Goal: Information Seeking & Learning: Learn about a topic

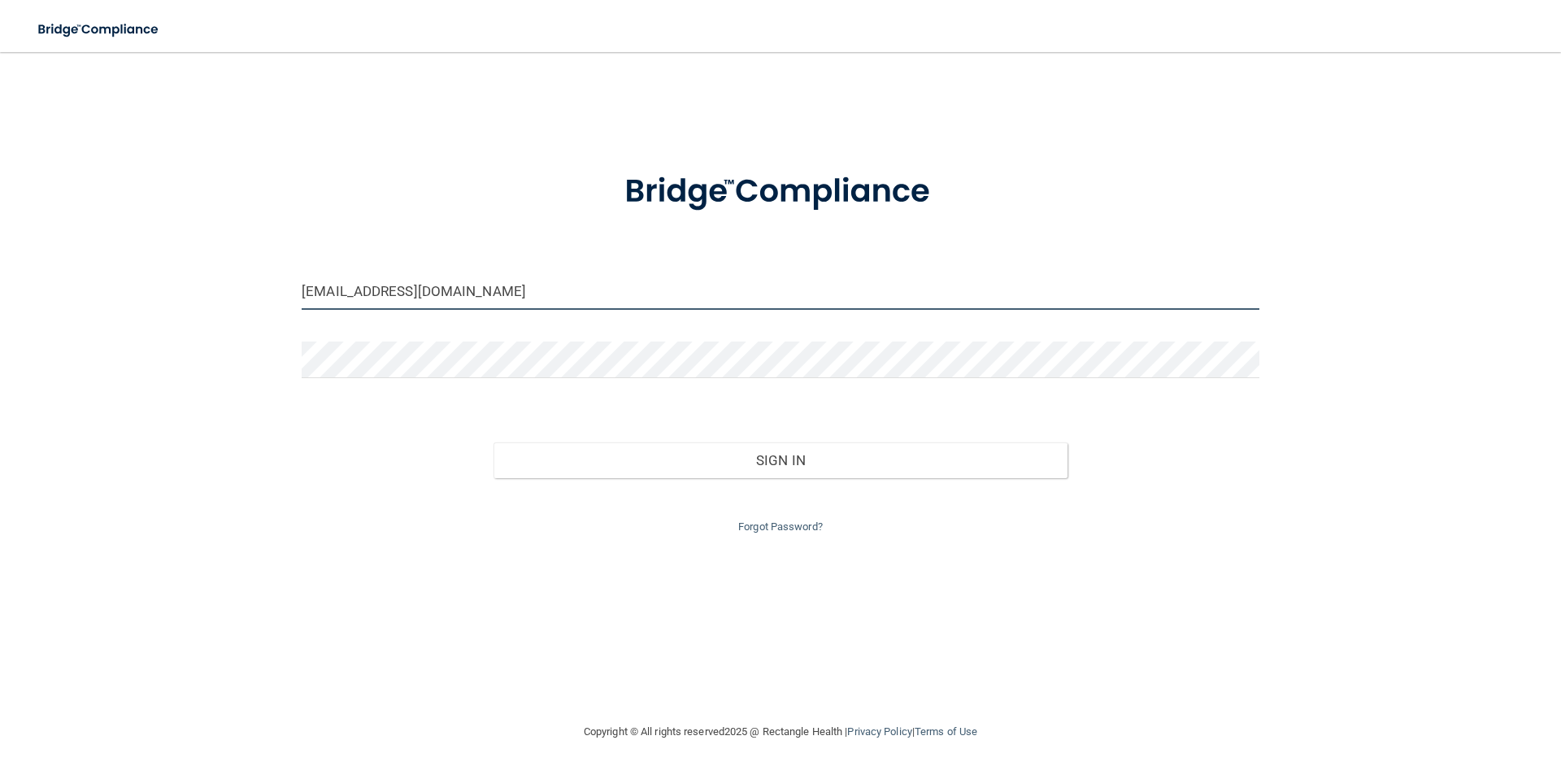
drag, startPoint x: 423, startPoint y: 296, endPoint x: 168, endPoint y: 280, distance: 254.9
click at [170, 280] on div "slarocheod@kinex.net Invalid email/password. You don't have permission to acces…" at bounding box center [781, 386] width 1496 height 637
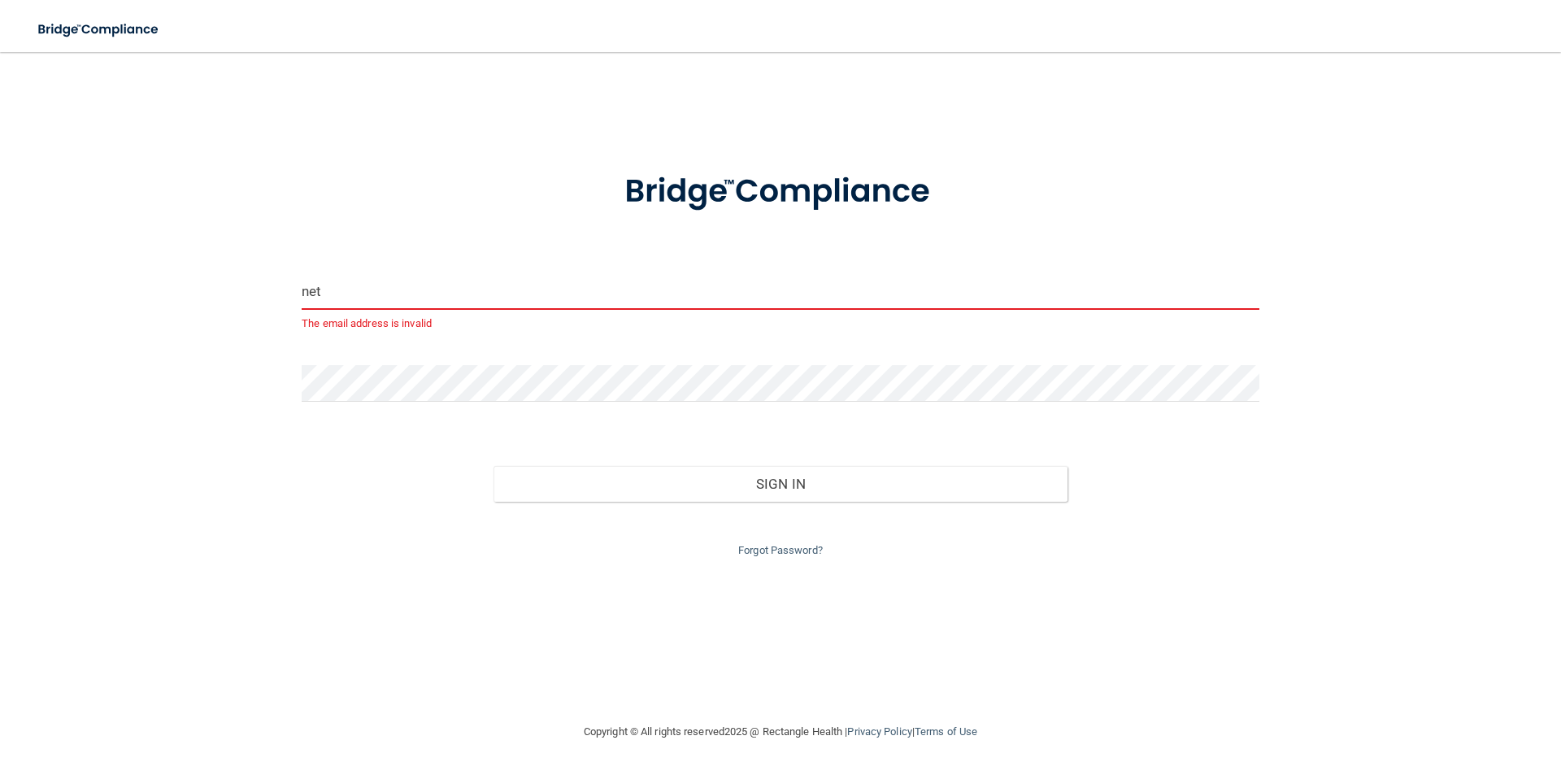
click at [374, 287] on input "net" at bounding box center [781, 291] width 958 height 37
type input "n"
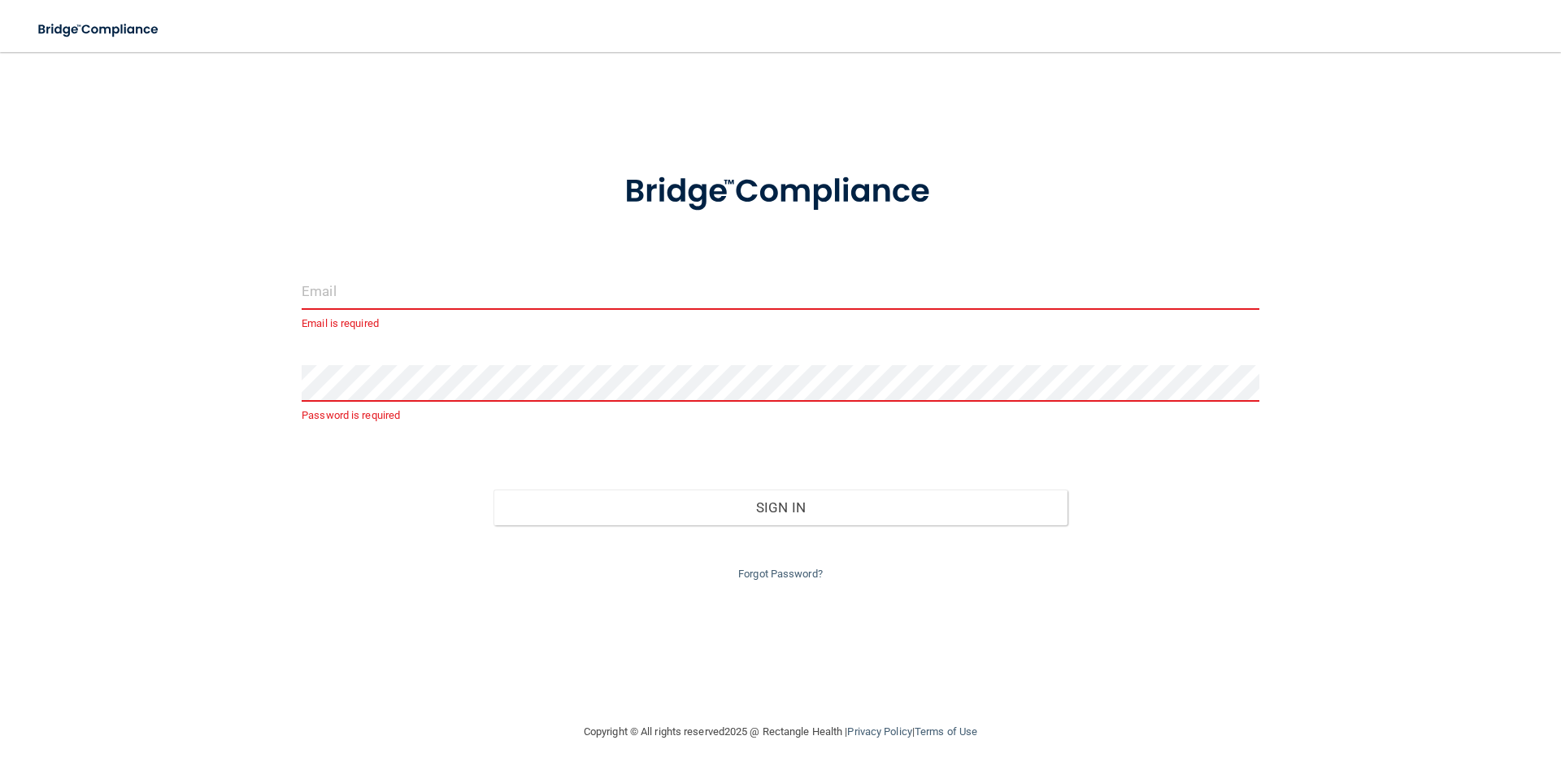
click at [326, 291] on input "email" at bounding box center [781, 291] width 958 height 37
click at [402, 307] on input "email" at bounding box center [781, 291] width 958 height 37
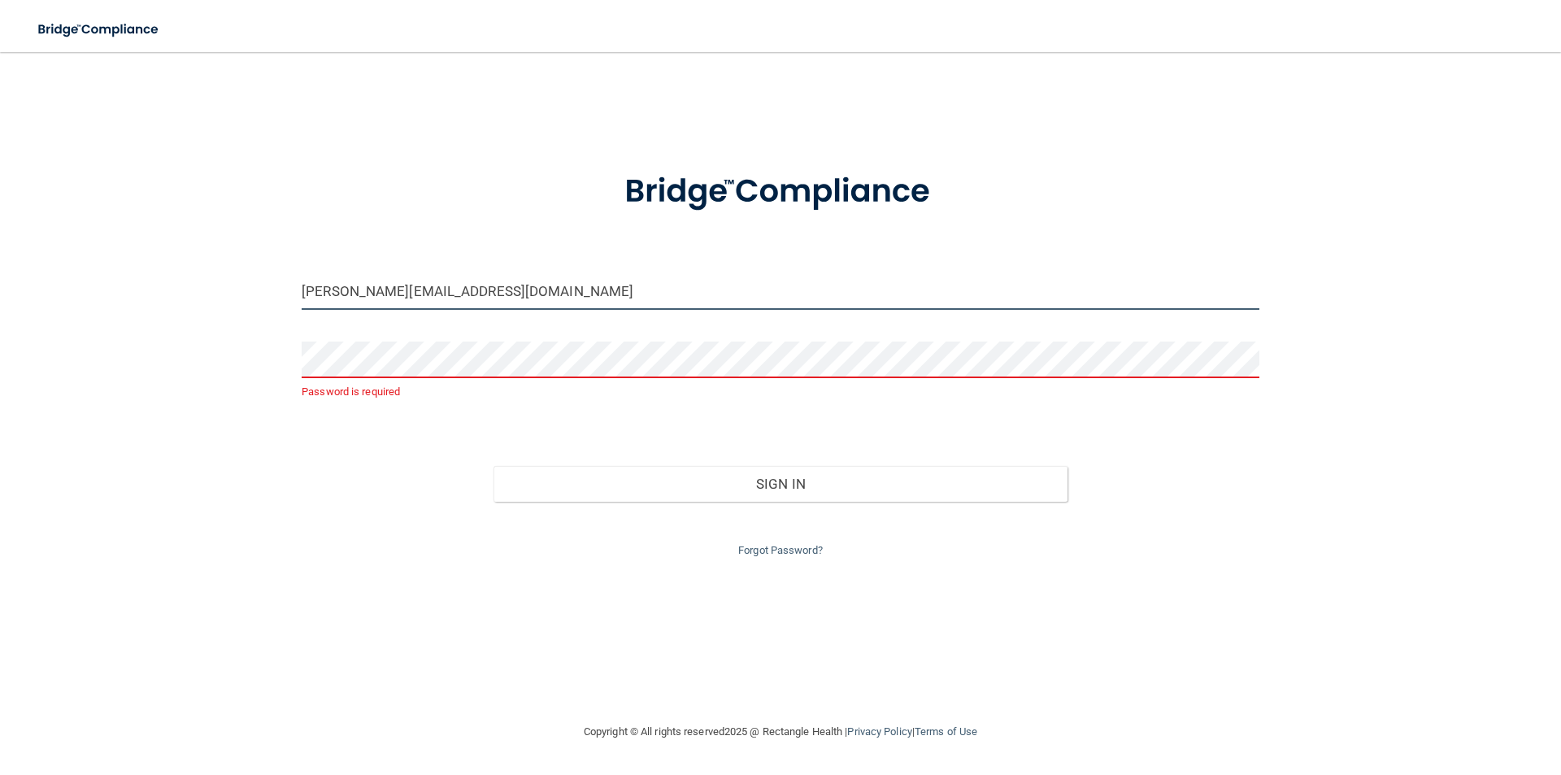
type input "[PERSON_NAME][EMAIL_ADDRESS][DOMAIN_NAME]"
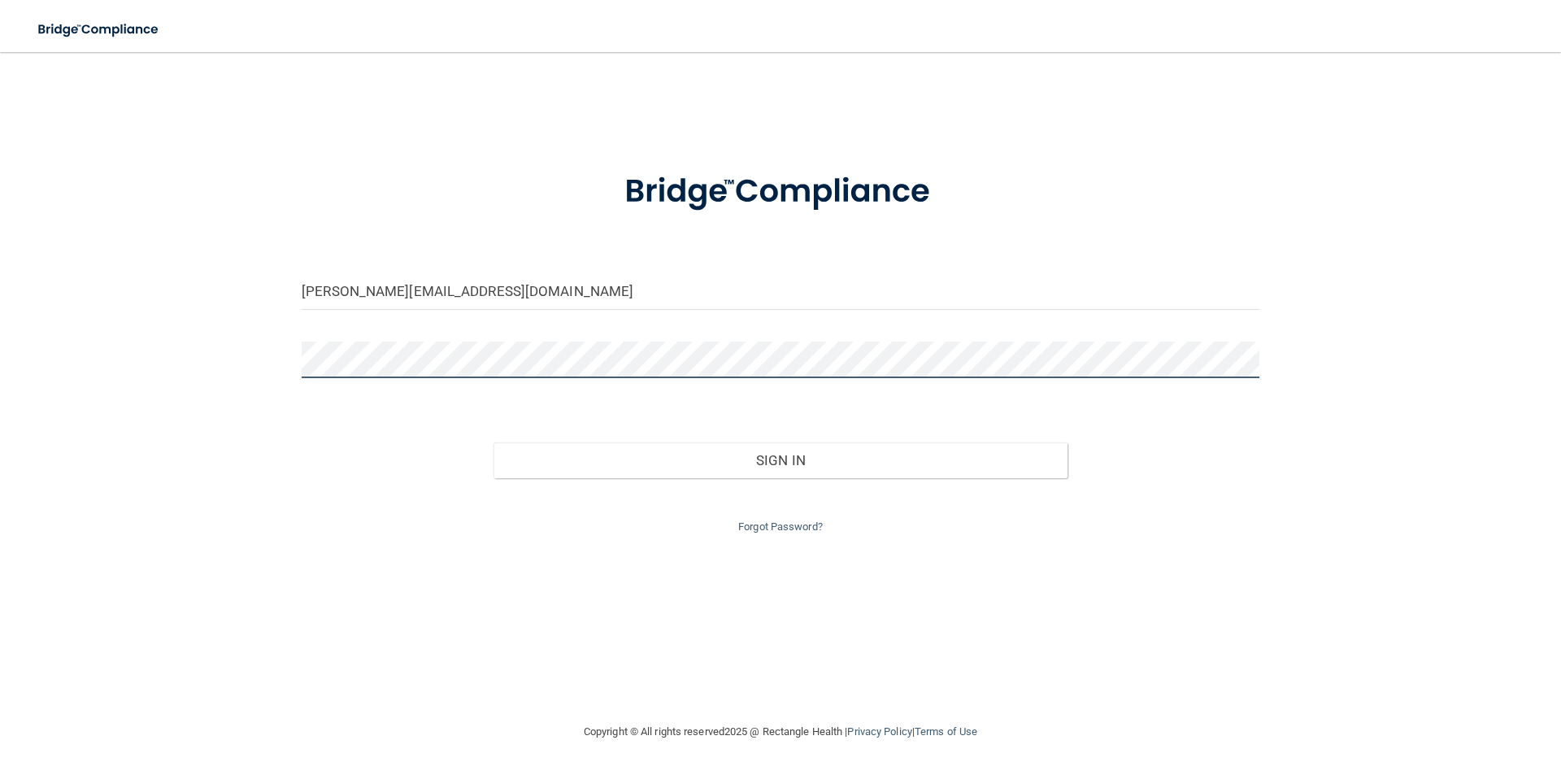
click at [494, 442] on button "Sign In" at bounding box center [781, 460] width 575 height 36
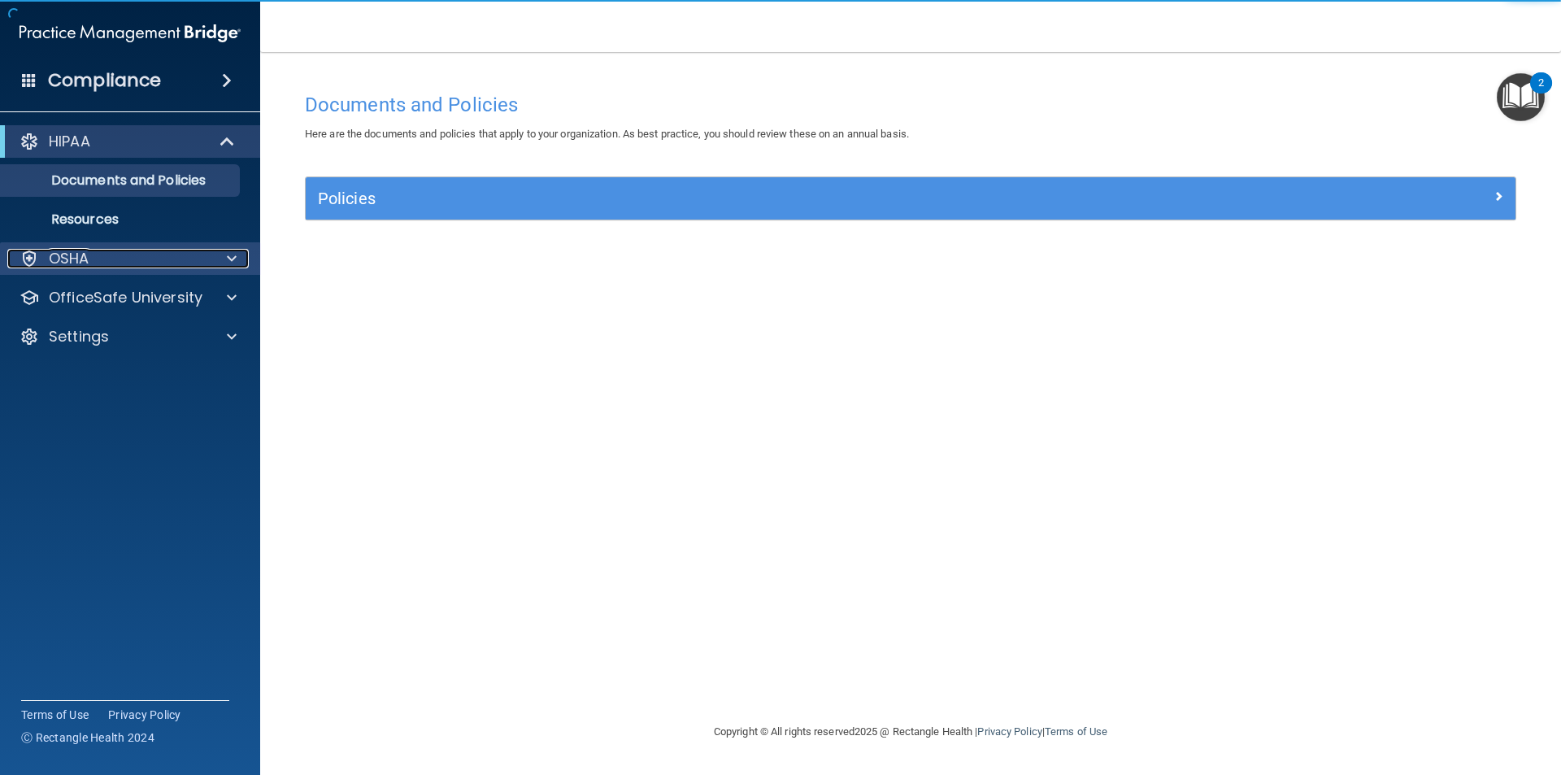
click at [224, 253] on div at bounding box center [229, 259] width 41 height 20
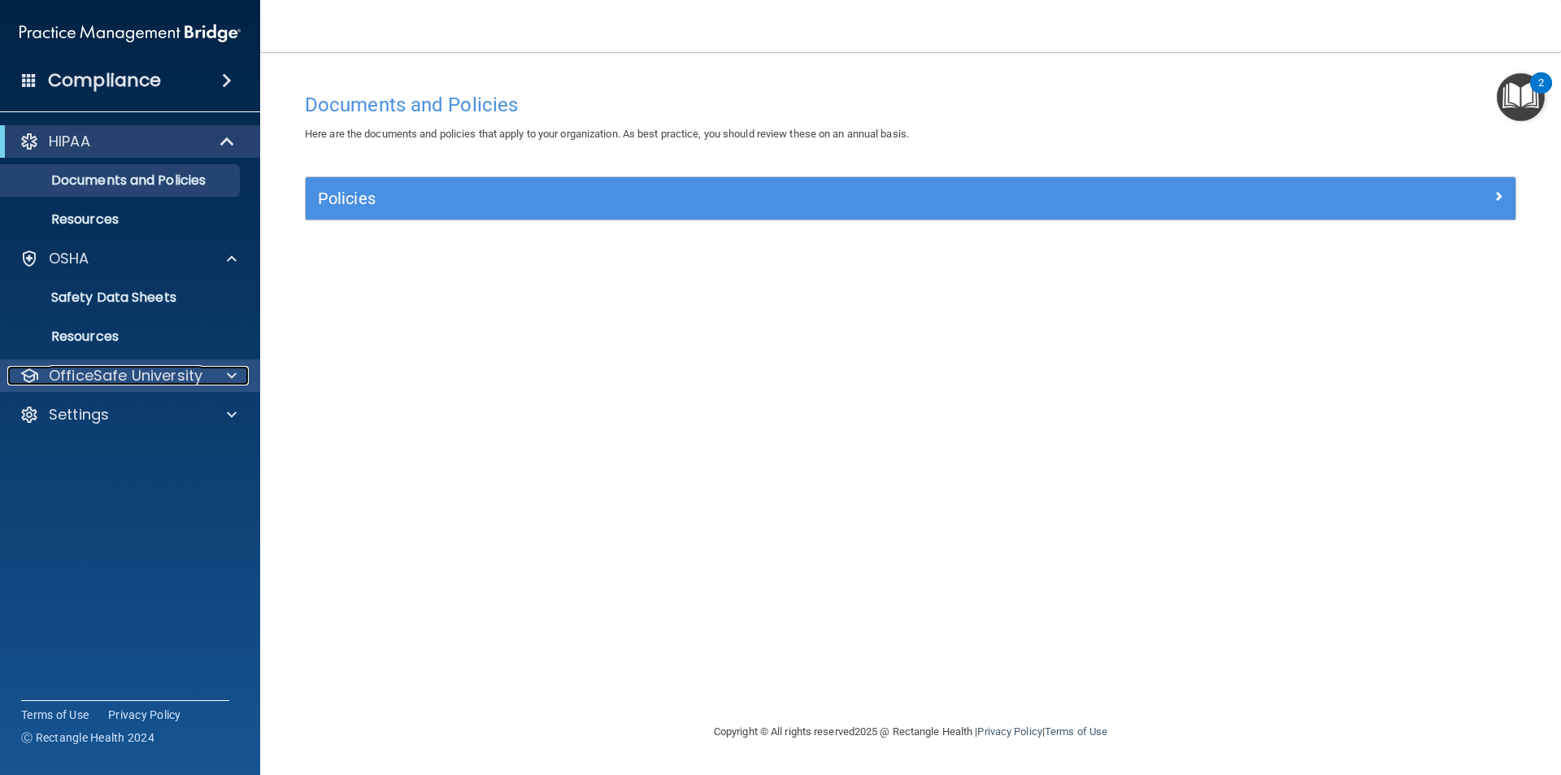
click at [243, 380] on div at bounding box center [229, 376] width 41 height 20
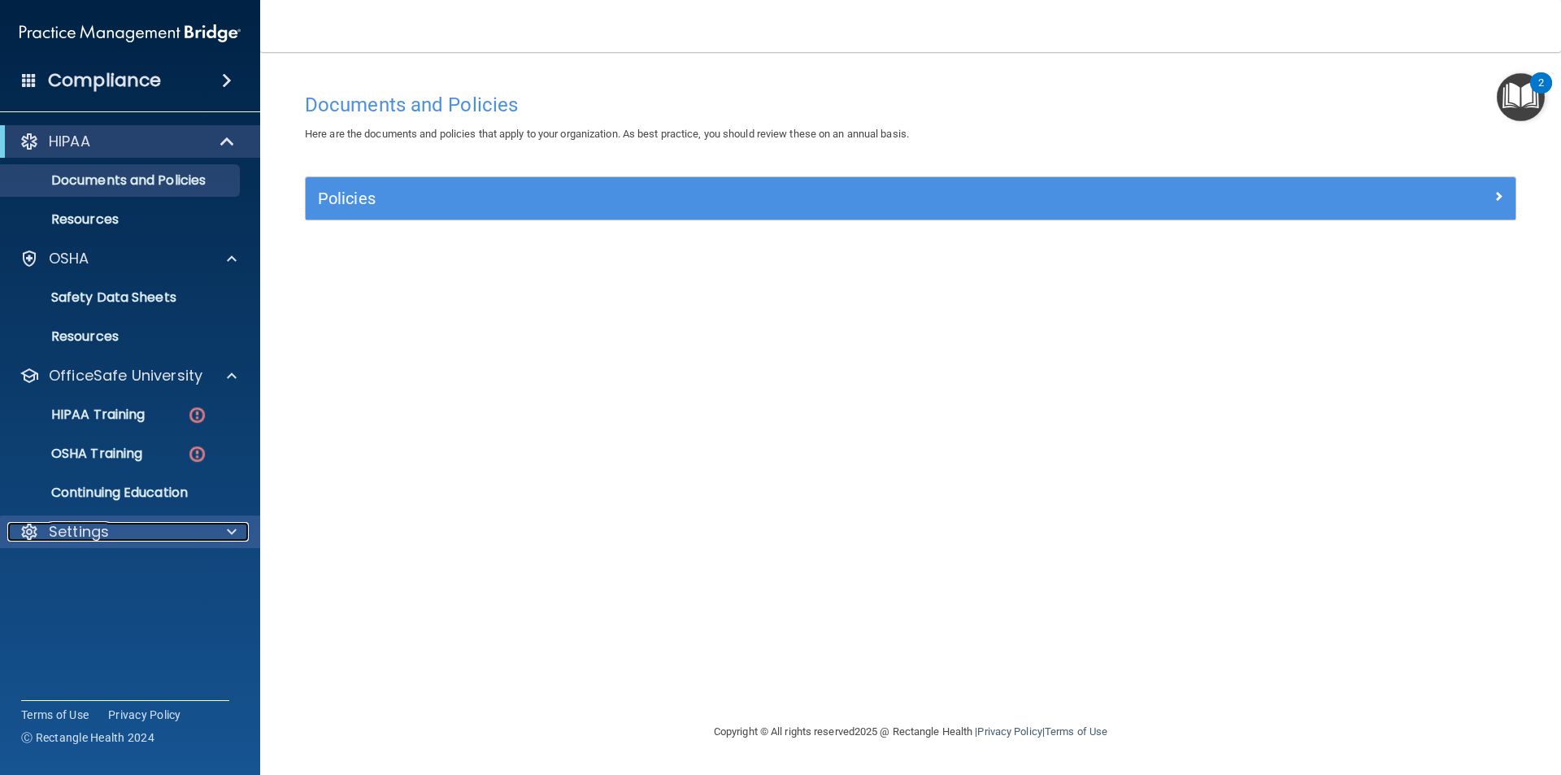
click at [237, 532] on div at bounding box center [229, 532] width 41 height 20
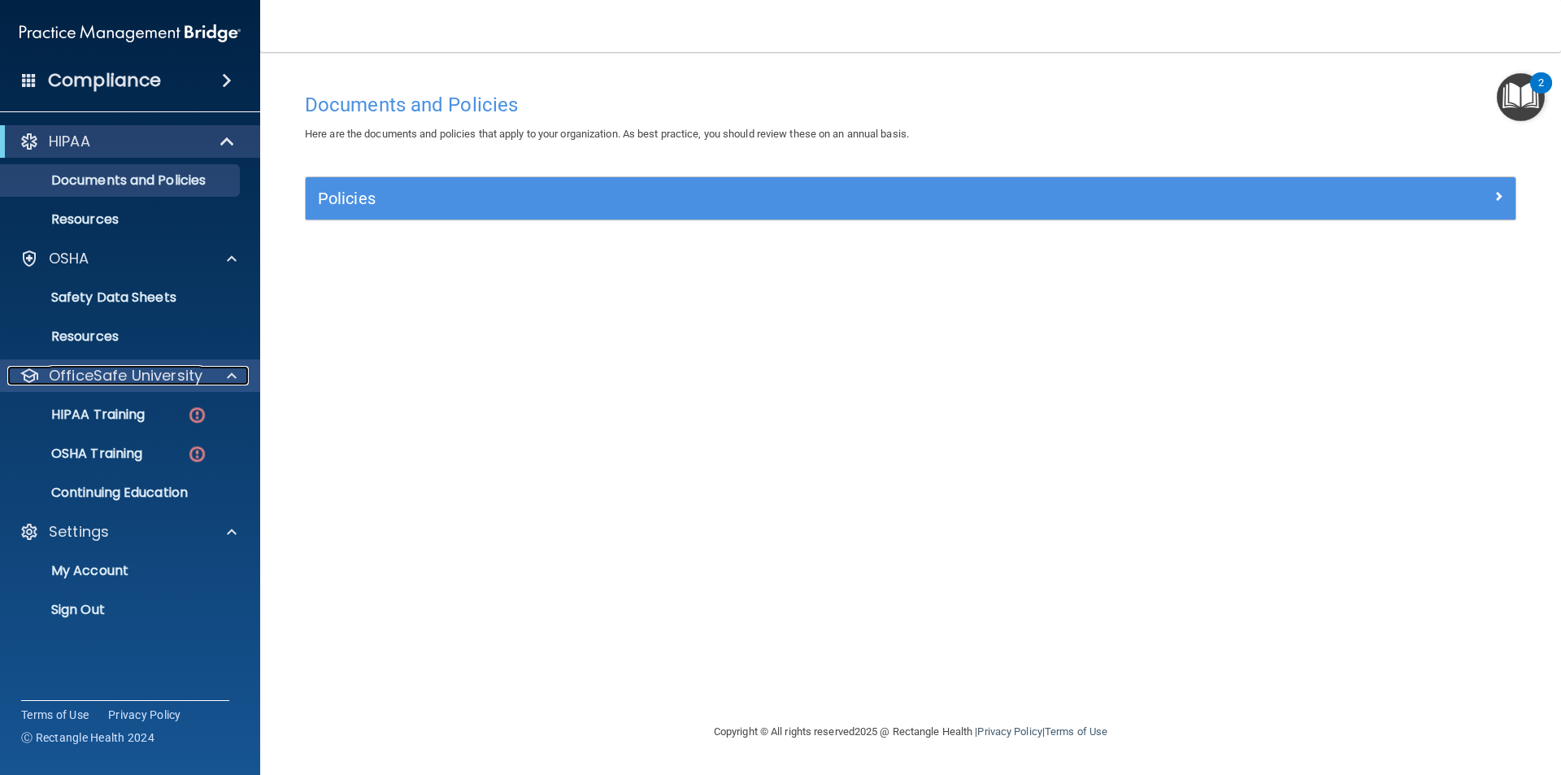
click at [232, 380] on span at bounding box center [232, 376] width 10 height 20
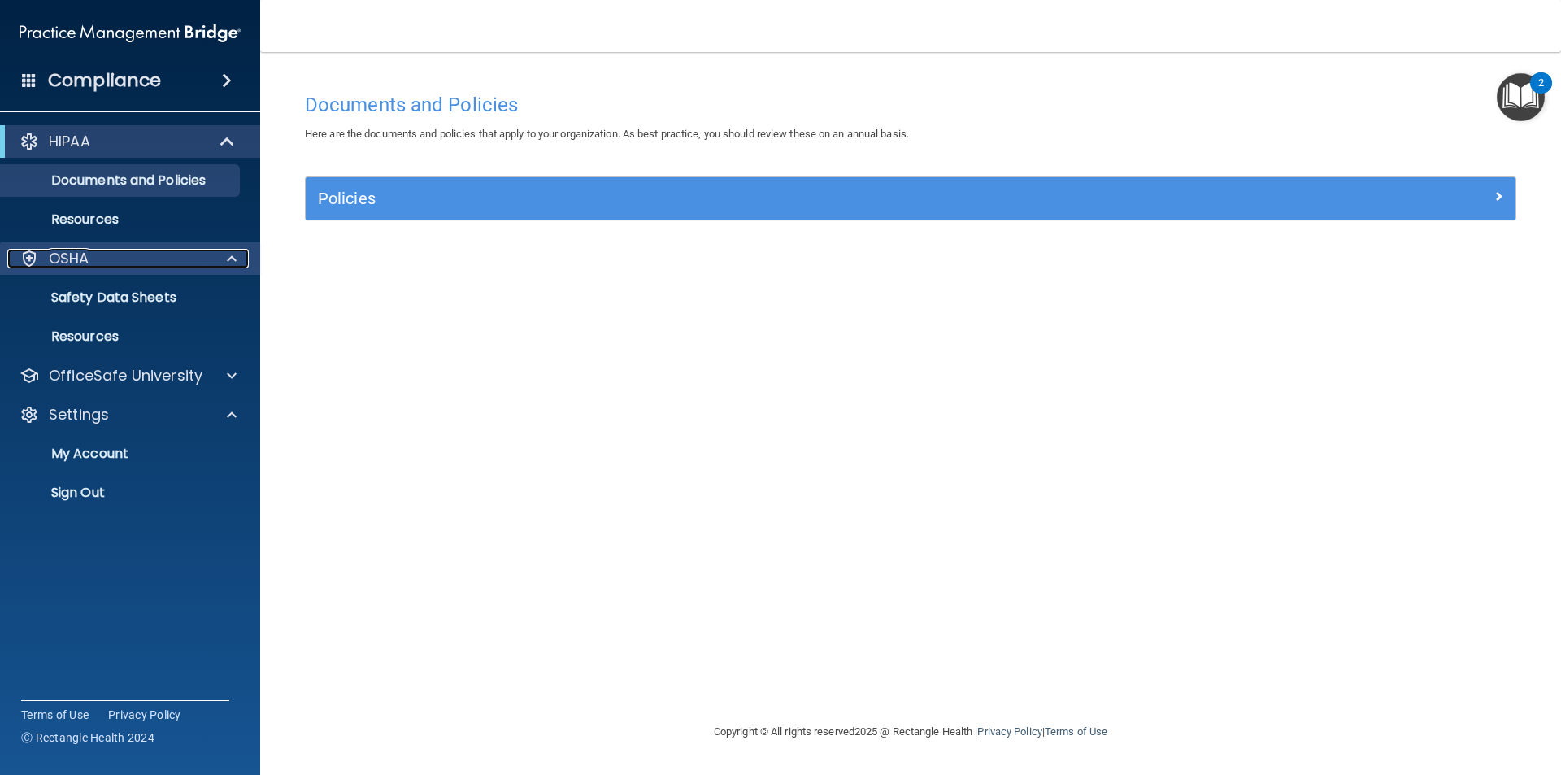
click at [230, 259] on span at bounding box center [232, 259] width 10 height 20
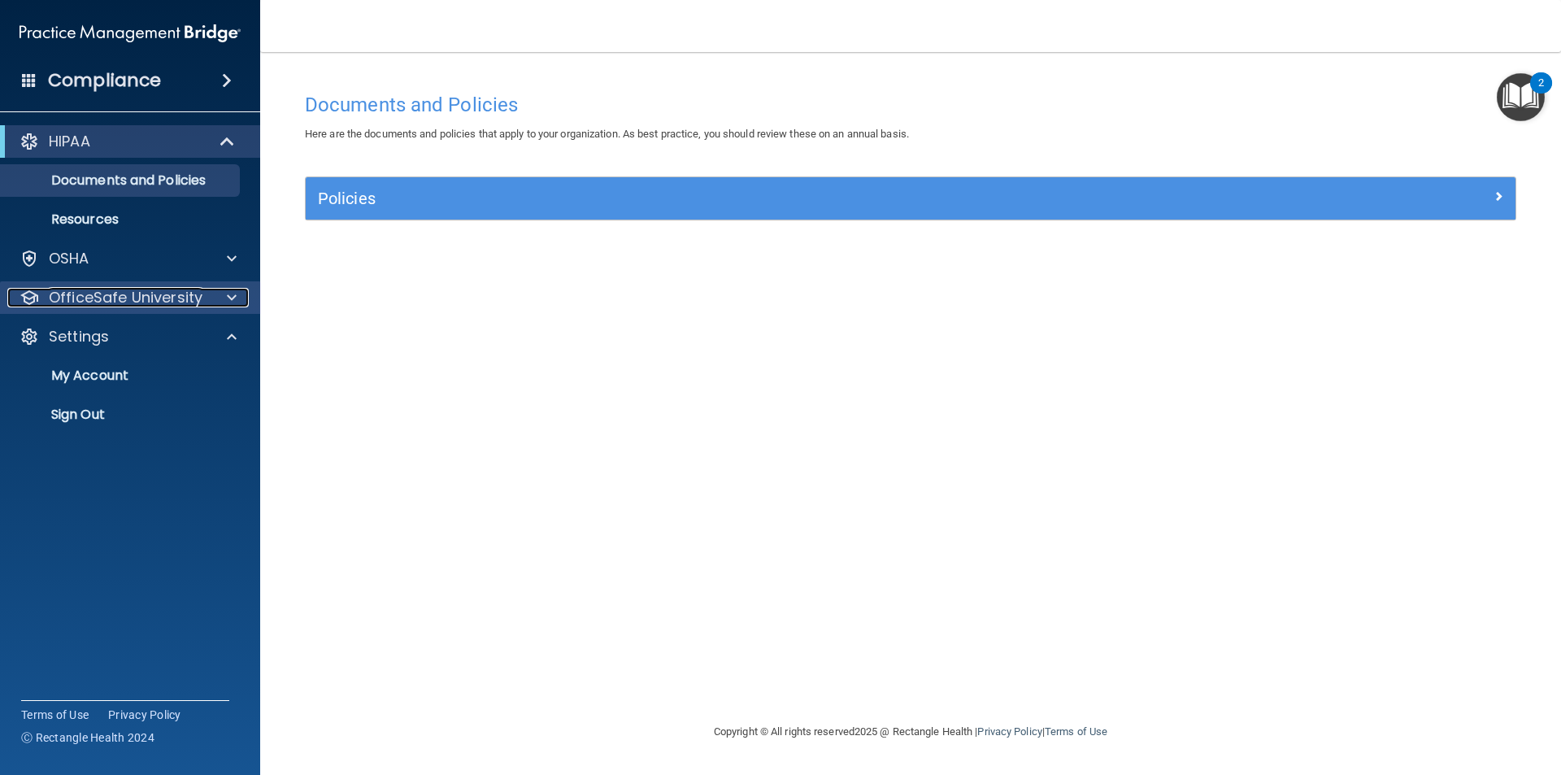
click at [234, 302] on span at bounding box center [232, 298] width 10 height 20
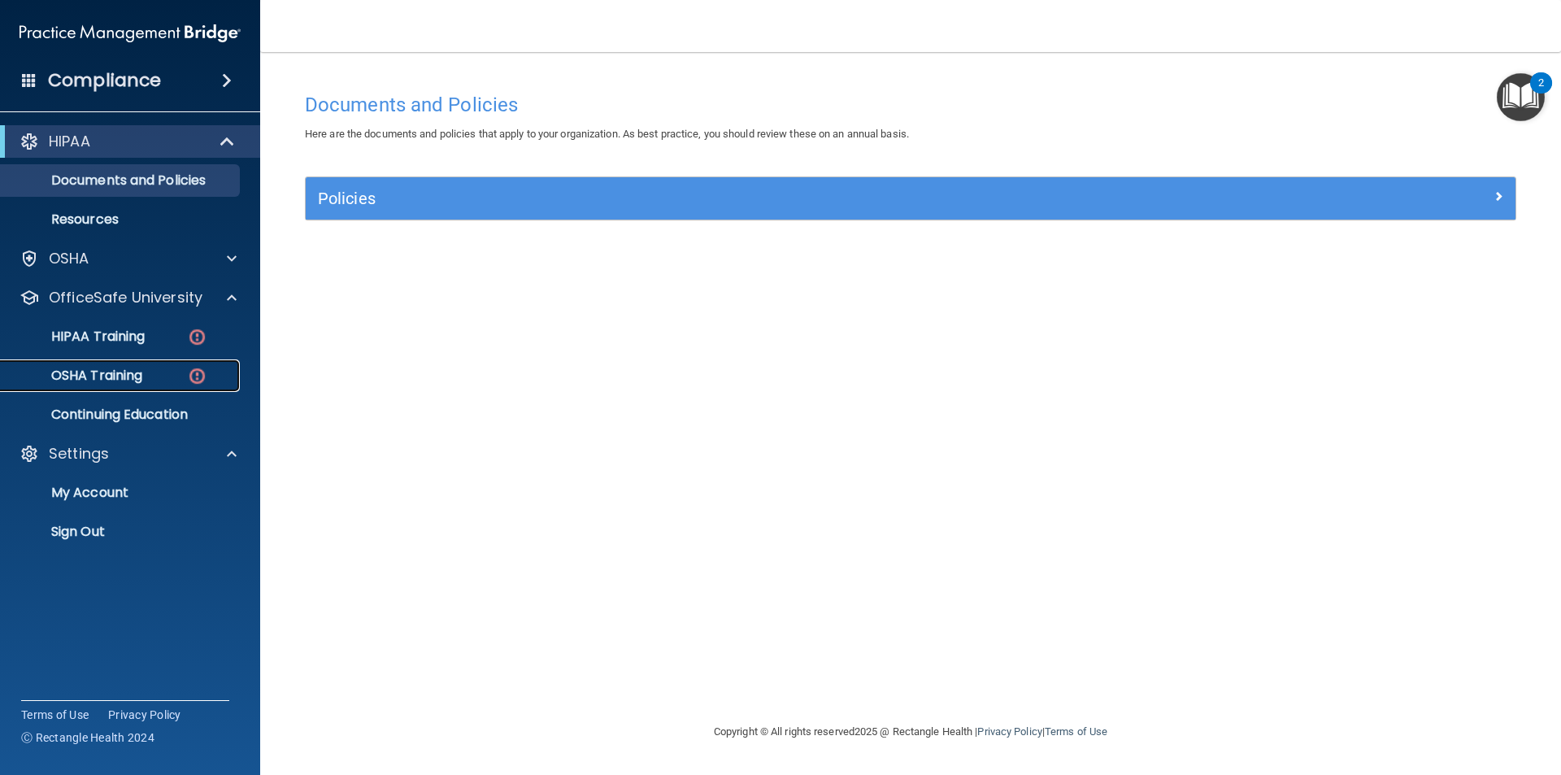
click at [110, 377] on p "OSHA Training" at bounding box center [77, 375] width 132 height 16
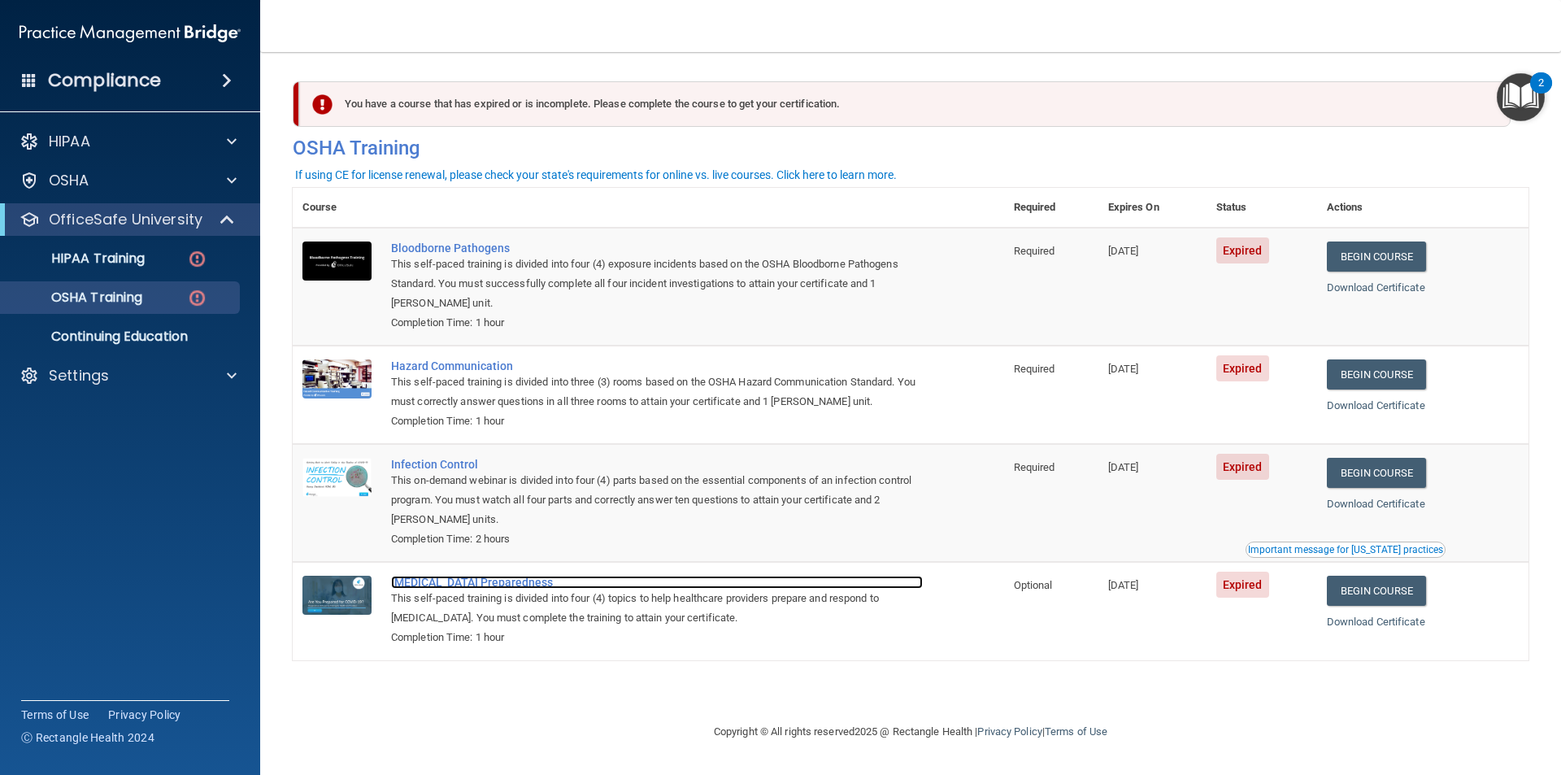
click at [441, 582] on div "[MEDICAL_DATA] Preparedness" at bounding box center [657, 582] width 532 height 13
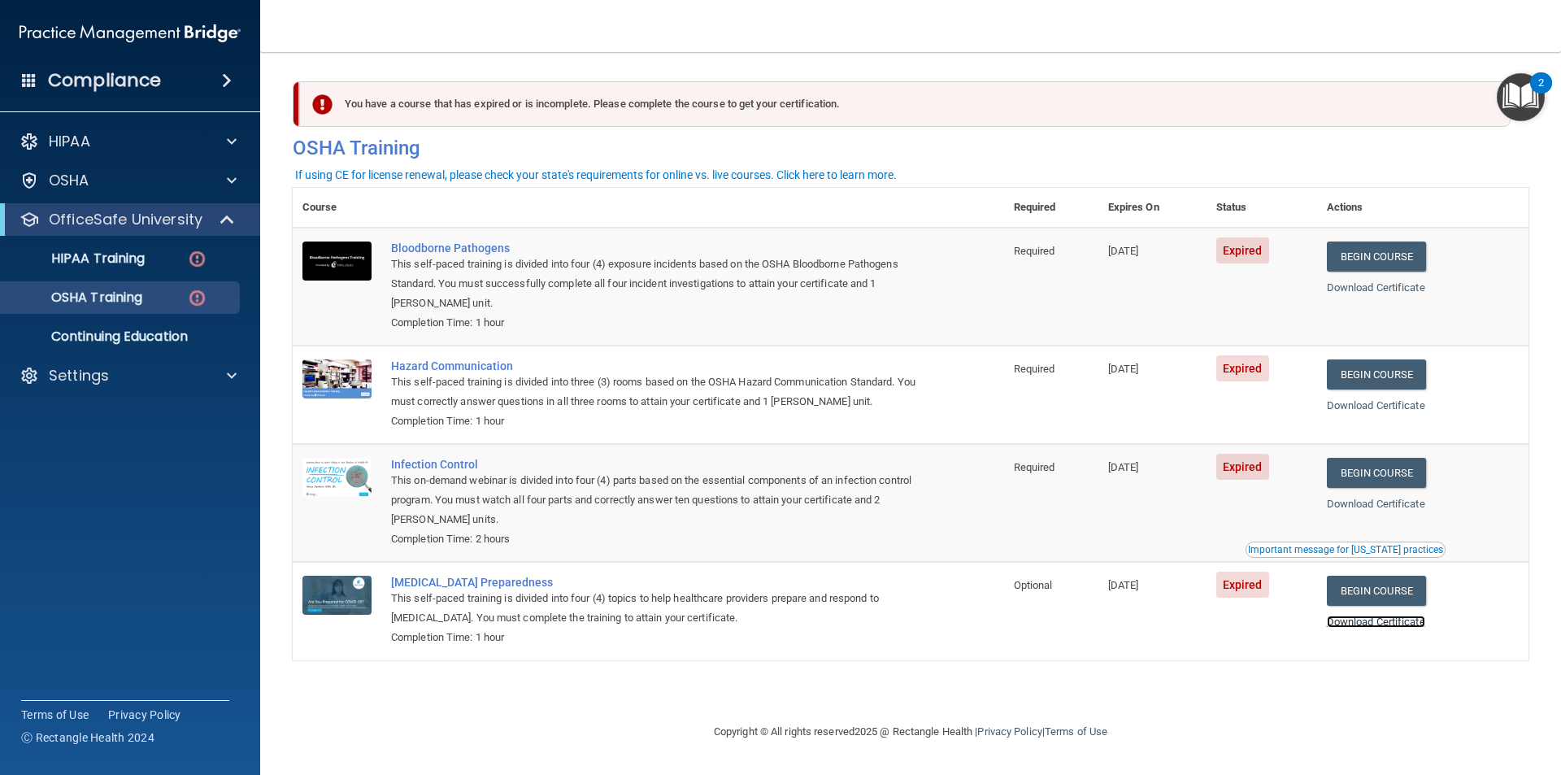
click at [1402, 623] on link "Download Certificate" at bounding box center [1376, 621] width 98 height 12
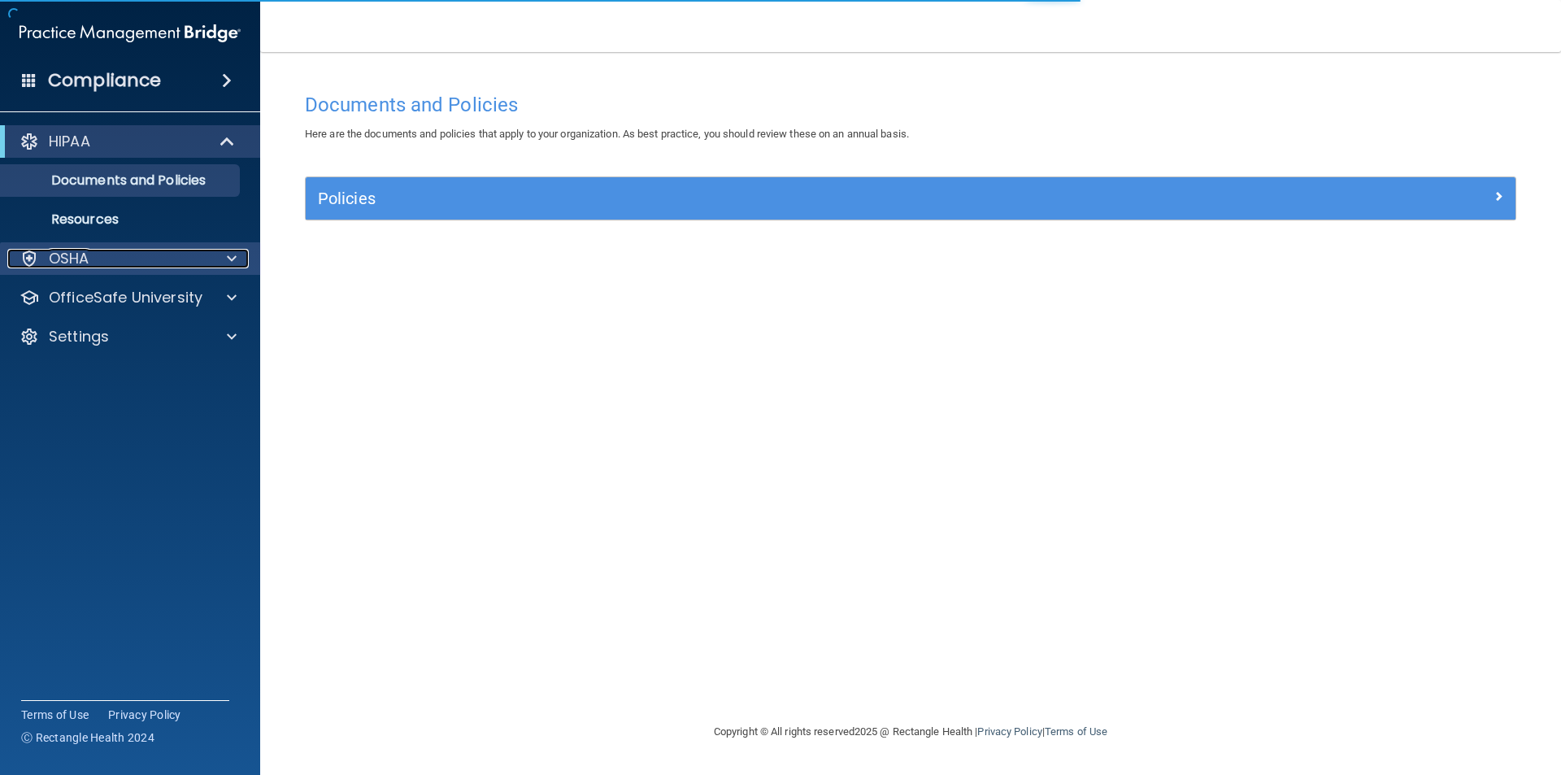
click at [224, 259] on div at bounding box center [229, 259] width 41 height 20
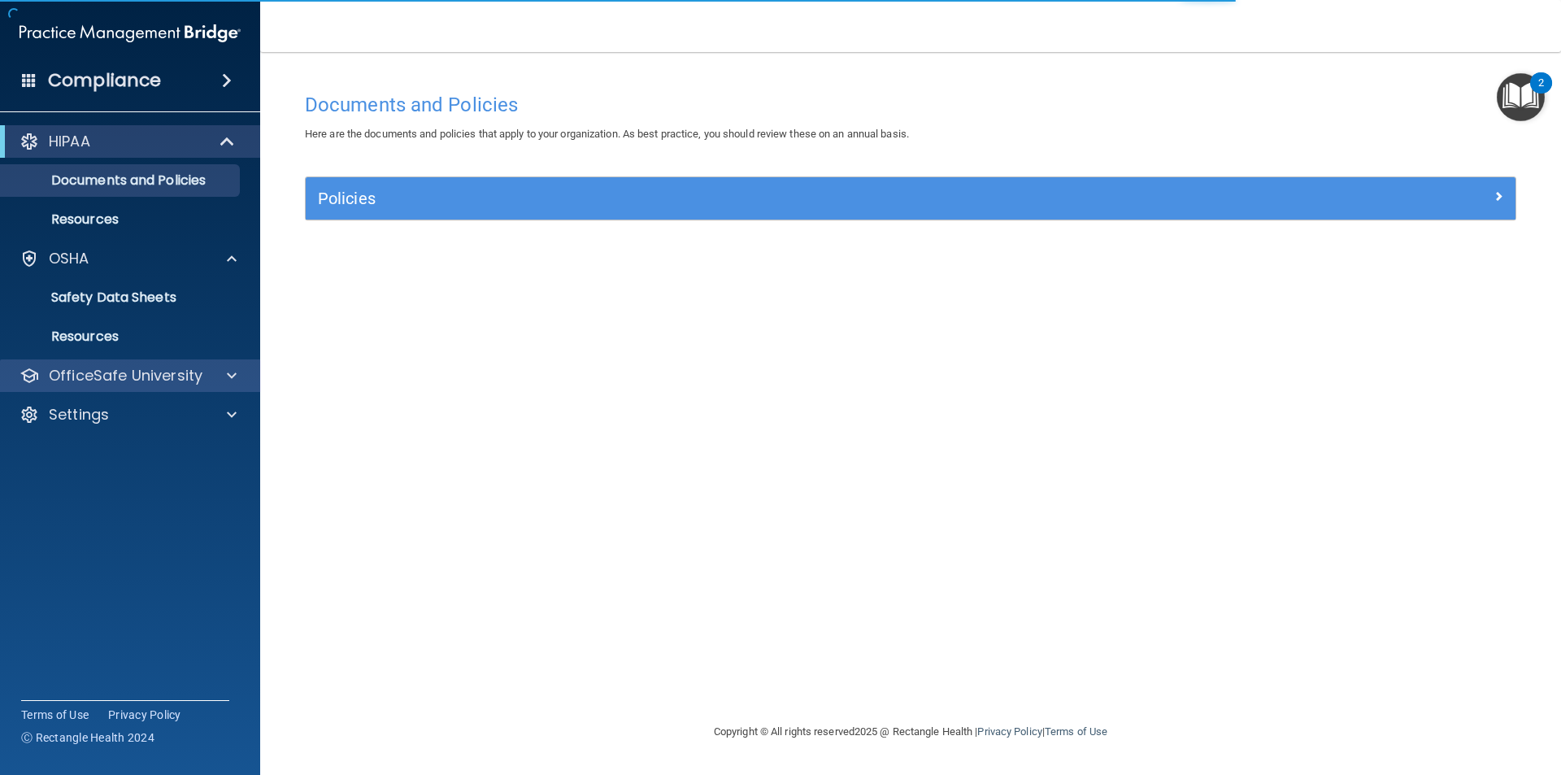
click at [250, 381] on div "OfficeSafe University" at bounding box center [130, 375] width 261 height 33
click at [233, 376] on span at bounding box center [232, 376] width 10 height 20
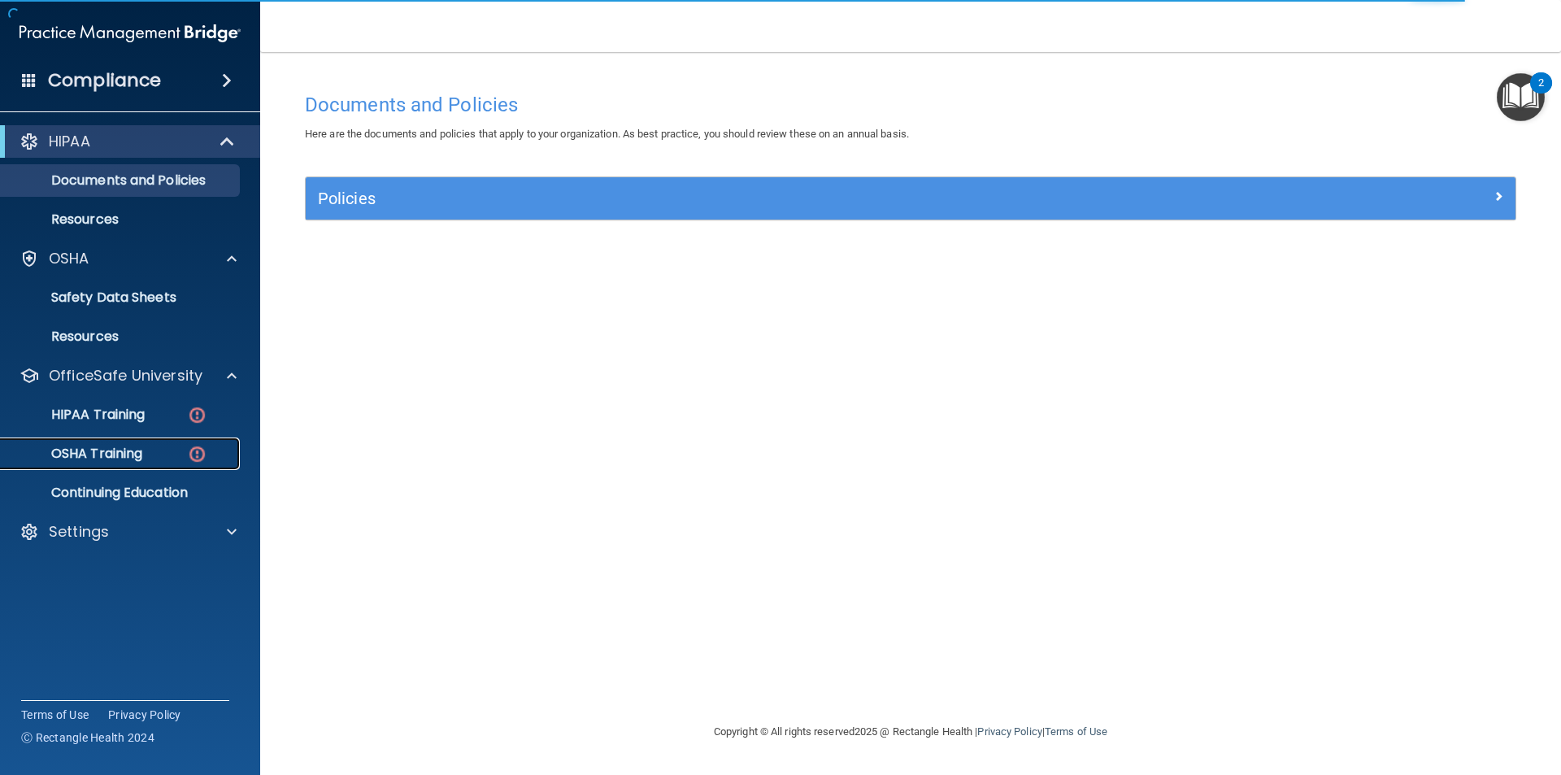
click at [80, 456] on p "OSHA Training" at bounding box center [77, 454] width 132 height 16
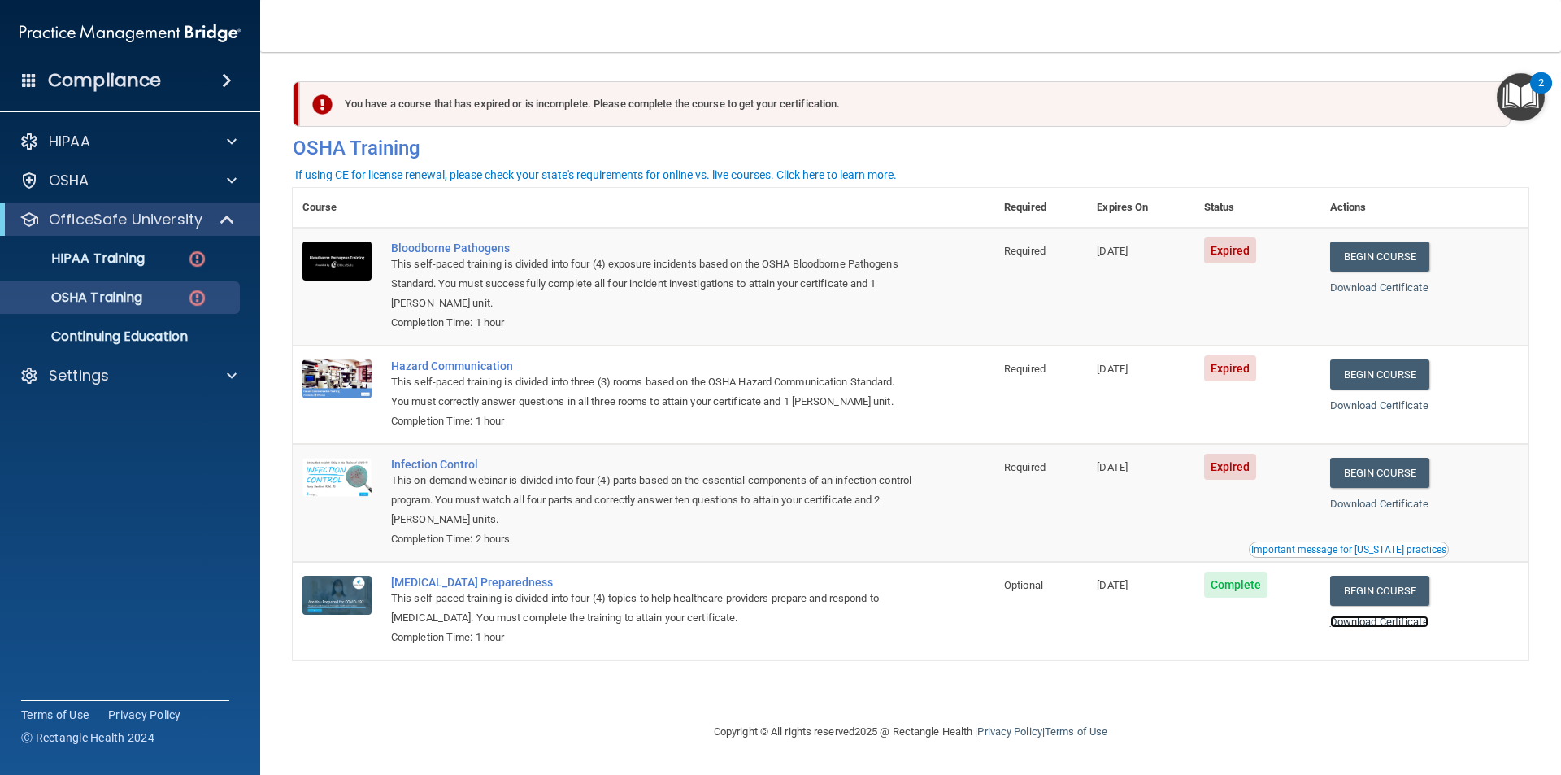
click at [1377, 624] on link "Download Certificate" at bounding box center [1379, 621] width 98 height 12
click at [1402, 470] on link "Begin Course" at bounding box center [1379, 473] width 99 height 30
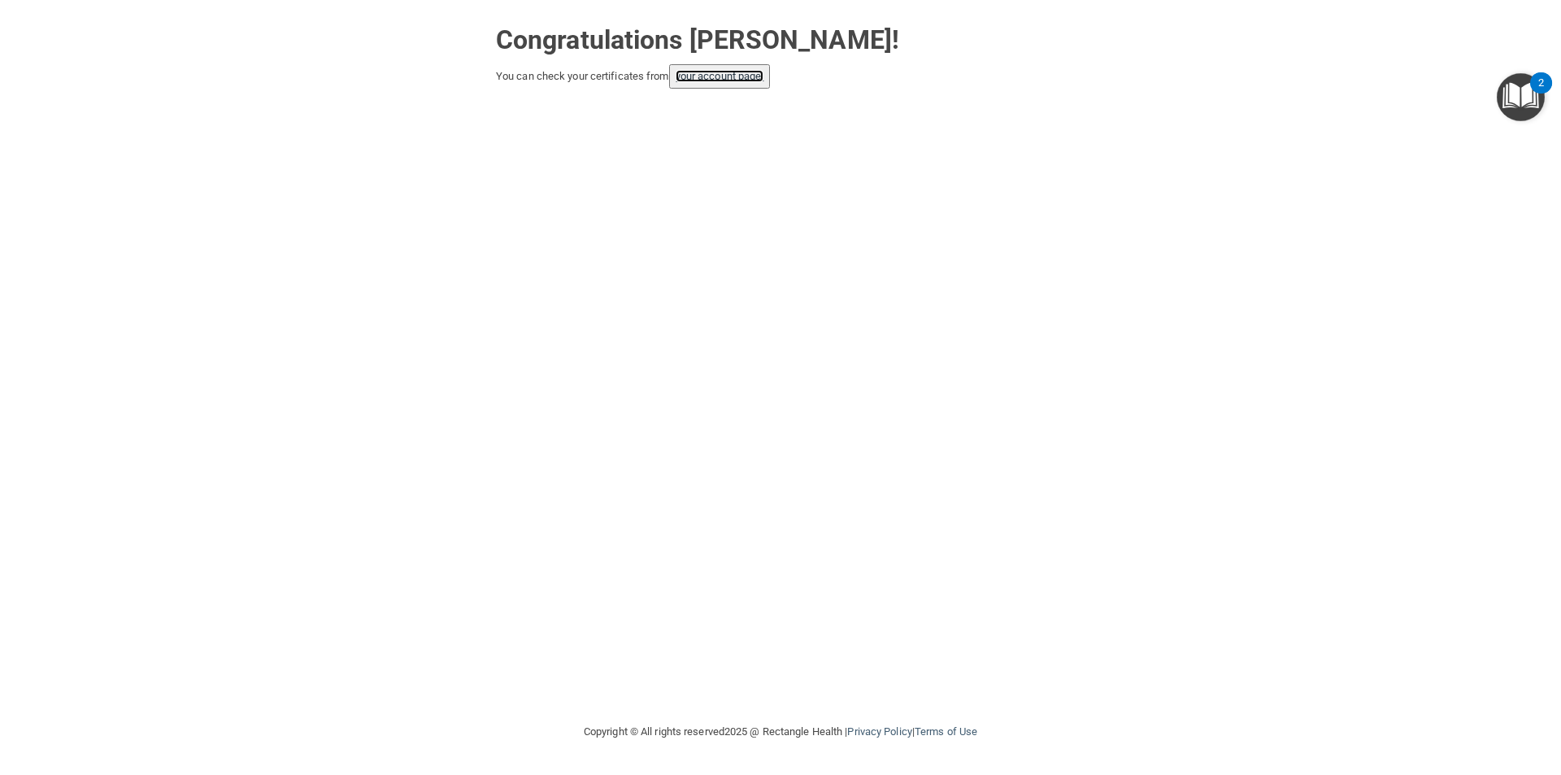
click at [714, 79] on link "your account page!" at bounding box center [720, 76] width 89 height 12
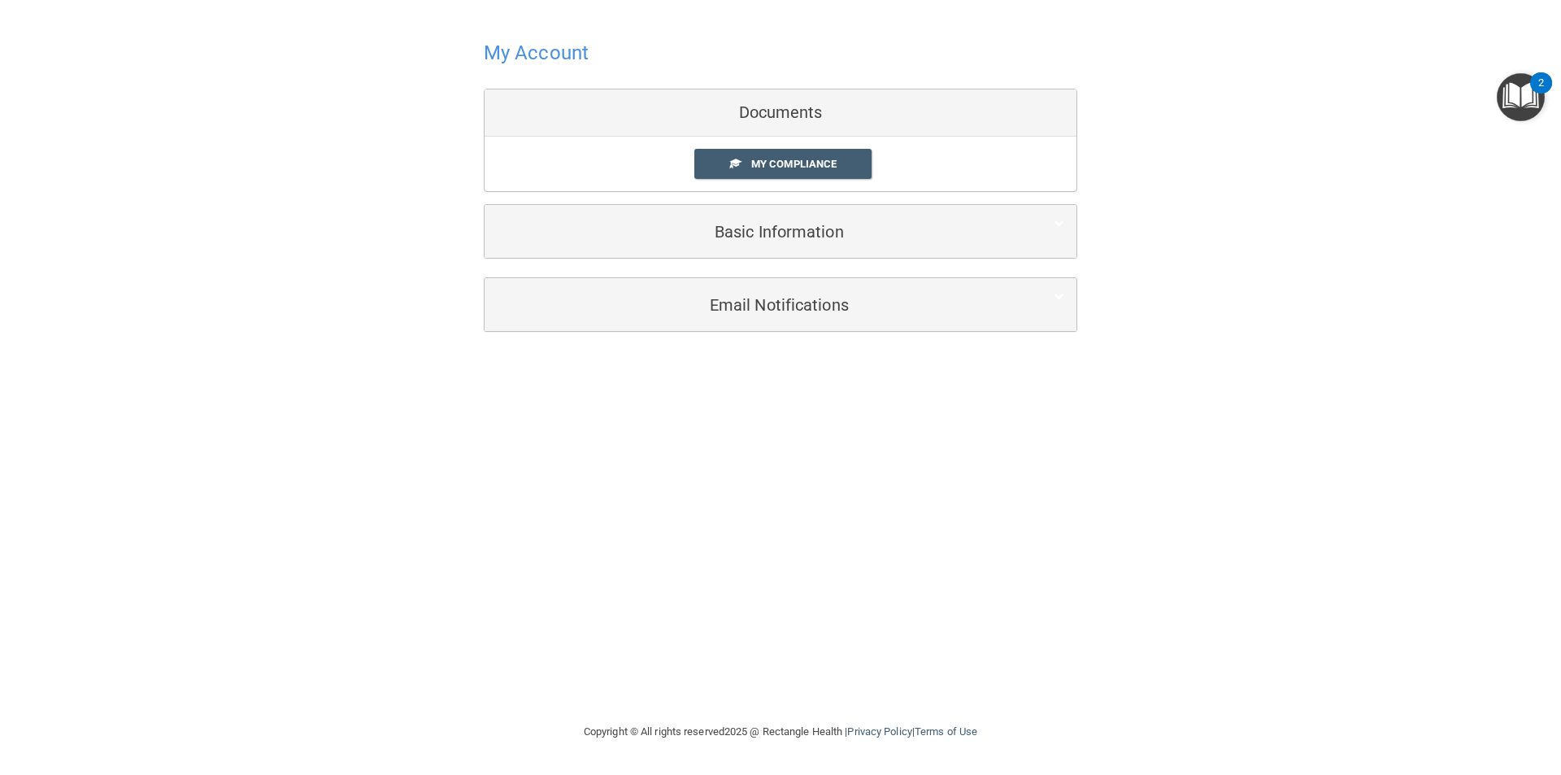
click at [767, 115] on div "Documents" at bounding box center [781, 112] width 592 height 47
click at [770, 159] on span "My Compliance" at bounding box center [793, 164] width 85 height 12
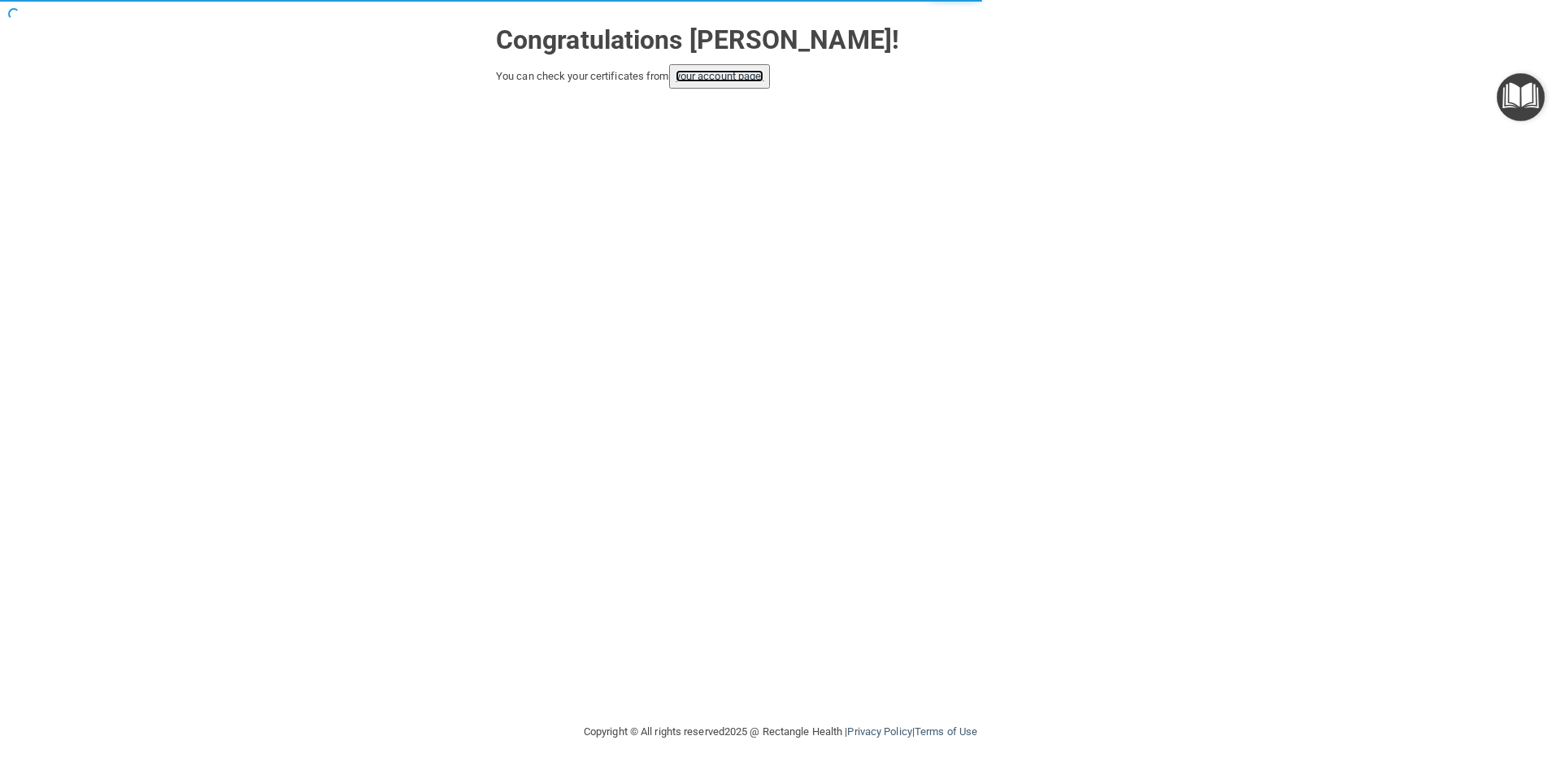
click at [749, 76] on link "your account page!" at bounding box center [720, 76] width 89 height 12
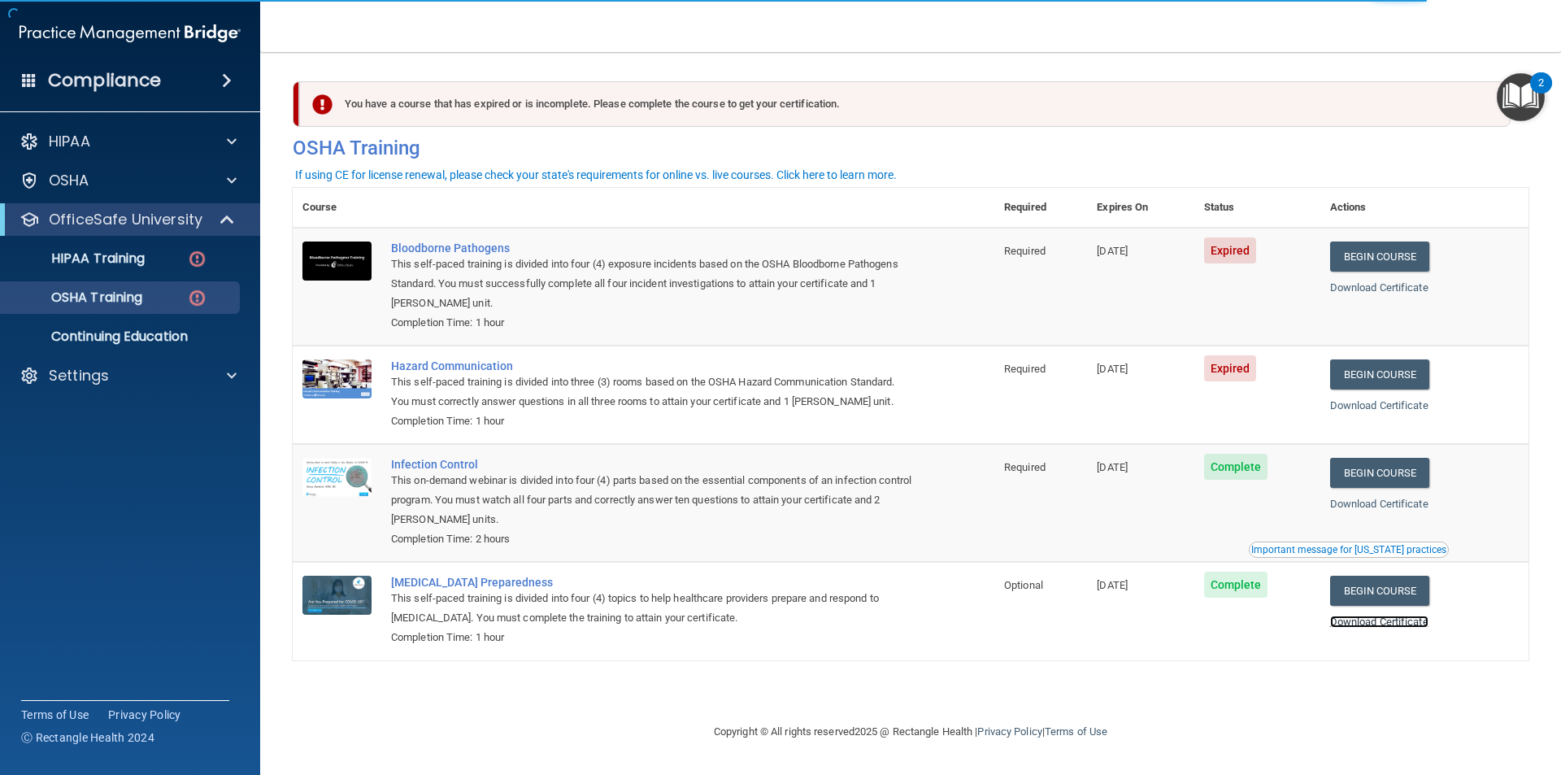
click at [1405, 624] on link "Download Certificate" at bounding box center [1379, 621] width 98 height 12
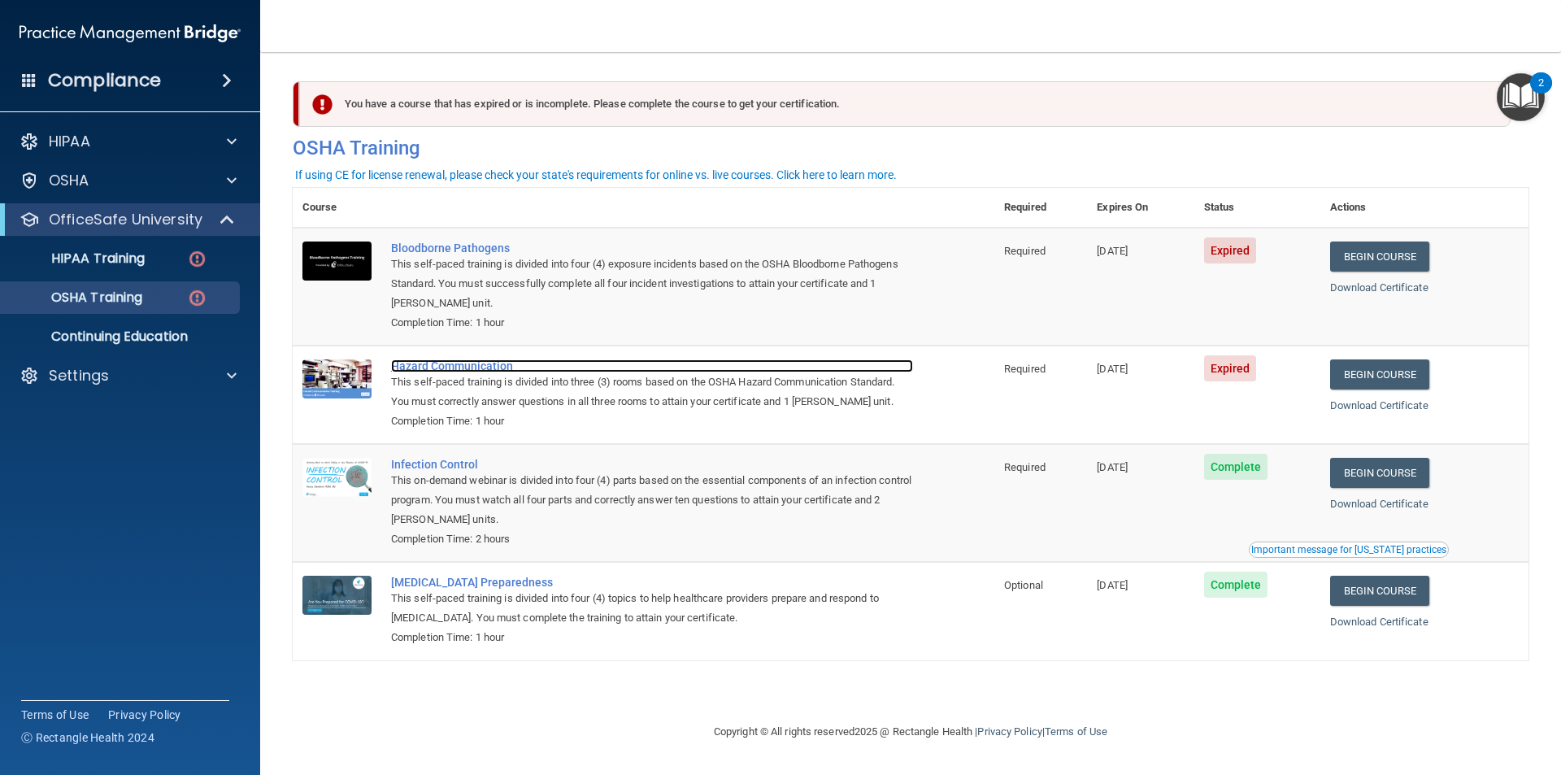
click at [476, 367] on div "Hazard Communication" at bounding box center [652, 365] width 522 height 13
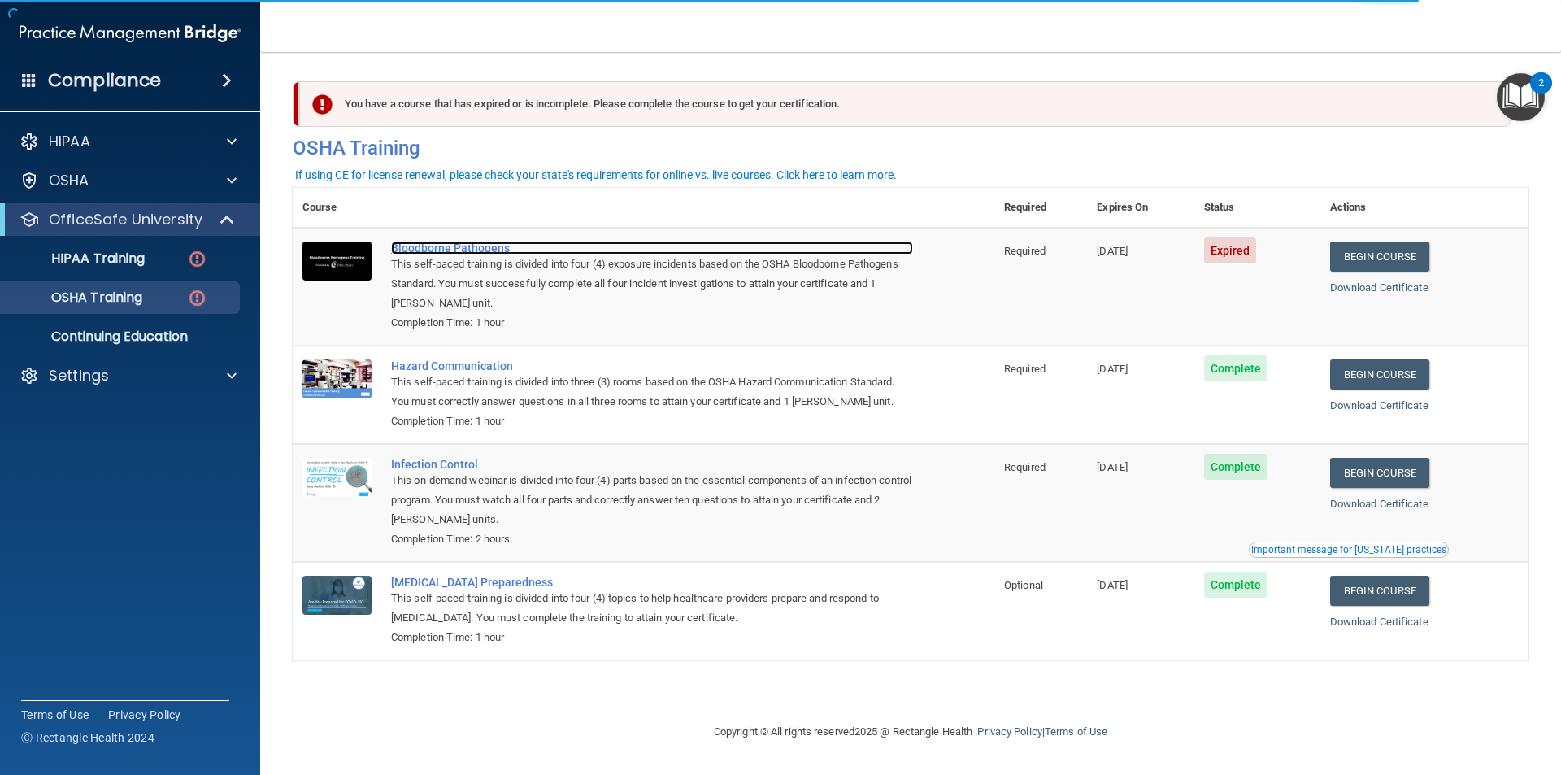
click at [467, 246] on div "Bloodborne Pathogens" at bounding box center [652, 247] width 522 height 13
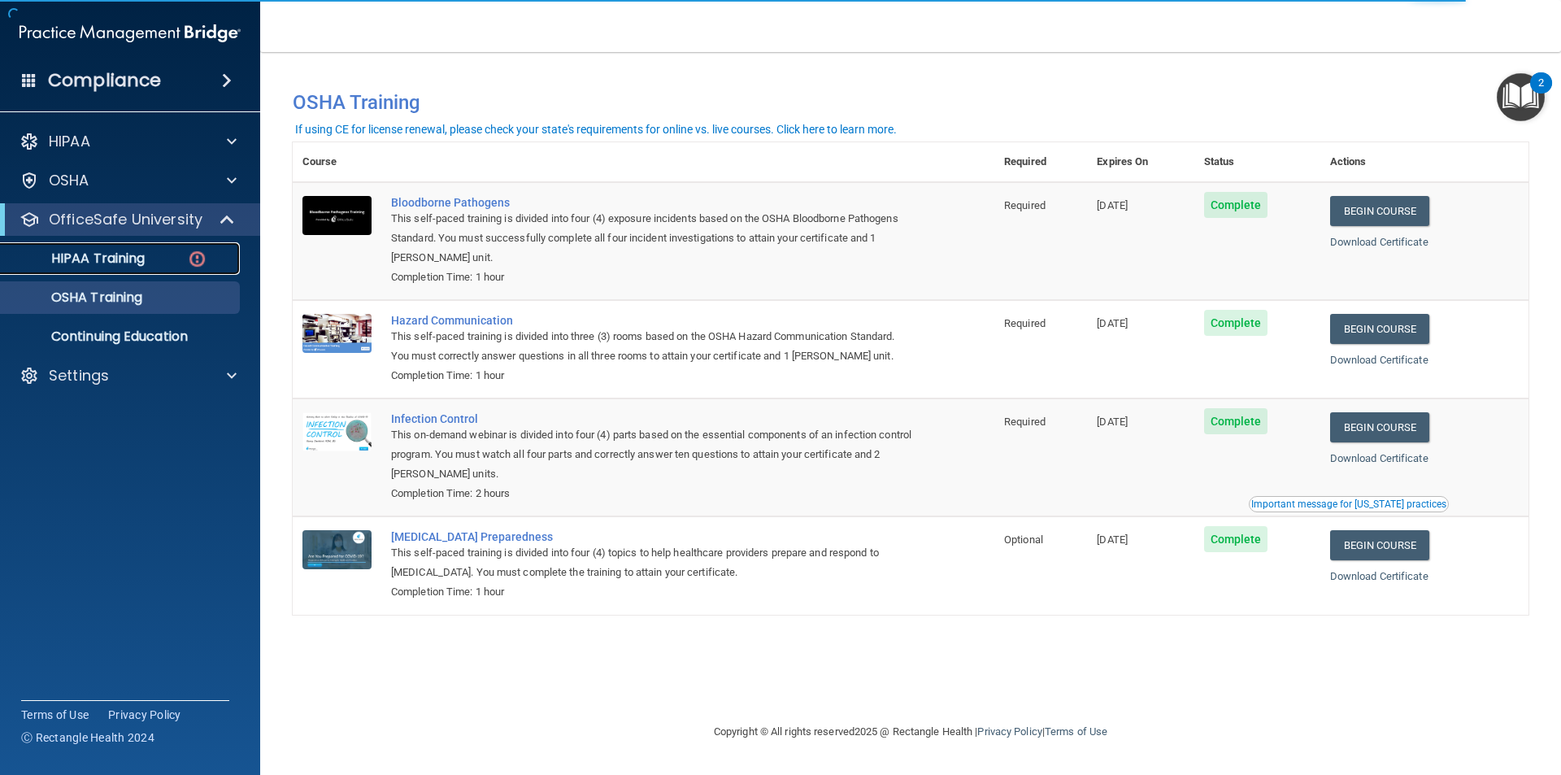
click at [121, 257] on p "HIPAA Training" at bounding box center [78, 258] width 134 height 16
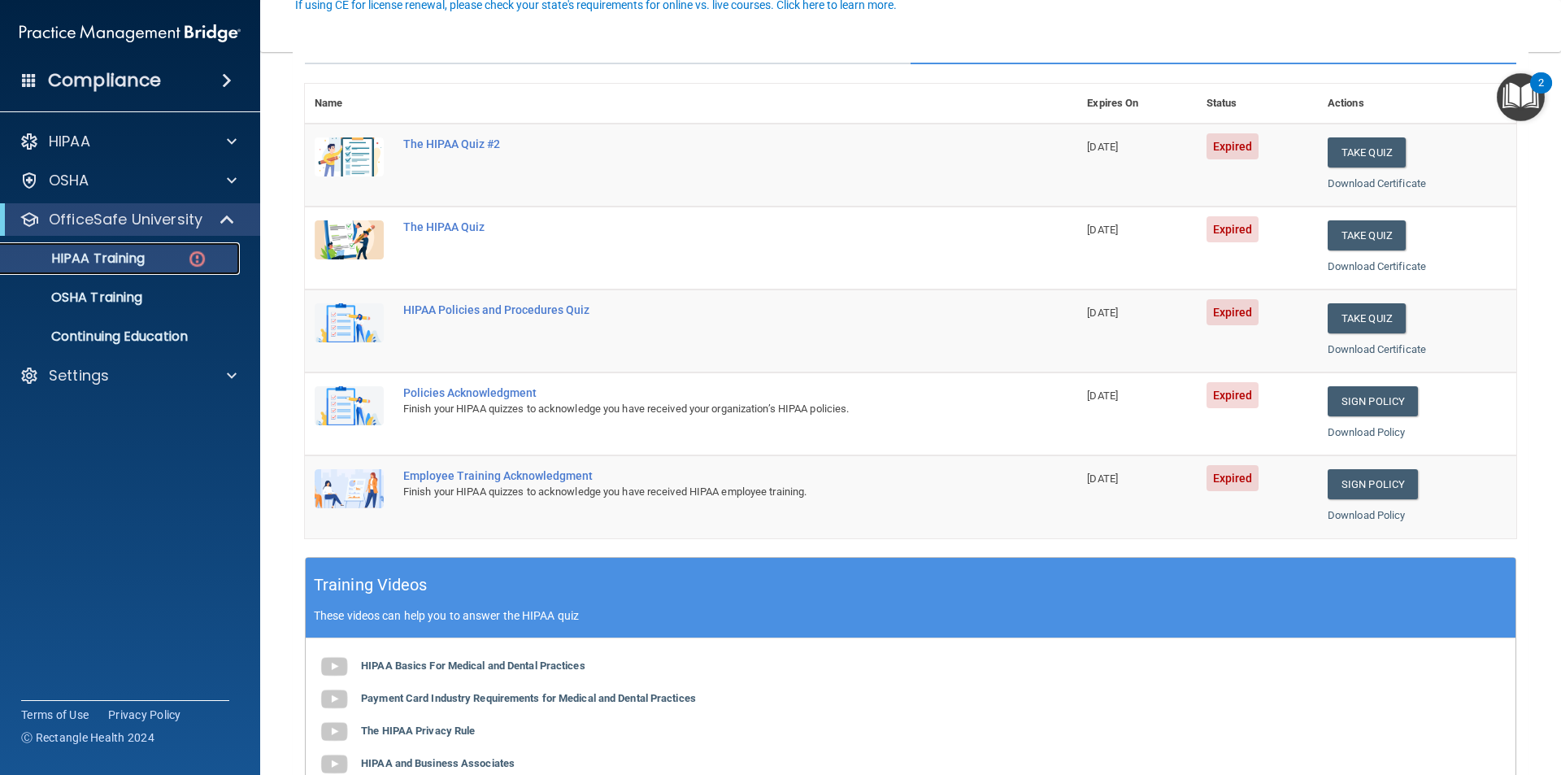
scroll to position [81, 0]
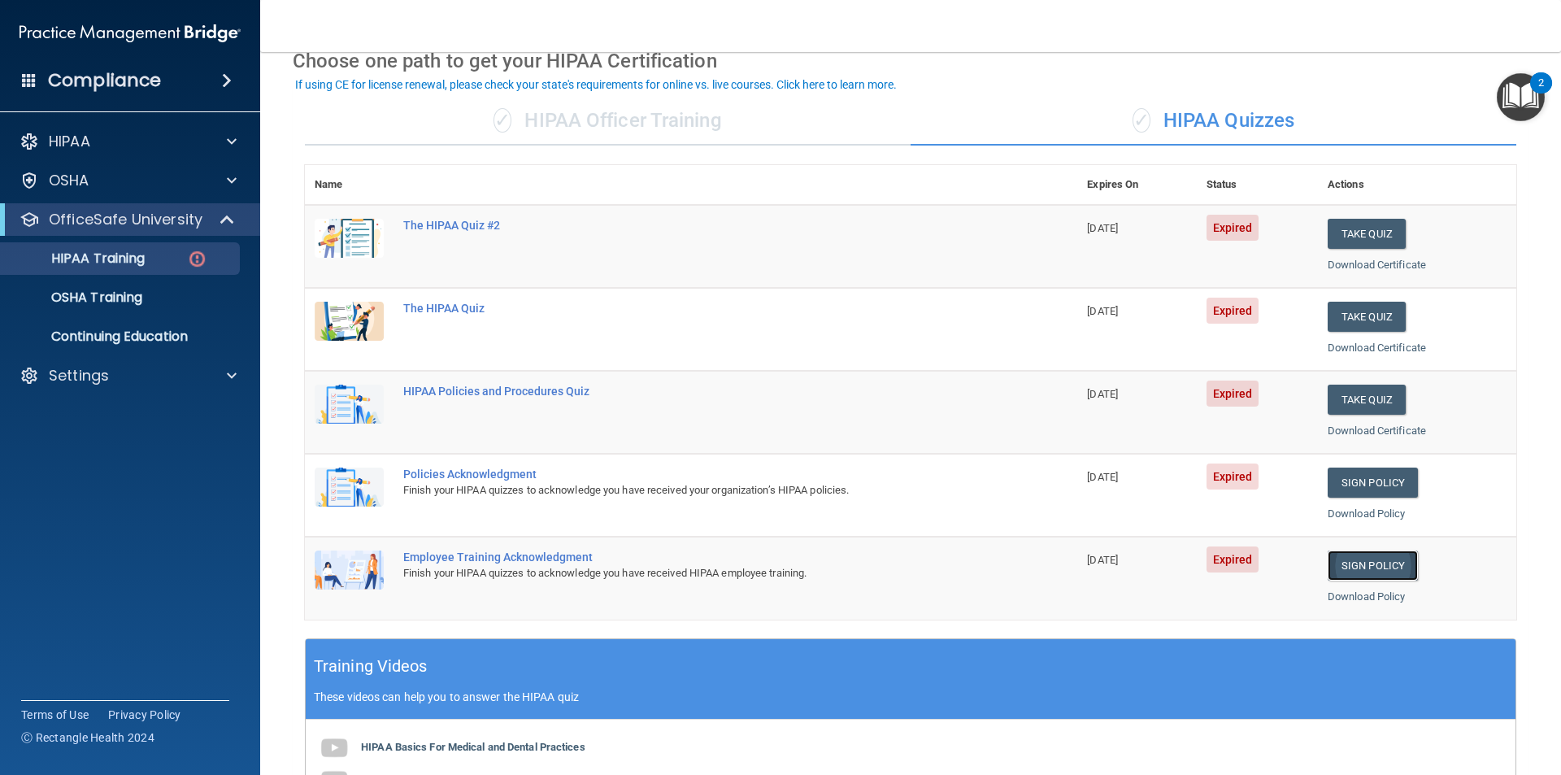
click at [1373, 567] on link "Sign Policy" at bounding box center [1373, 565] width 90 height 30
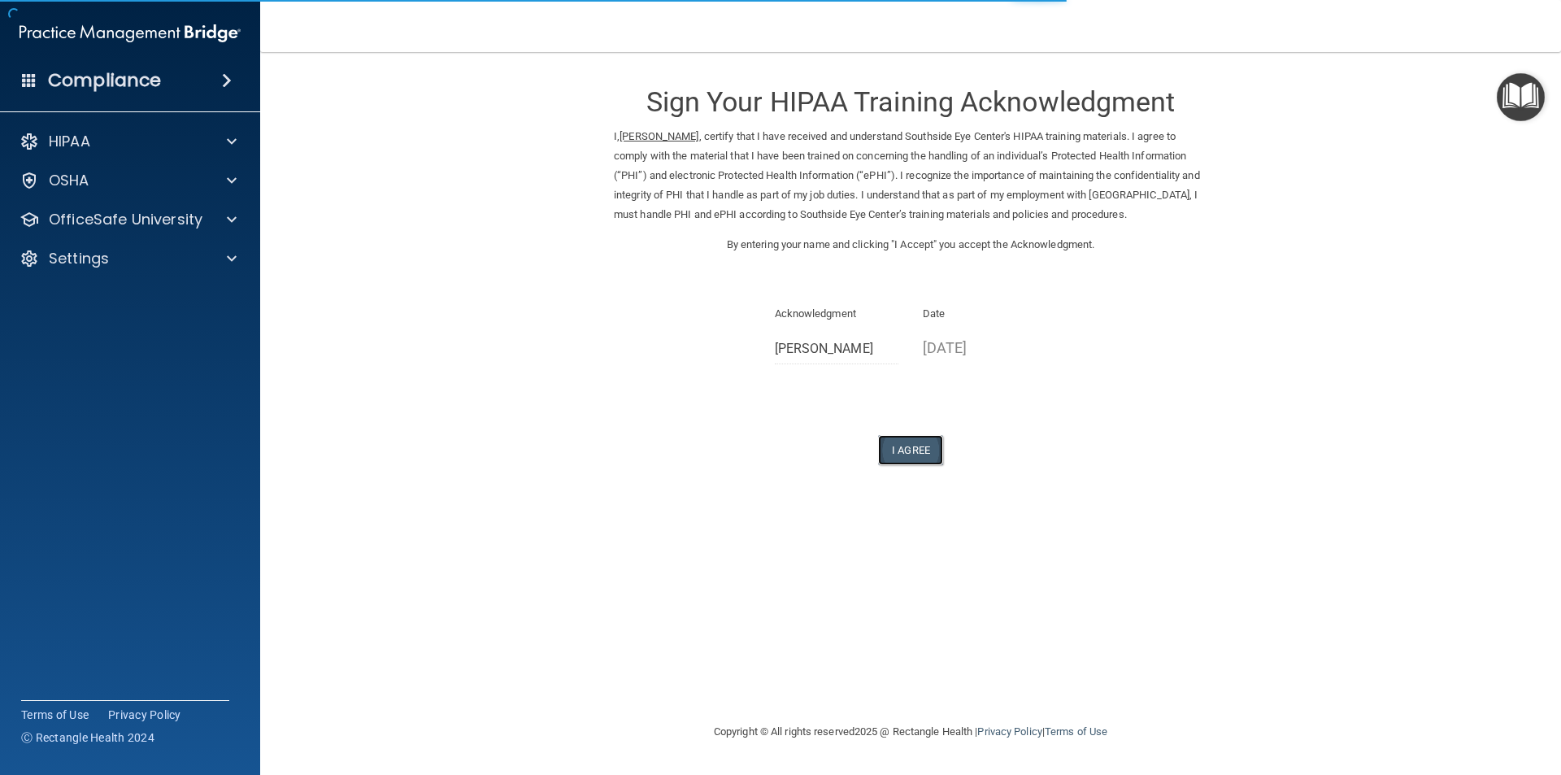
click at [924, 465] on button "I Agree" at bounding box center [910, 450] width 65 height 30
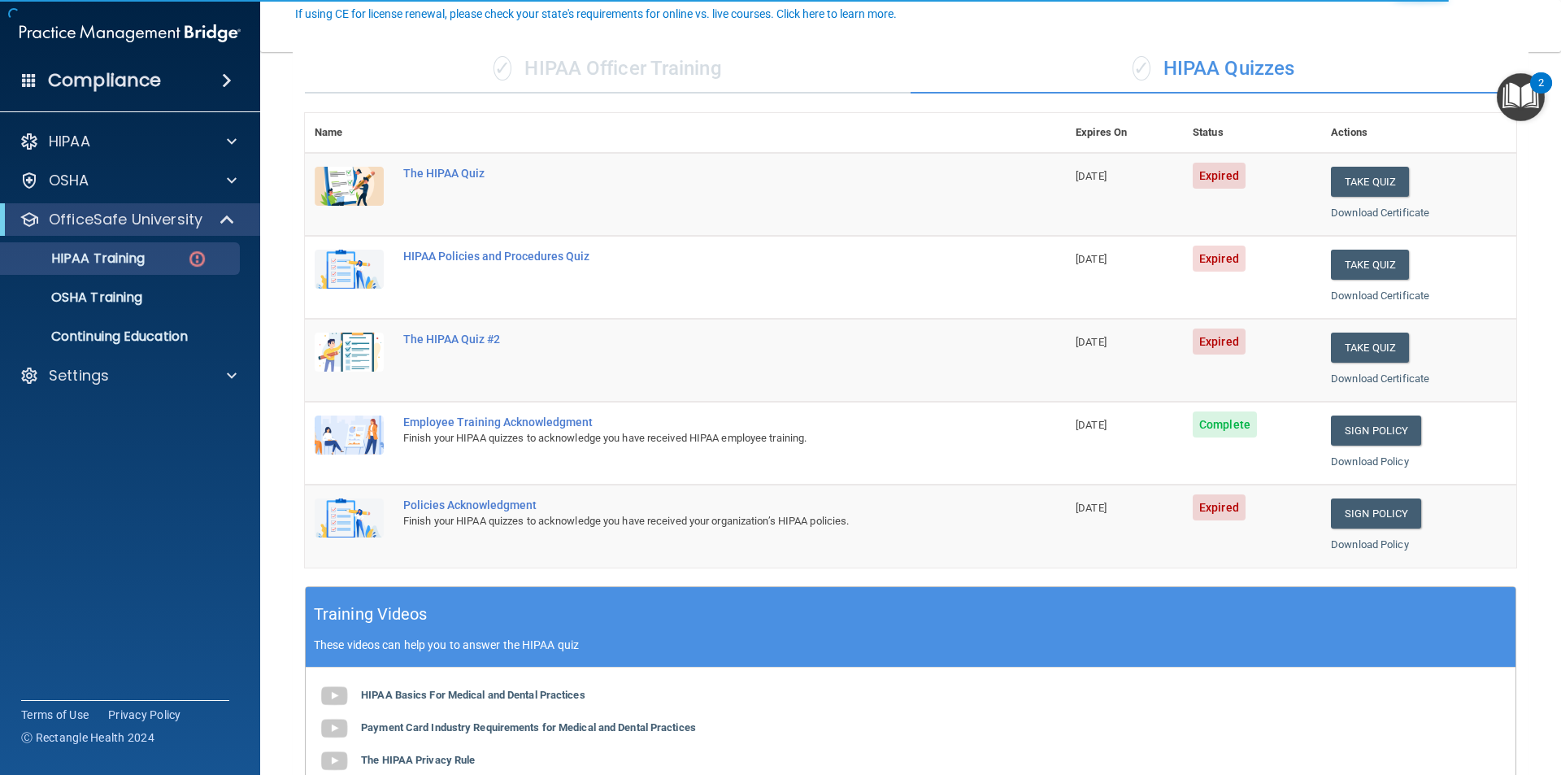
scroll to position [163, 0]
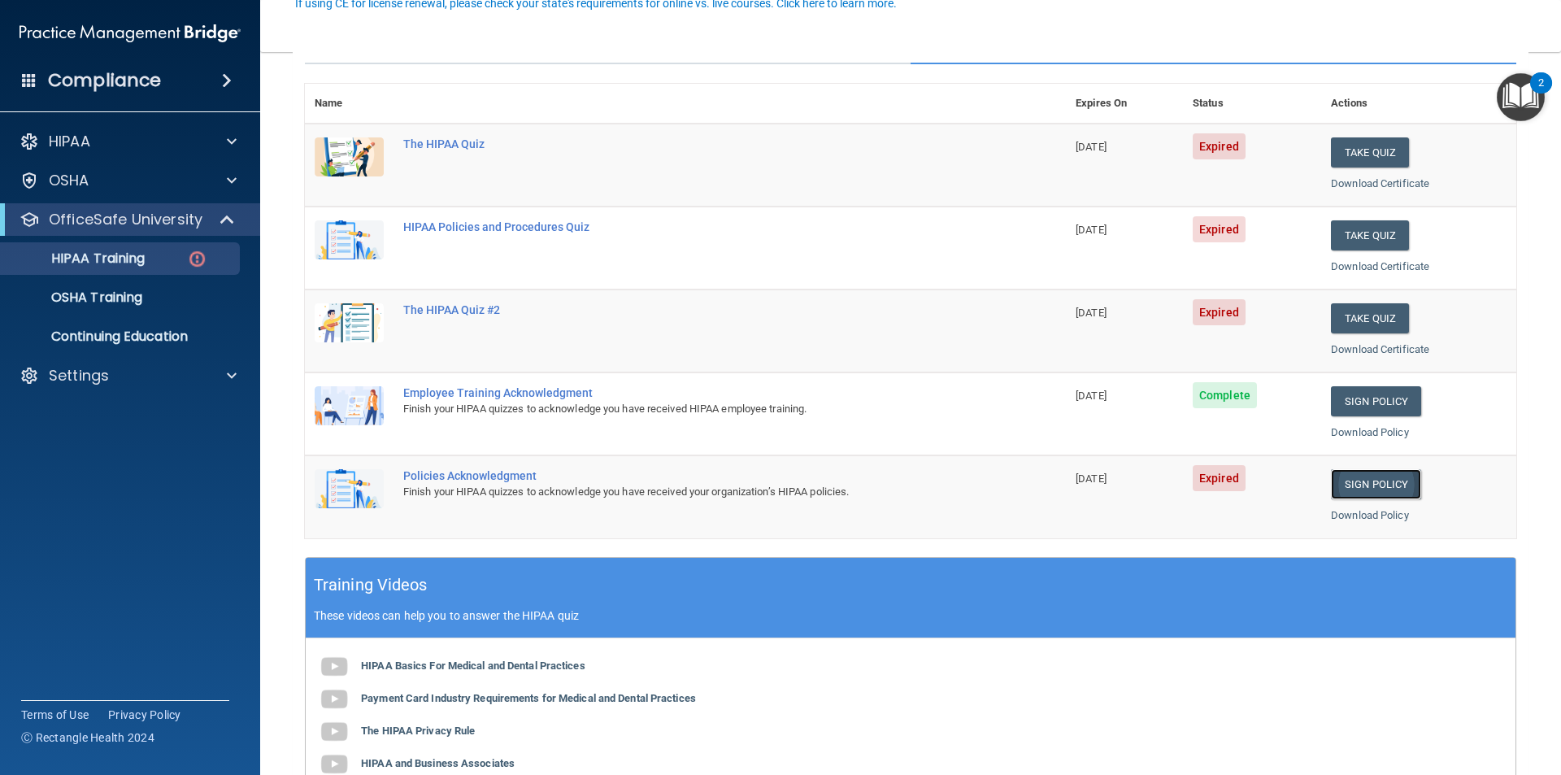
click at [1357, 481] on link "Sign Policy" at bounding box center [1376, 484] width 90 height 30
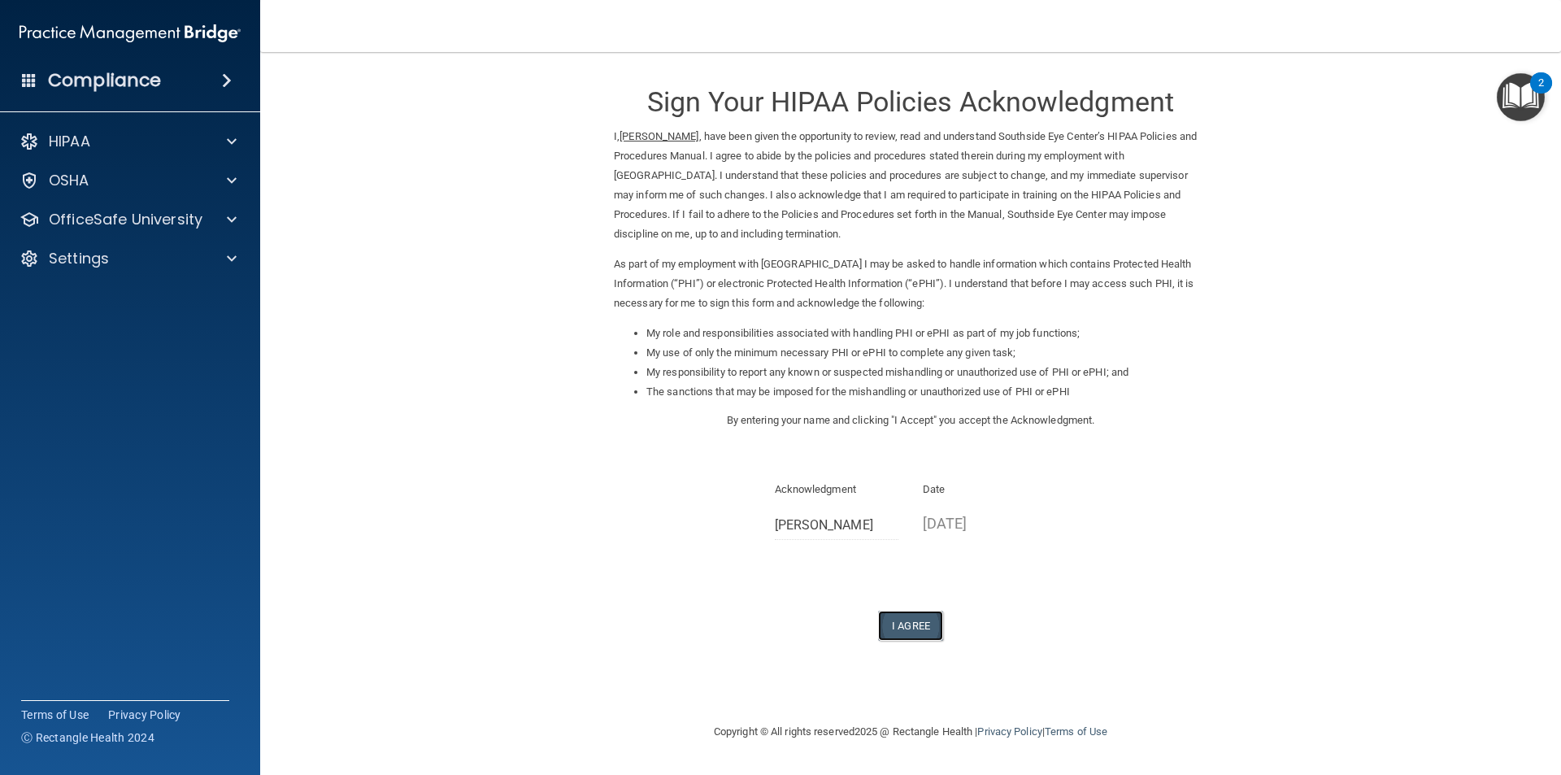
click at [924, 626] on button "I Agree" at bounding box center [910, 626] width 65 height 30
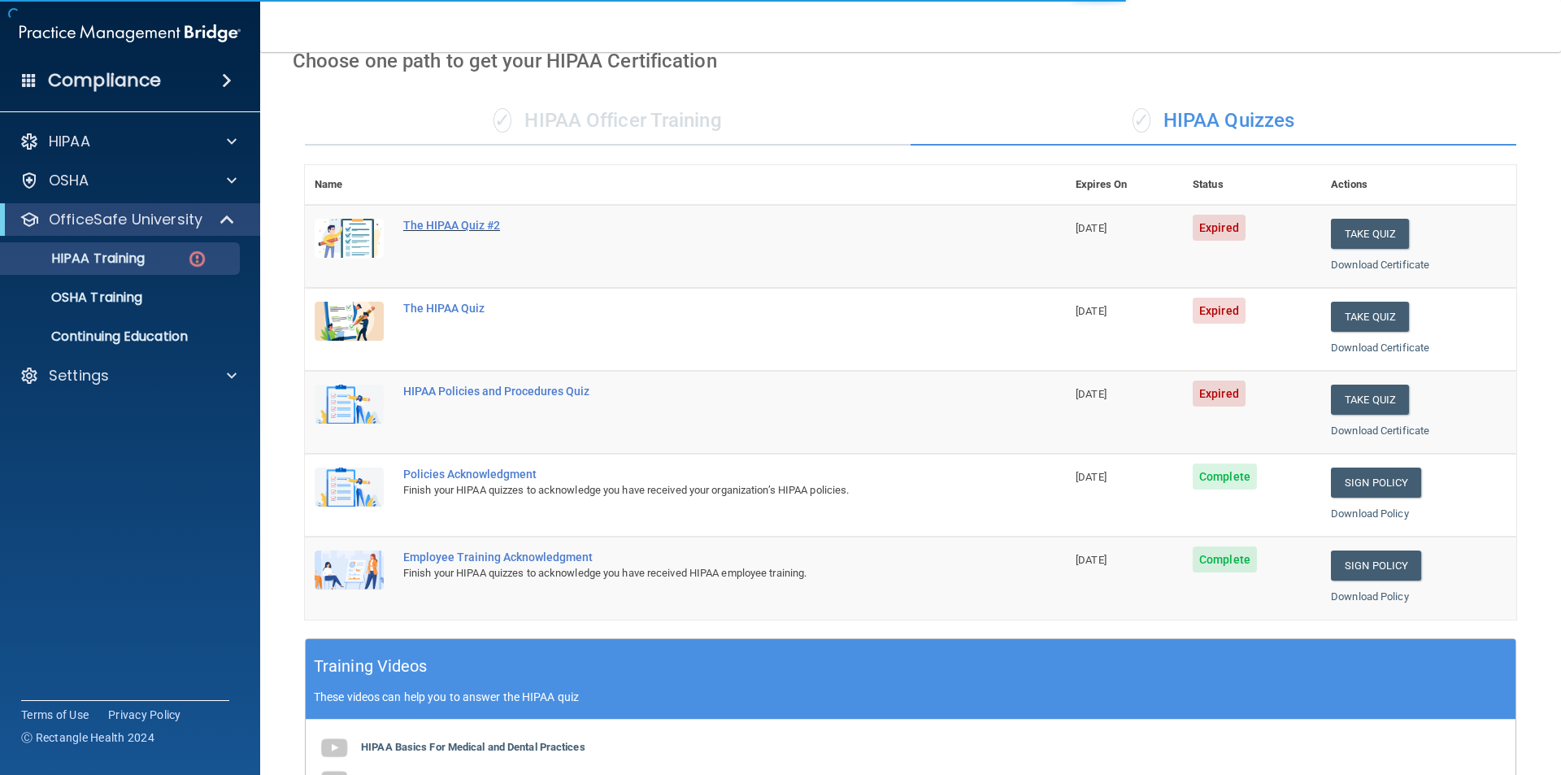
scroll to position [163, 0]
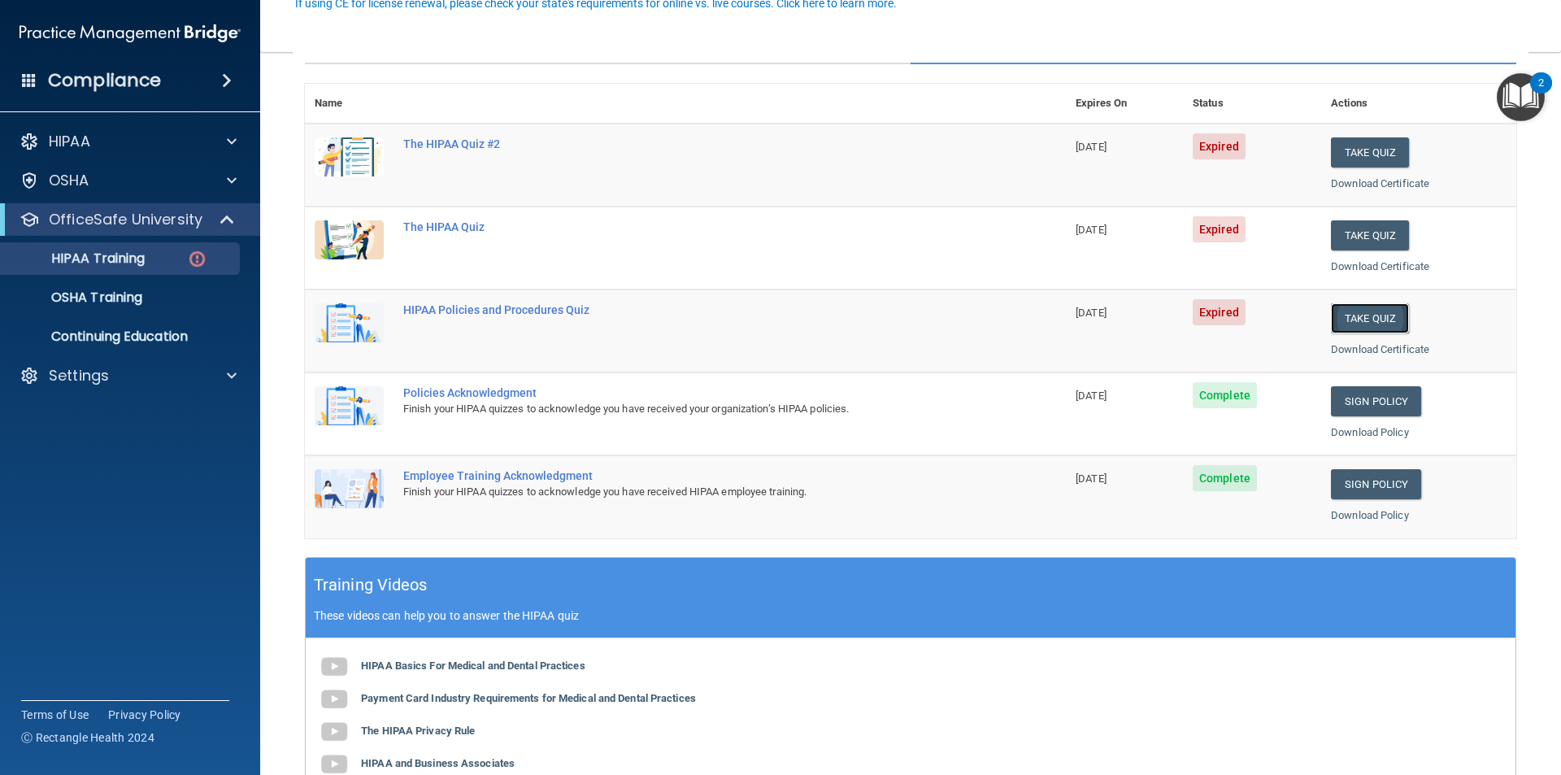
click at [1353, 323] on button "Take Quiz" at bounding box center [1370, 318] width 78 height 30
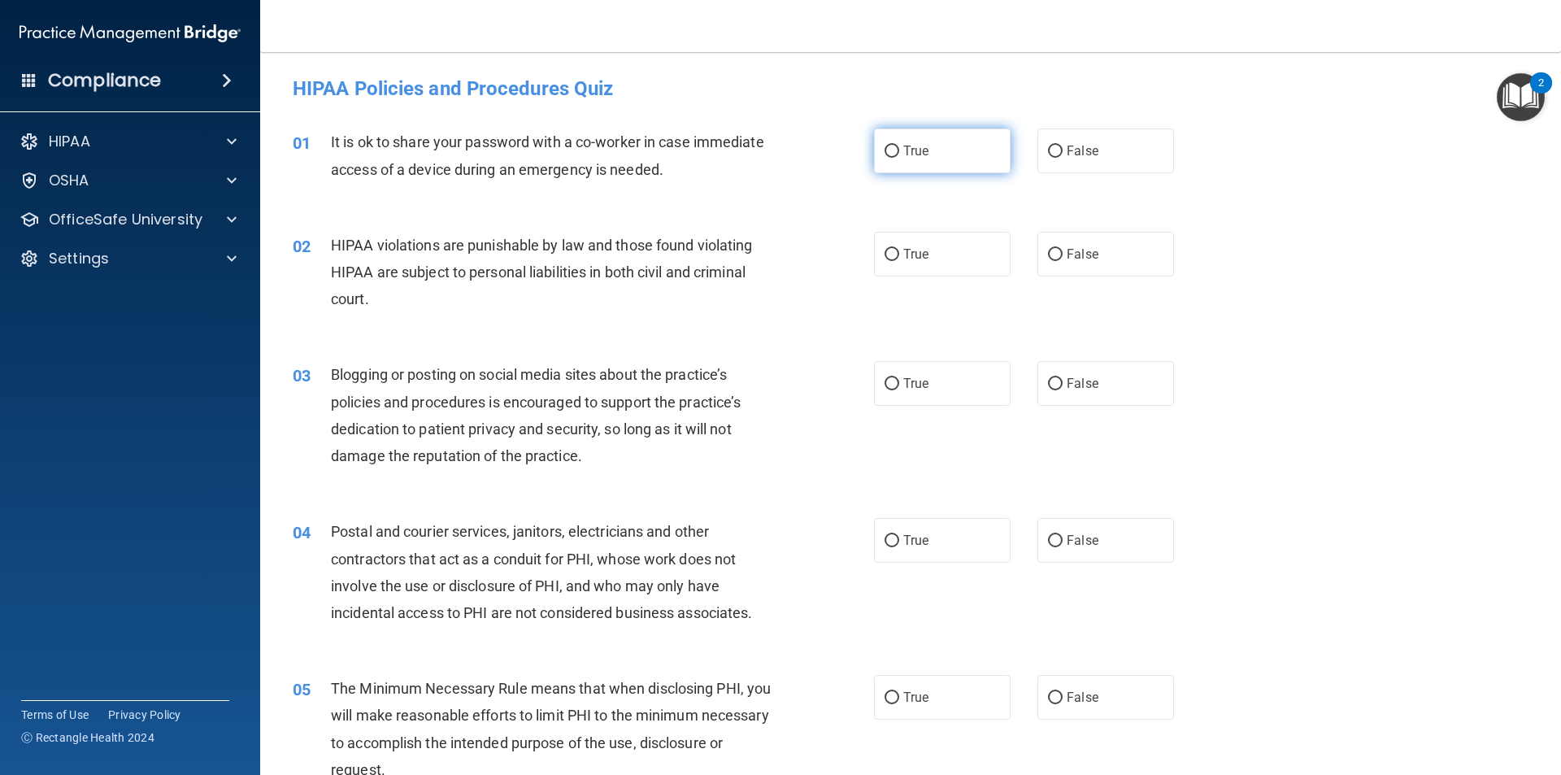
click at [890, 149] on input "True" at bounding box center [892, 152] width 15 height 12
radio input "true"
click at [885, 255] on input "True" at bounding box center [892, 255] width 15 height 12
radio input "true"
click at [885, 380] on input "True" at bounding box center [892, 384] width 15 height 12
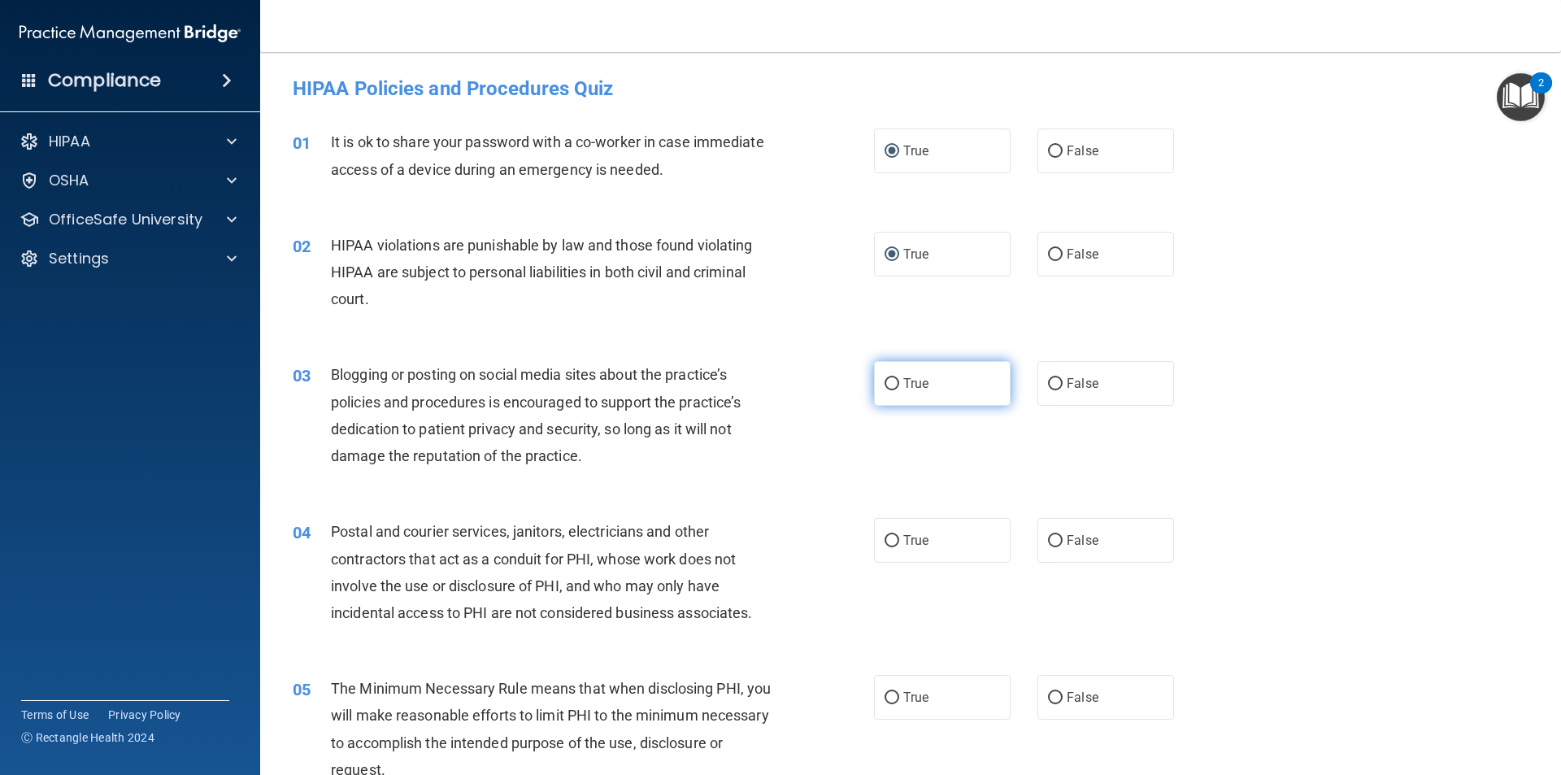
radio input "true"
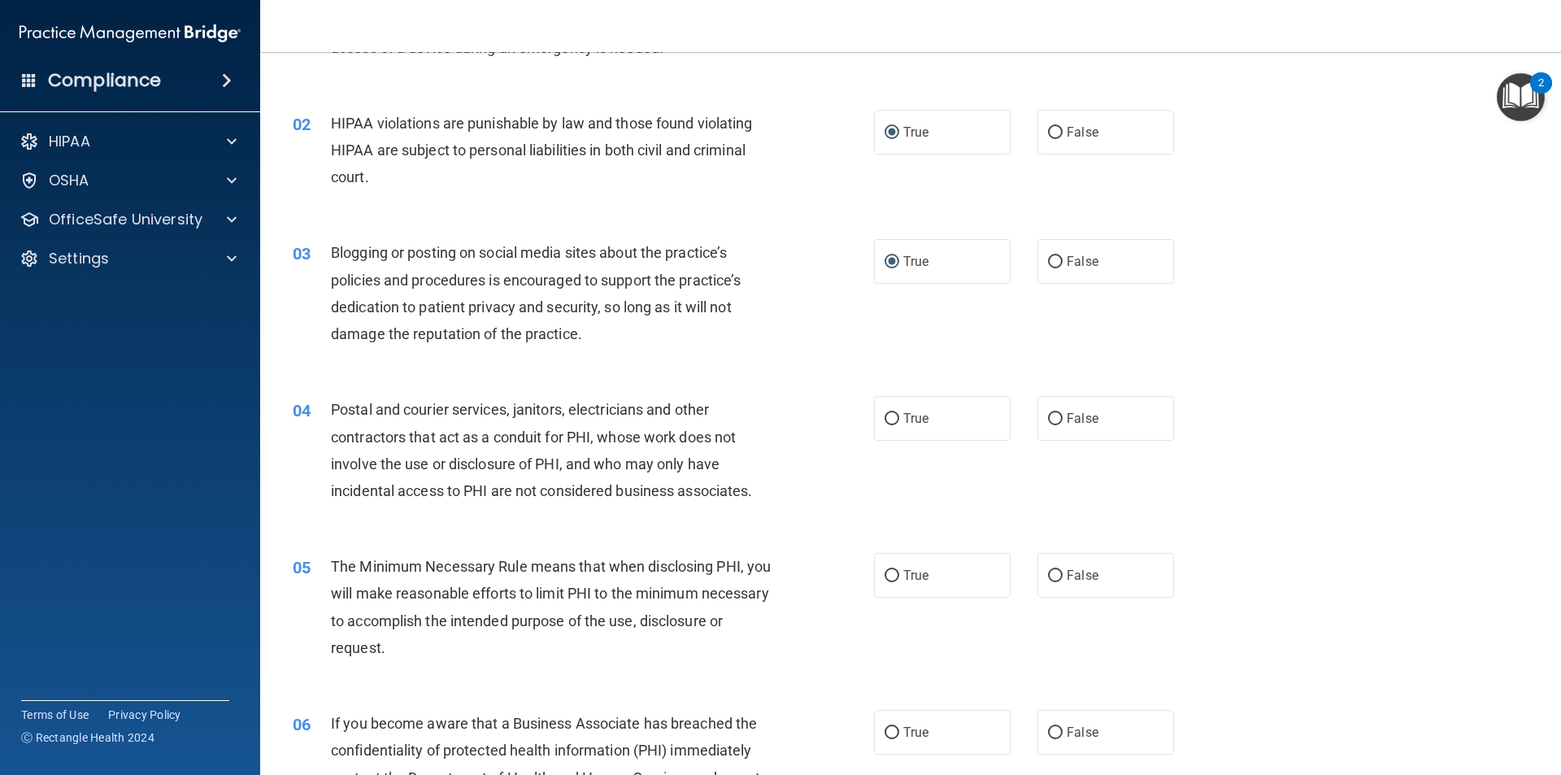
scroll to position [163, 0]
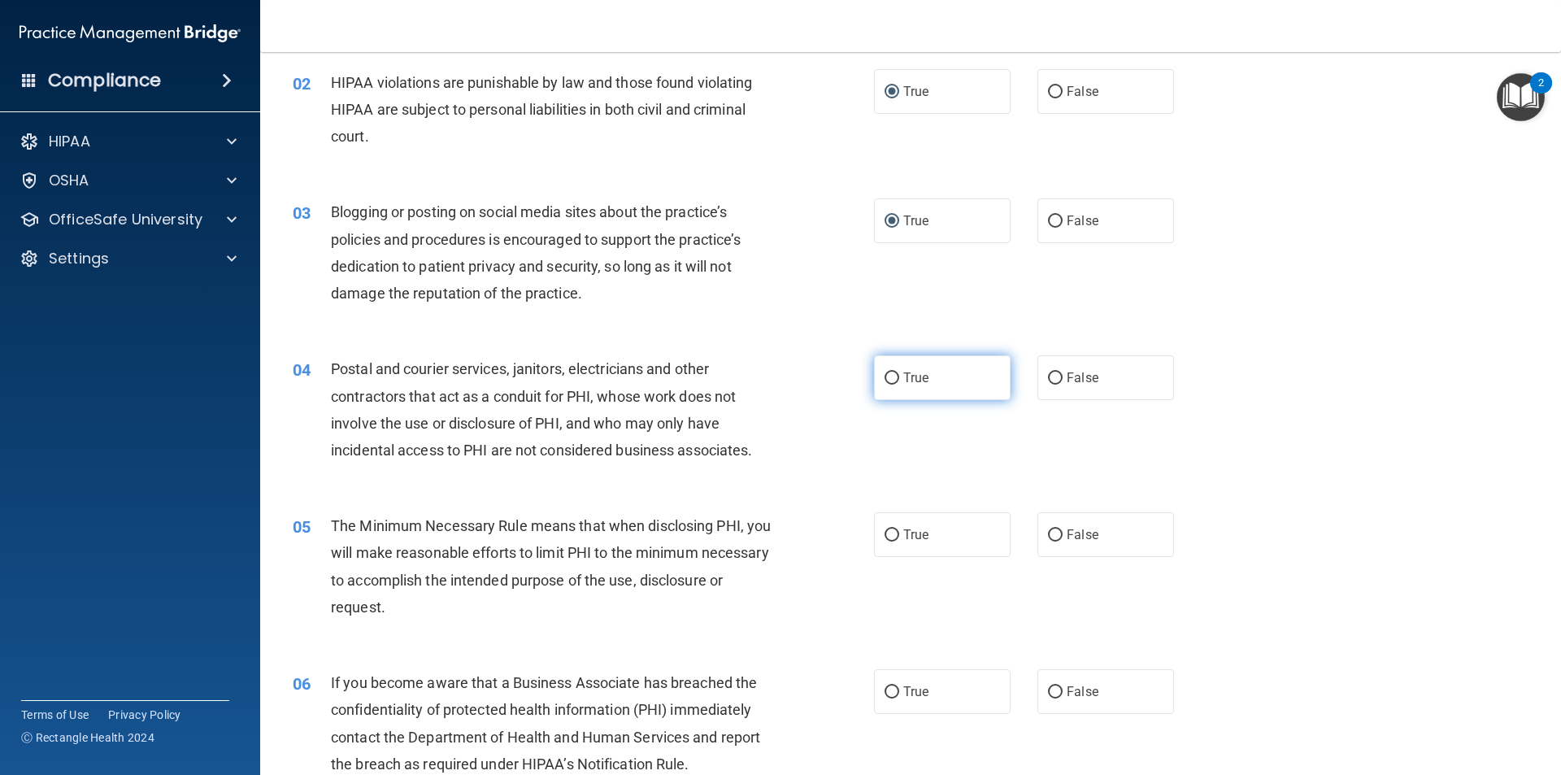
click at [885, 377] on input "True" at bounding box center [892, 378] width 15 height 12
radio input "true"
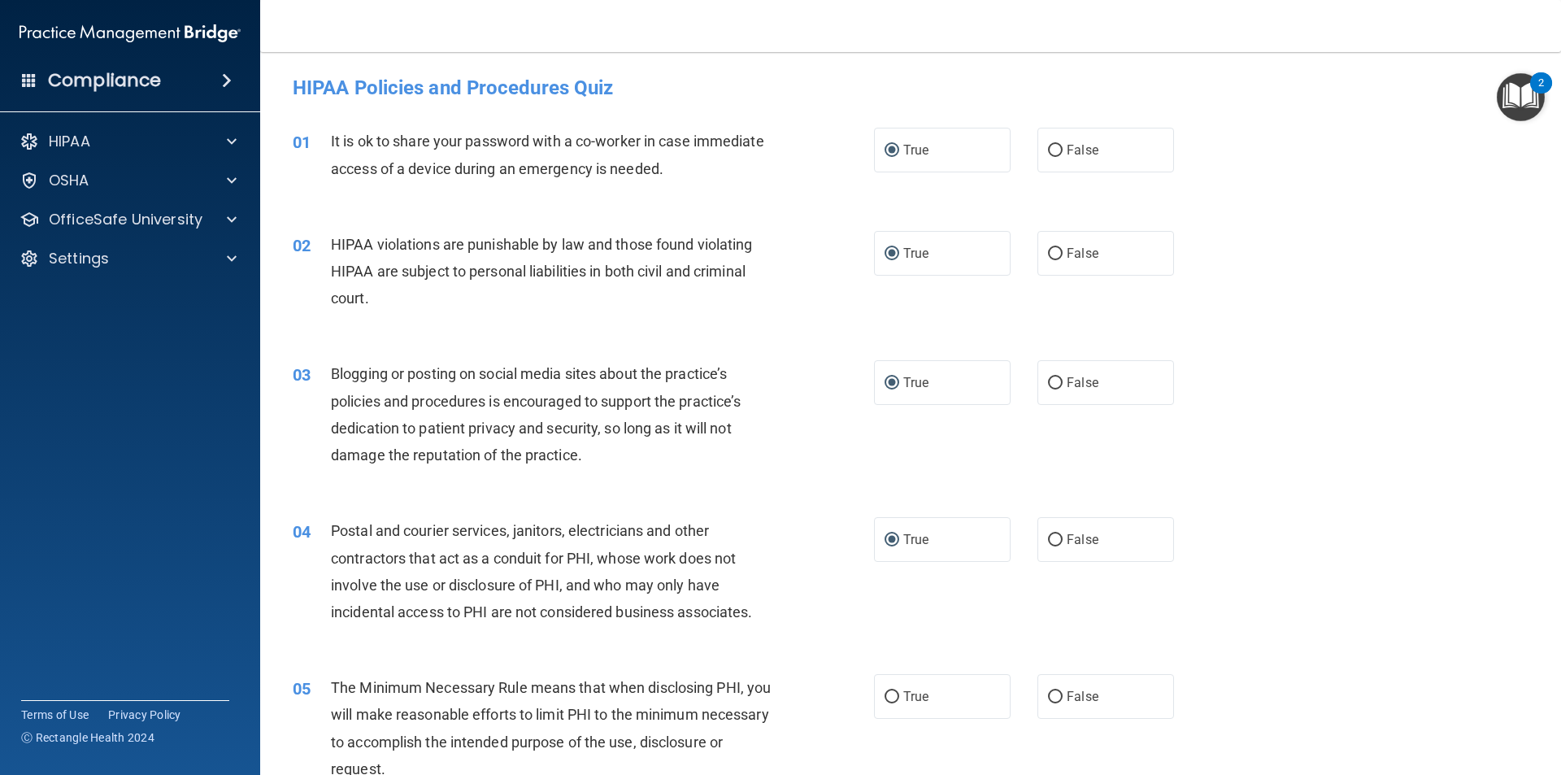
scroll to position [0, 0]
click at [885, 696] on input "True" at bounding box center [892, 698] width 15 height 12
radio input "true"
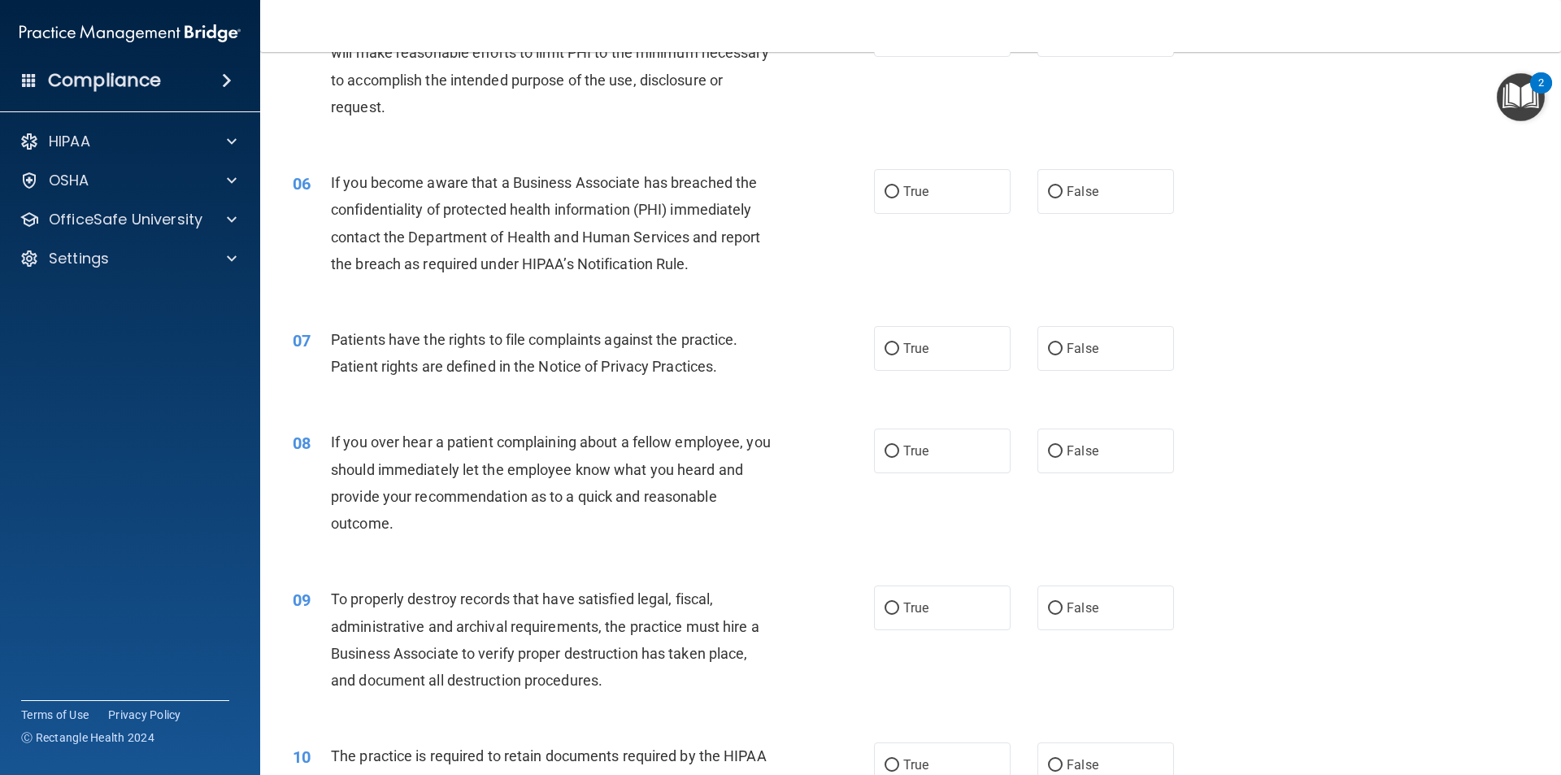
scroll to position [650, 0]
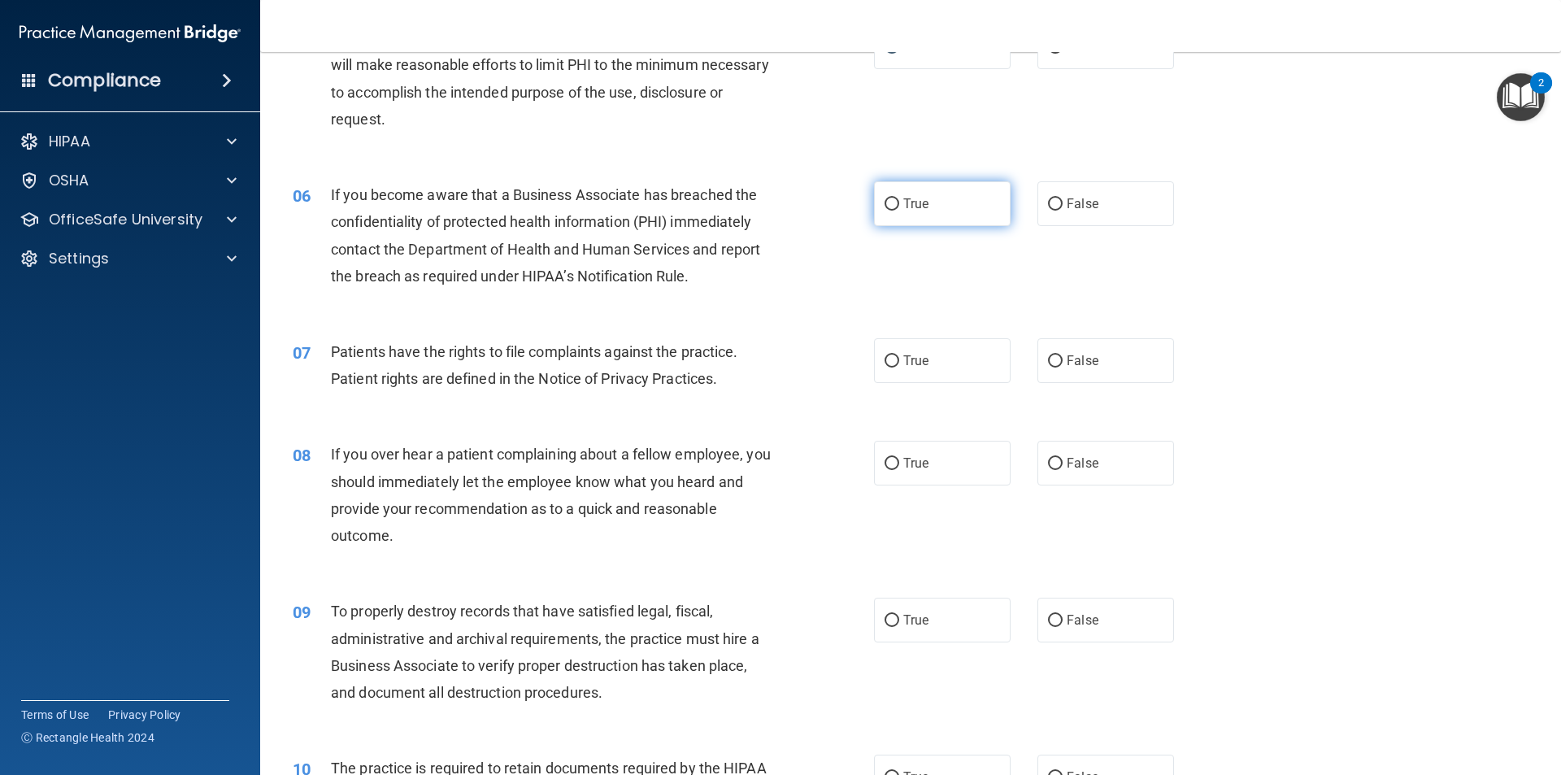
click at [885, 208] on input "True" at bounding box center [892, 204] width 15 height 12
radio input "true"
click at [885, 359] on input "True" at bounding box center [892, 361] width 15 height 12
radio input "true"
click at [885, 461] on input "True" at bounding box center [892, 464] width 15 height 12
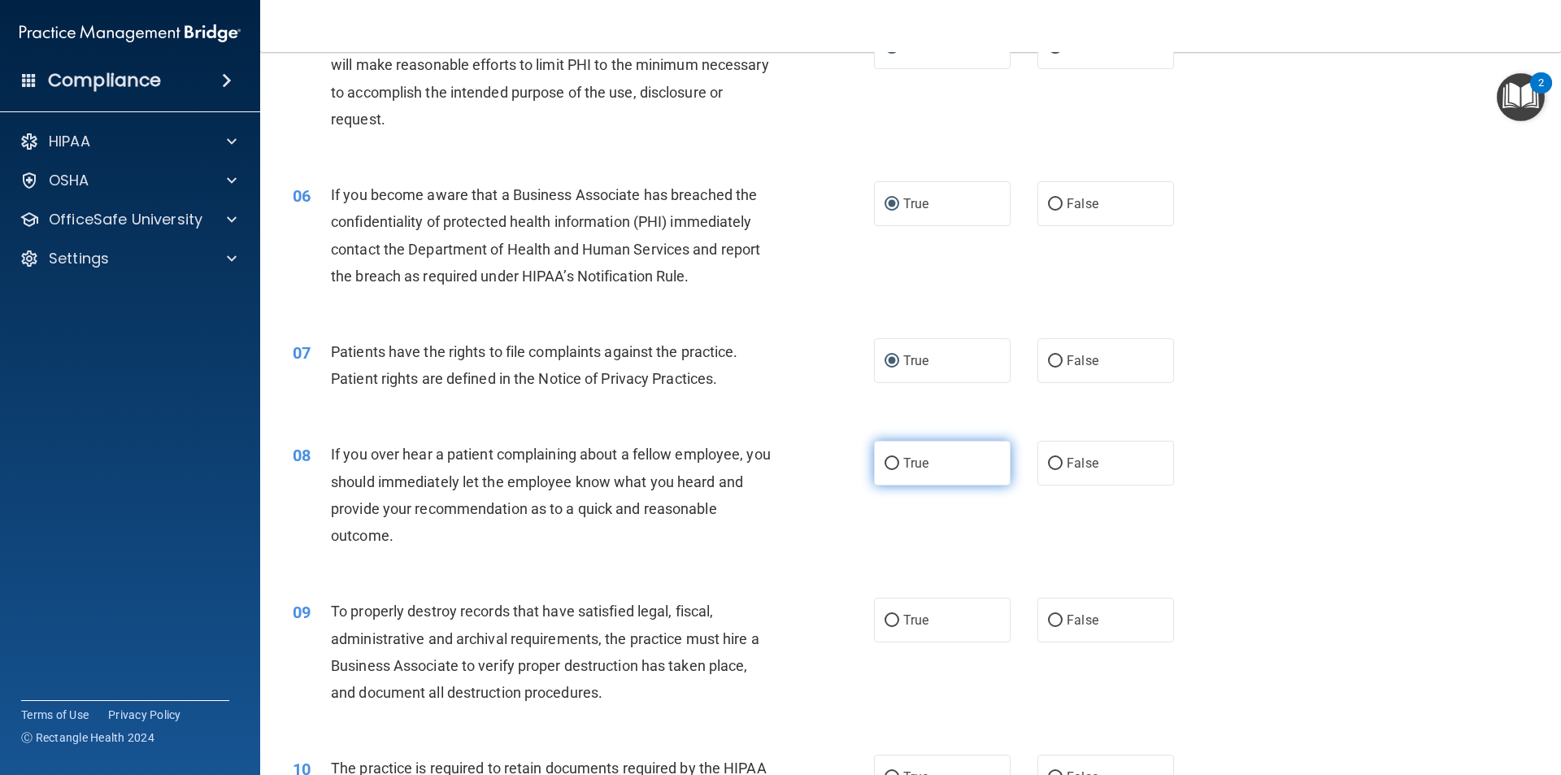
radio input "true"
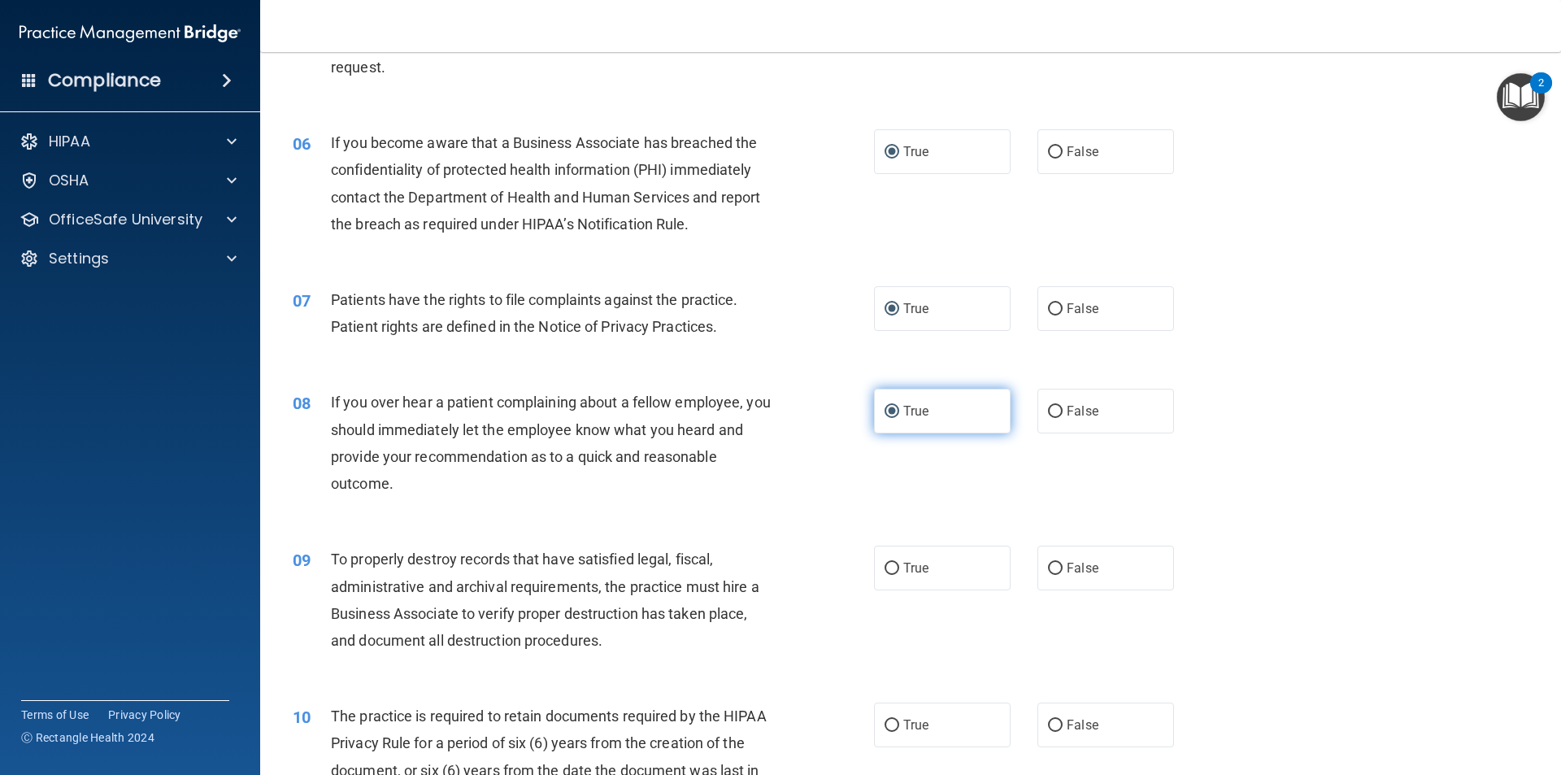
scroll to position [732, 0]
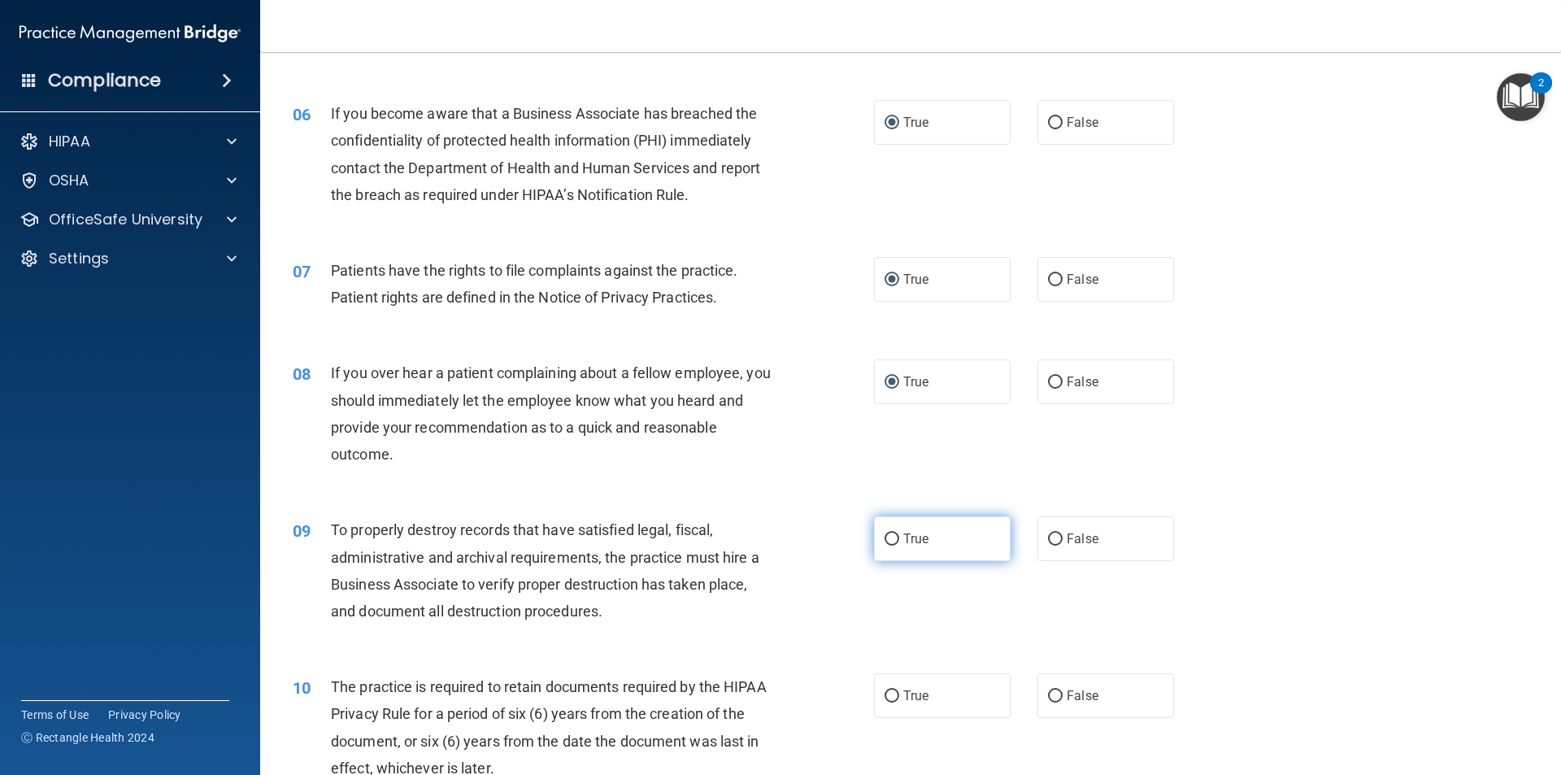
click at [889, 536] on input "True" at bounding box center [892, 539] width 15 height 12
radio input "true"
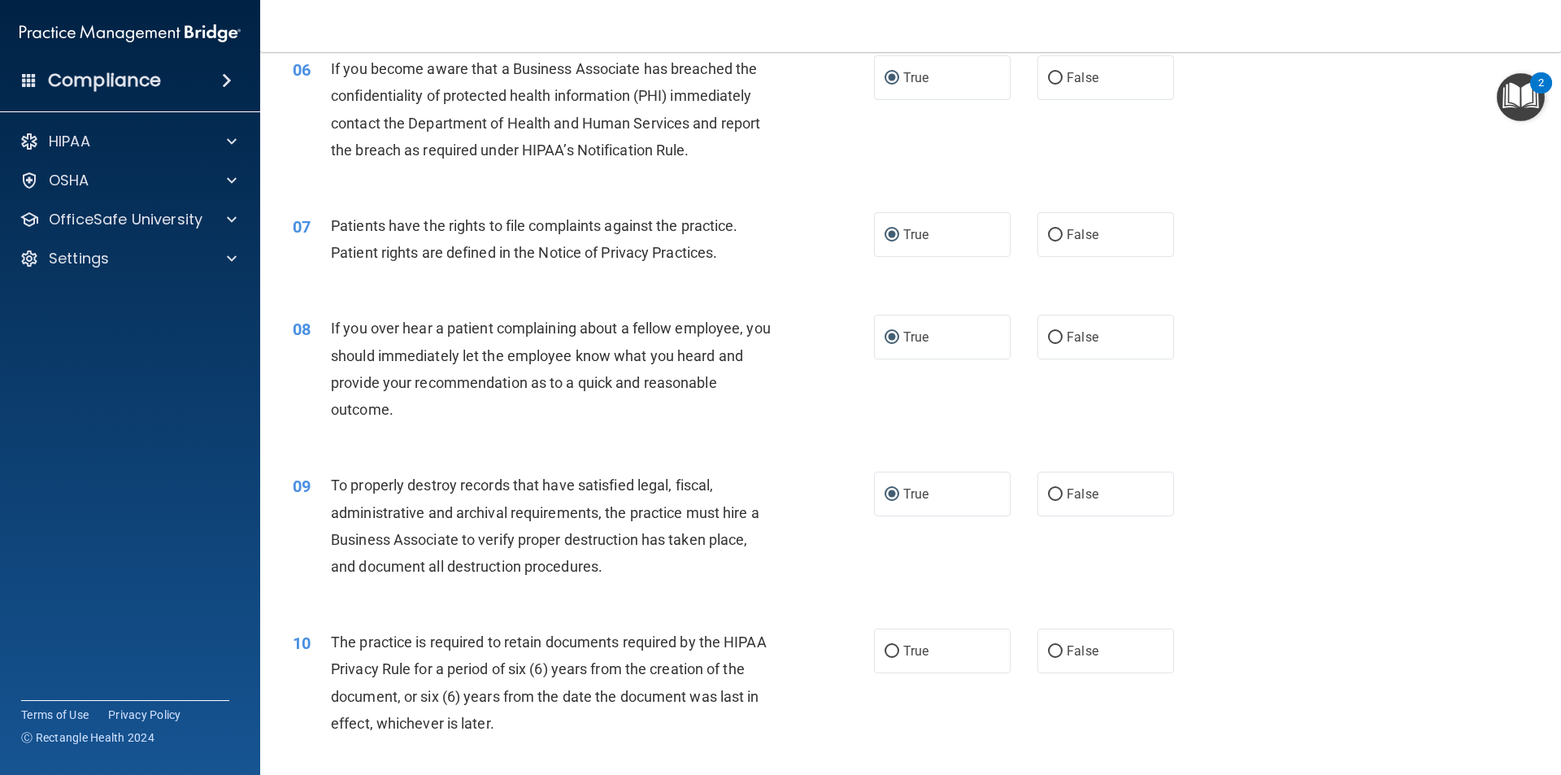
scroll to position [813, 0]
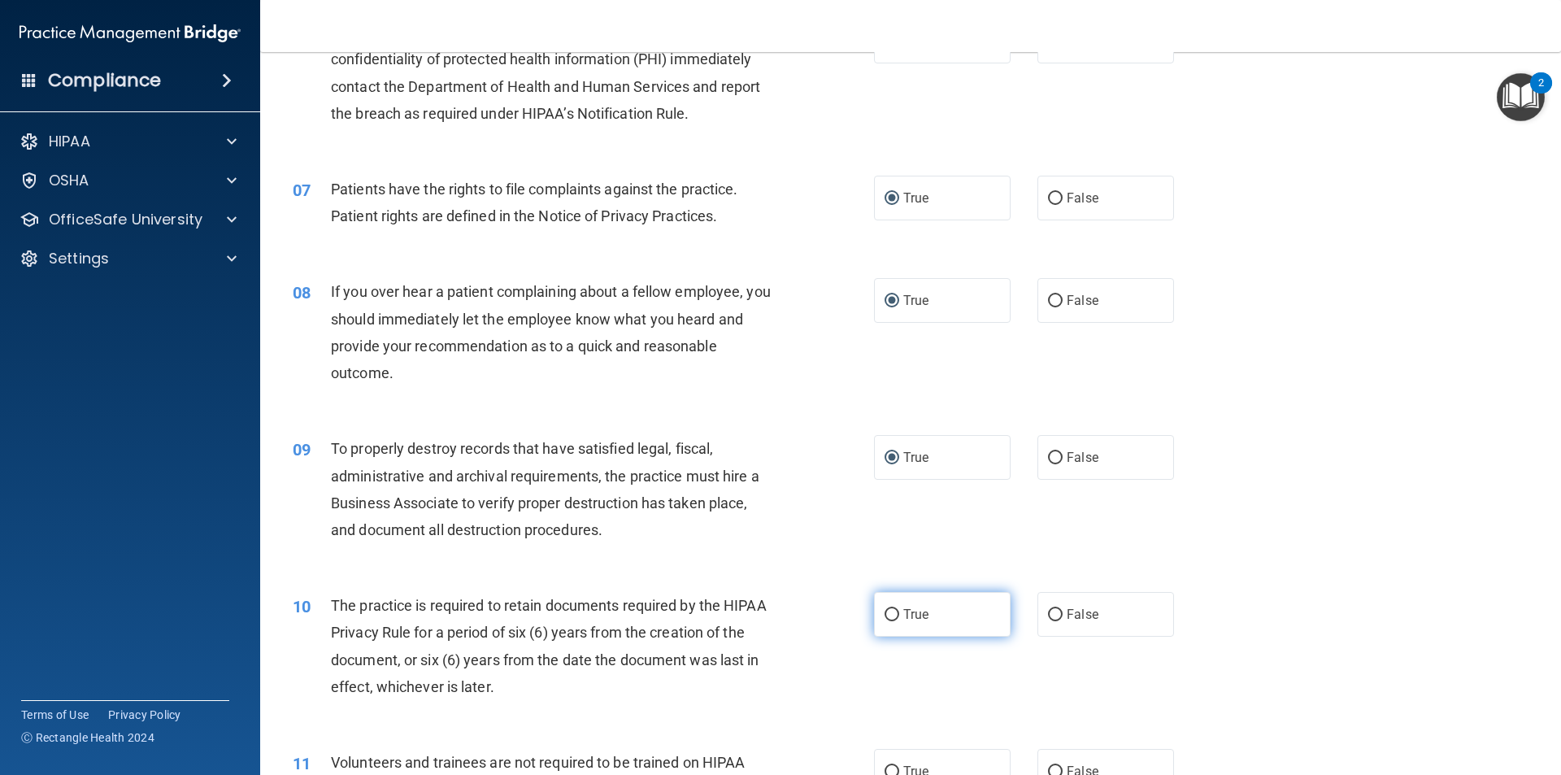
click at [889, 611] on input "True" at bounding box center [892, 615] width 15 height 12
radio input "true"
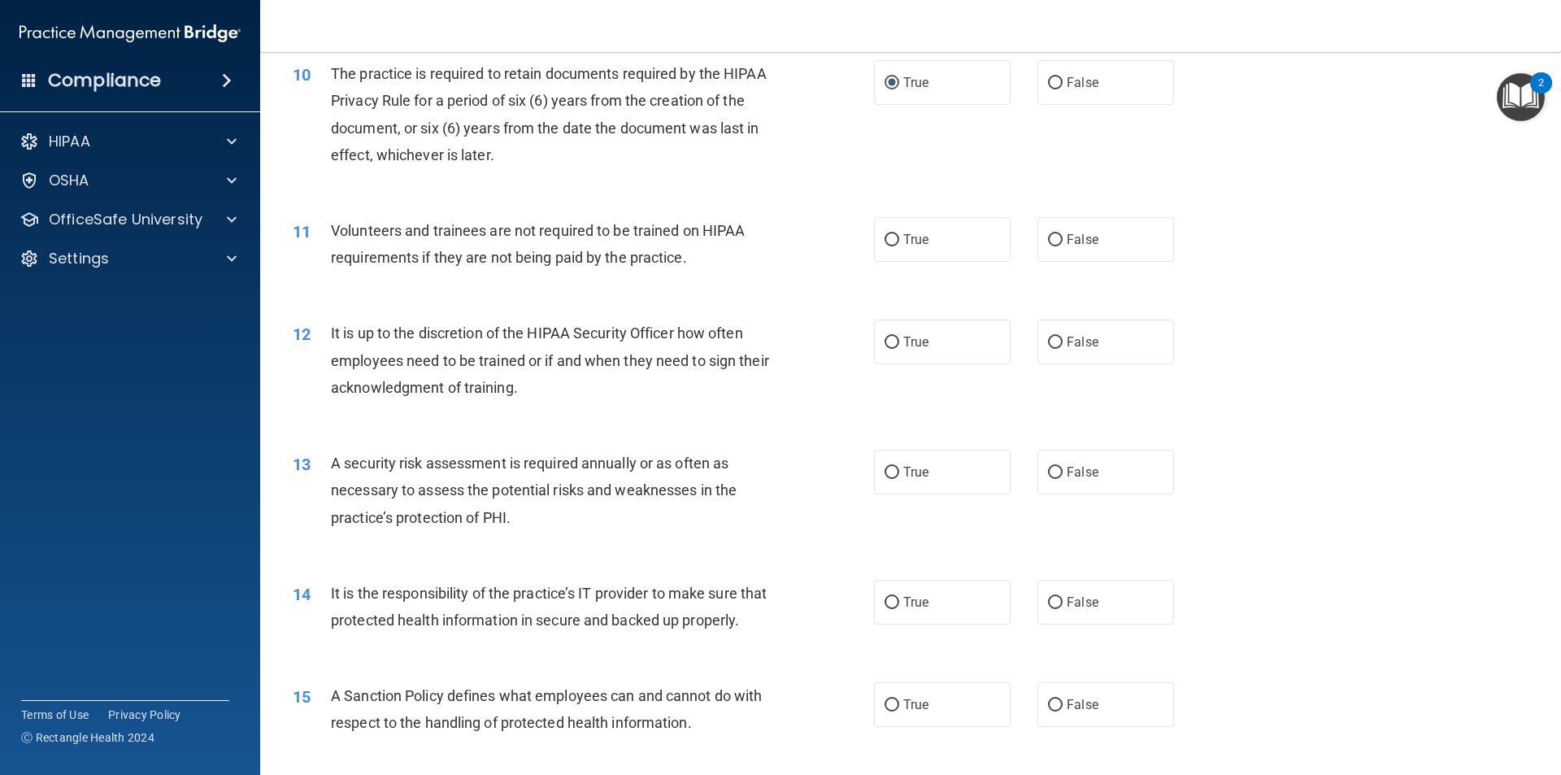
scroll to position [1382, 0]
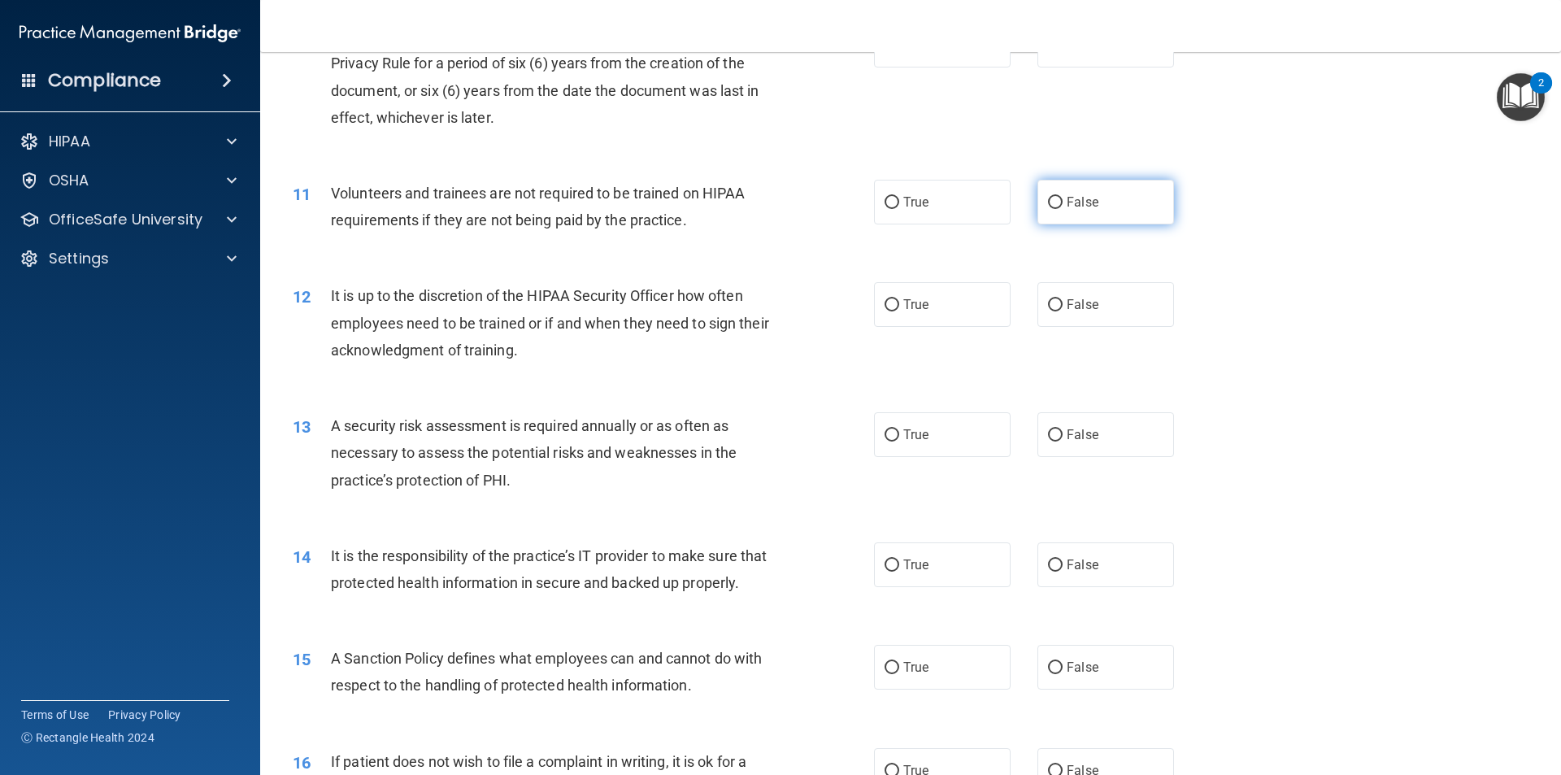
click at [1048, 204] on input "False" at bounding box center [1055, 203] width 15 height 12
radio input "true"
click at [886, 303] on input "True" at bounding box center [892, 305] width 15 height 12
radio input "true"
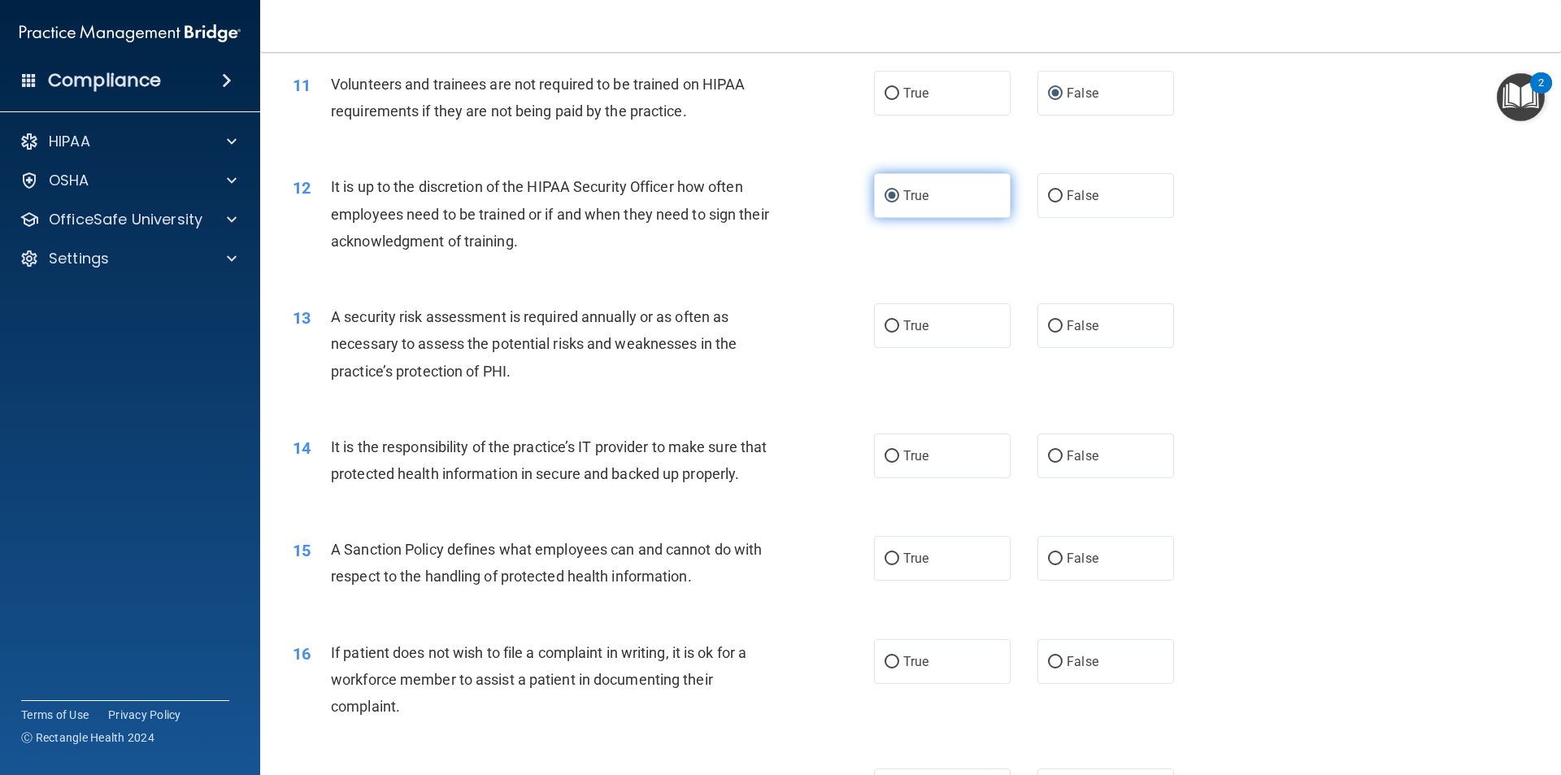
scroll to position [1545, 0]
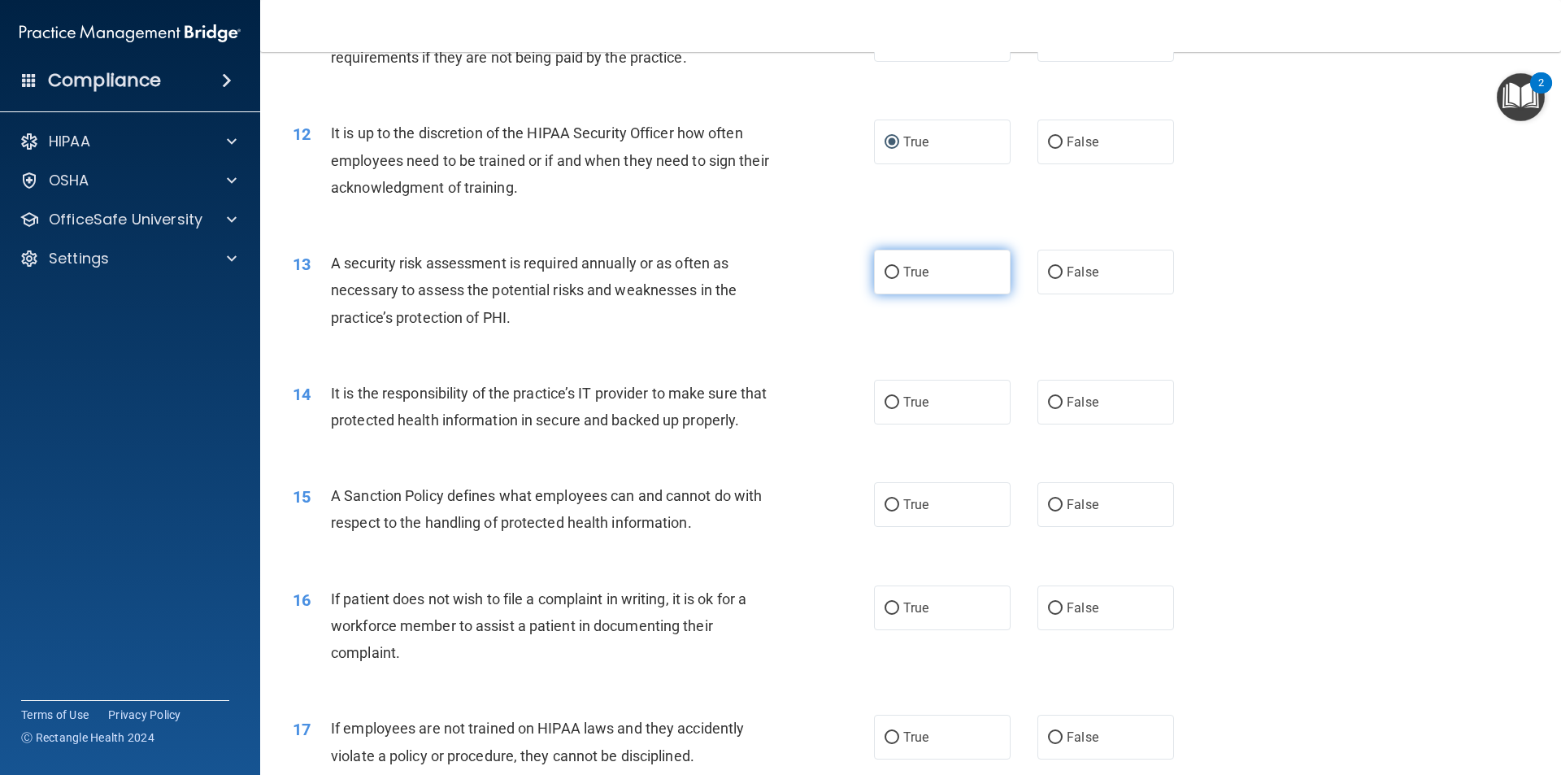
click at [885, 278] on input "True" at bounding box center [892, 273] width 15 height 12
radio input "true"
click at [885, 402] on input "True" at bounding box center [892, 403] width 15 height 12
radio input "true"
click at [889, 511] on input "True" at bounding box center [892, 505] width 15 height 12
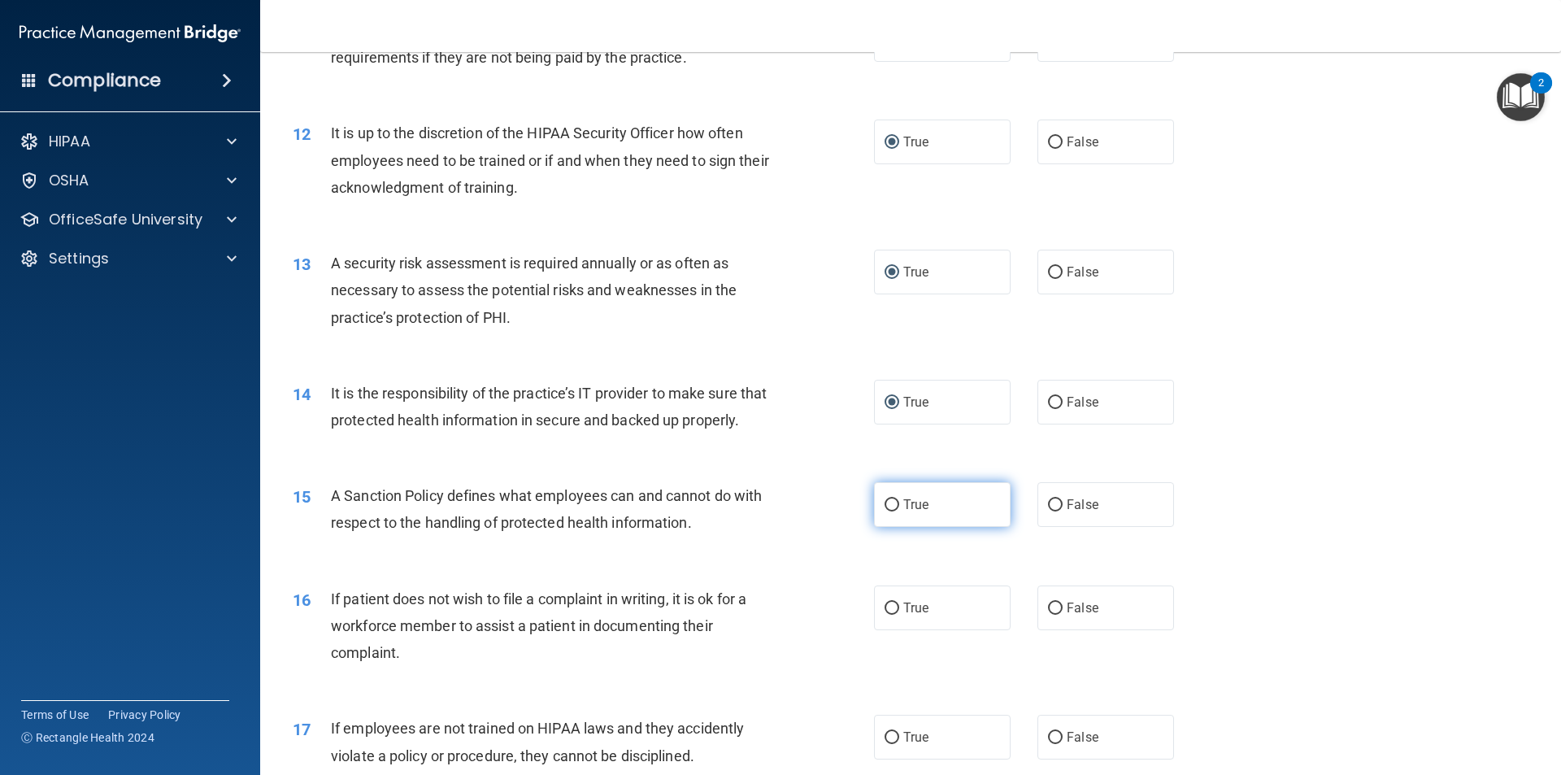
radio input "true"
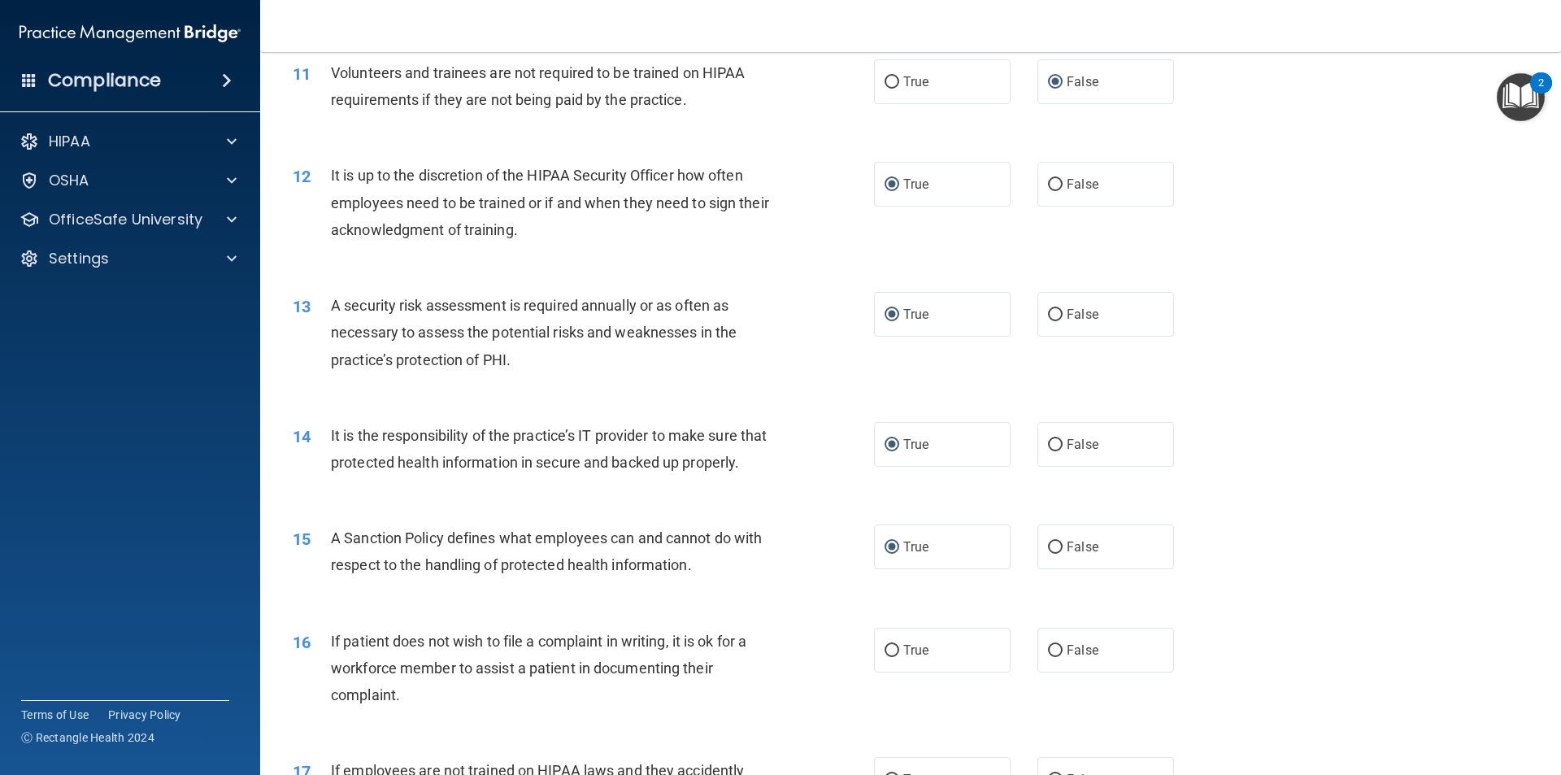
scroll to position [1463, 0]
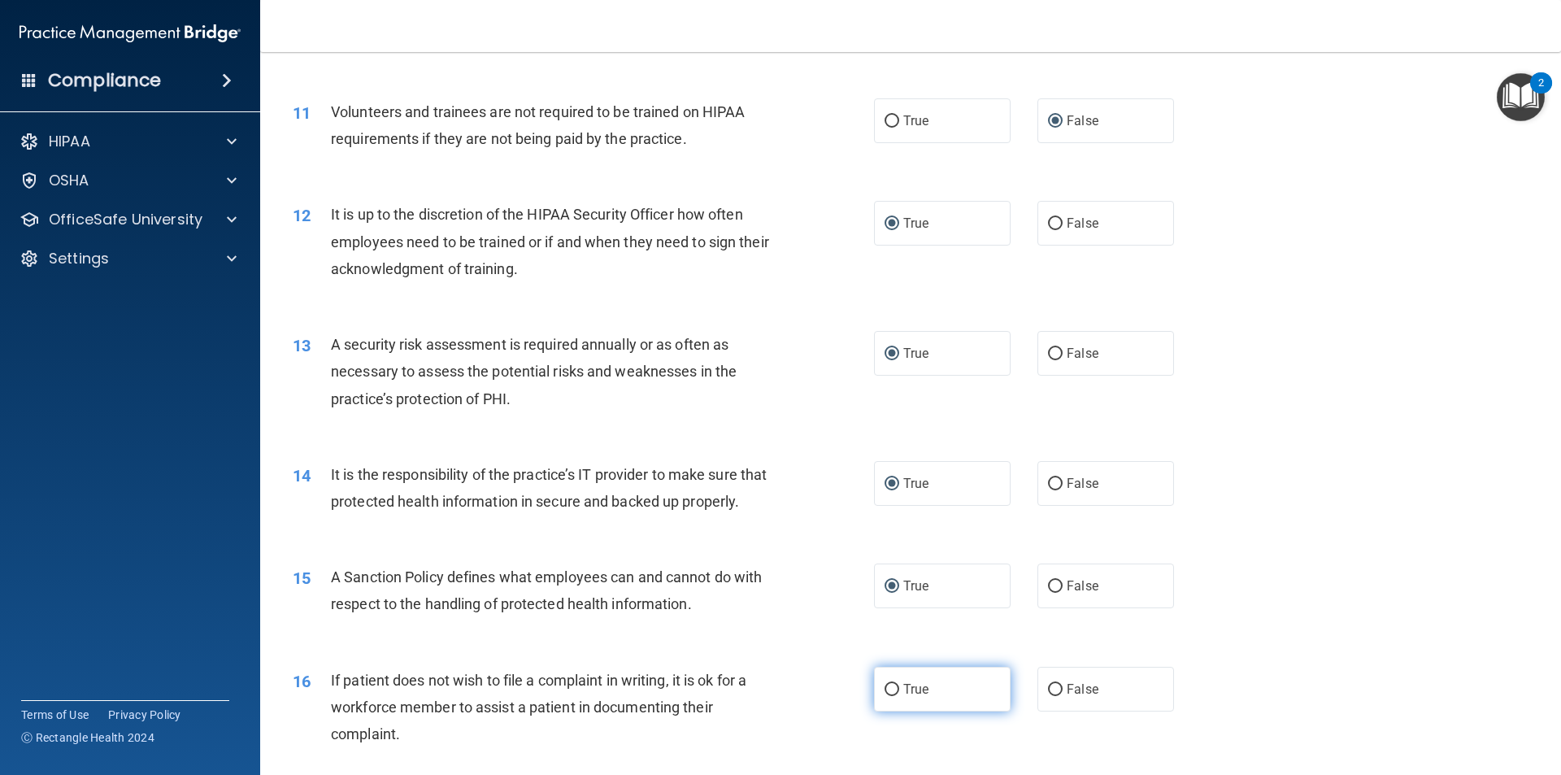
click at [886, 696] on input "True" at bounding box center [892, 690] width 15 height 12
radio input "true"
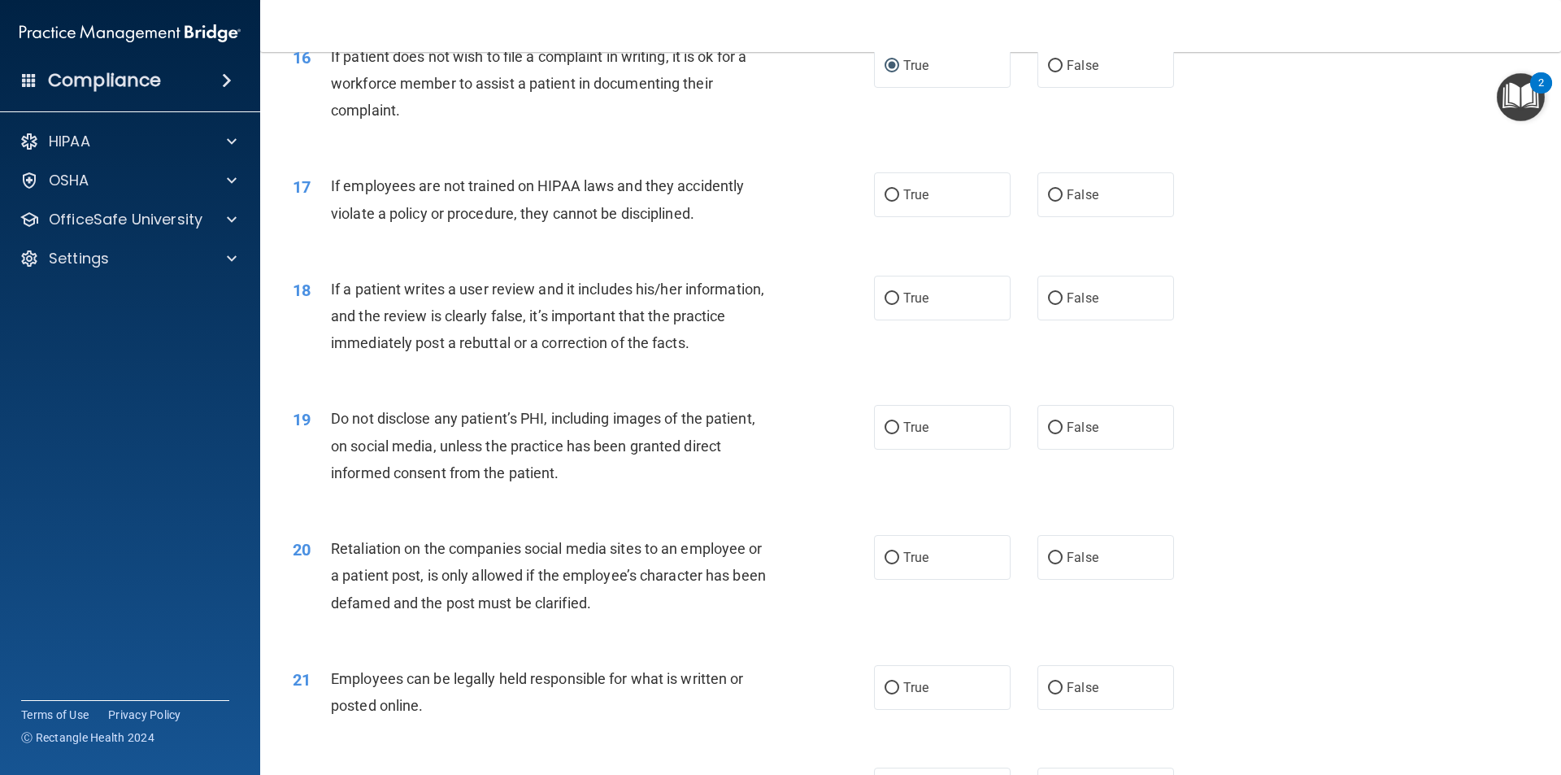
scroll to position [2195, 0]
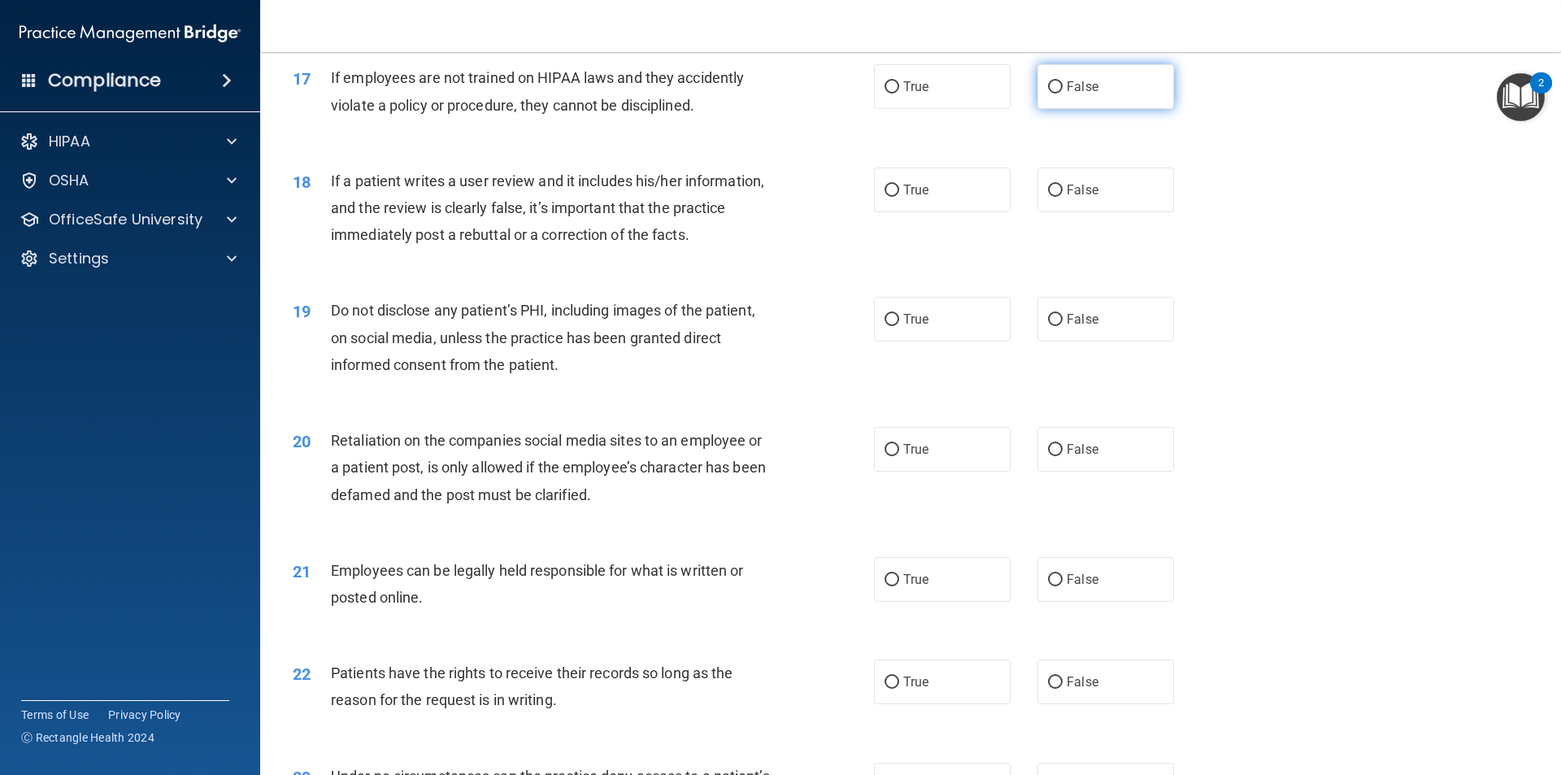
click at [1048, 93] on input "False" at bounding box center [1055, 87] width 15 height 12
radio input "true"
click at [885, 197] on input "True" at bounding box center [892, 191] width 15 height 12
radio input "true"
click at [885, 326] on input "True" at bounding box center [892, 320] width 15 height 12
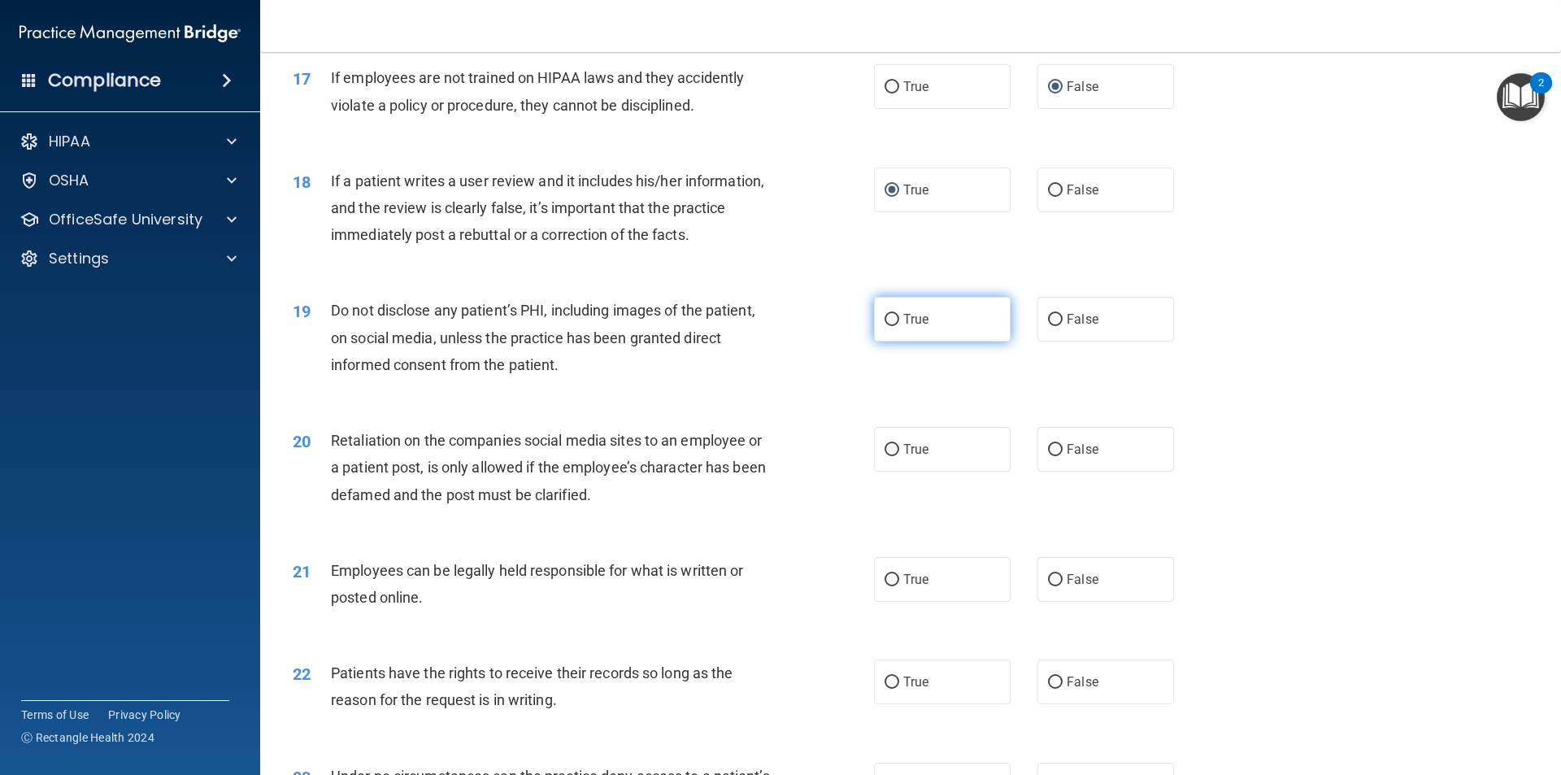
radio input "true"
click at [1050, 456] on input "False" at bounding box center [1055, 450] width 15 height 12
radio input "true"
click at [1048, 586] on input "False" at bounding box center [1055, 580] width 15 height 12
radio input "true"
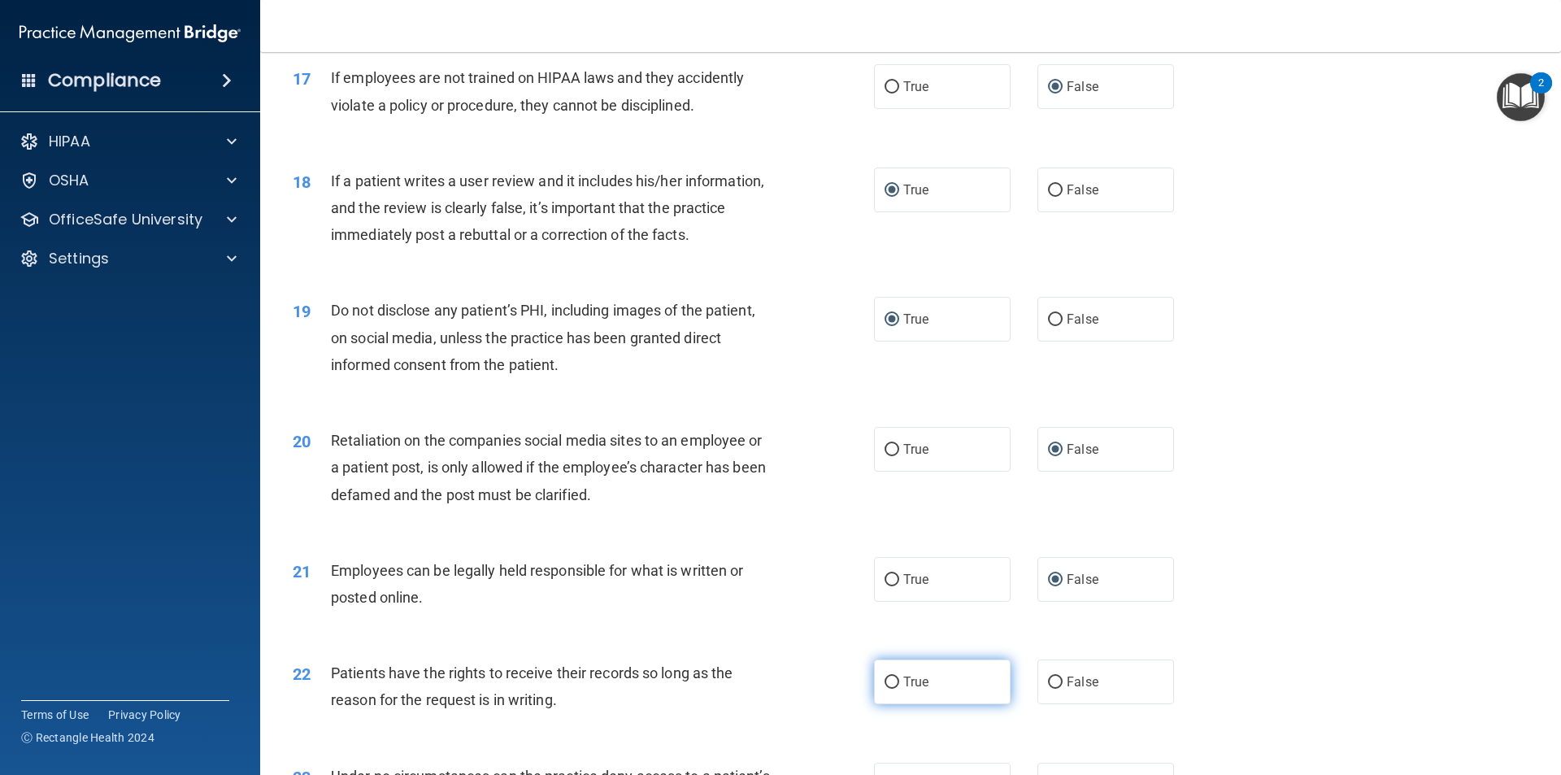
click at [887, 689] on input "True" at bounding box center [892, 682] width 15 height 12
radio input "true"
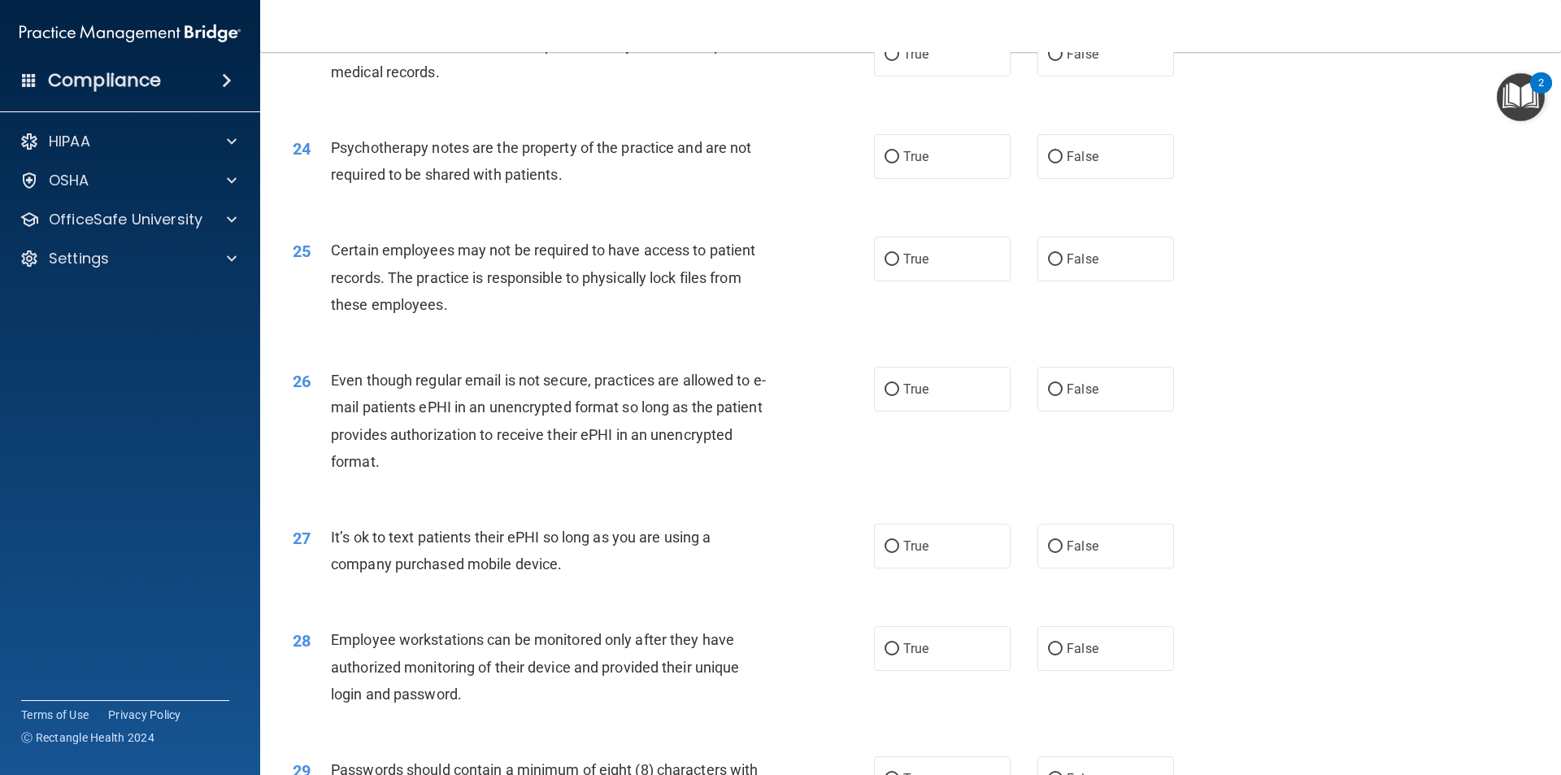
scroll to position [2927, 0]
click at [1048, 60] on input "False" at bounding box center [1055, 54] width 15 height 12
radio input "true"
click at [1053, 163] on input "False" at bounding box center [1055, 156] width 15 height 12
radio input "true"
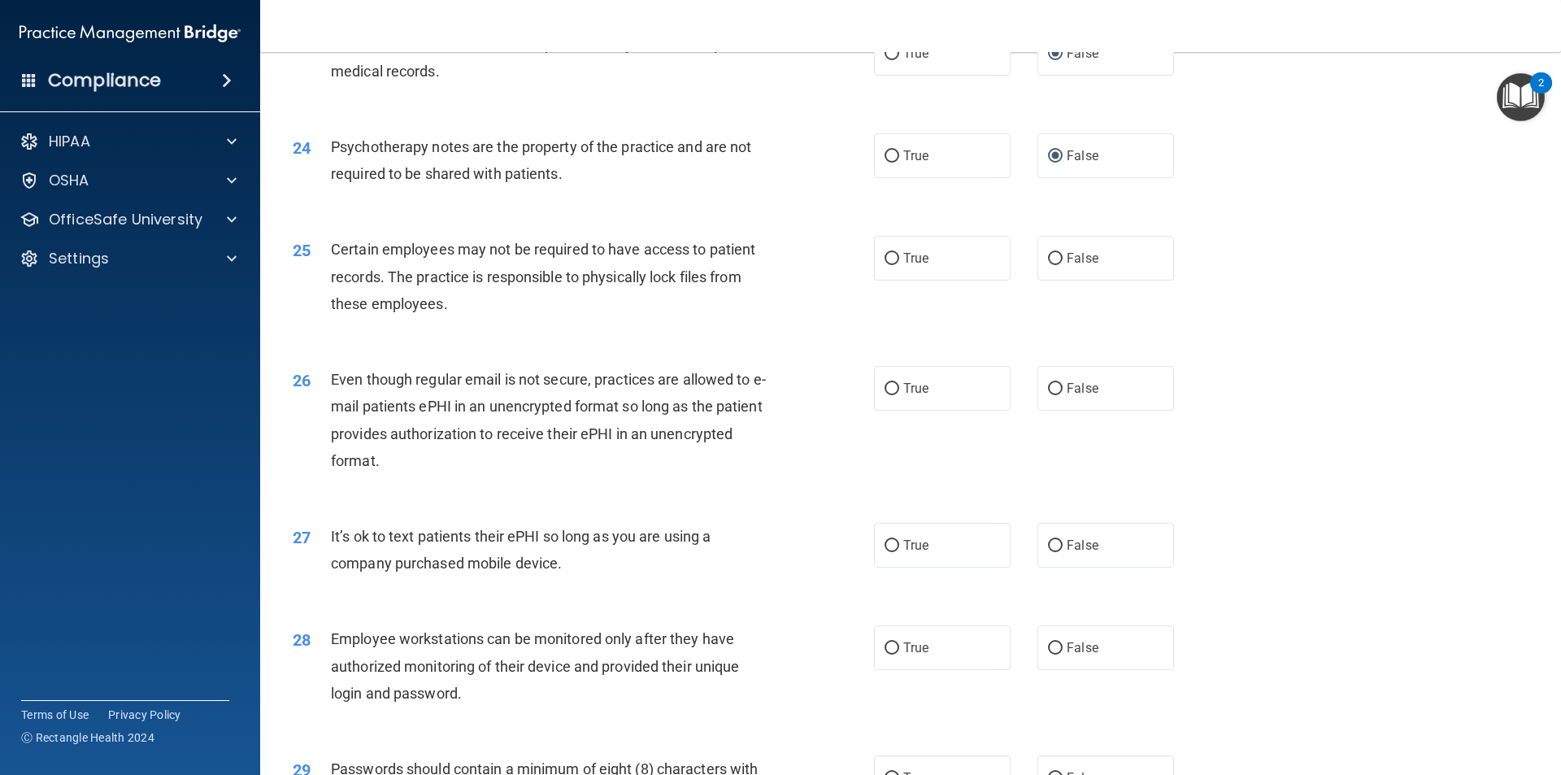
drag, startPoint x: 1050, startPoint y: 289, endPoint x: 1013, endPoint y: 311, distance: 43.1
click at [1049, 265] on input "False" at bounding box center [1055, 259] width 15 height 12
radio input "true"
click at [890, 395] on input "True" at bounding box center [892, 389] width 15 height 12
radio input "true"
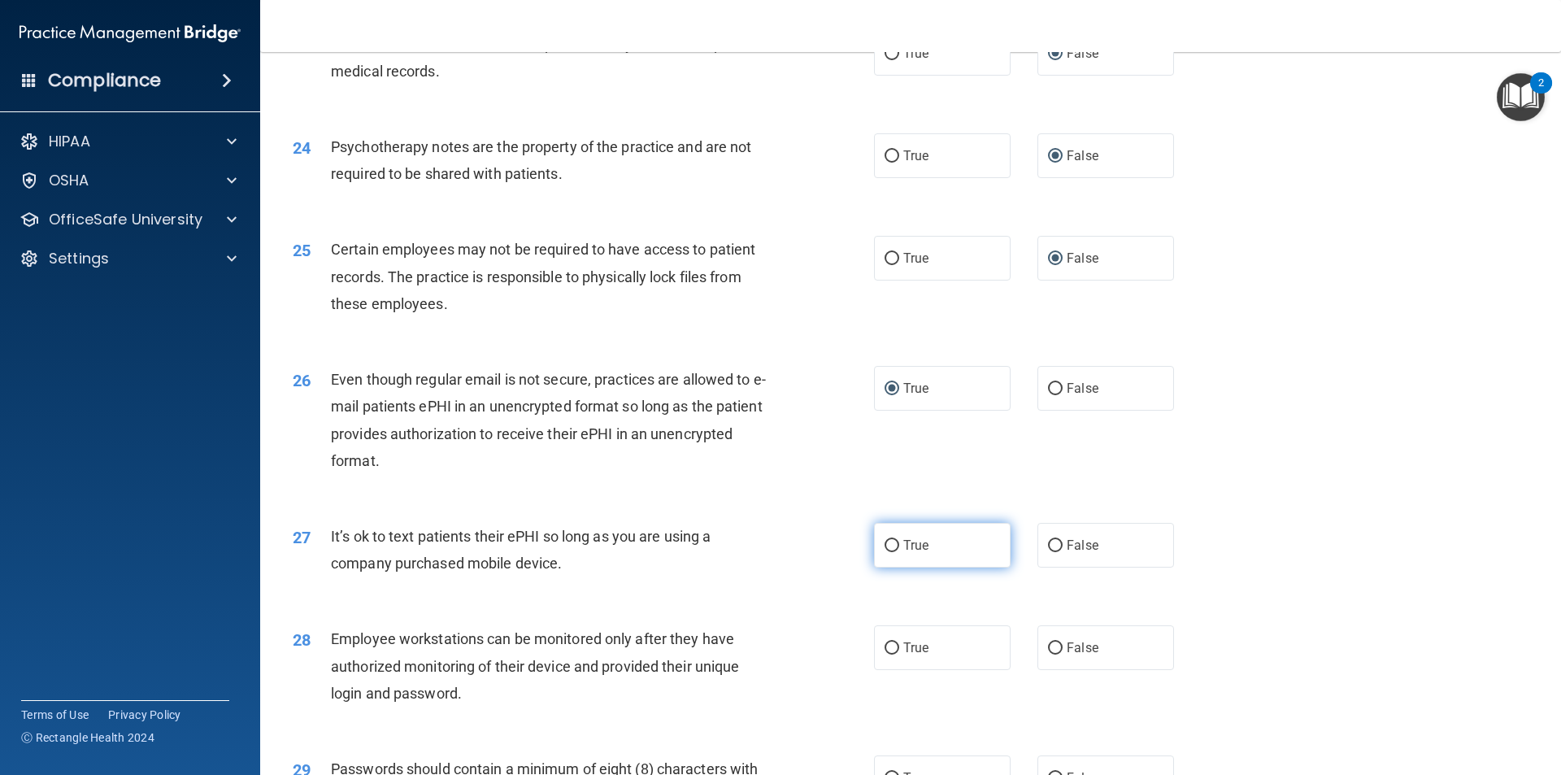
click at [885, 552] on input "True" at bounding box center [892, 546] width 15 height 12
radio input "true"
click at [885, 654] on input "True" at bounding box center [892, 648] width 15 height 12
radio input "true"
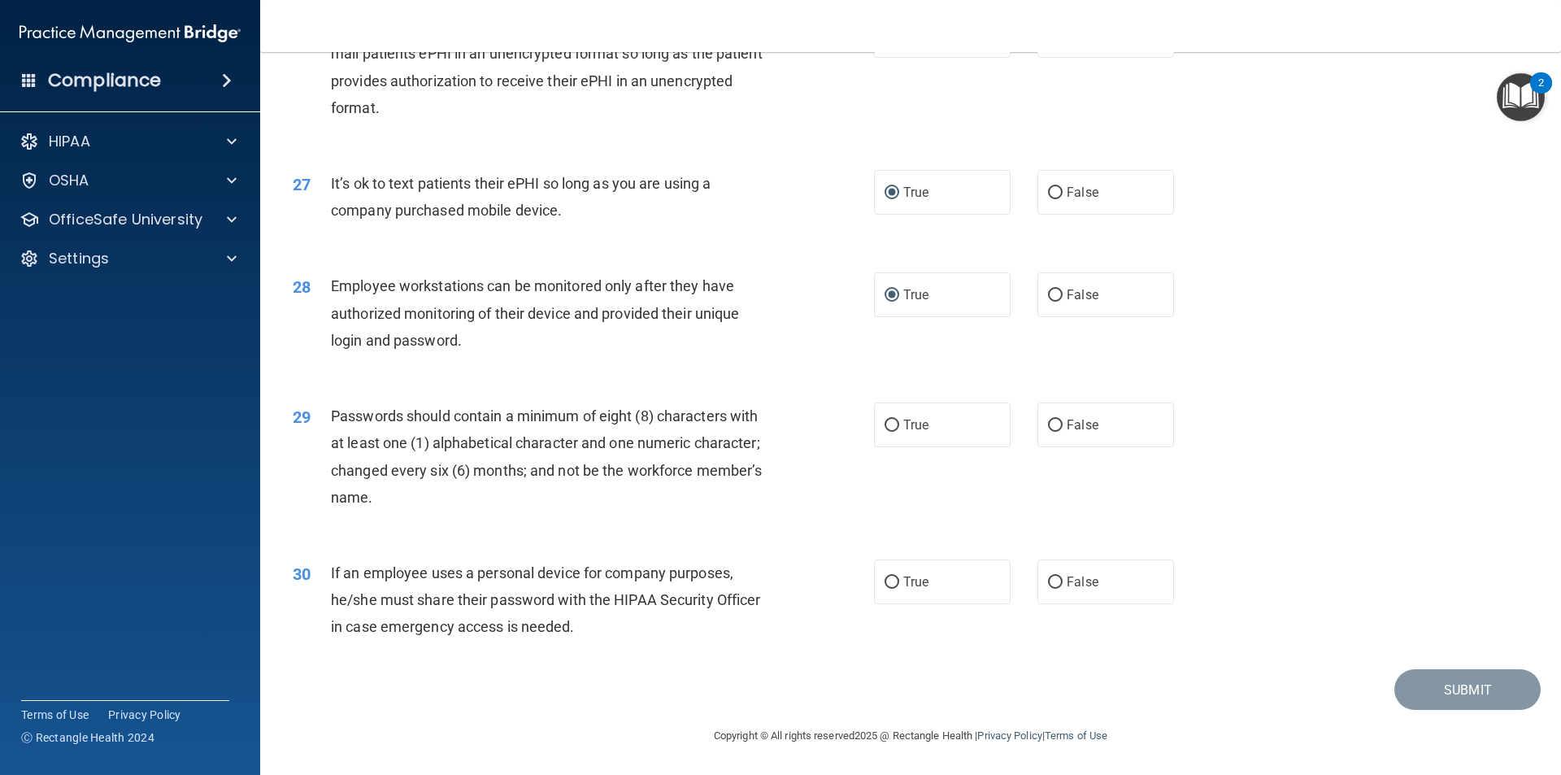
scroll to position [3307, 0]
click at [885, 426] on input "True" at bounding box center [892, 426] width 15 height 12
radio input "true"
click at [1052, 583] on input "False" at bounding box center [1055, 582] width 15 height 12
radio input "true"
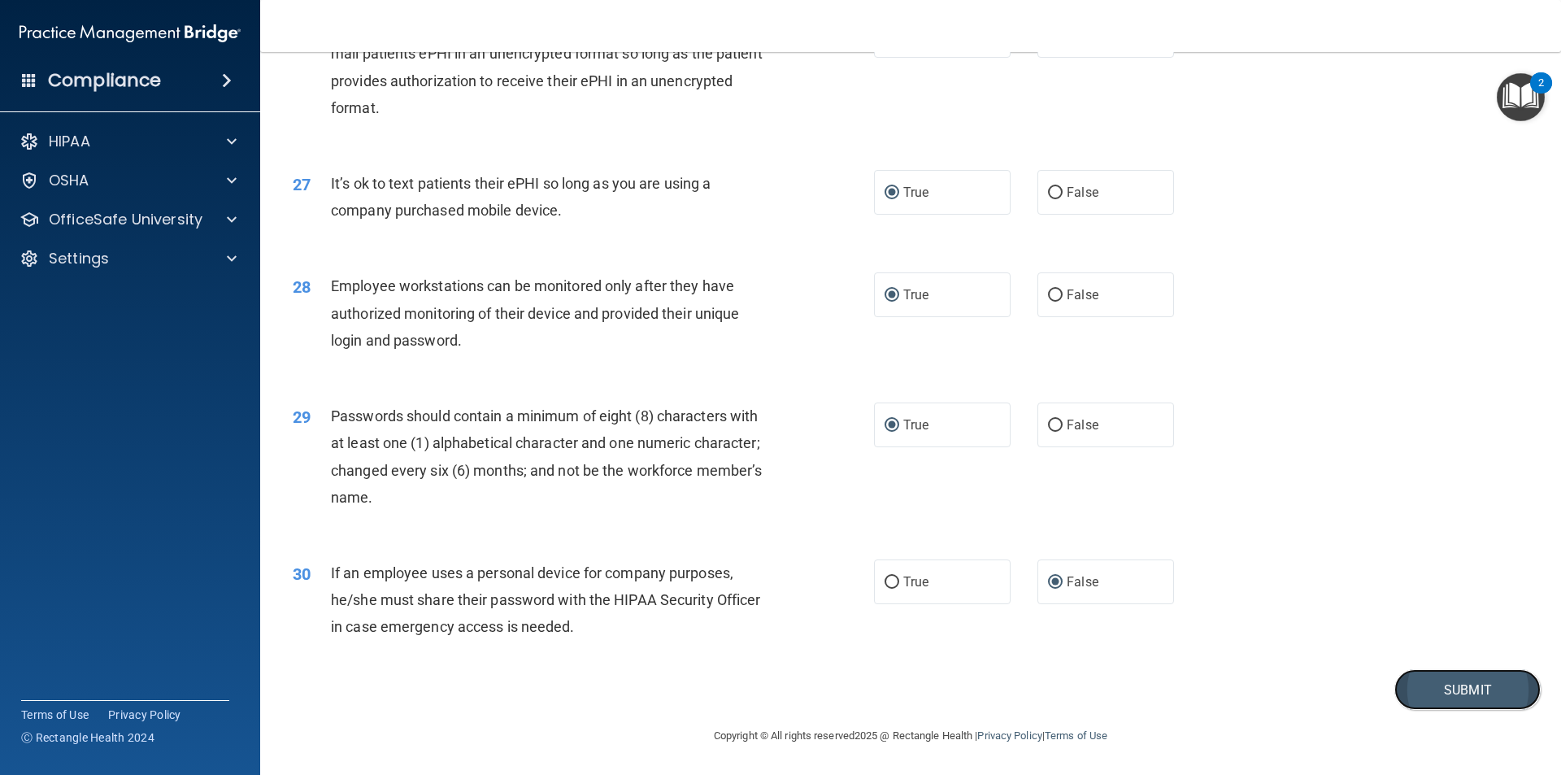
click at [1424, 686] on button "Submit" at bounding box center [1467, 689] width 146 height 41
click at [1456, 685] on button "Submit" at bounding box center [1467, 689] width 146 height 41
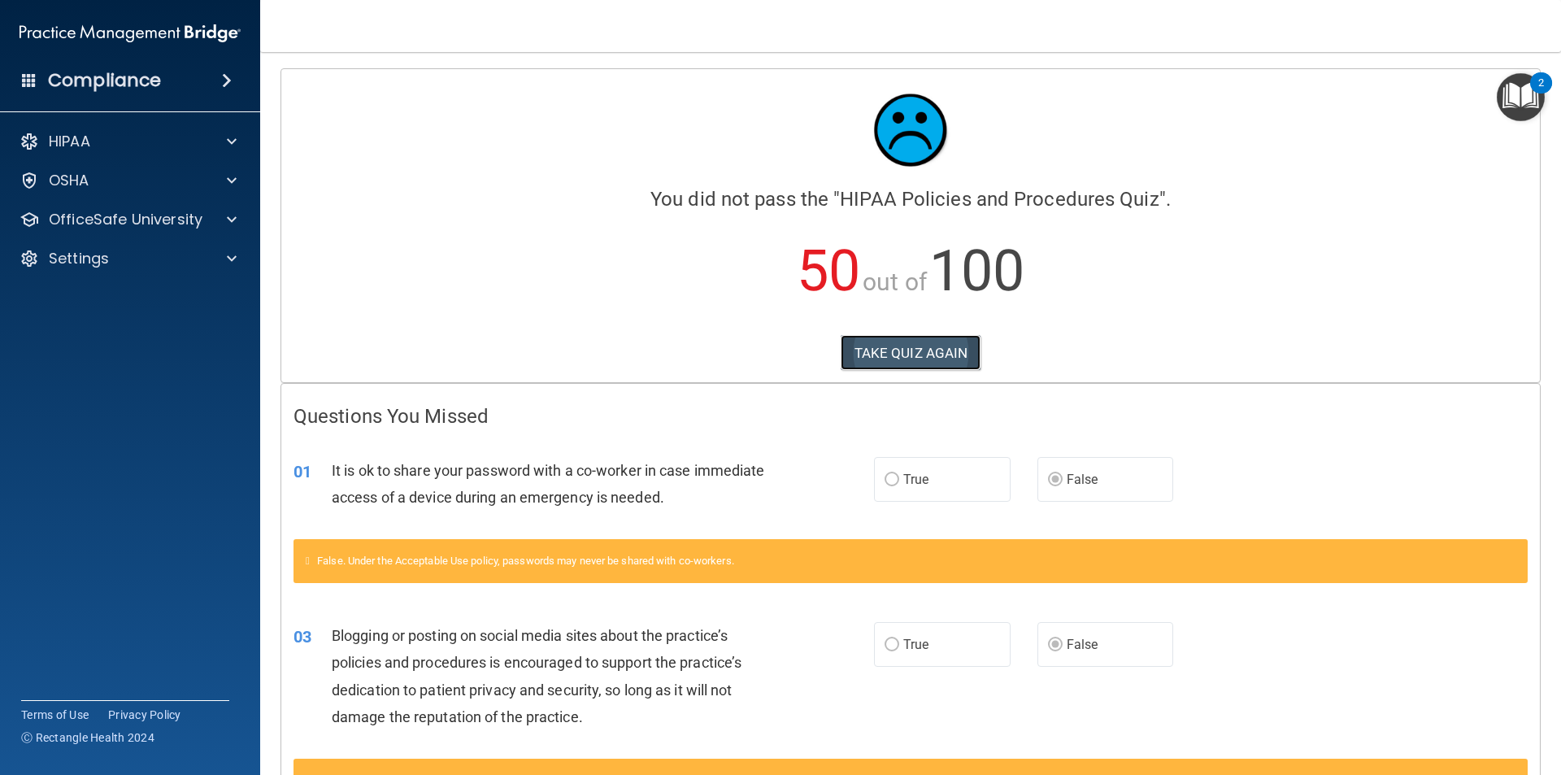
click at [872, 352] on button "TAKE QUIZ AGAIN" at bounding box center [911, 353] width 141 height 36
click at [876, 356] on button "TAKE QUIZ AGAIN" at bounding box center [911, 353] width 141 height 36
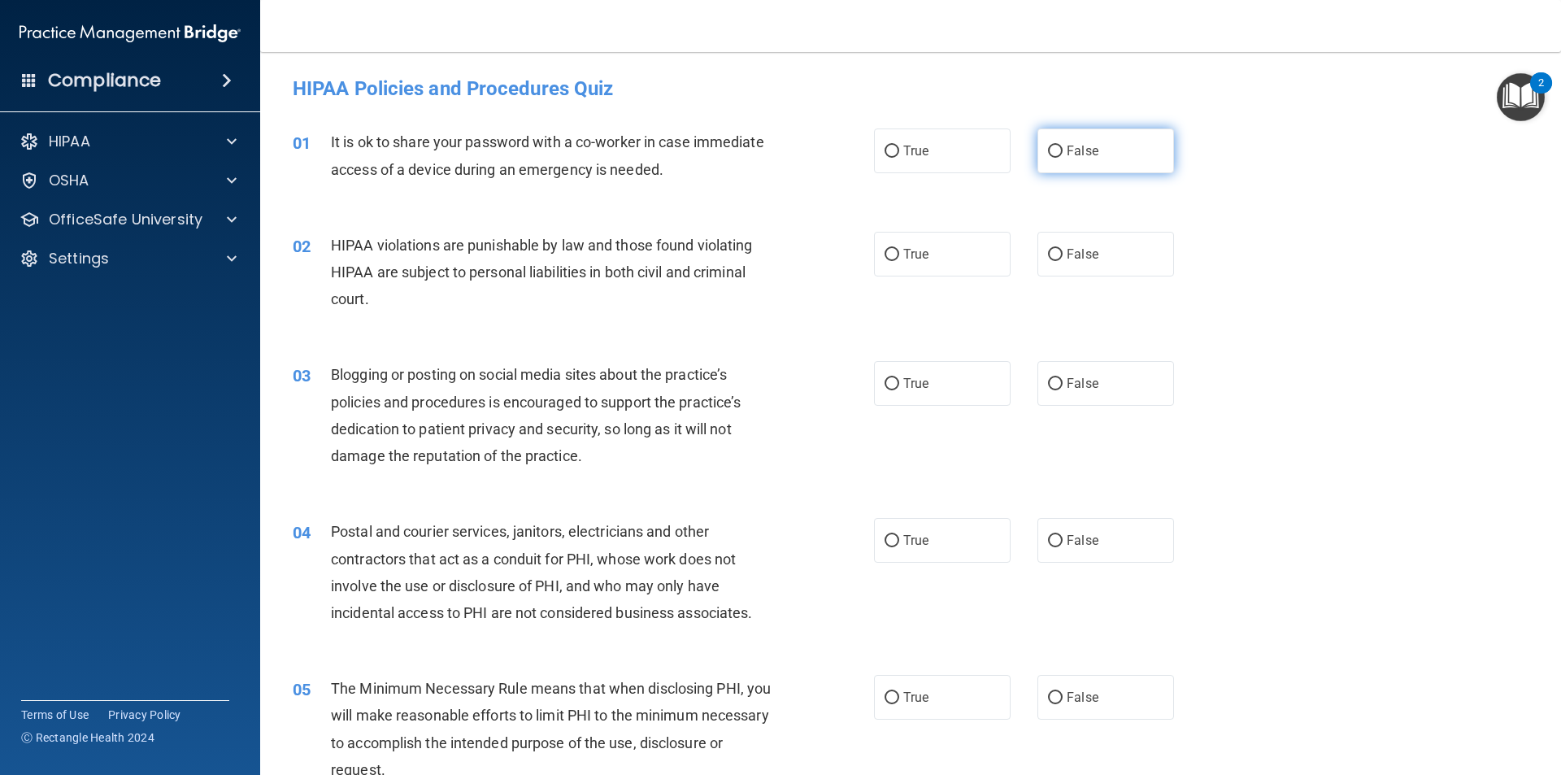
click at [1050, 148] on input "False" at bounding box center [1055, 152] width 15 height 12
radio input "true"
click at [893, 254] on input "True" at bounding box center [892, 255] width 15 height 12
radio input "true"
click at [1050, 387] on input "False" at bounding box center [1055, 384] width 15 height 12
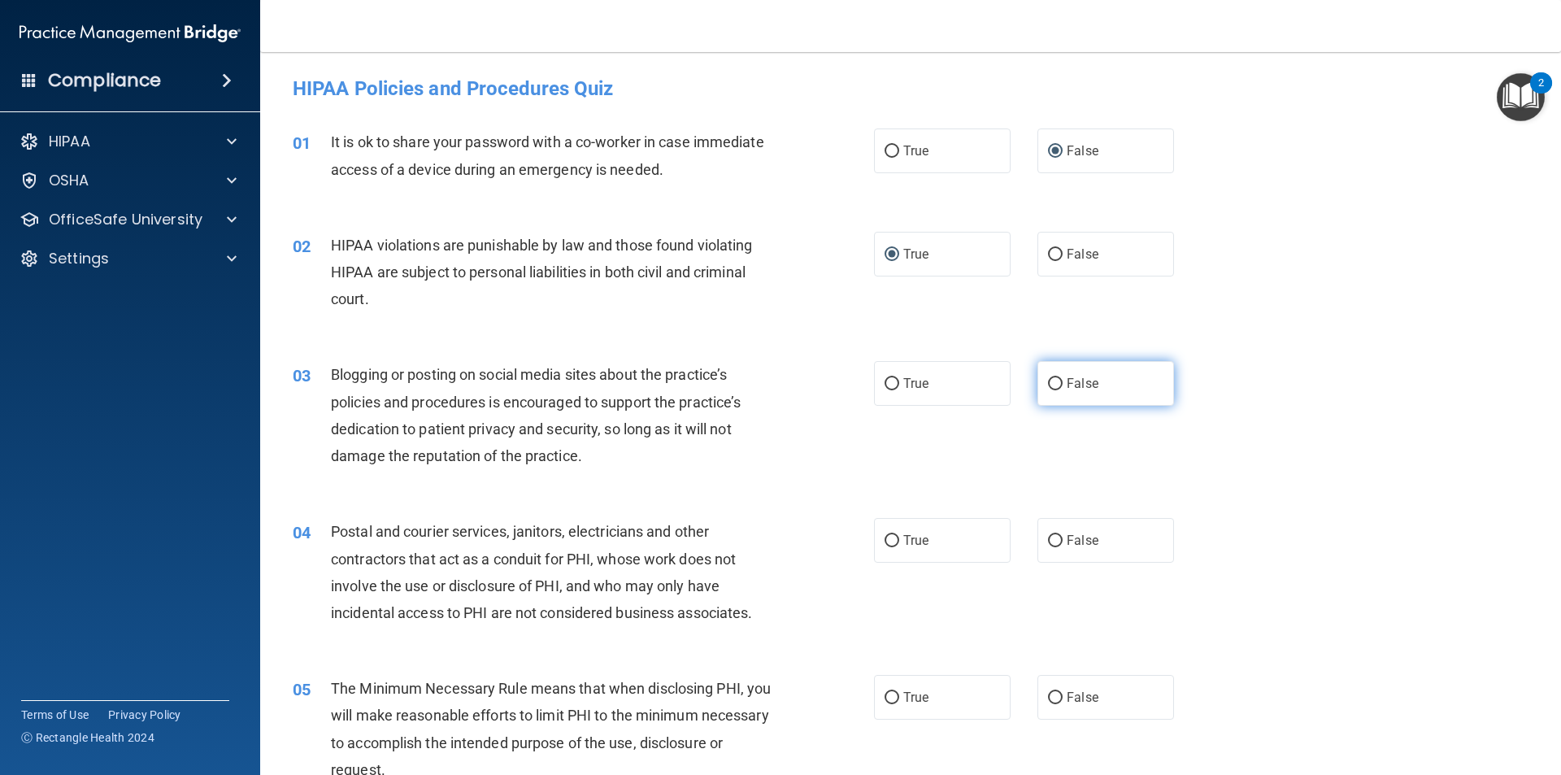
radio input "true"
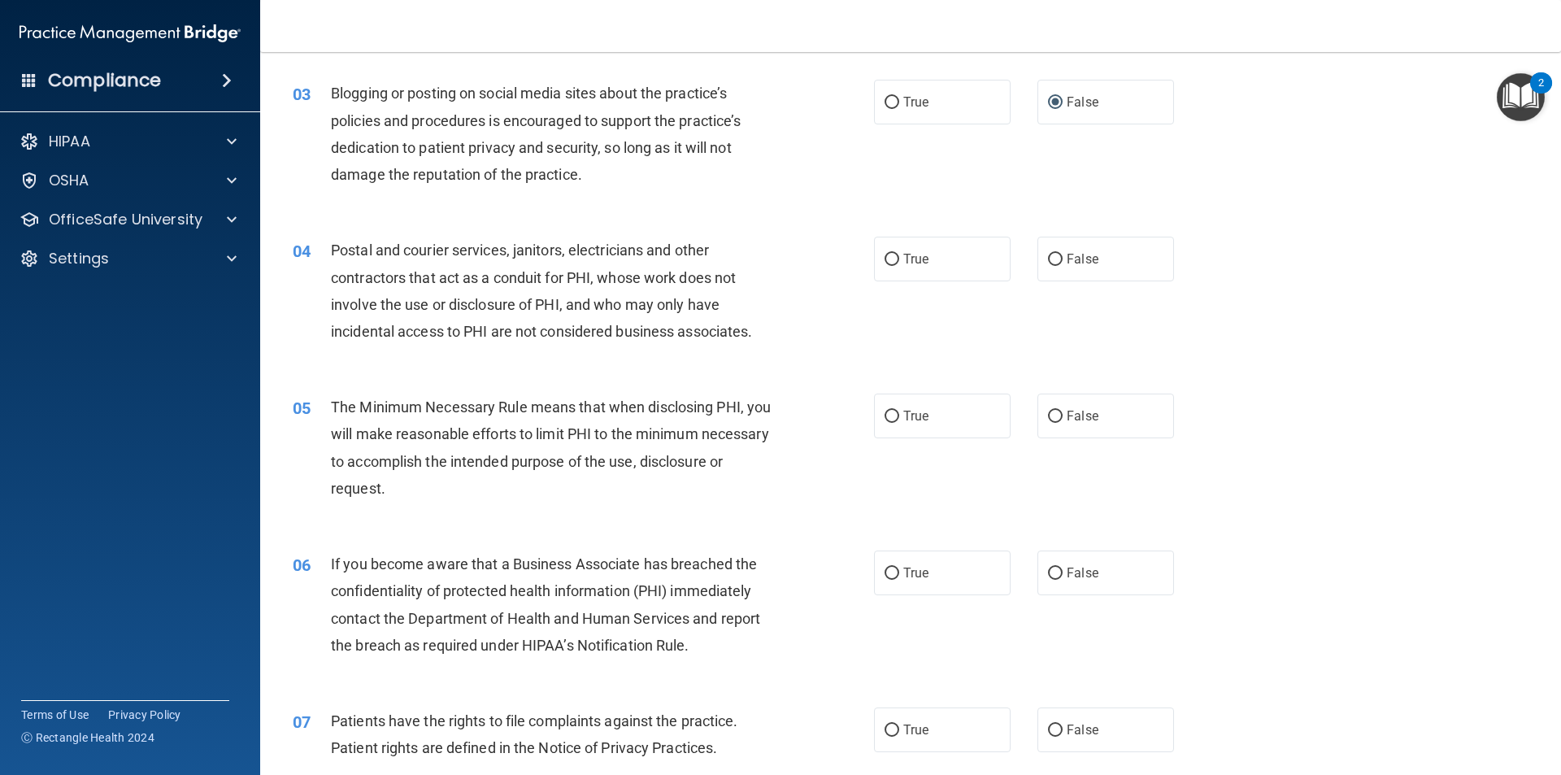
scroll to position [325, 0]
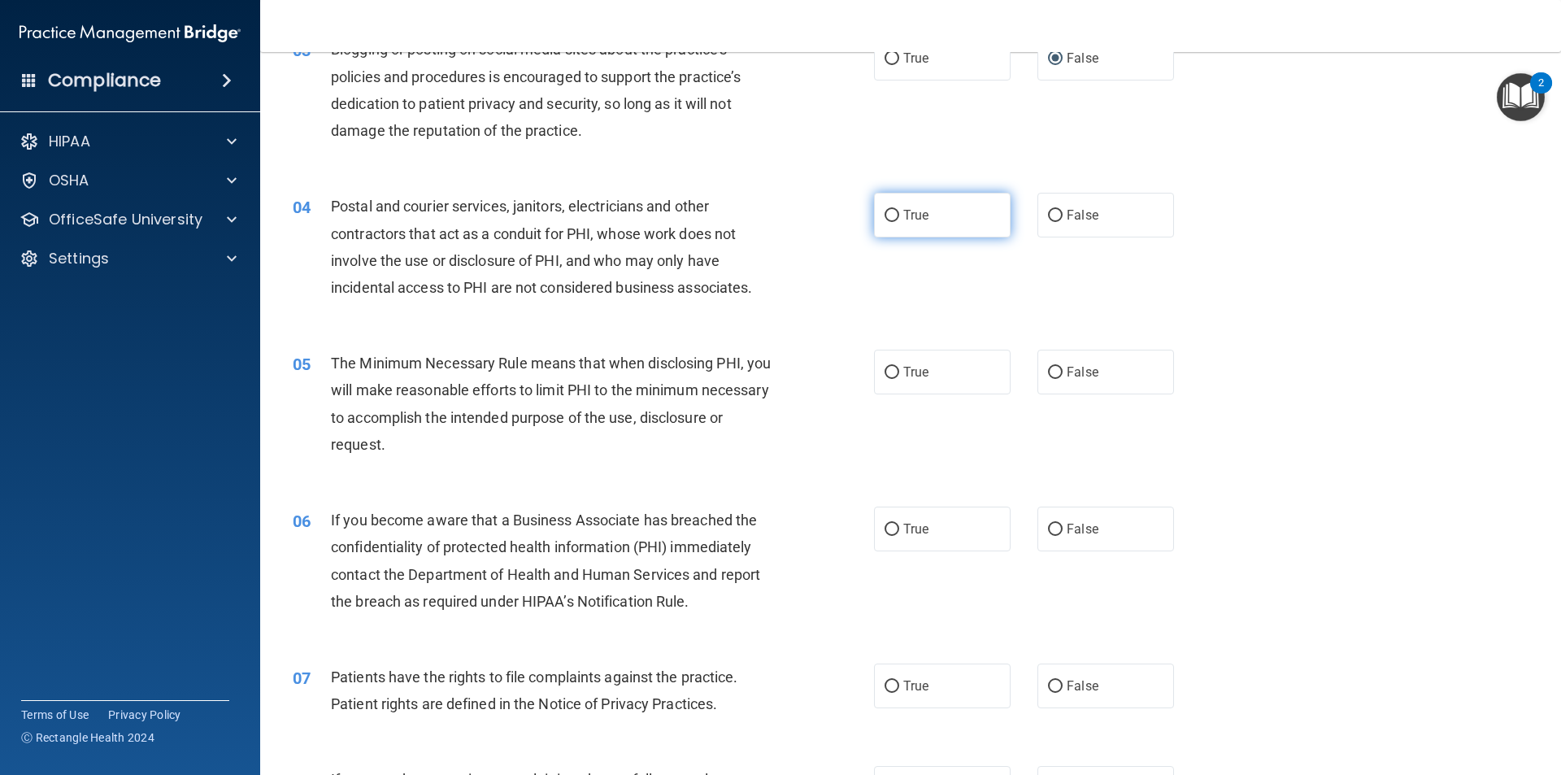
click at [885, 212] on input "True" at bounding box center [892, 216] width 15 height 12
radio input "true"
click at [888, 373] on input "True" at bounding box center [892, 373] width 15 height 12
radio input "true"
click at [1049, 530] on input "False" at bounding box center [1055, 530] width 15 height 12
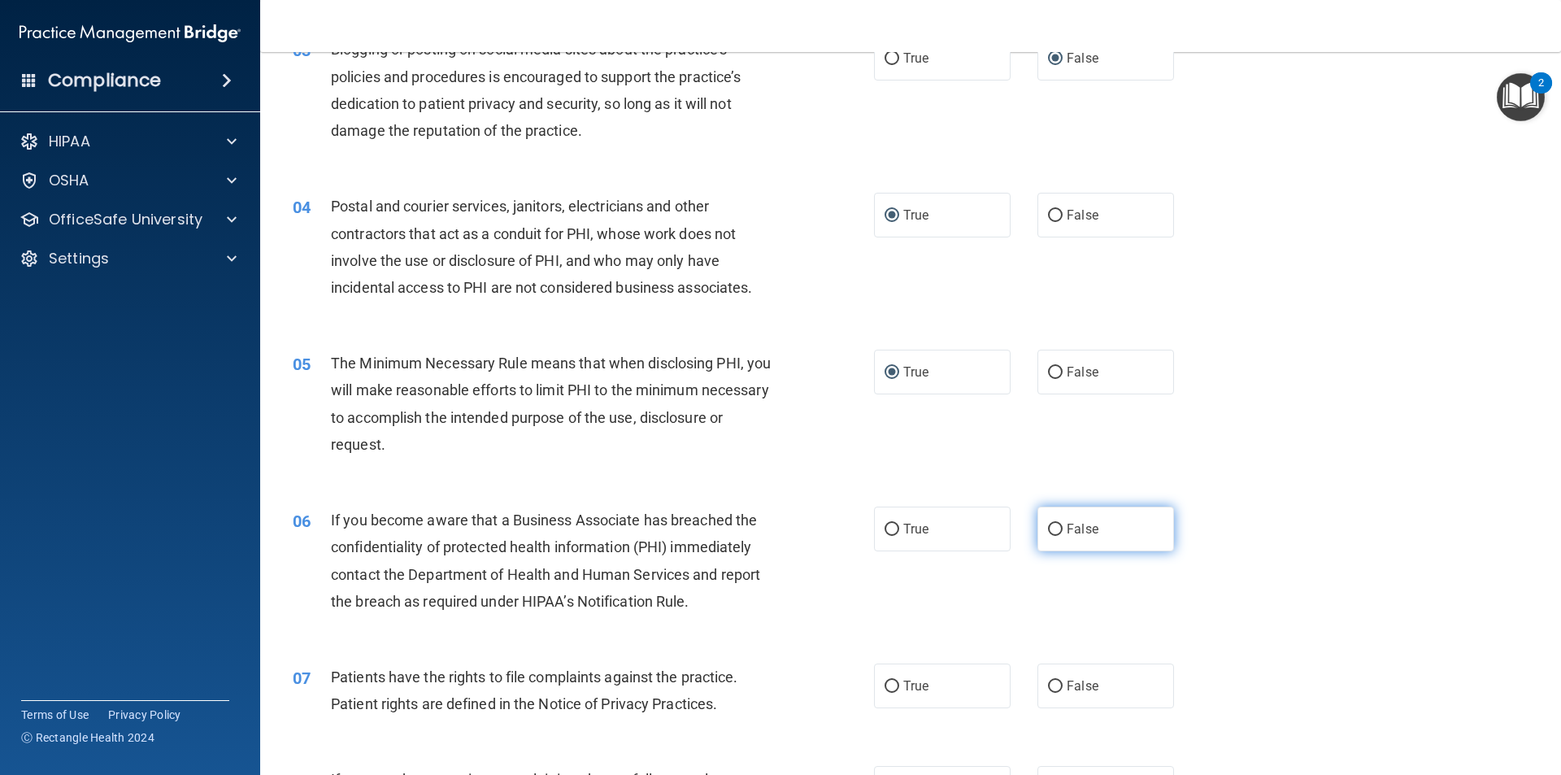
radio input "true"
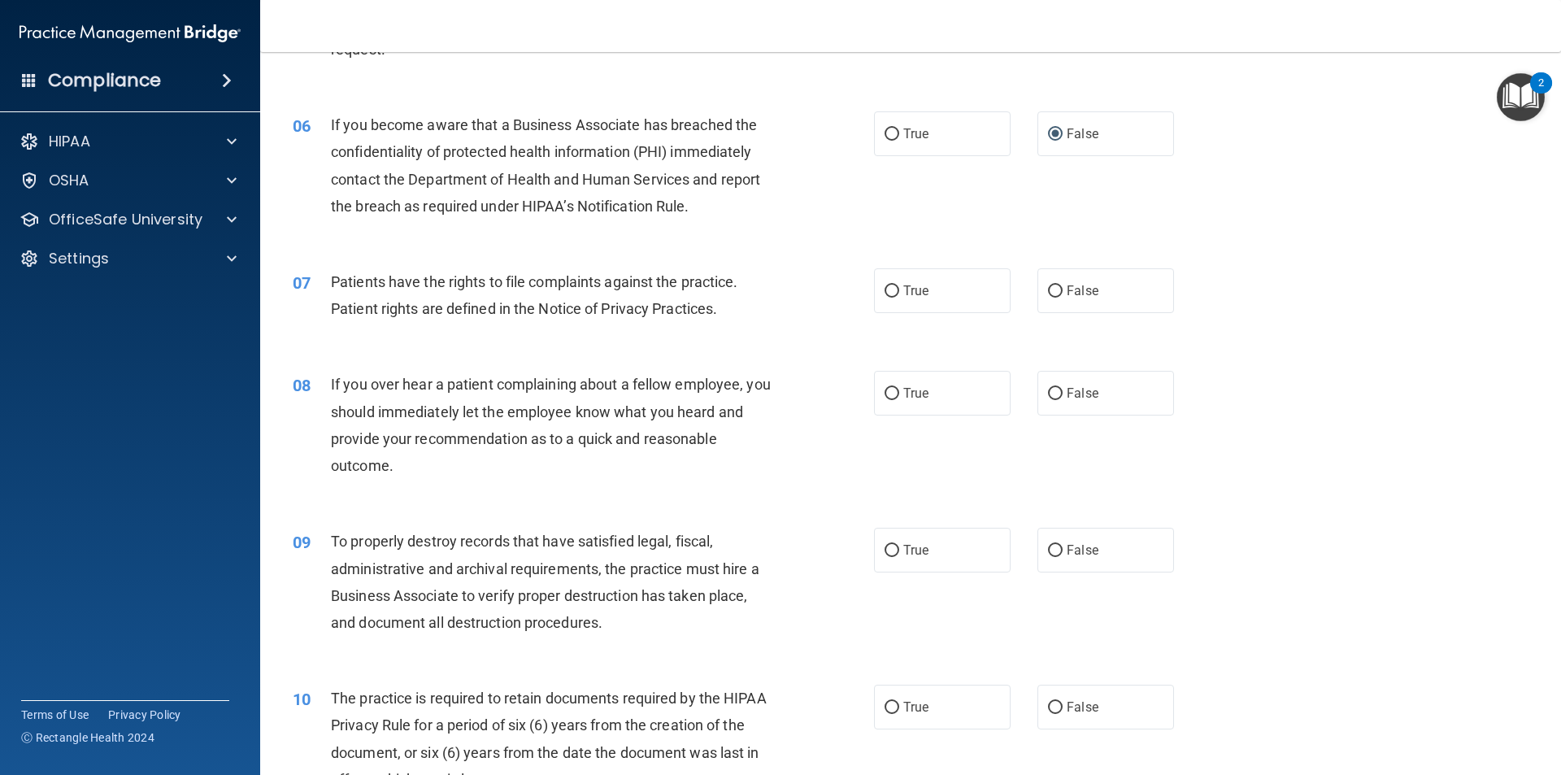
scroll to position [732, 0]
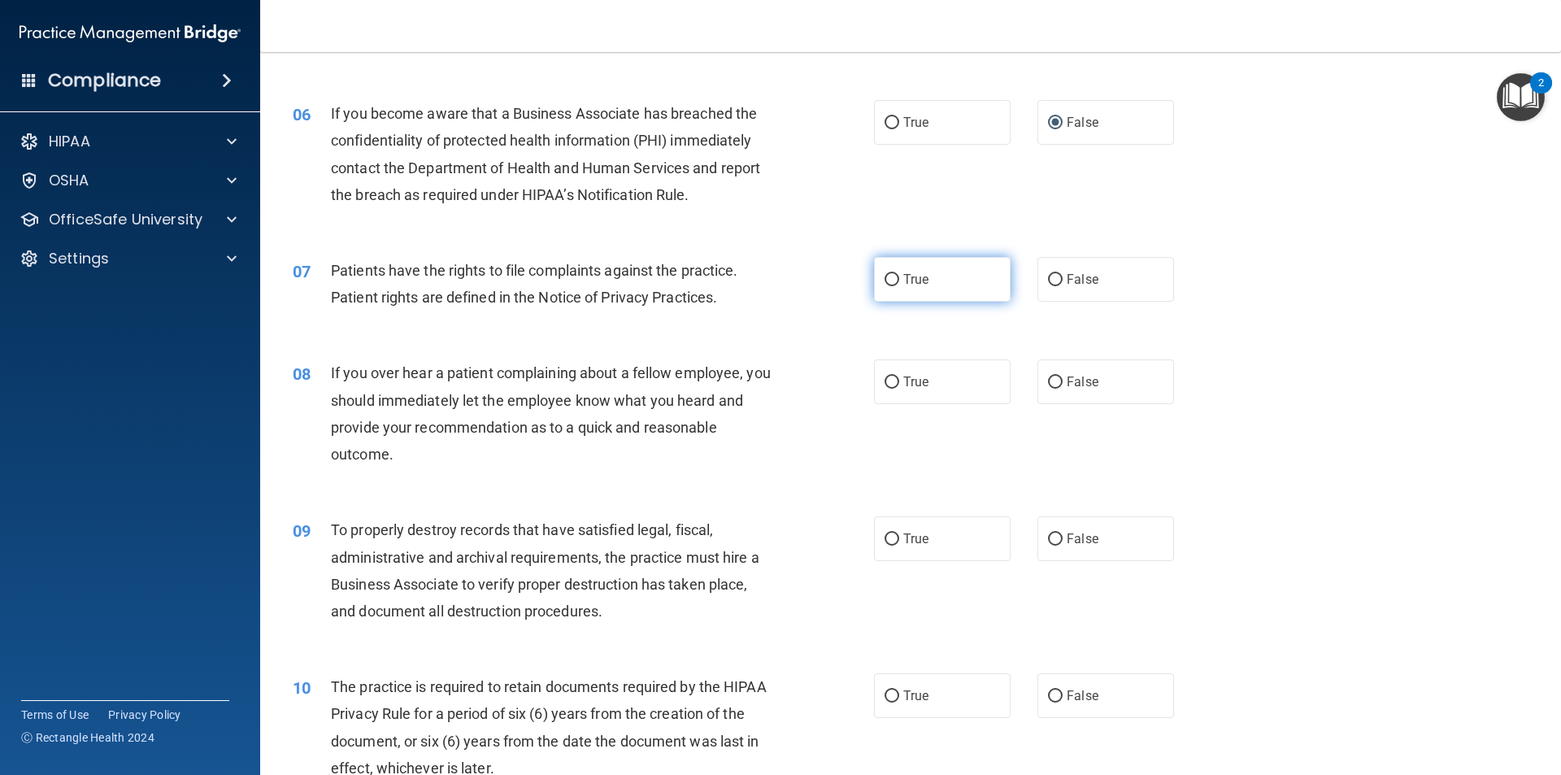
click at [885, 279] on input "True" at bounding box center [892, 280] width 15 height 12
radio input "true"
click at [1048, 383] on input "False" at bounding box center [1055, 382] width 15 height 12
radio input "true"
click at [1048, 539] on input "False" at bounding box center [1055, 539] width 15 height 12
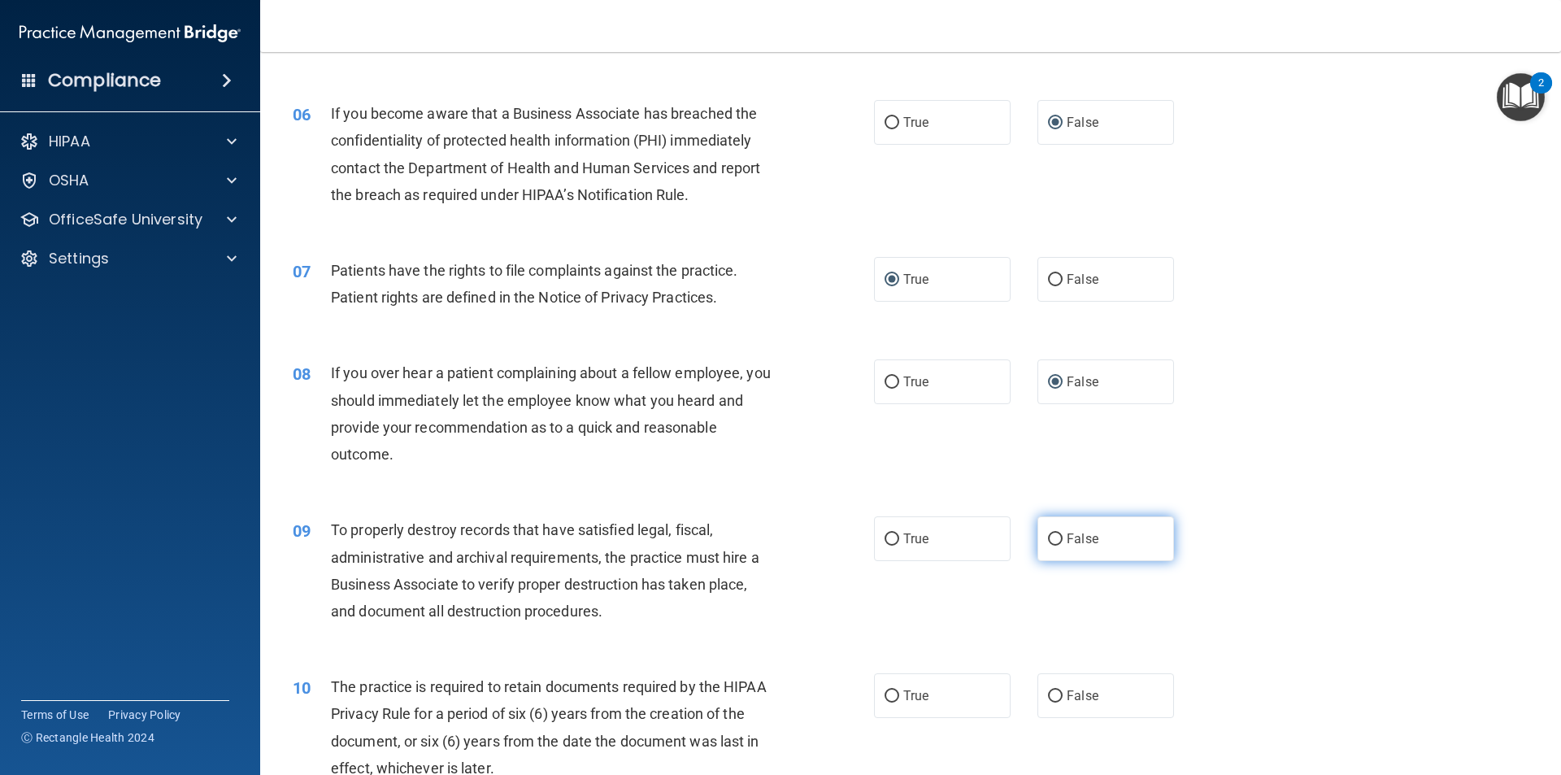
radio input "true"
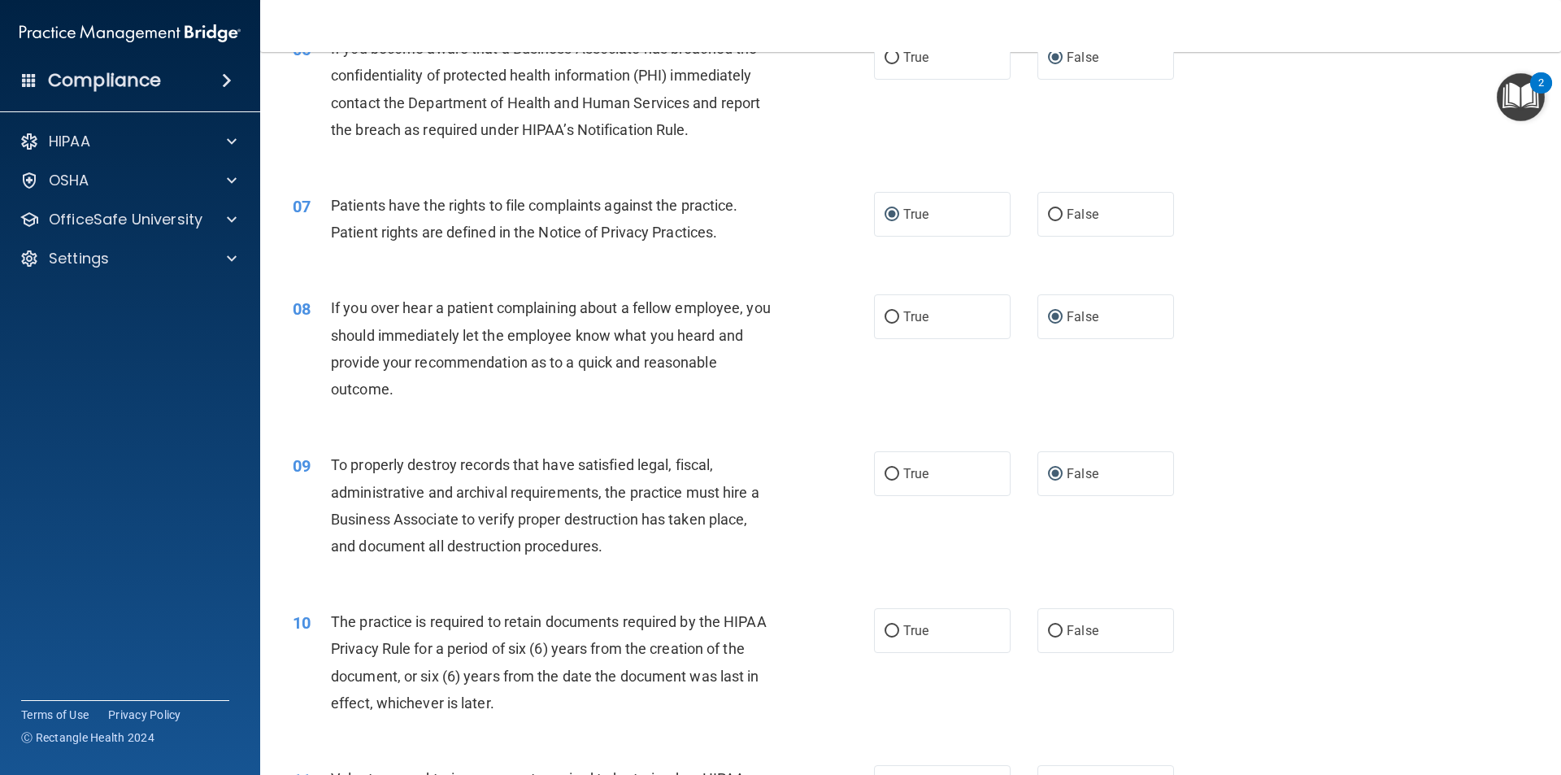
scroll to position [976, 0]
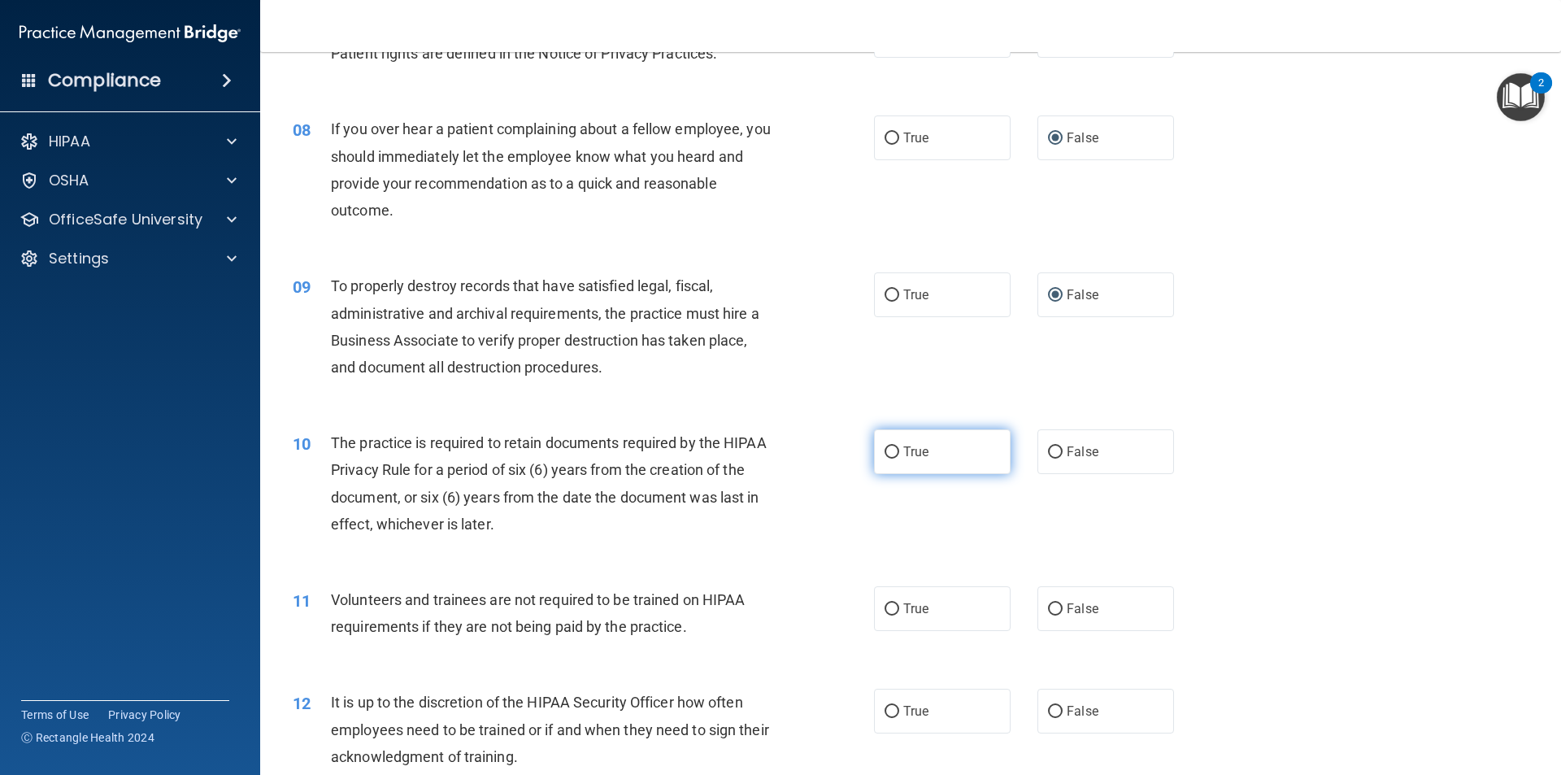
click at [885, 447] on input "True" at bounding box center [892, 452] width 15 height 12
radio input "true"
click at [1048, 610] on input "False" at bounding box center [1055, 609] width 15 height 12
radio input "true"
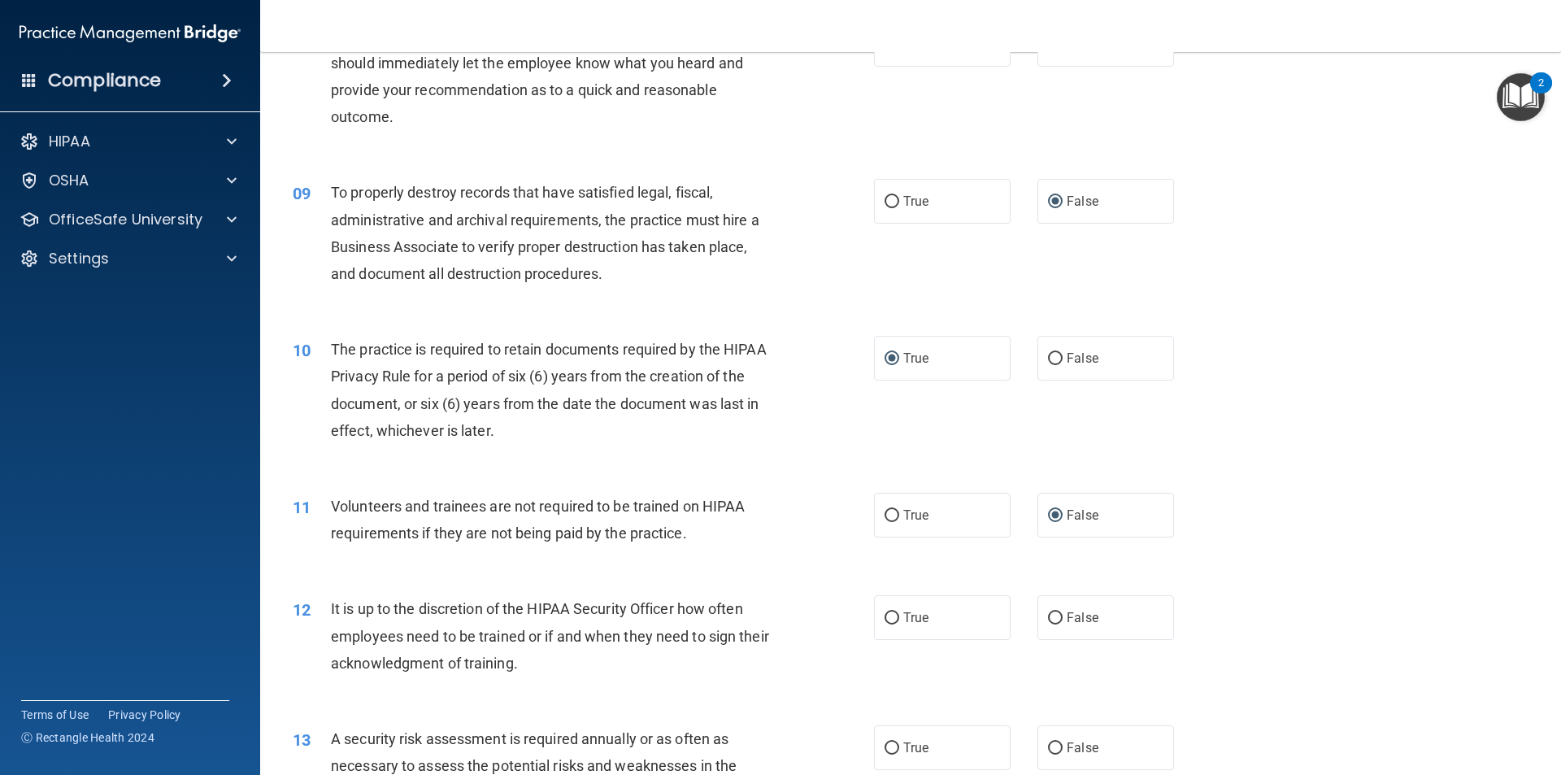
scroll to position [1301, 0]
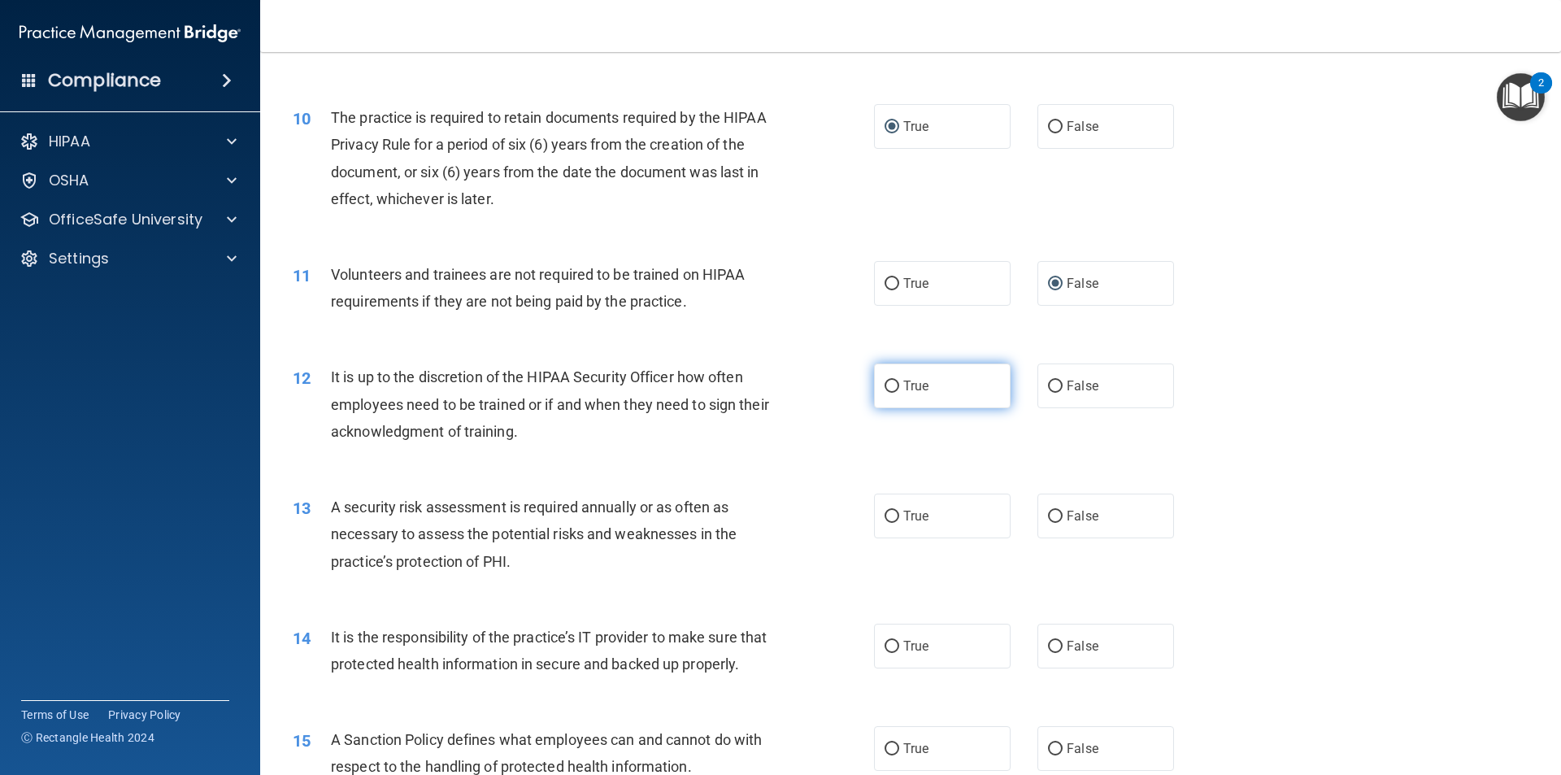
click at [885, 381] on input "True" at bounding box center [892, 386] width 15 height 12
radio input "true"
click at [885, 513] on input "True" at bounding box center [892, 517] width 15 height 12
radio input "true"
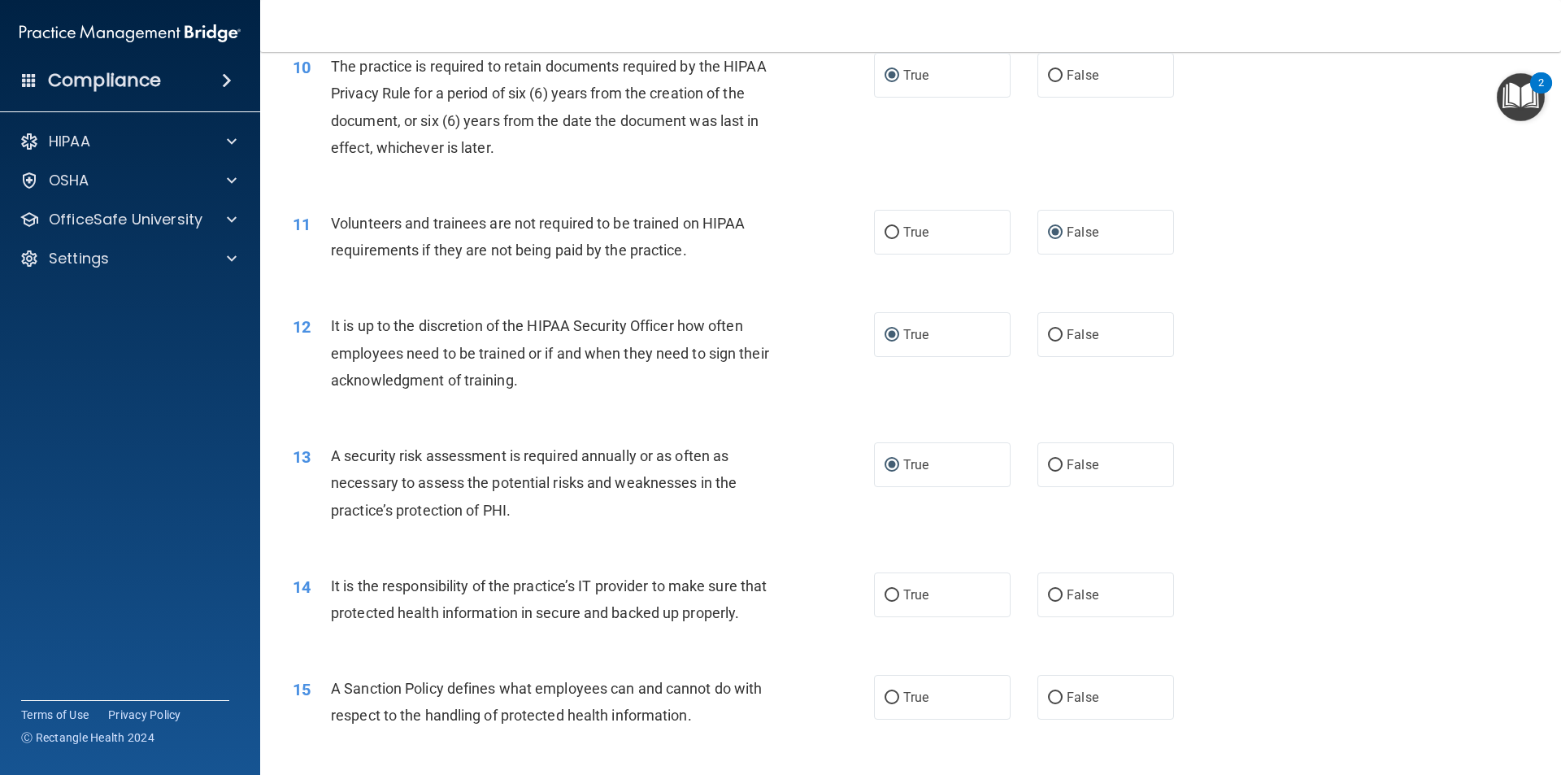
scroll to position [1545, 0]
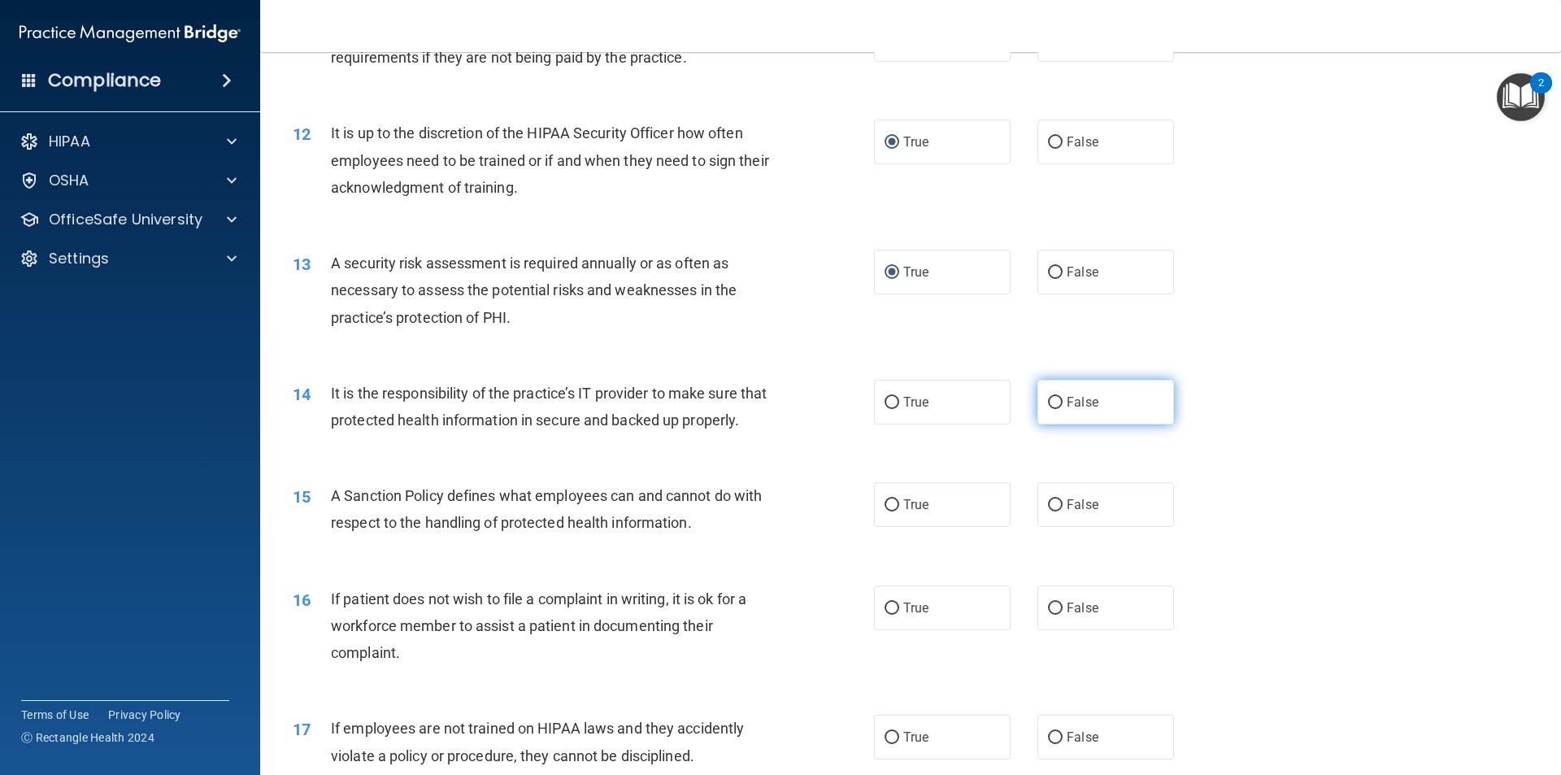
click at [1049, 399] on input "False" at bounding box center [1055, 403] width 15 height 12
radio input "true"
click at [1048, 511] on input "False" at bounding box center [1055, 505] width 15 height 12
radio input "true"
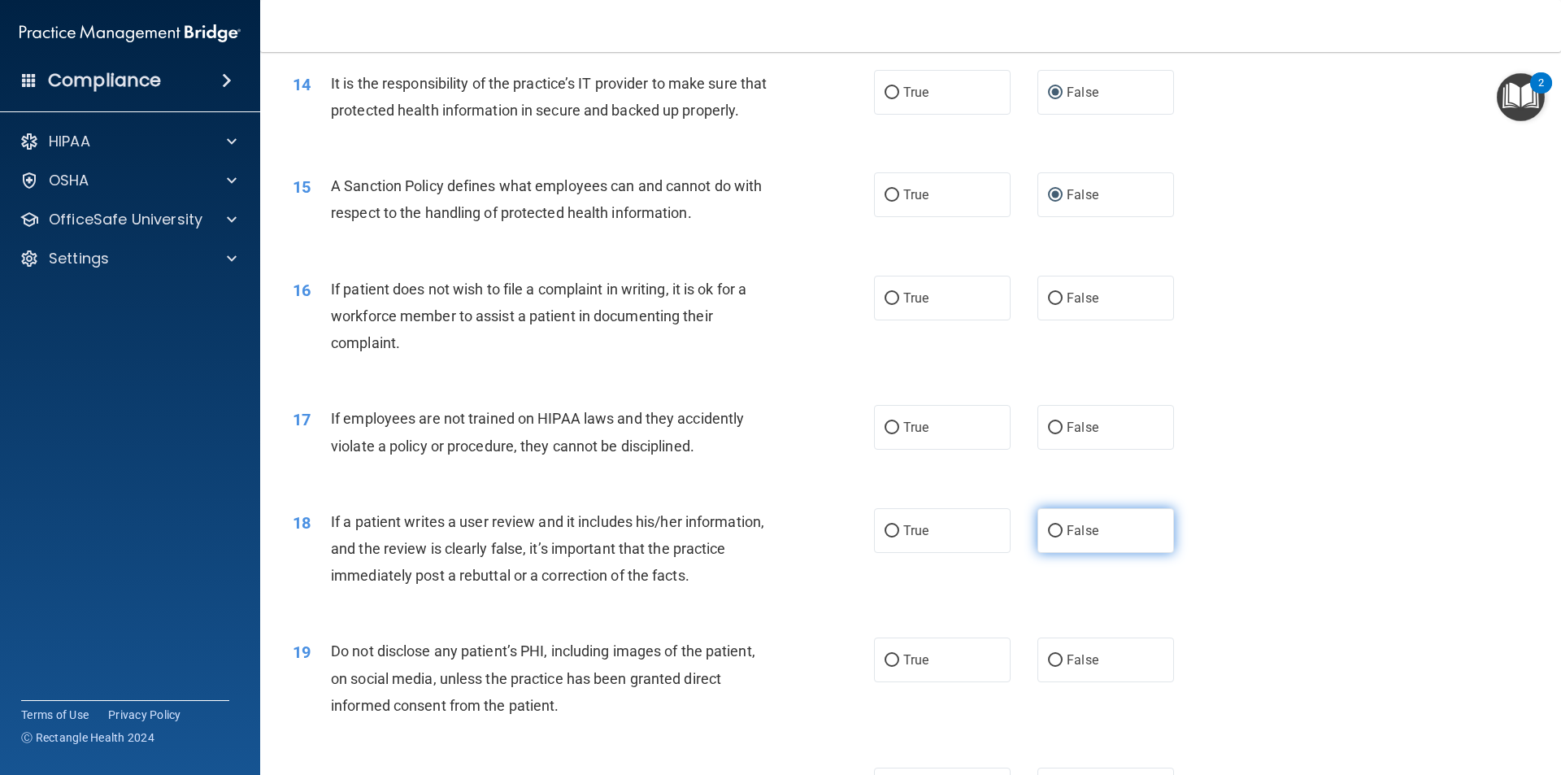
scroll to position [1951, 0]
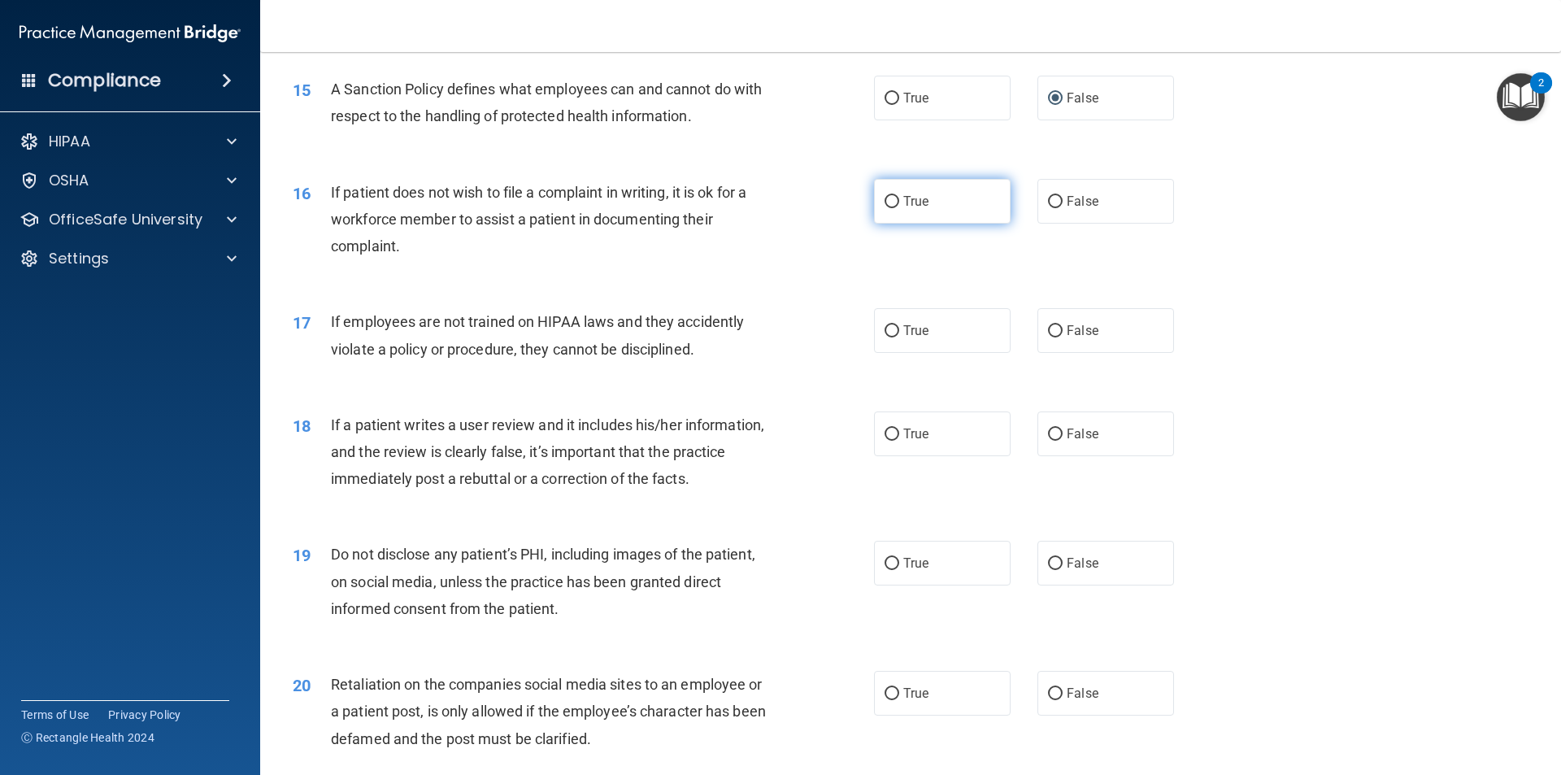
click at [885, 208] on input "True" at bounding box center [892, 202] width 15 height 12
radio input "true"
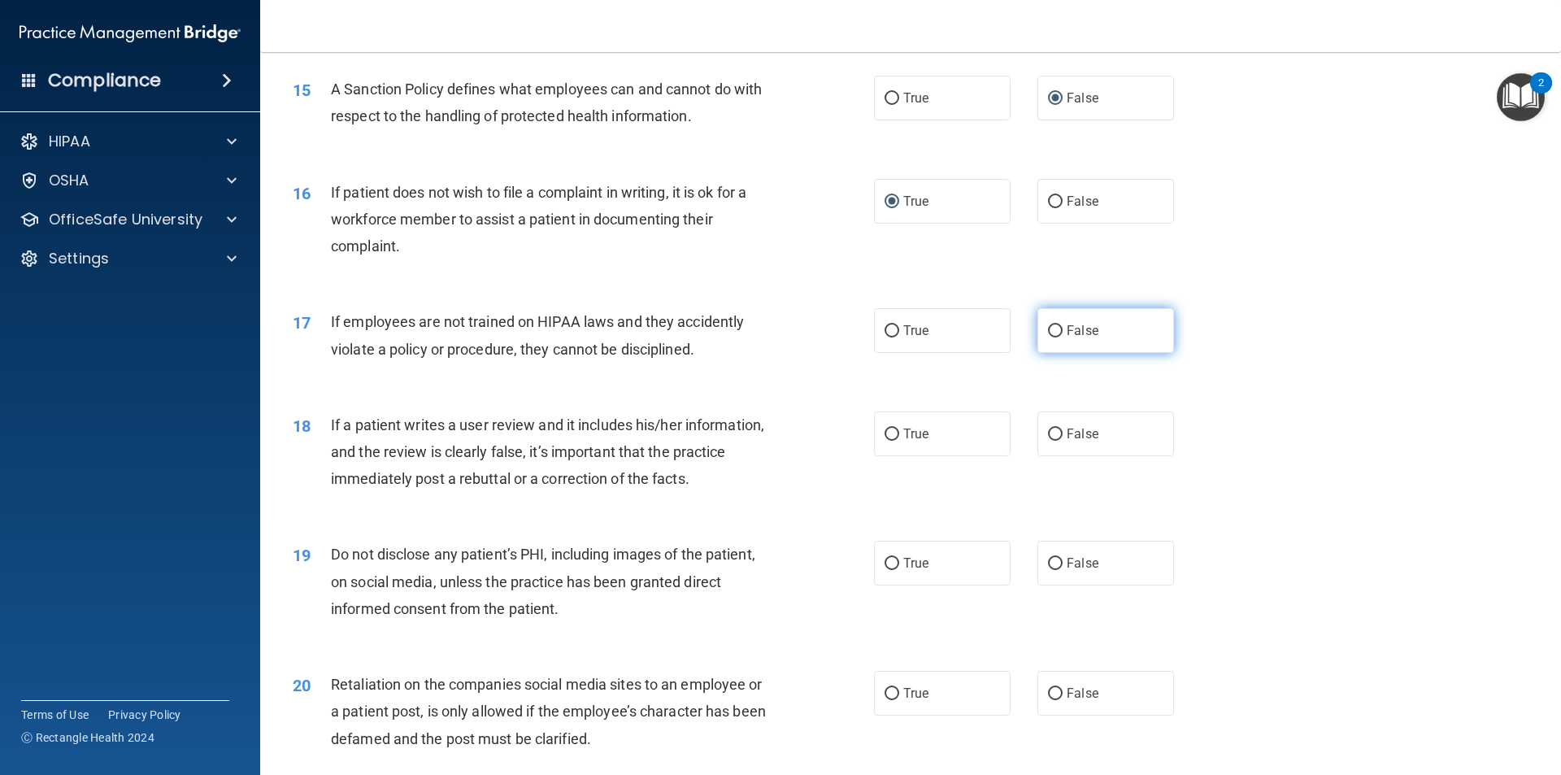
click at [1048, 337] on input "False" at bounding box center [1055, 331] width 15 height 12
radio input "true"
click at [1048, 441] on input "False" at bounding box center [1055, 434] width 15 height 12
radio input "true"
click at [886, 570] on input "True" at bounding box center [892, 564] width 15 height 12
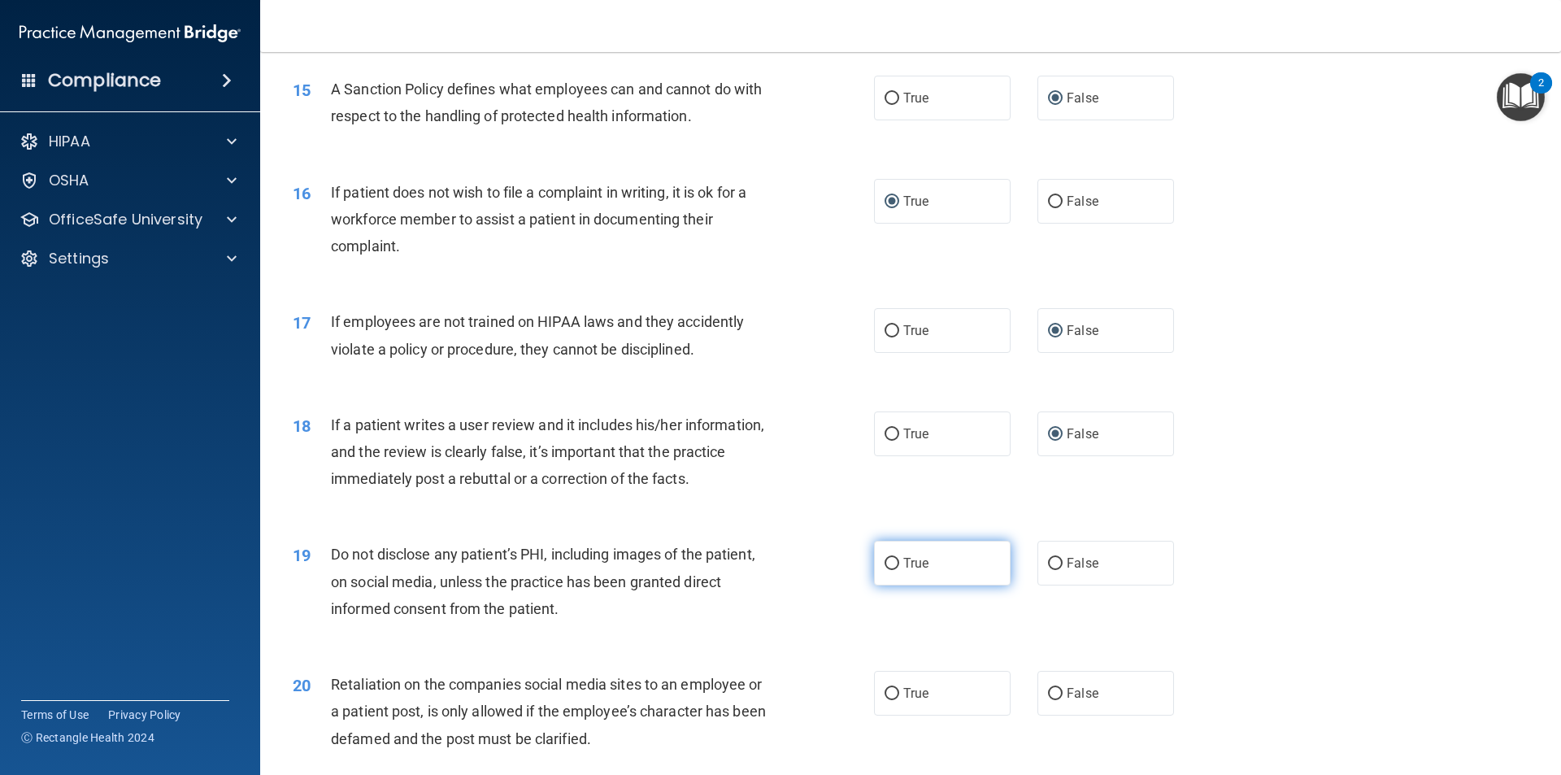
radio input "true"
click at [1050, 700] on input "False" at bounding box center [1055, 694] width 15 height 12
radio input "true"
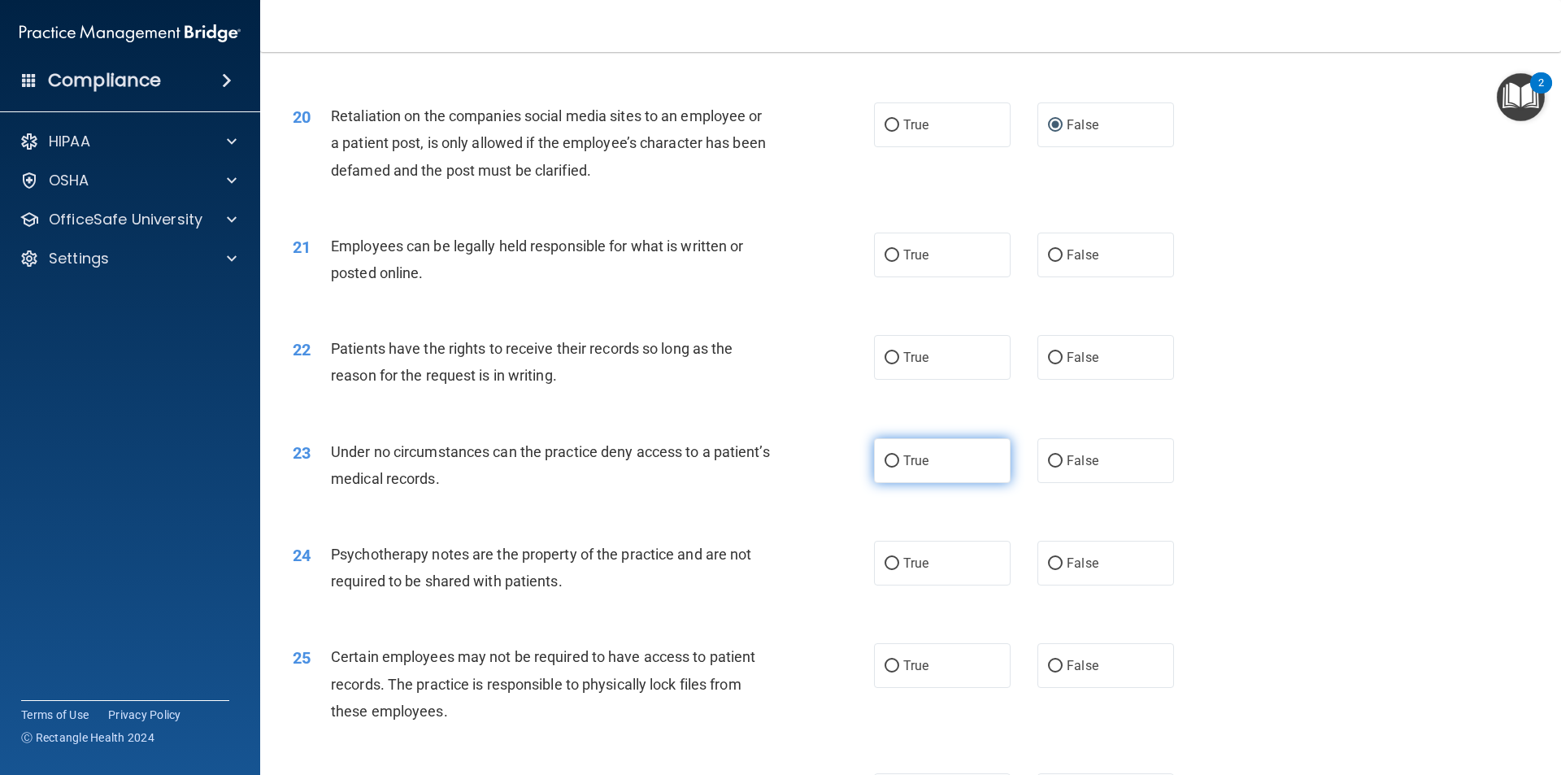
scroll to position [2520, 0]
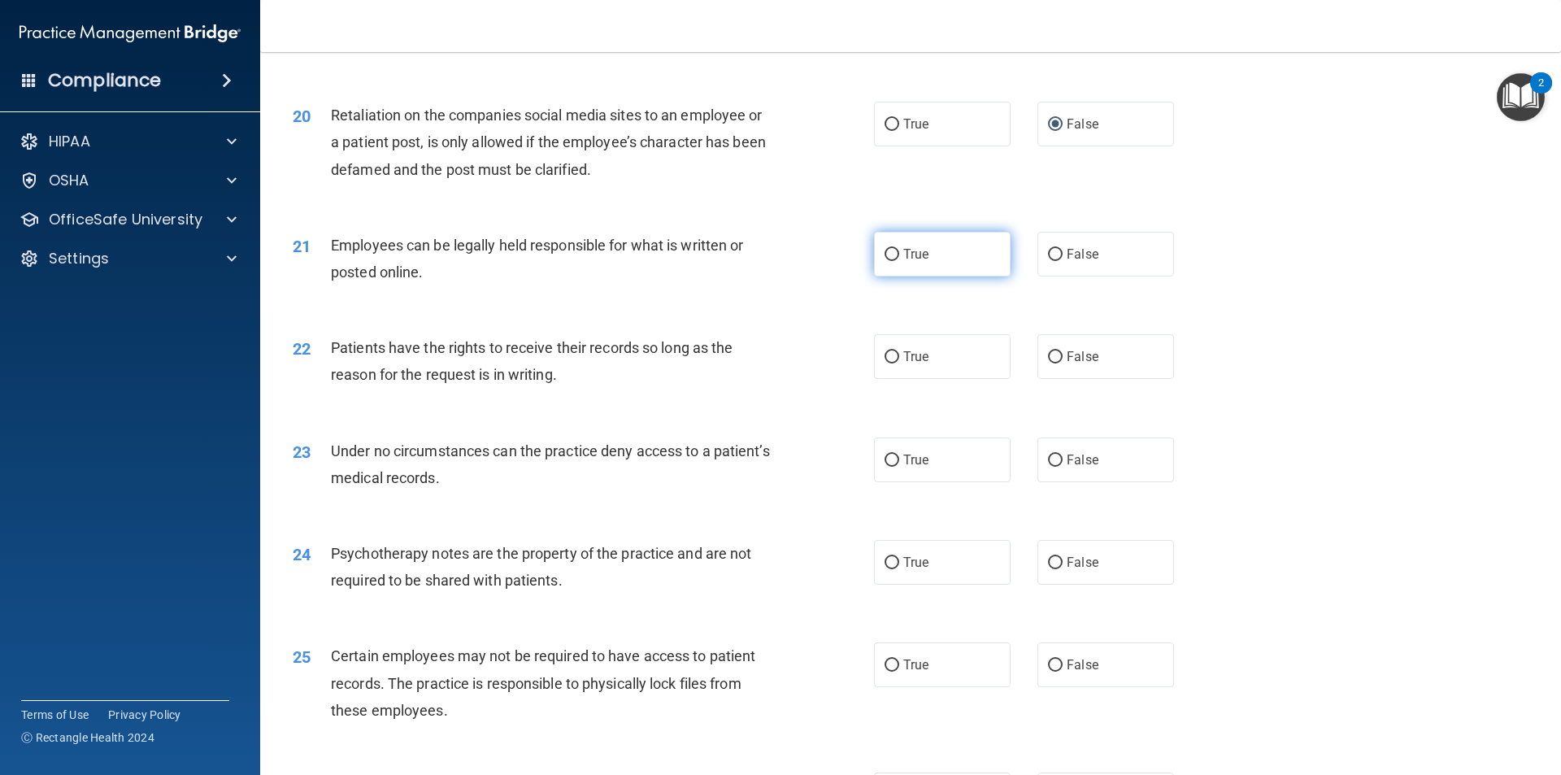
click at [889, 261] on input "True" at bounding box center [892, 255] width 15 height 12
radio input "true"
click at [1048, 363] on input "False" at bounding box center [1055, 357] width 15 height 12
radio input "true"
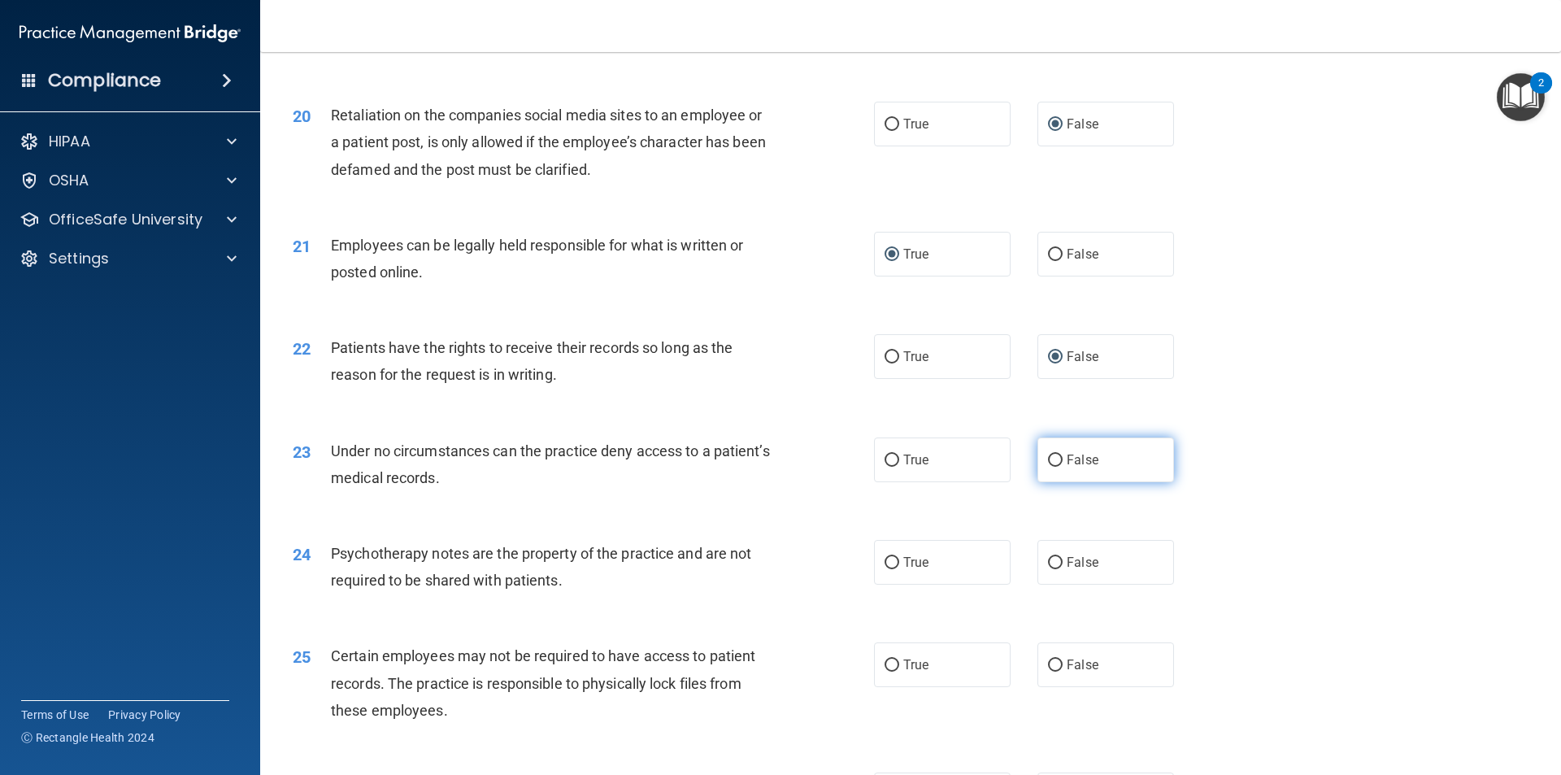
click at [1051, 467] on input "False" at bounding box center [1055, 460] width 15 height 12
radio input "true"
click at [888, 569] on input "True" at bounding box center [892, 563] width 15 height 12
radio input "true"
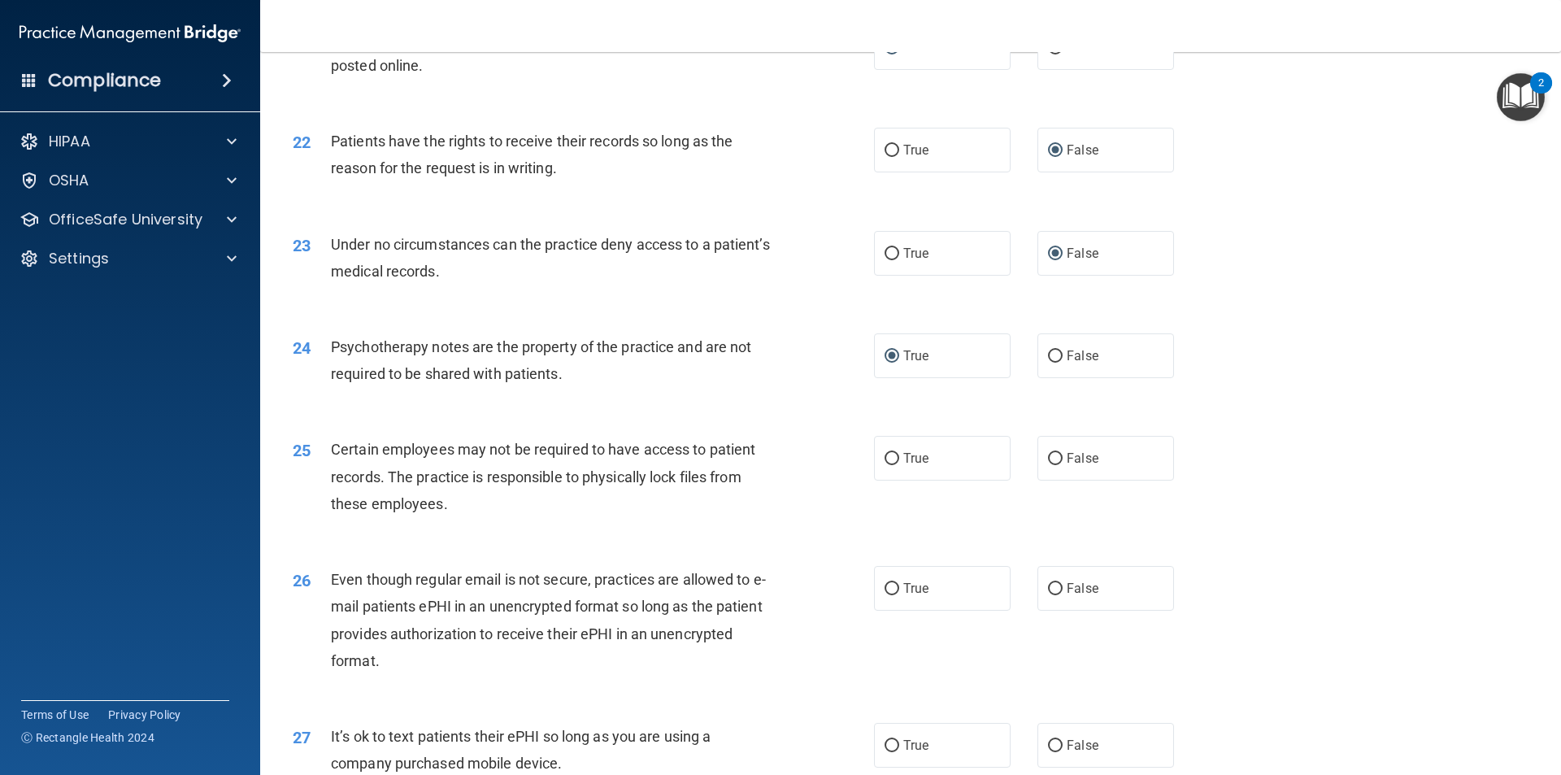
scroll to position [2764, 0]
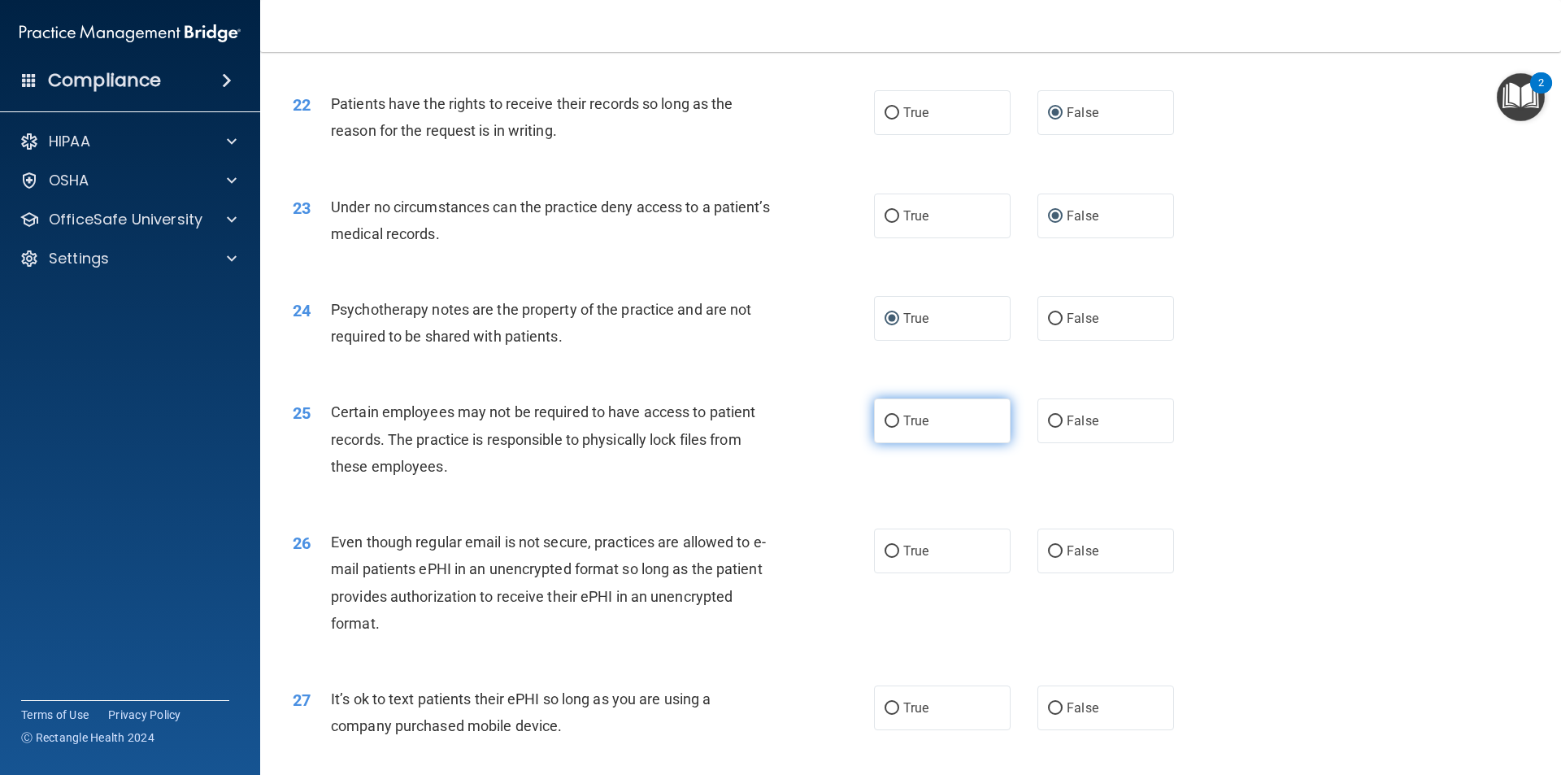
click at [885, 428] on input "True" at bounding box center [892, 421] width 15 height 12
radio input "true"
click at [885, 558] on input "True" at bounding box center [892, 552] width 15 height 12
radio input "true"
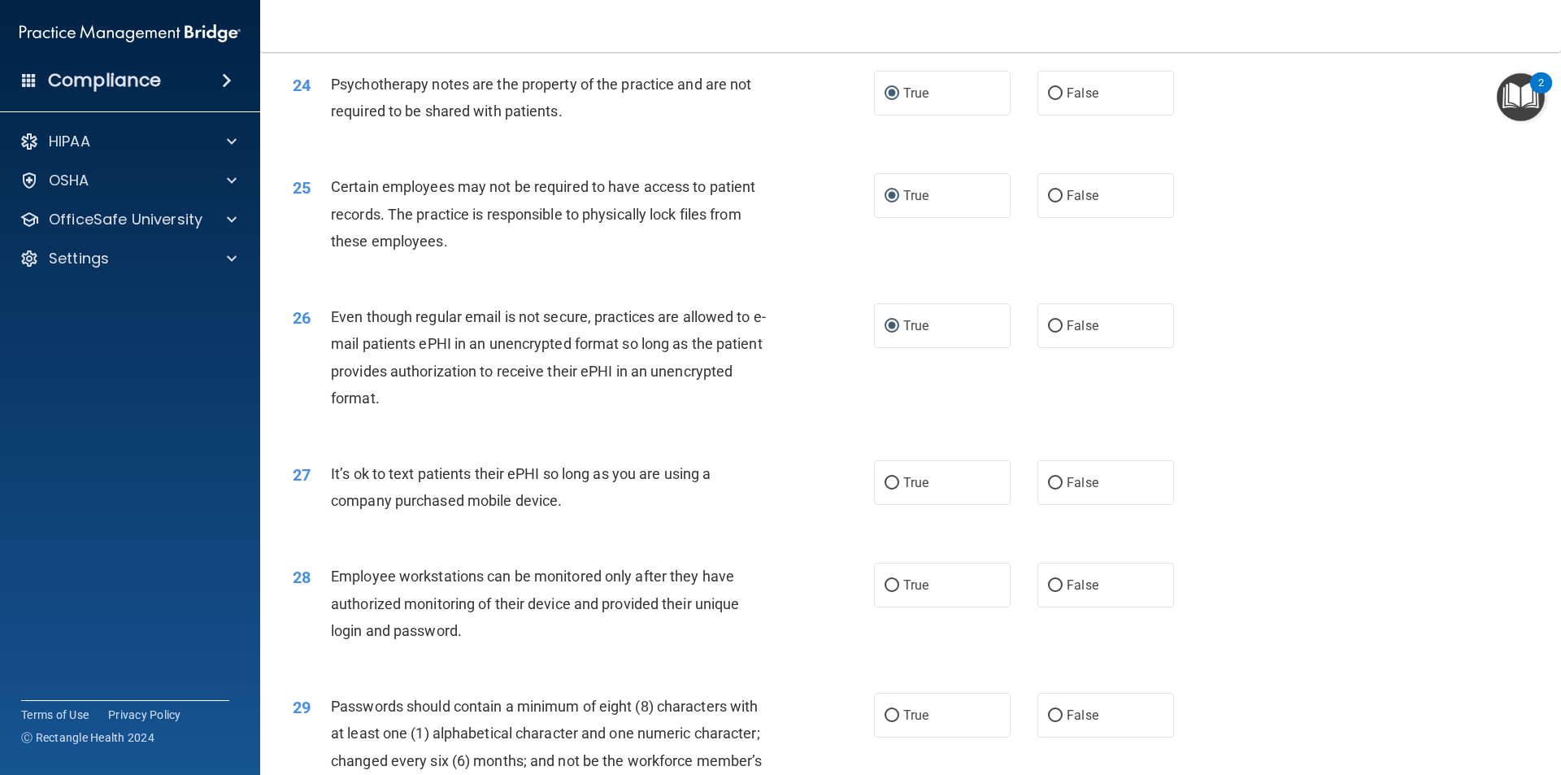
scroll to position [3008, 0]
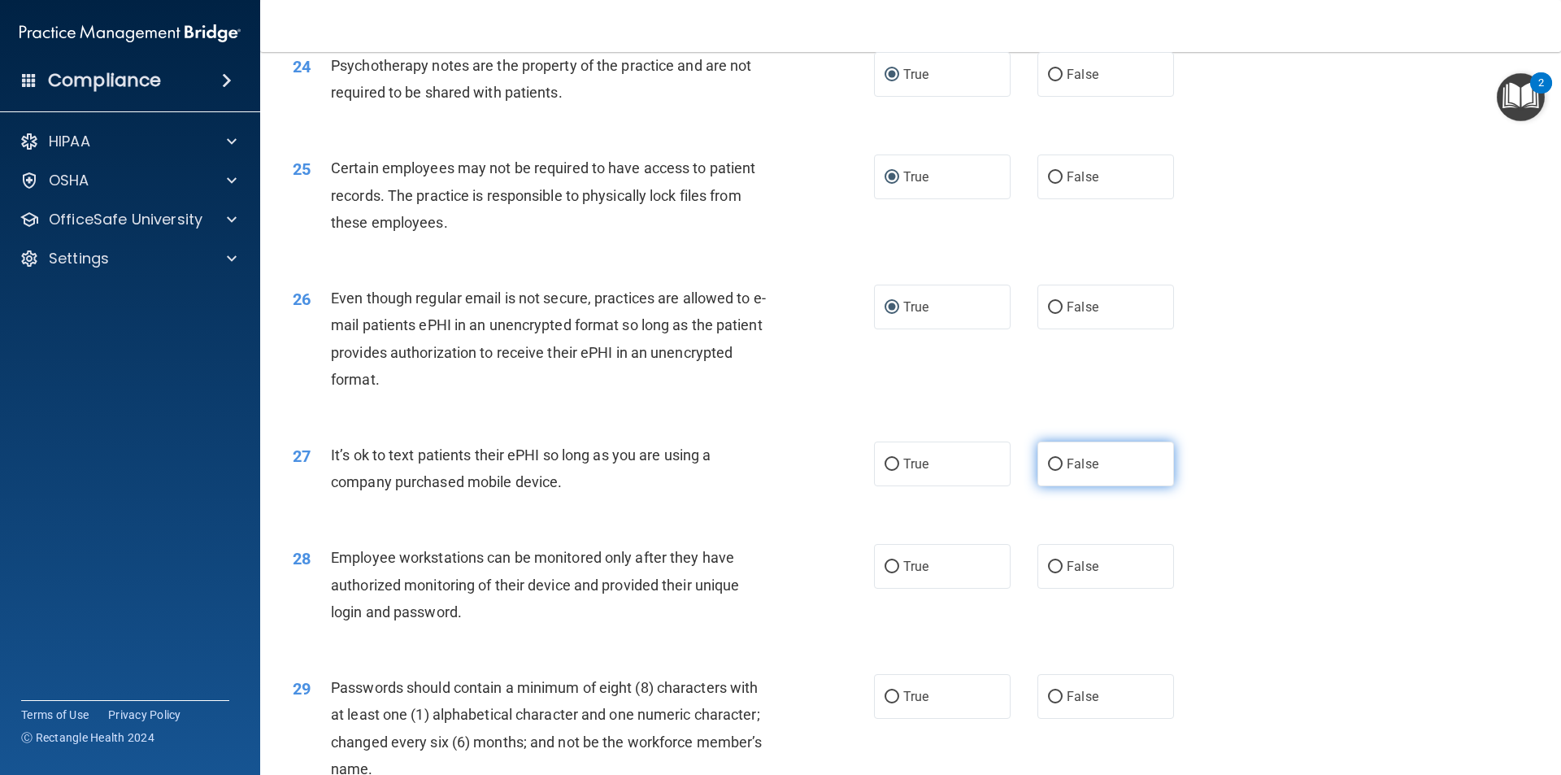
click at [1050, 471] on input "False" at bounding box center [1055, 465] width 15 height 12
radio input "true"
click at [1048, 573] on input "False" at bounding box center [1055, 567] width 15 height 12
radio input "true"
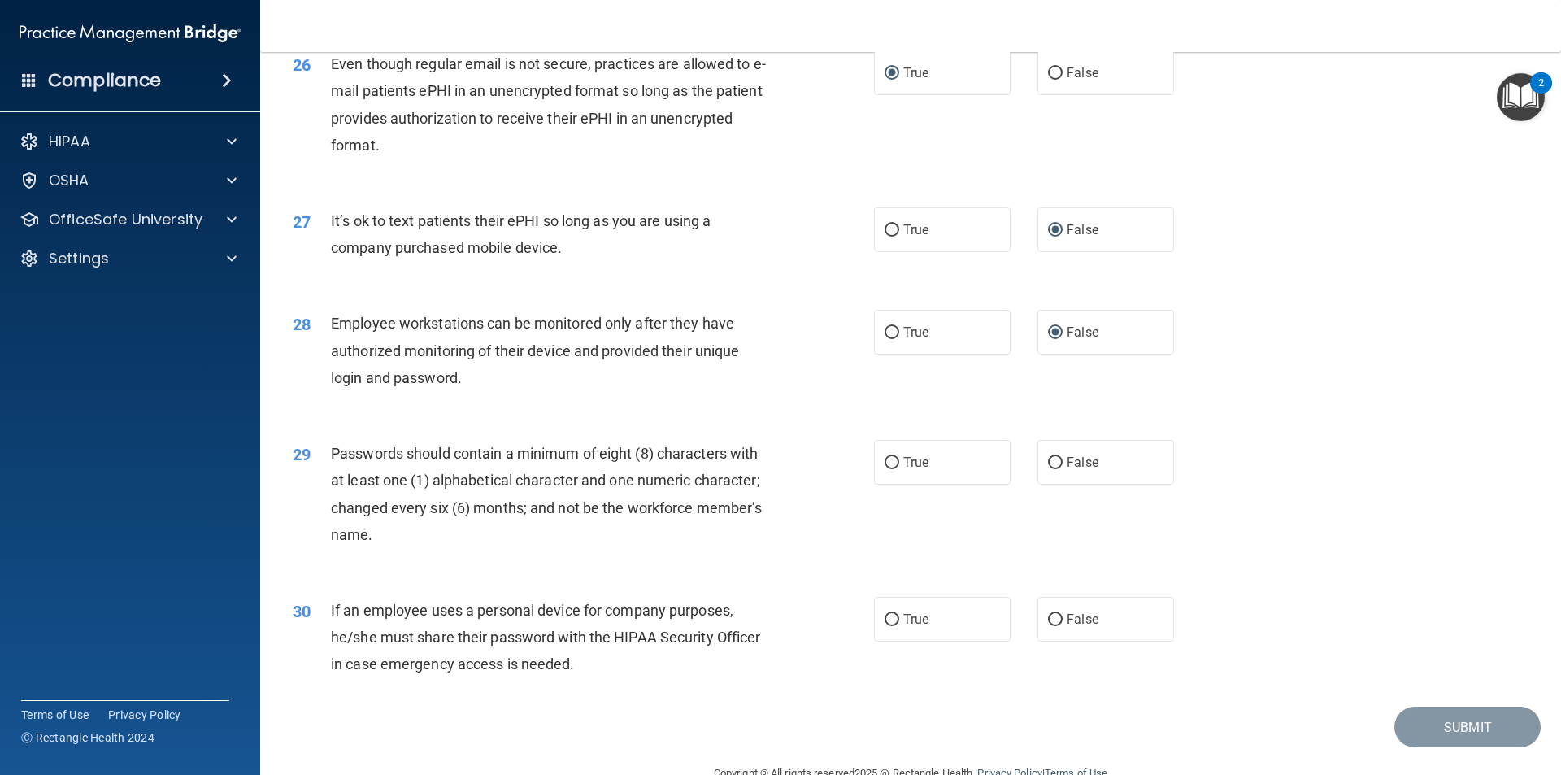
scroll to position [3307, 0]
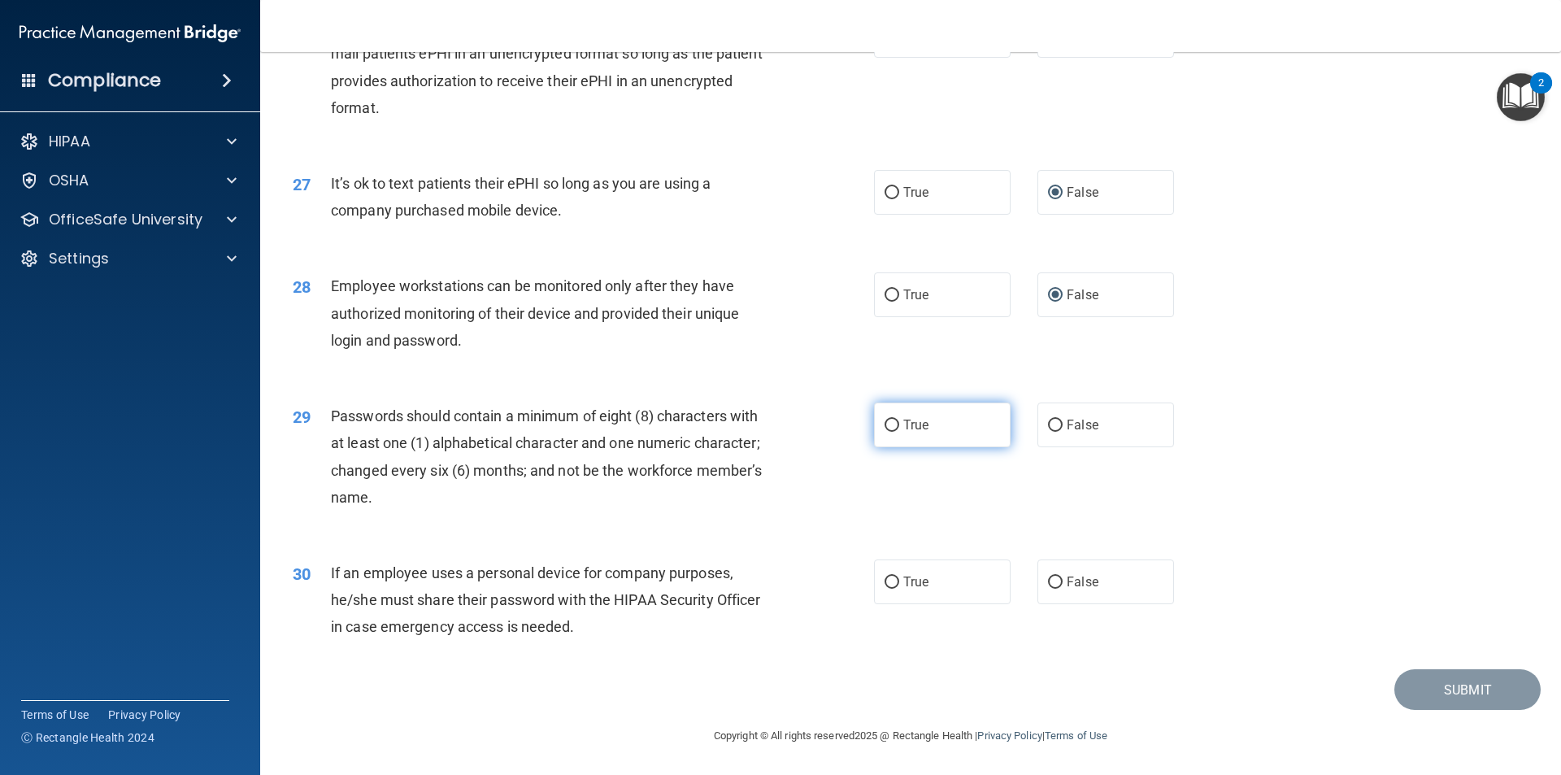
click at [885, 424] on input "True" at bounding box center [892, 426] width 15 height 12
radio input "true"
click at [1048, 580] on input "False" at bounding box center [1055, 582] width 15 height 12
radio input "true"
click at [1445, 681] on button "Submit" at bounding box center [1467, 689] width 146 height 41
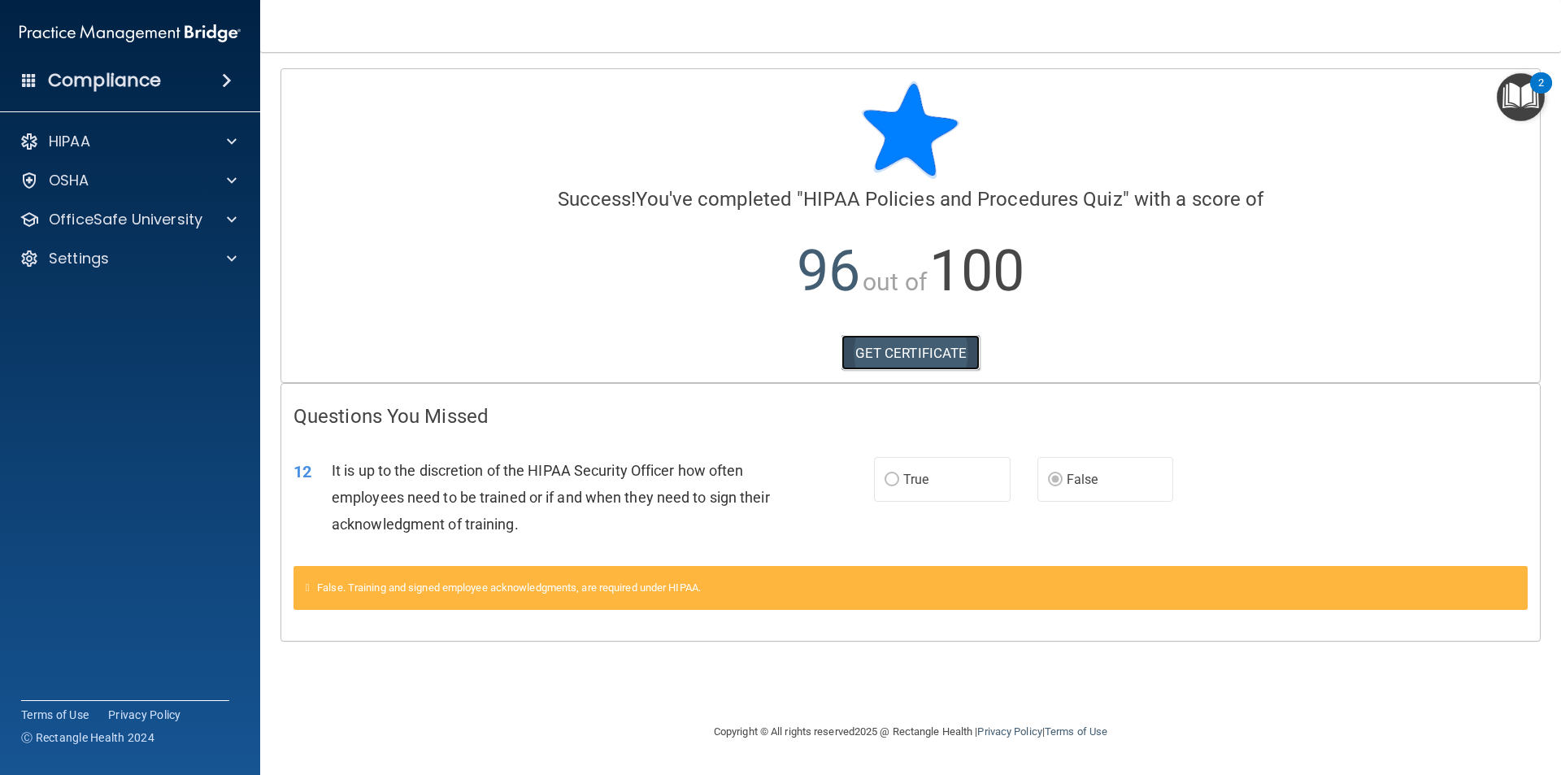
click at [917, 351] on link "GET CERTIFICATE" at bounding box center [910, 353] width 139 height 36
click at [107, 225] on p "OfficeSafe University" at bounding box center [126, 220] width 154 height 20
click at [124, 260] on p "HIPAA Training" at bounding box center [78, 258] width 134 height 16
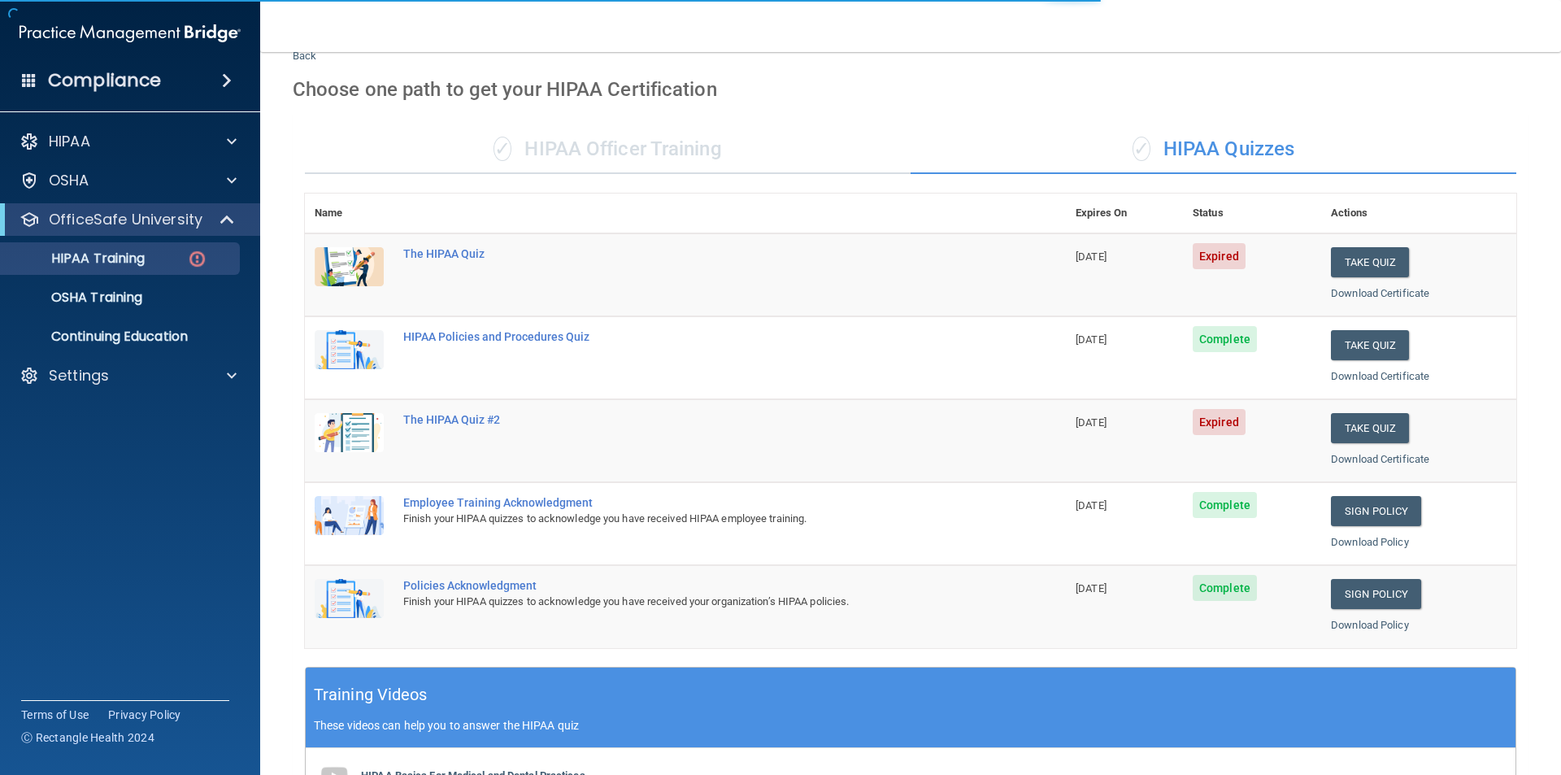
scroll to position [81, 0]
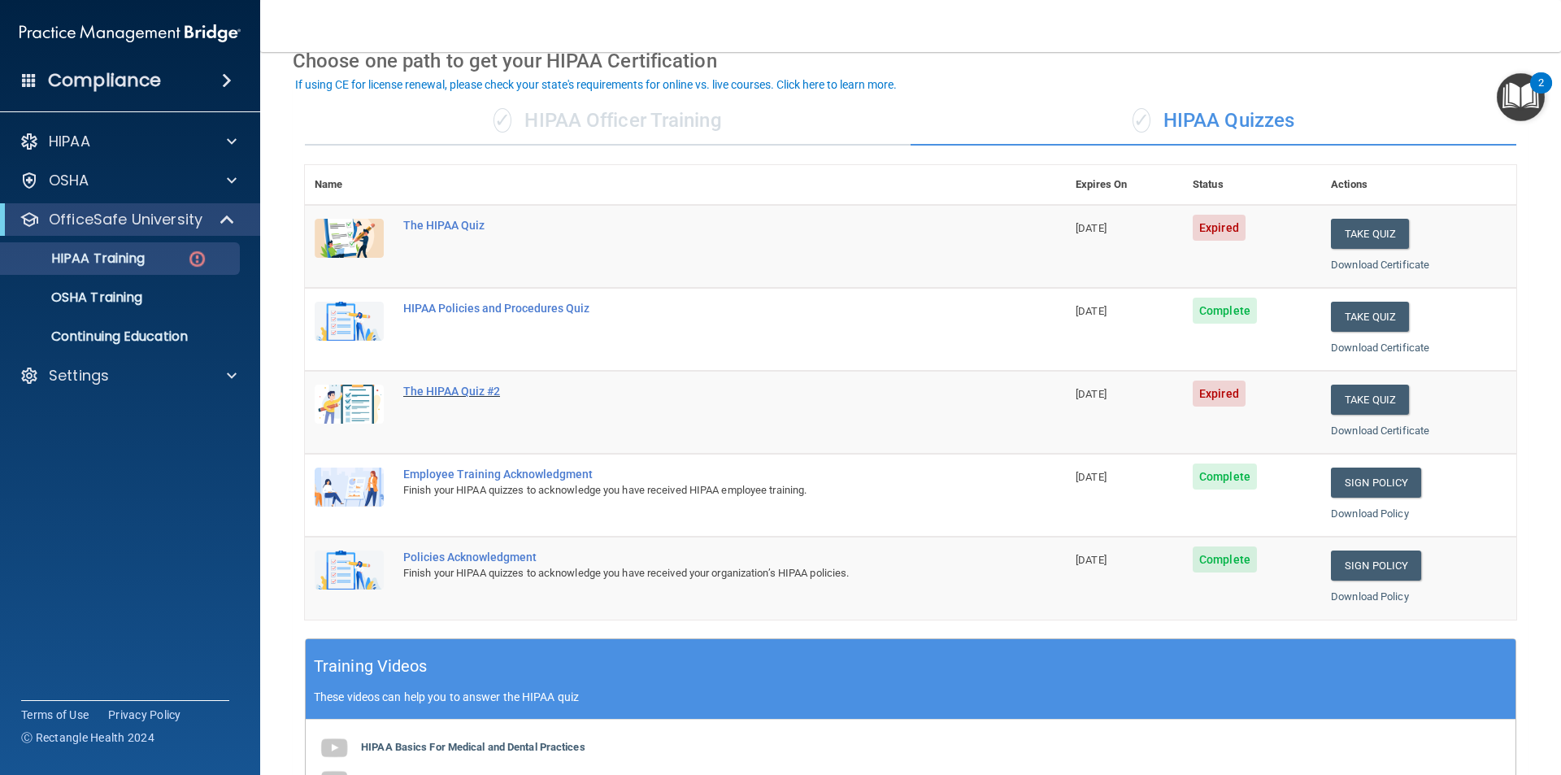
click at [425, 388] on div "The HIPAA Quiz #2" at bounding box center [693, 391] width 581 height 13
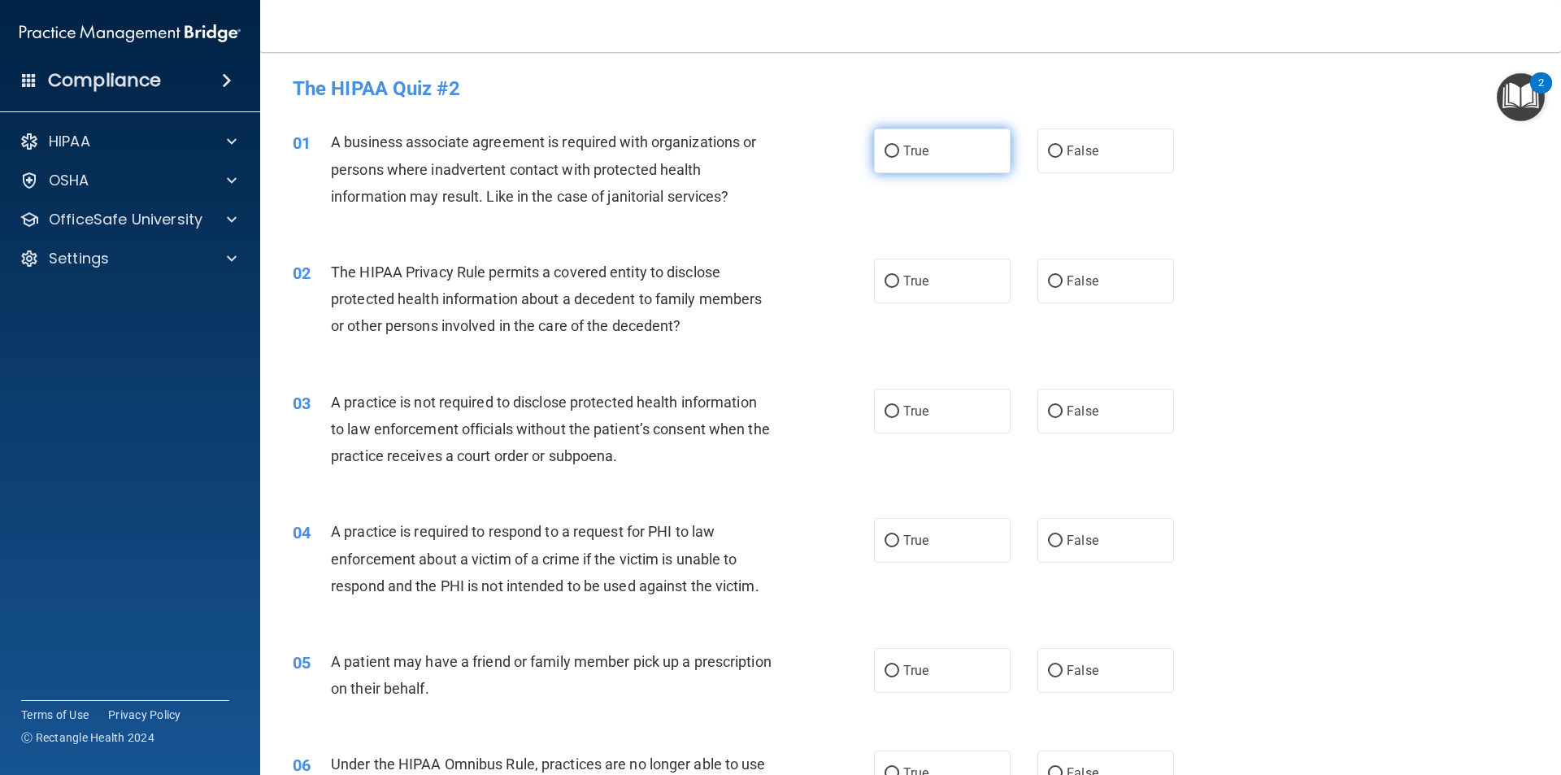
click at [889, 148] on input "True" at bounding box center [892, 152] width 15 height 12
radio input "true"
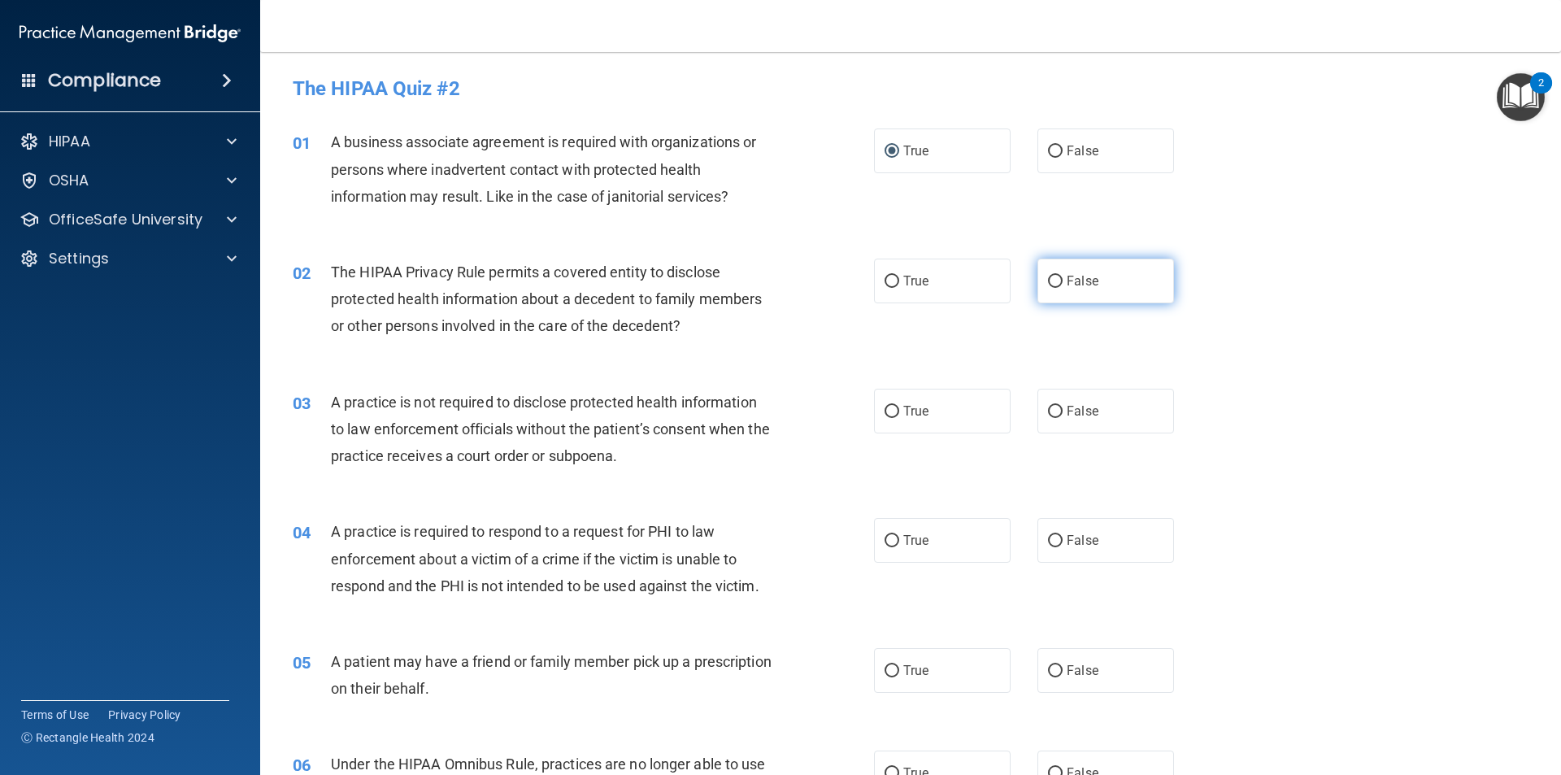
click at [1050, 279] on input "False" at bounding box center [1055, 282] width 15 height 12
radio input "true"
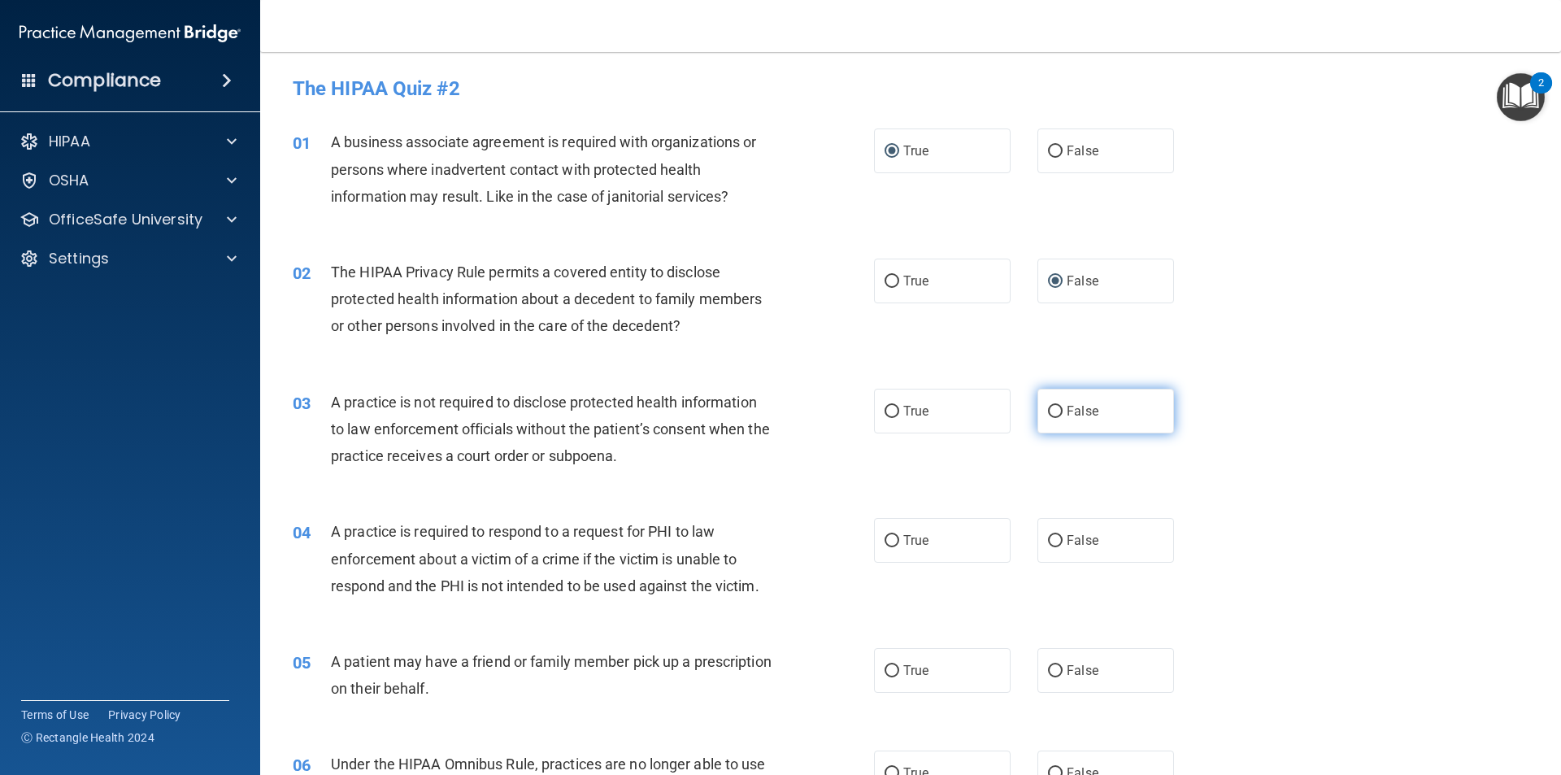
click at [1051, 410] on input "False" at bounding box center [1055, 412] width 15 height 12
radio input "true"
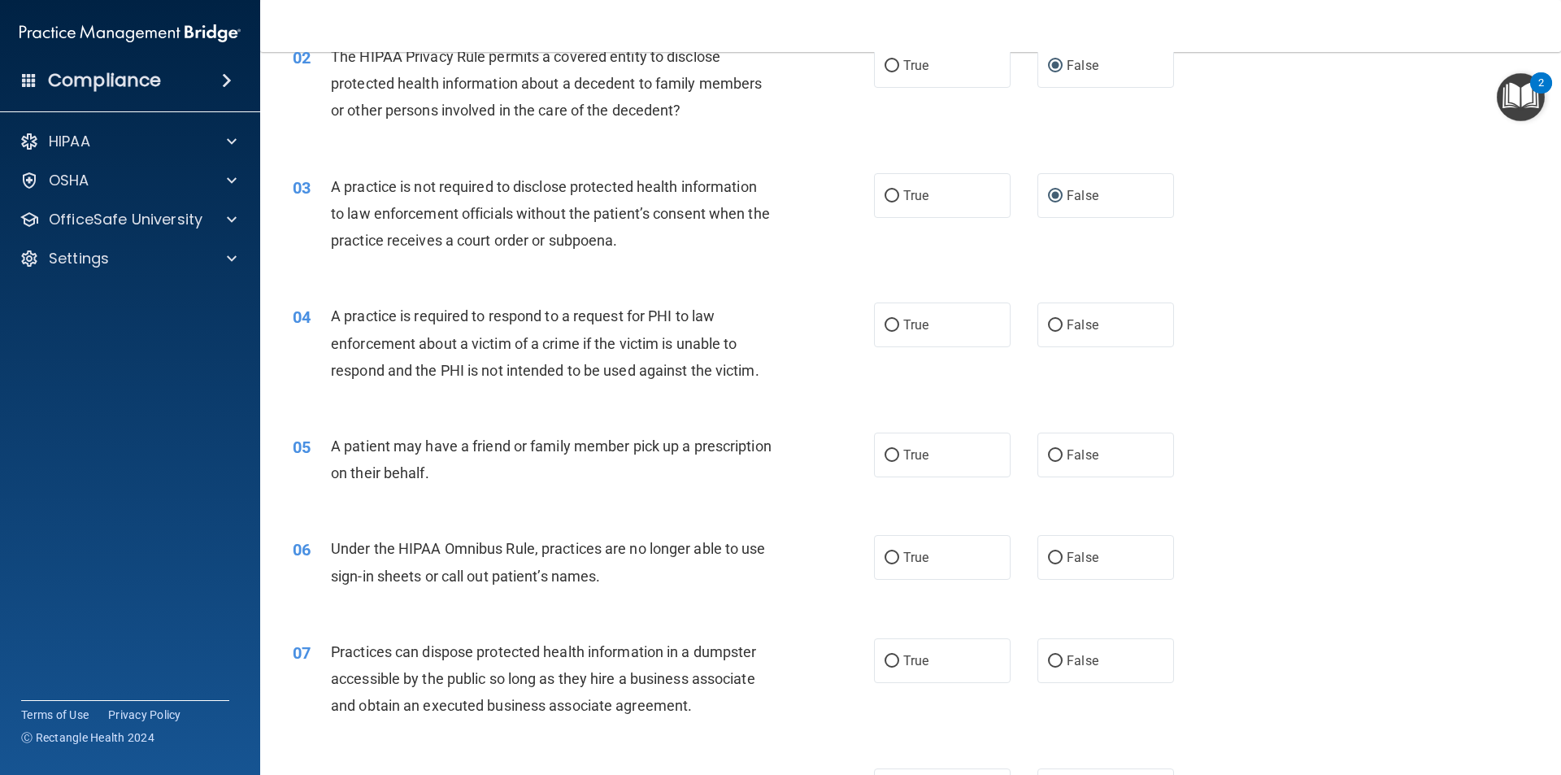
scroll to position [163, 0]
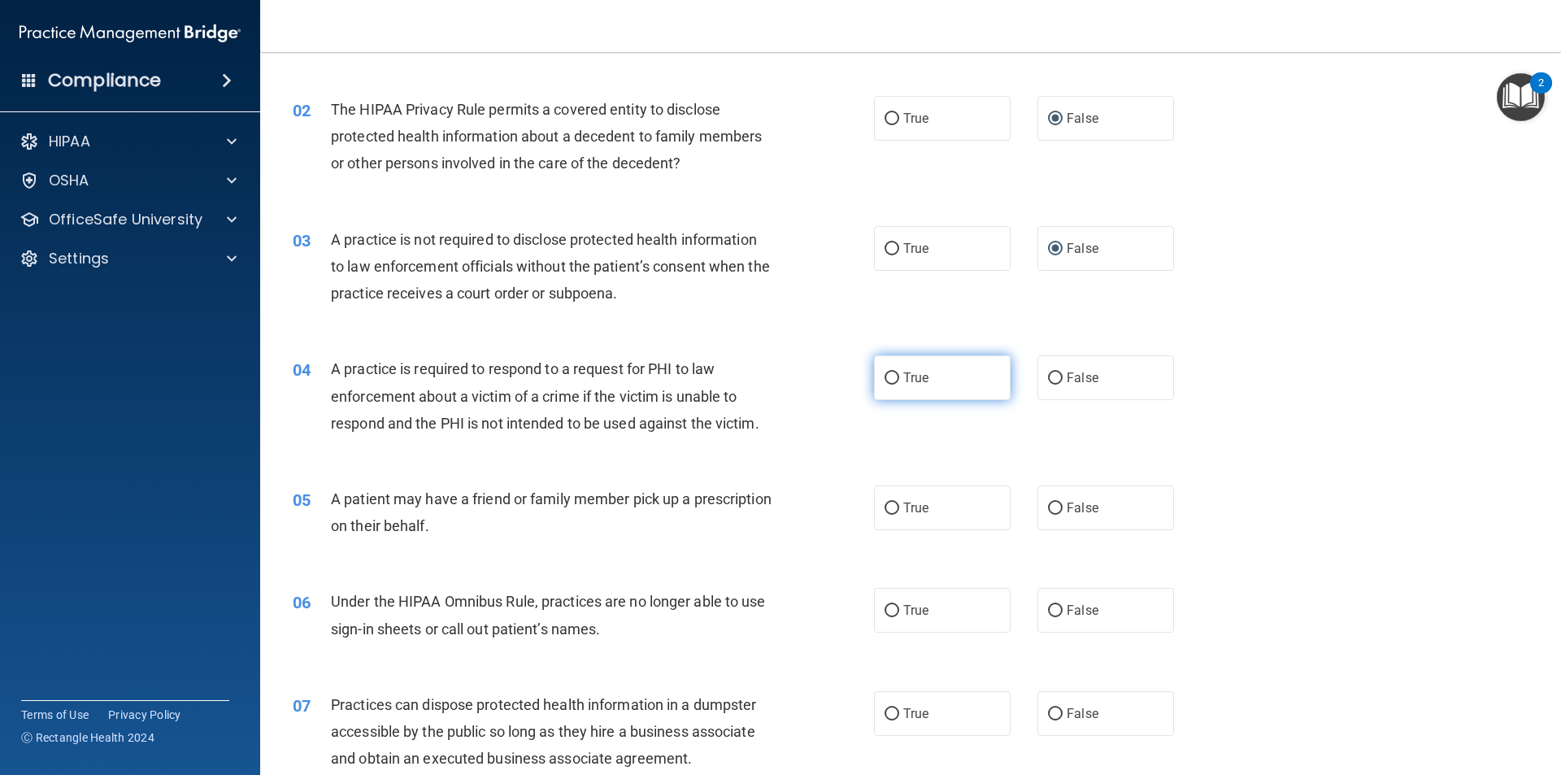
click at [885, 380] on input "True" at bounding box center [892, 378] width 15 height 12
radio input "true"
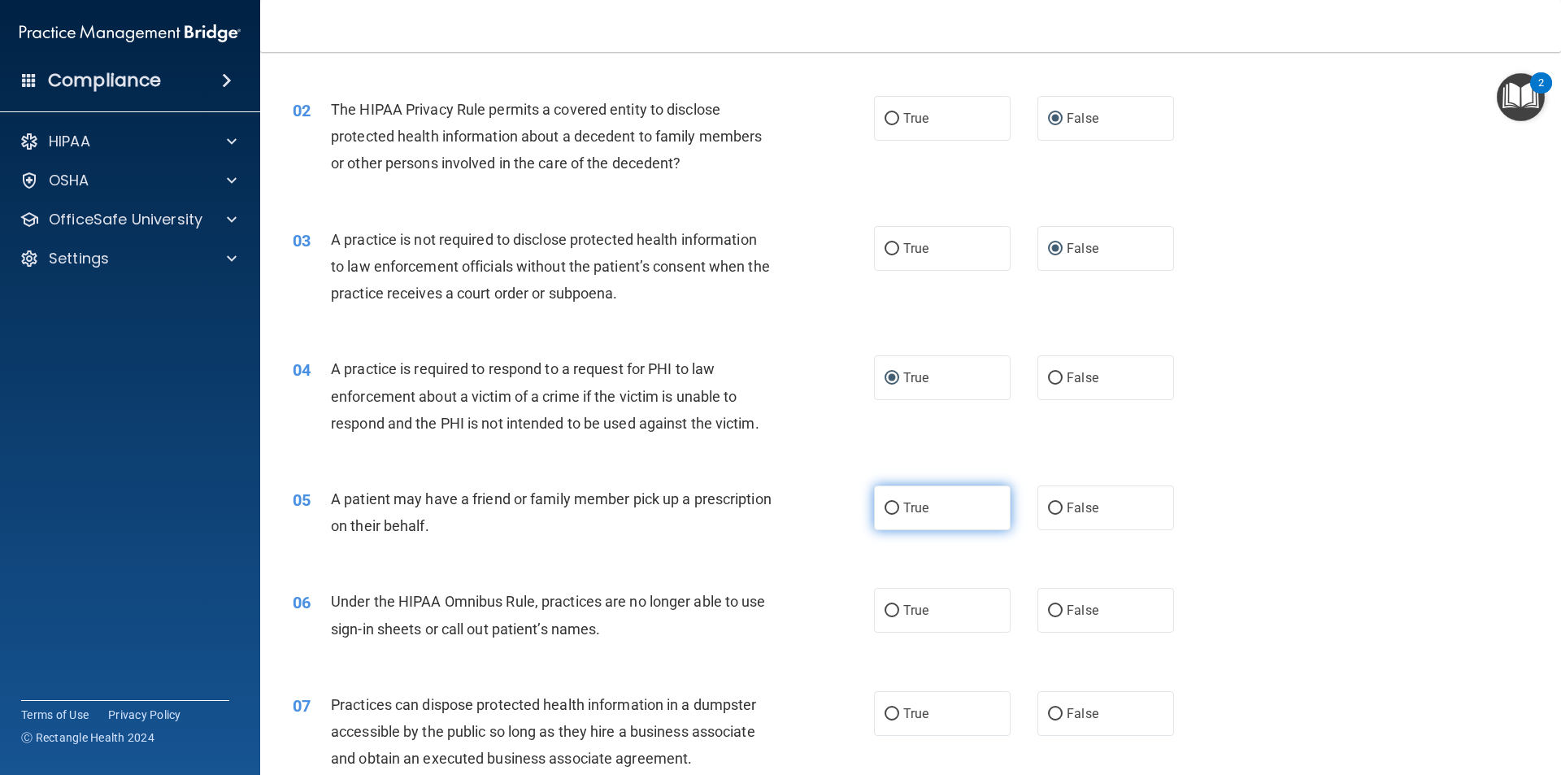
click at [888, 506] on input "True" at bounding box center [892, 508] width 15 height 12
radio input "true"
click at [885, 611] on input "True" at bounding box center [892, 611] width 15 height 12
radio input "true"
click at [1048, 714] on input "False" at bounding box center [1055, 714] width 15 height 12
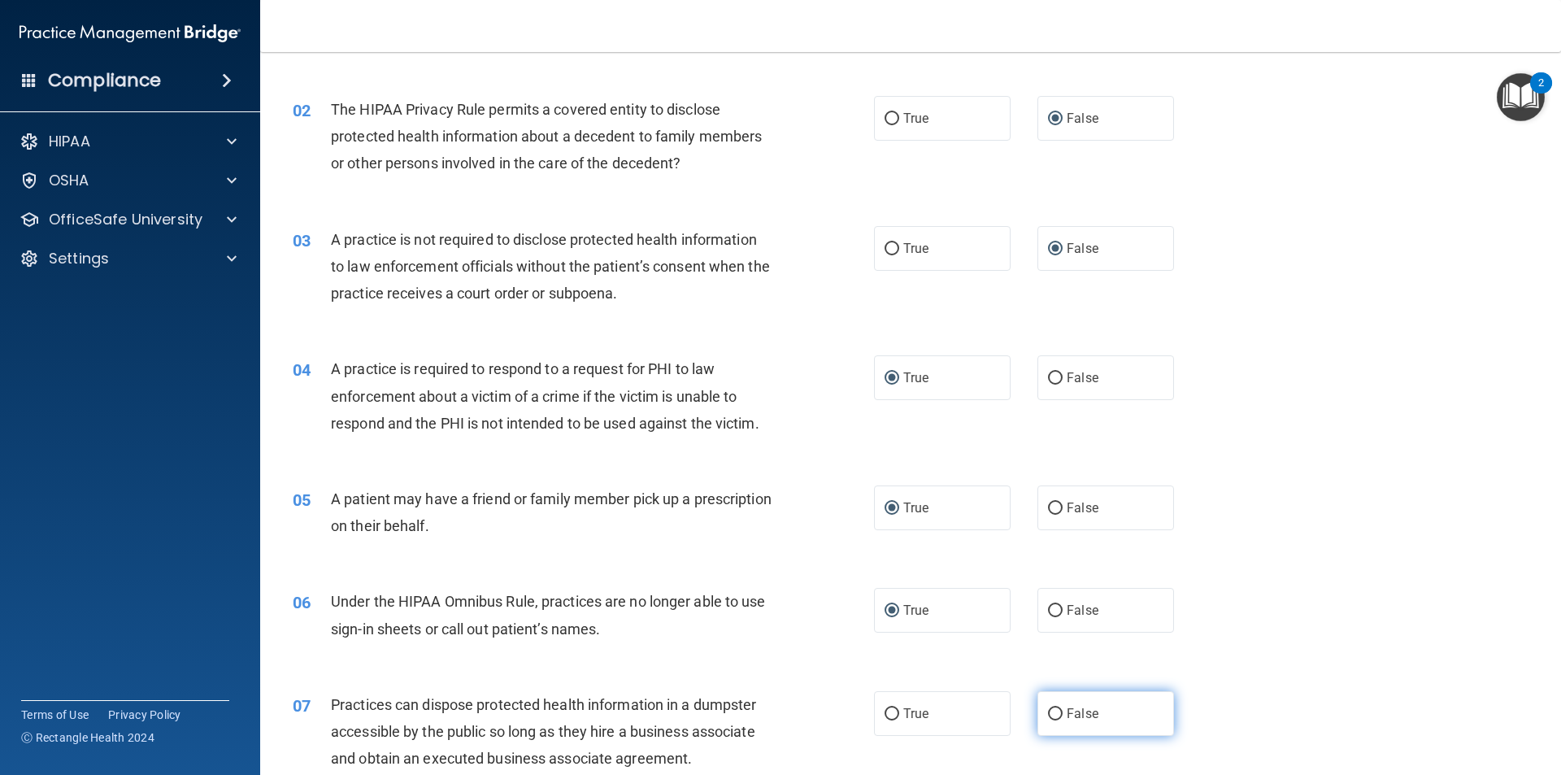
radio input "true"
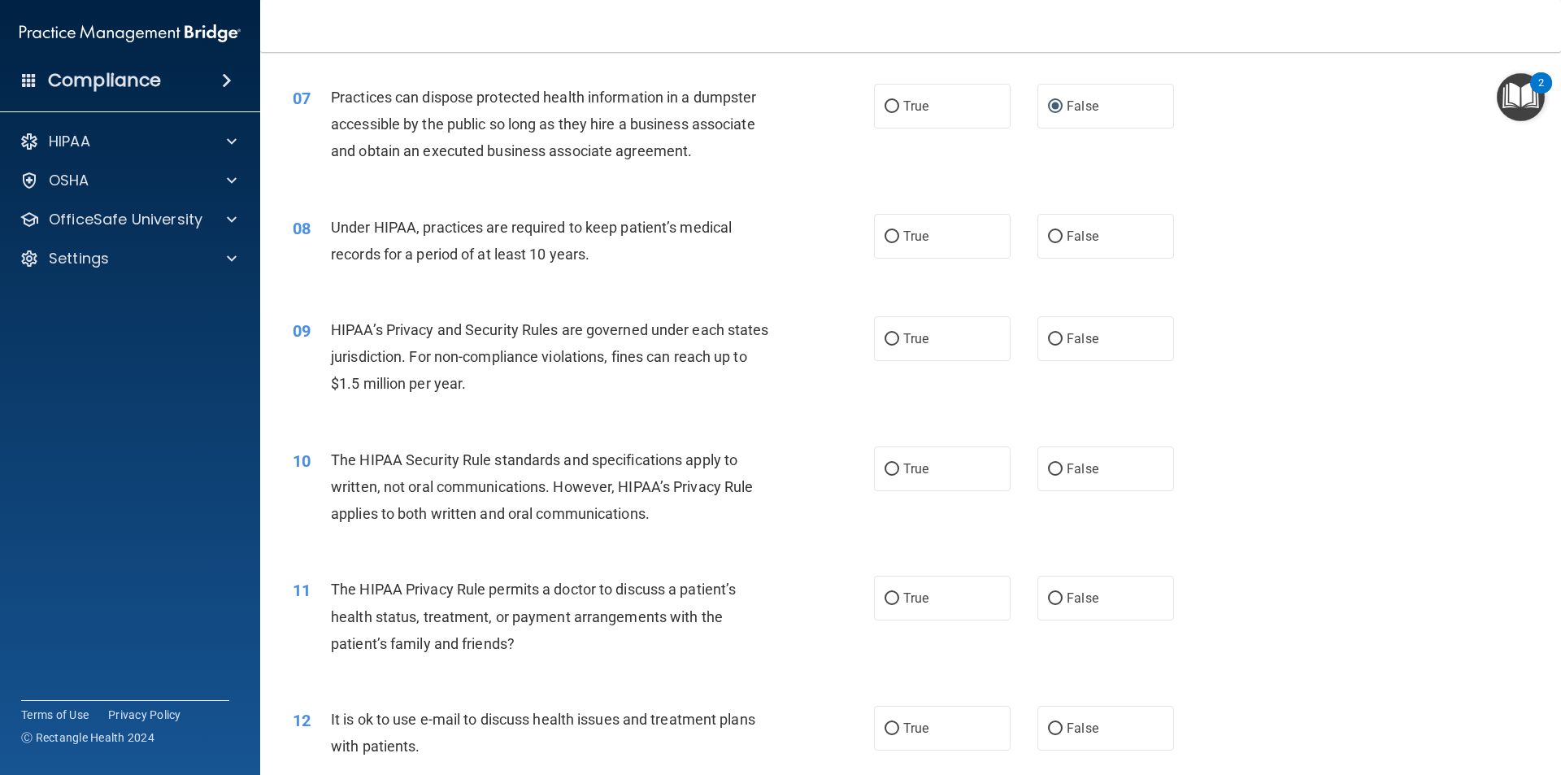
scroll to position [732, 0]
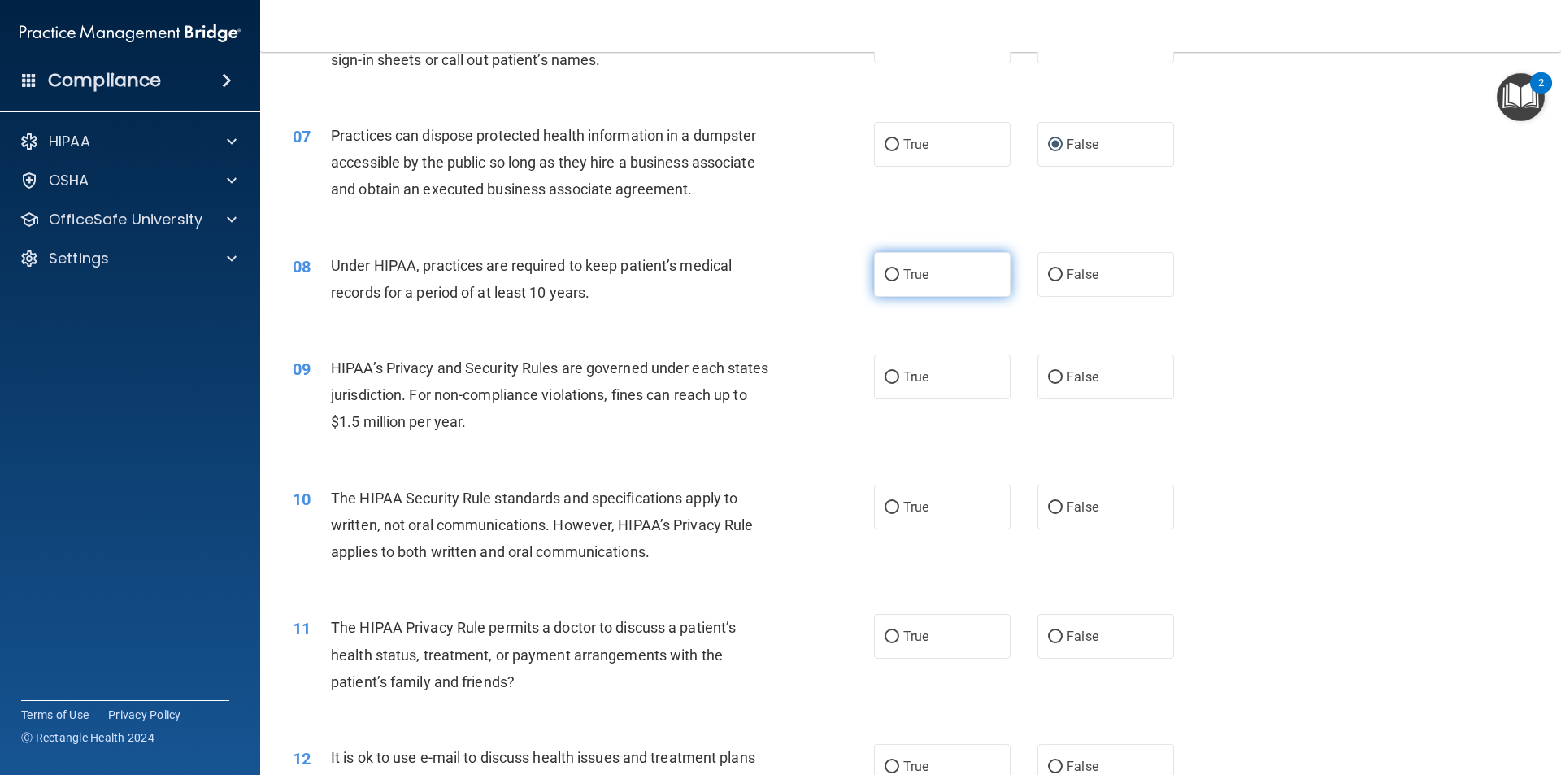
click at [885, 273] on input "True" at bounding box center [892, 275] width 15 height 12
radio input "true"
click at [886, 377] on input "True" at bounding box center [892, 378] width 15 height 12
radio input "true"
click at [1048, 511] on input "False" at bounding box center [1055, 508] width 15 height 12
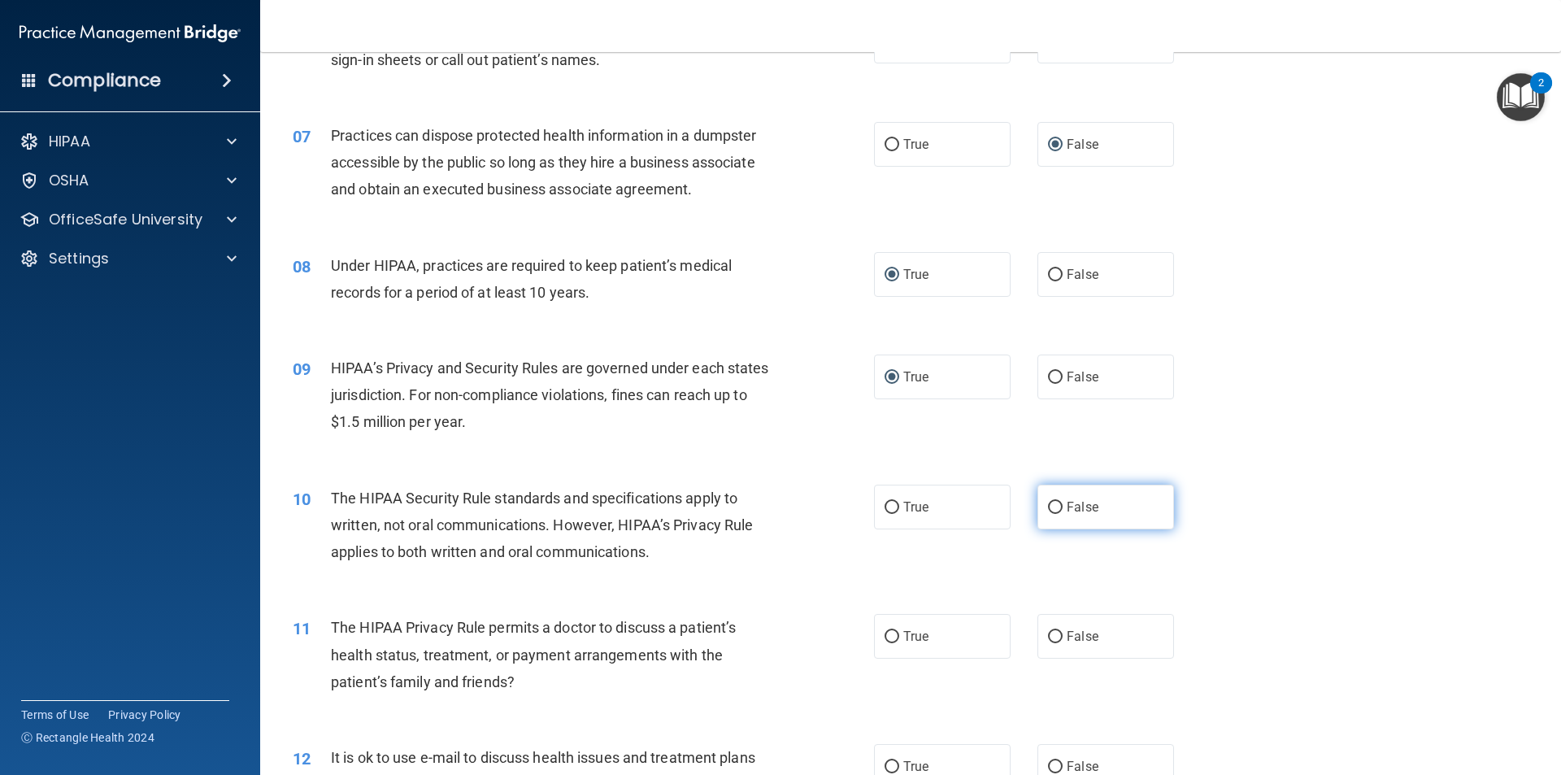
radio input "true"
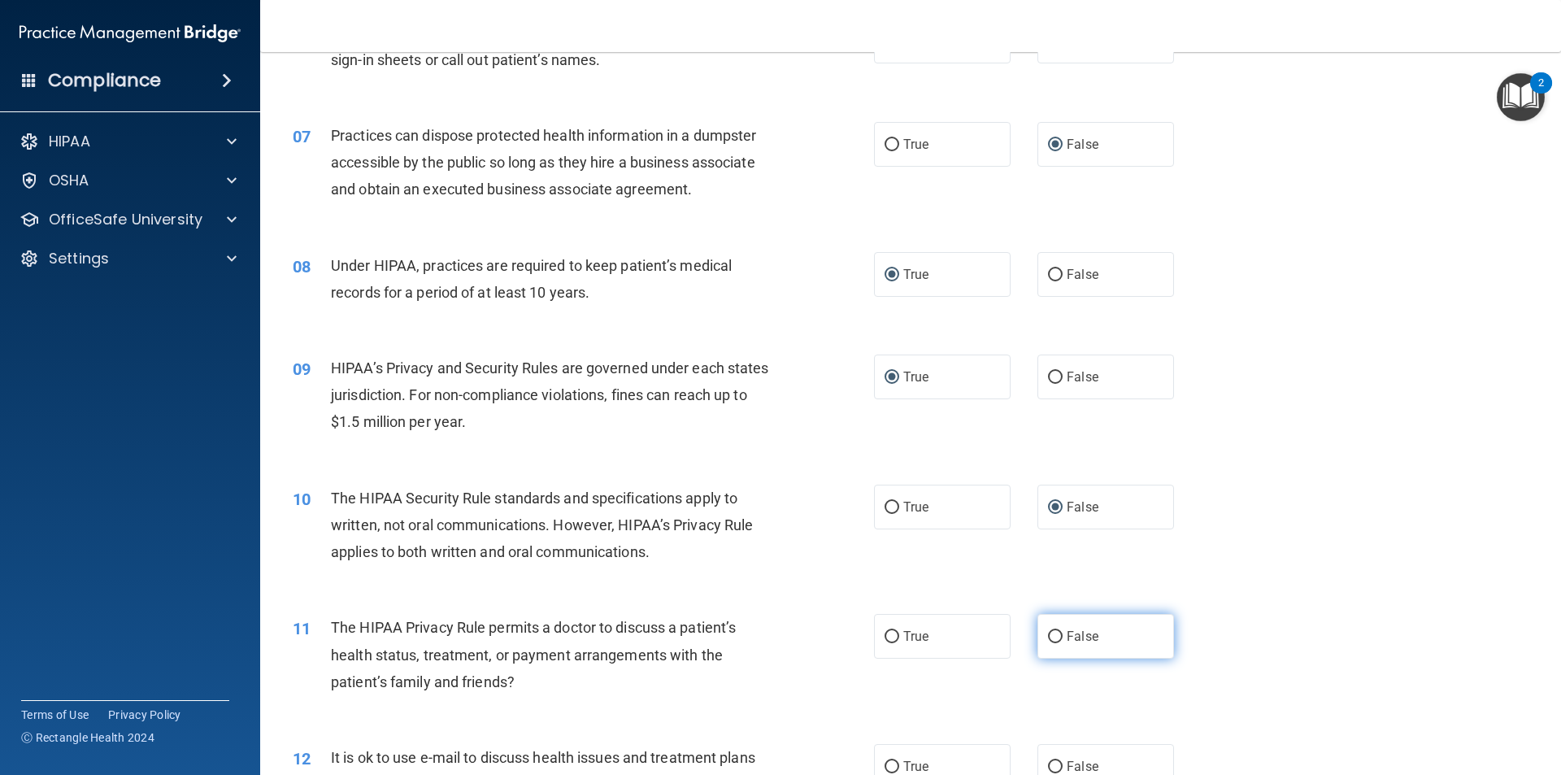
click at [1048, 633] on input "False" at bounding box center [1055, 637] width 15 height 12
radio input "true"
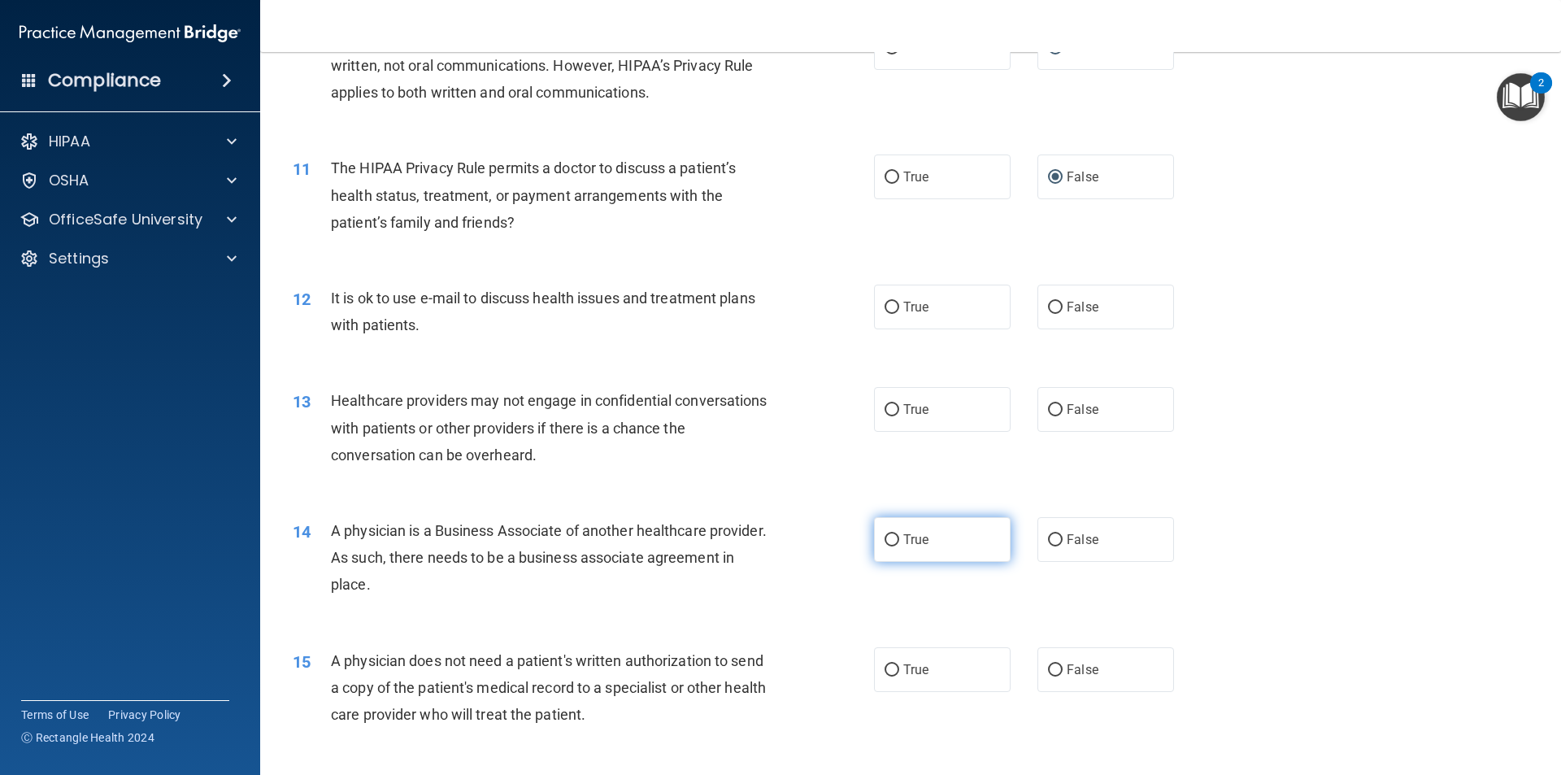
scroll to position [1220, 0]
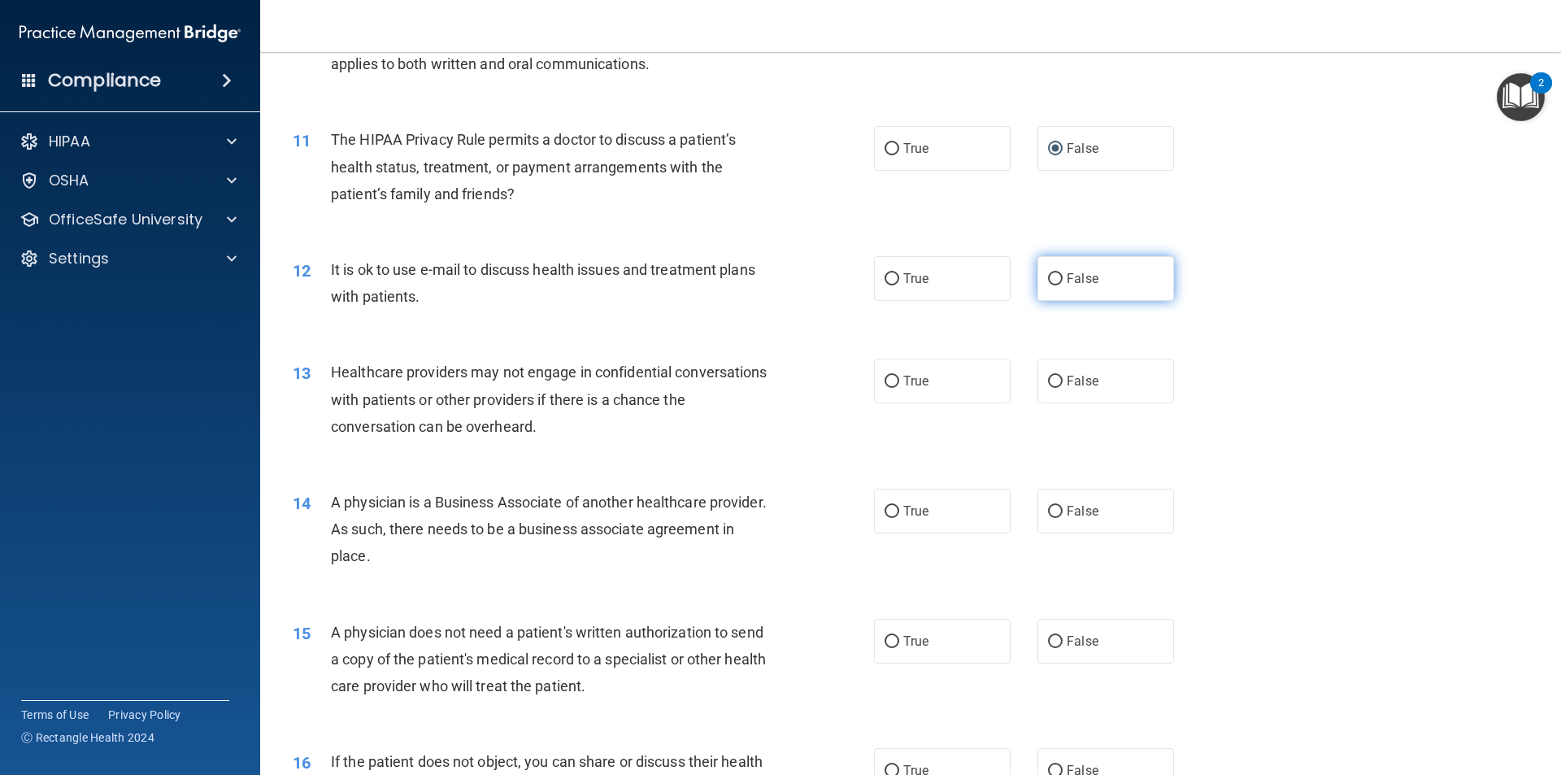
click at [1048, 279] on input "False" at bounding box center [1055, 279] width 15 height 12
radio input "true"
click at [885, 379] on input "True" at bounding box center [892, 382] width 15 height 12
radio input "true"
click at [886, 511] on input "True" at bounding box center [892, 512] width 15 height 12
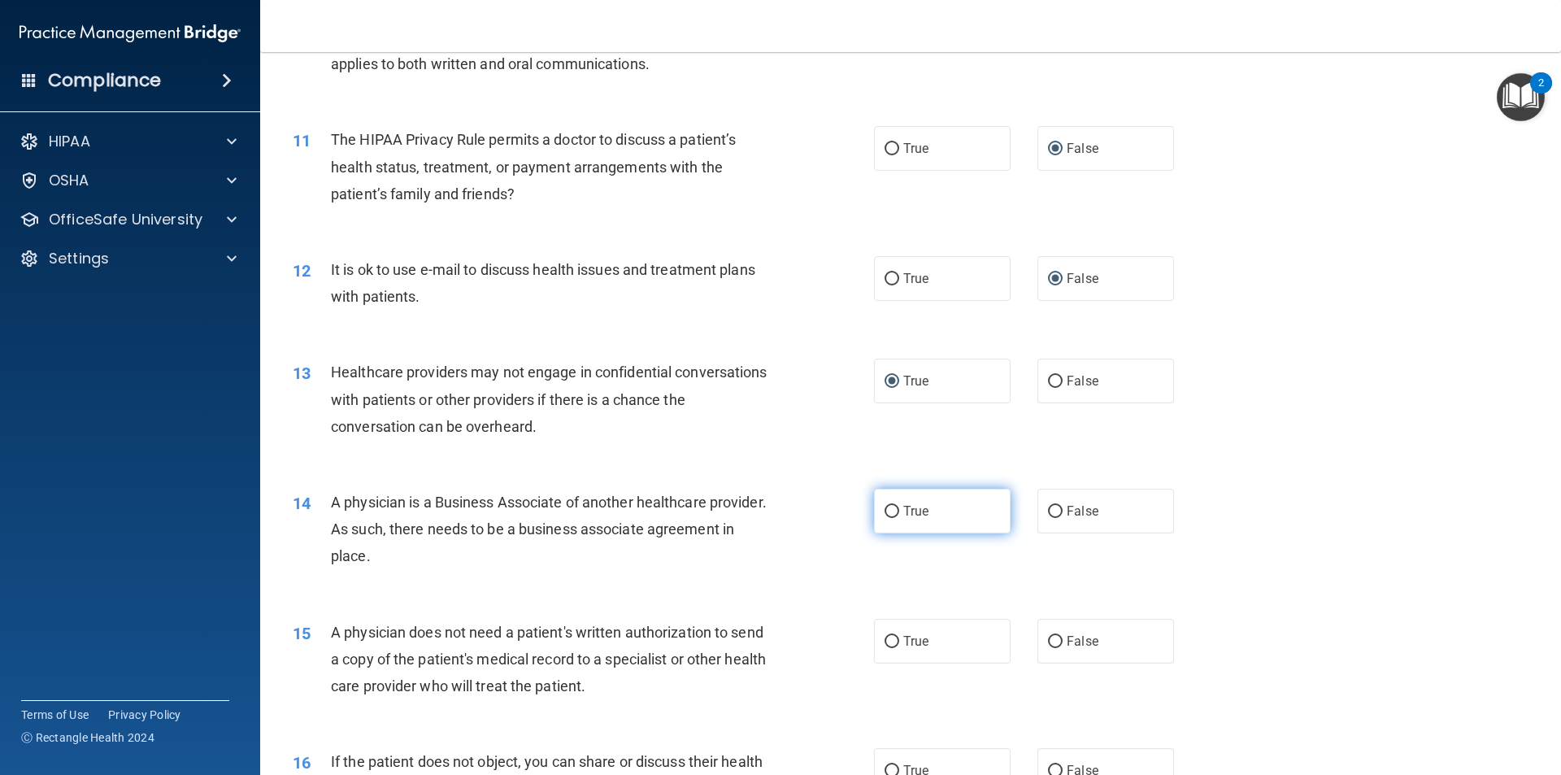
radio input "true"
click at [1048, 640] on input "False" at bounding box center [1055, 642] width 15 height 12
radio input "true"
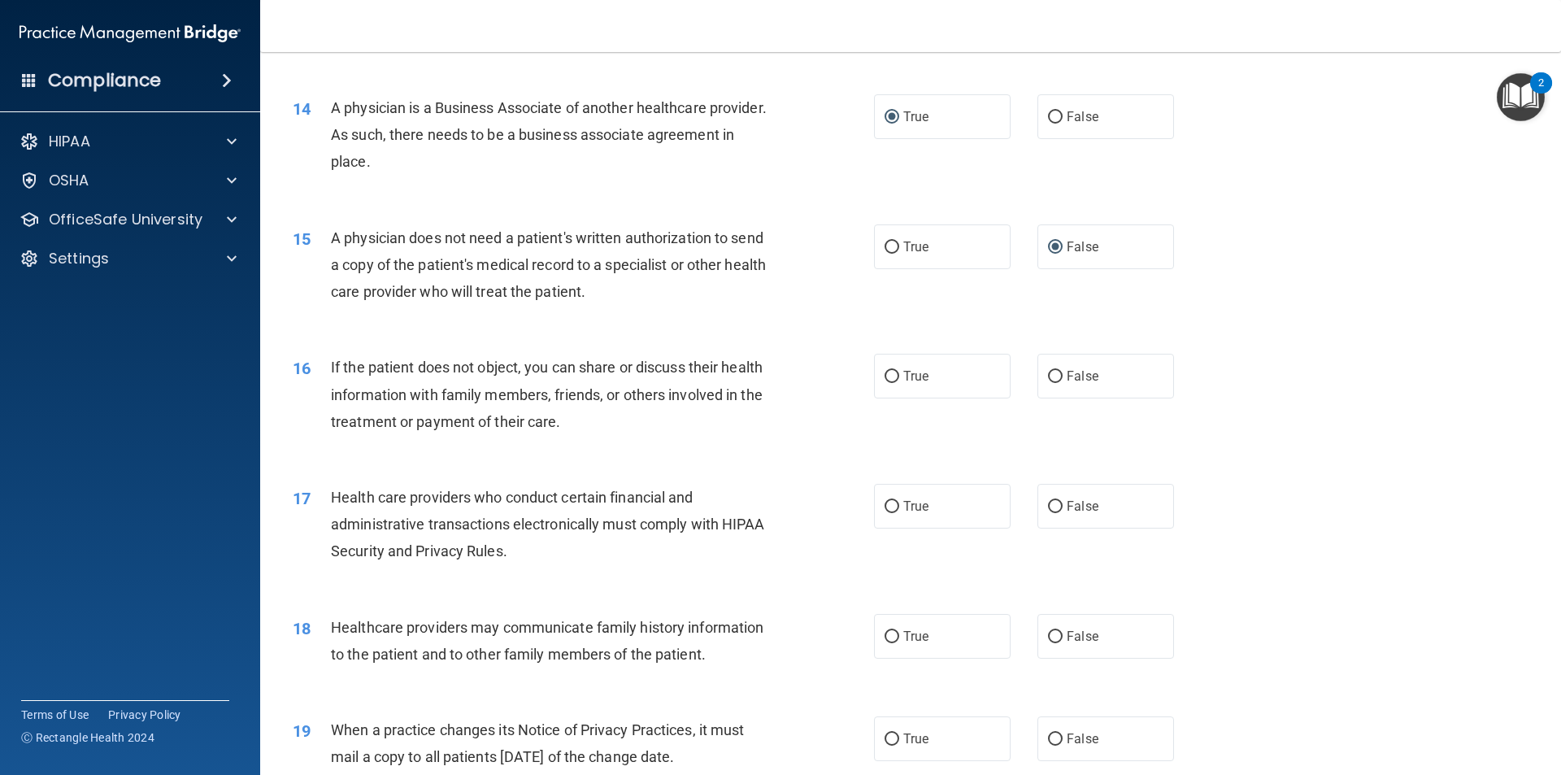
scroll to position [1707, 0]
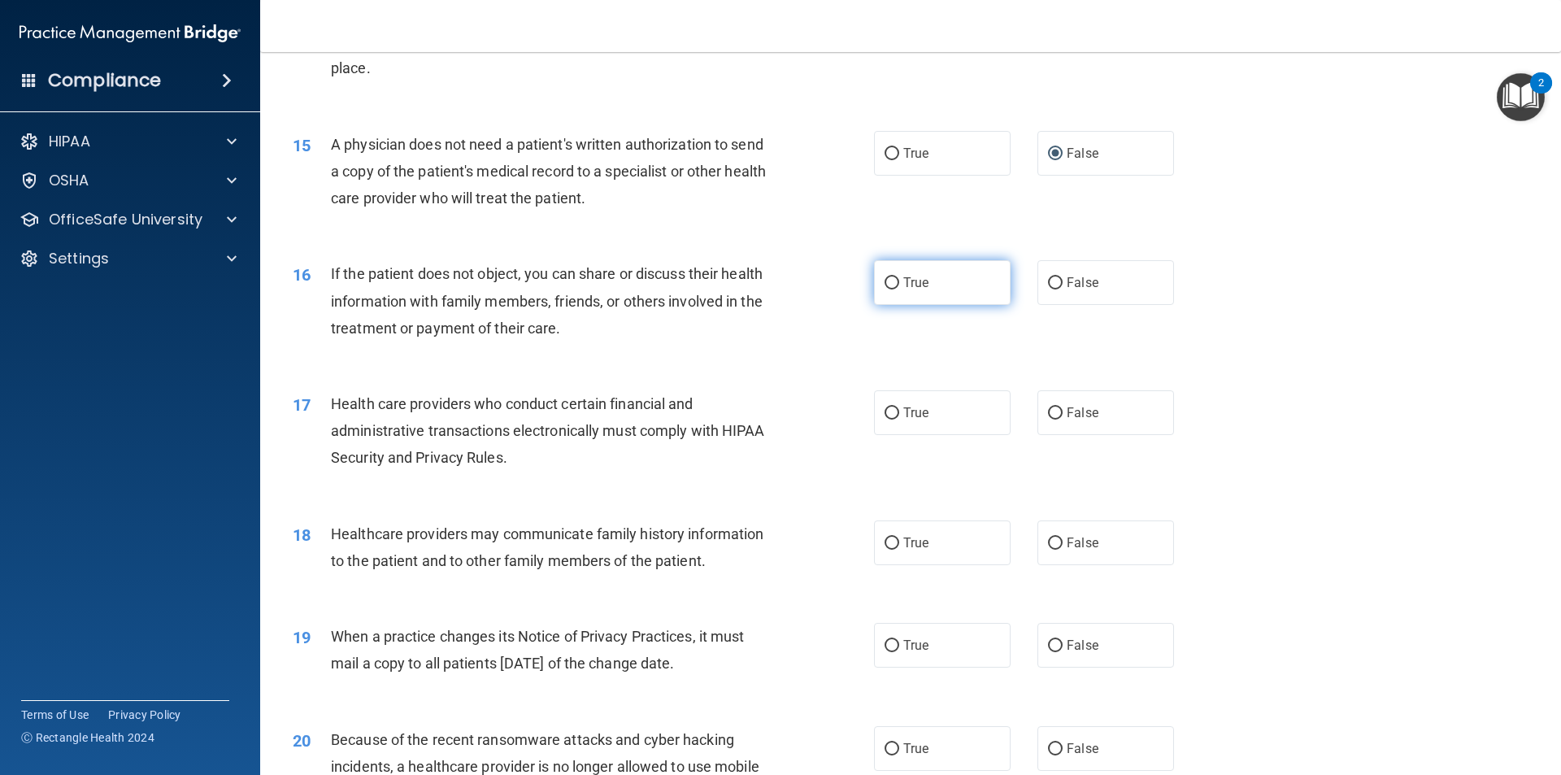
click at [888, 280] on input "True" at bounding box center [892, 283] width 15 height 12
radio input "true"
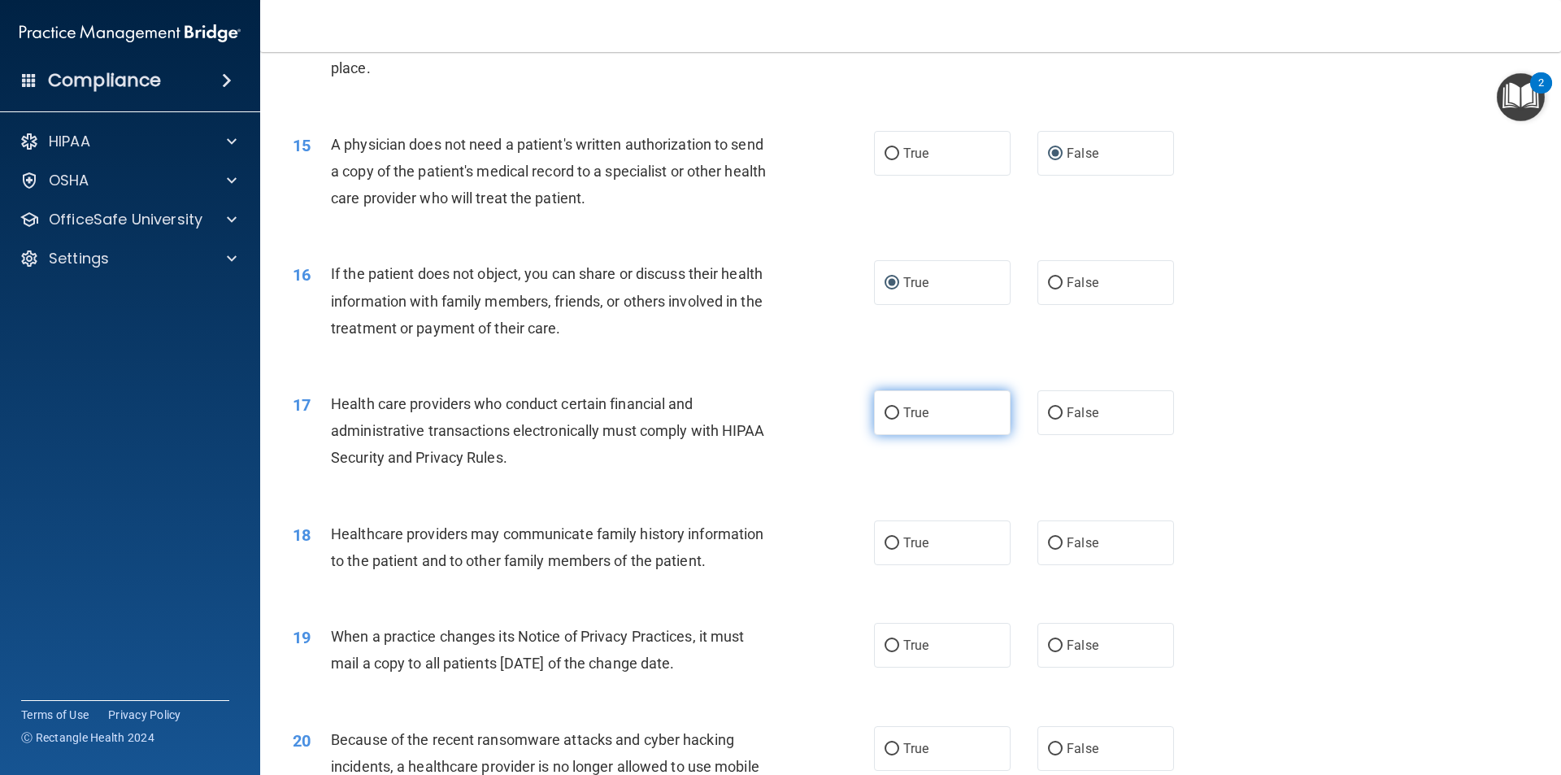
click at [889, 412] on input "True" at bounding box center [892, 413] width 15 height 12
radio input "true"
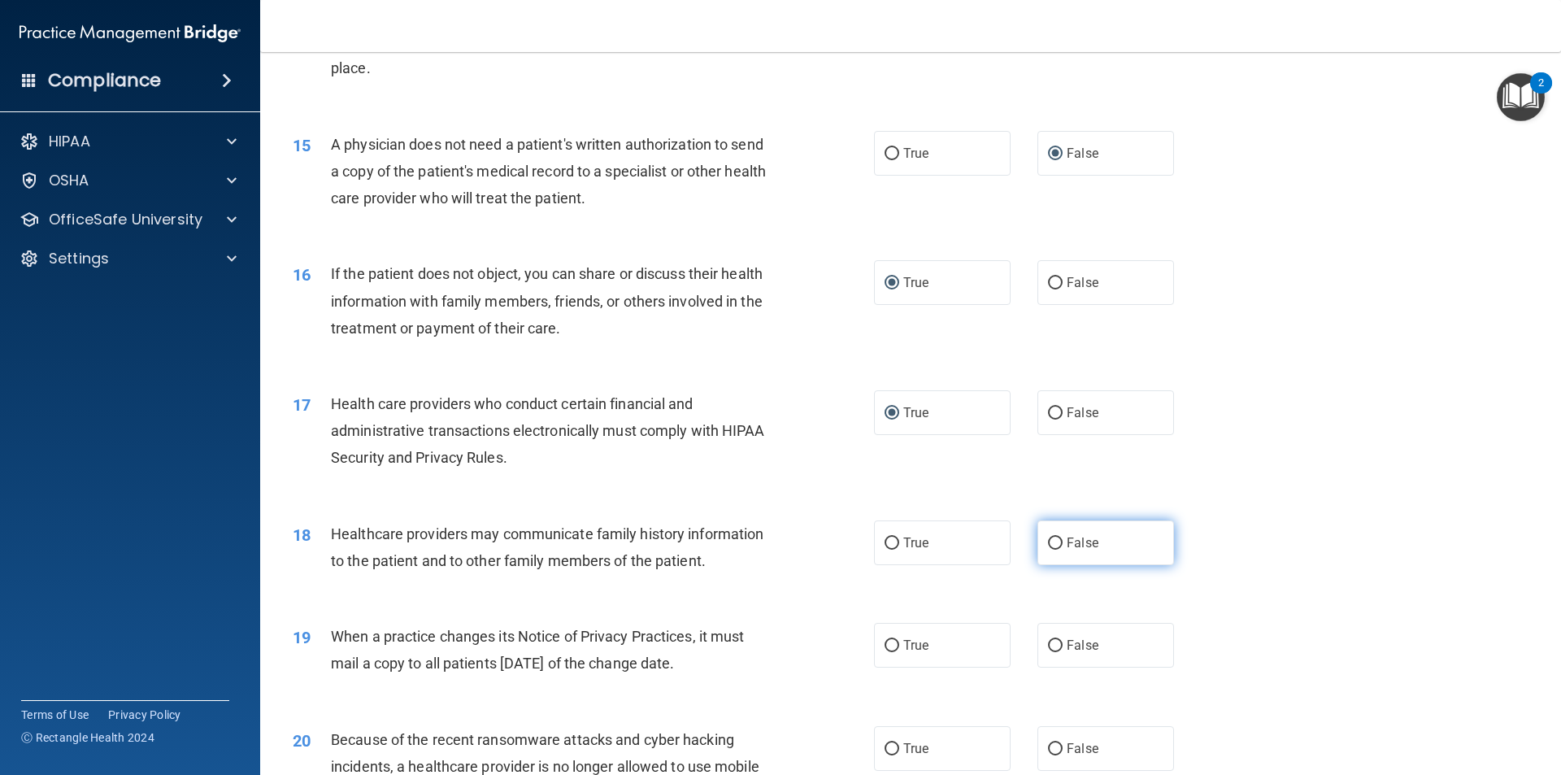
click at [1048, 543] on input "False" at bounding box center [1055, 543] width 15 height 12
radio input "true"
click at [885, 642] on input "True" at bounding box center [892, 646] width 15 height 12
radio input "true"
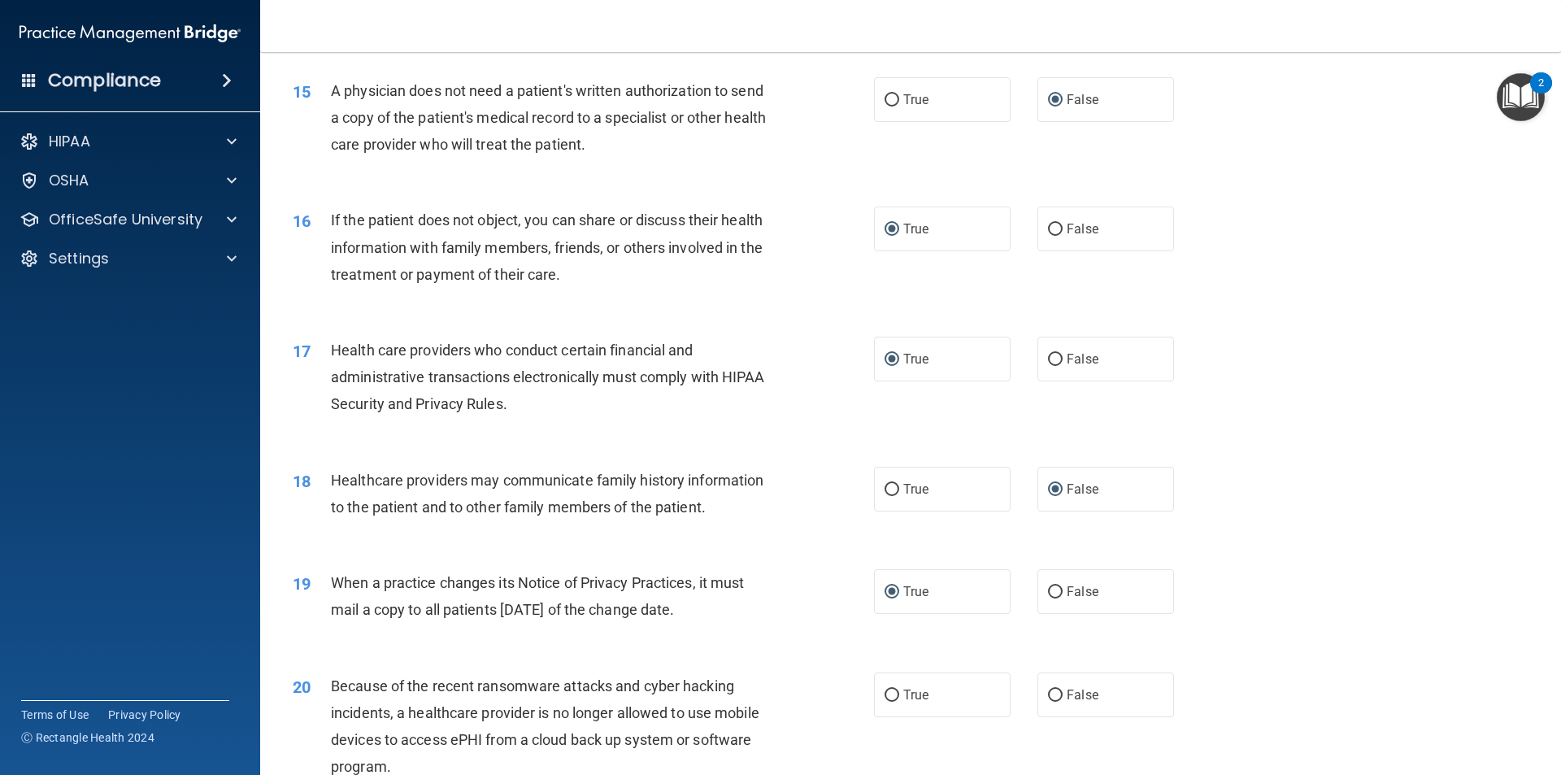
scroll to position [2033, 0]
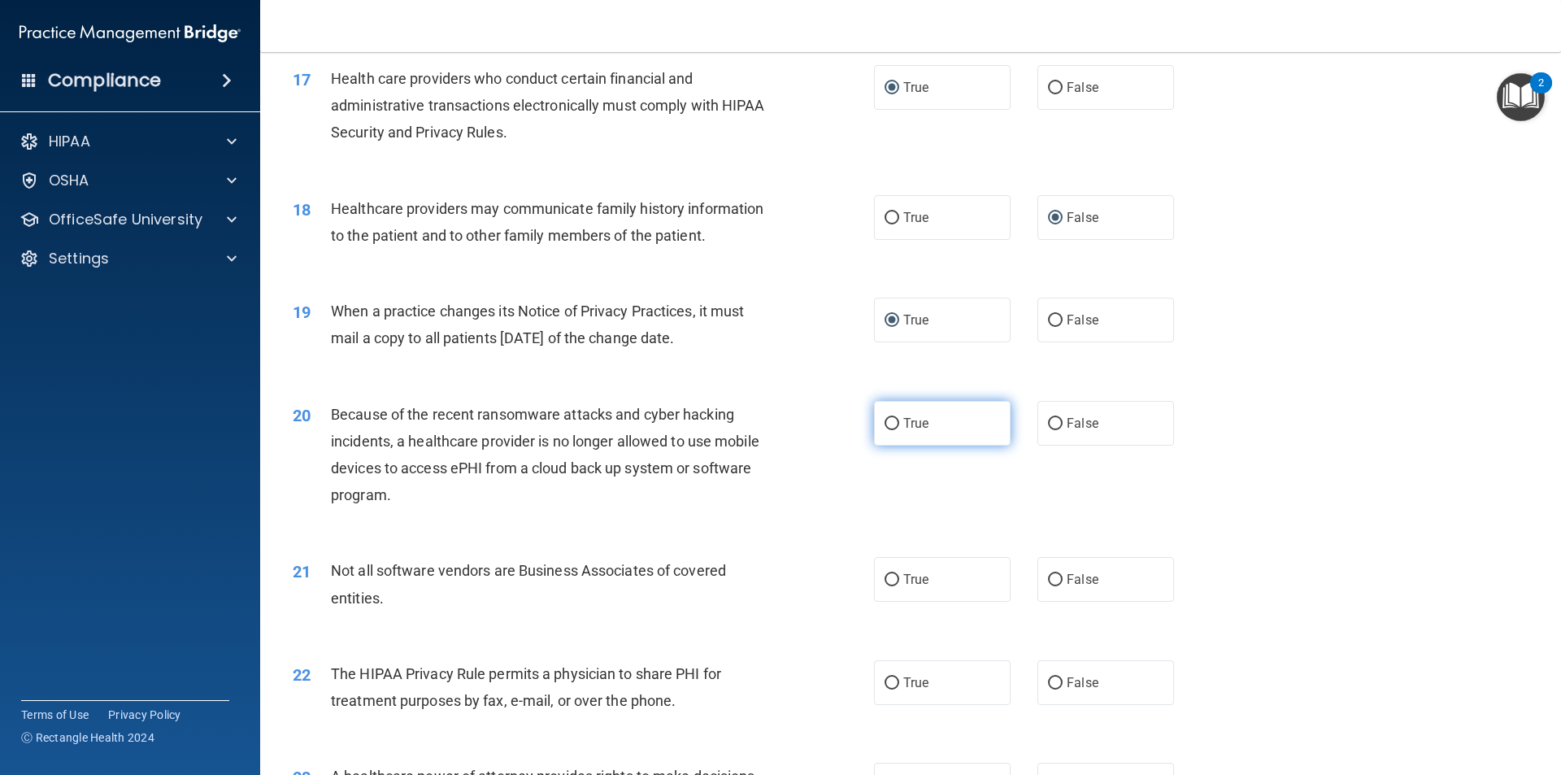
click at [885, 419] on input "True" at bounding box center [892, 424] width 15 height 12
radio input "true"
click at [885, 579] on input "True" at bounding box center [892, 580] width 15 height 12
radio input "true"
click at [885, 683] on input "True" at bounding box center [892, 683] width 15 height 12
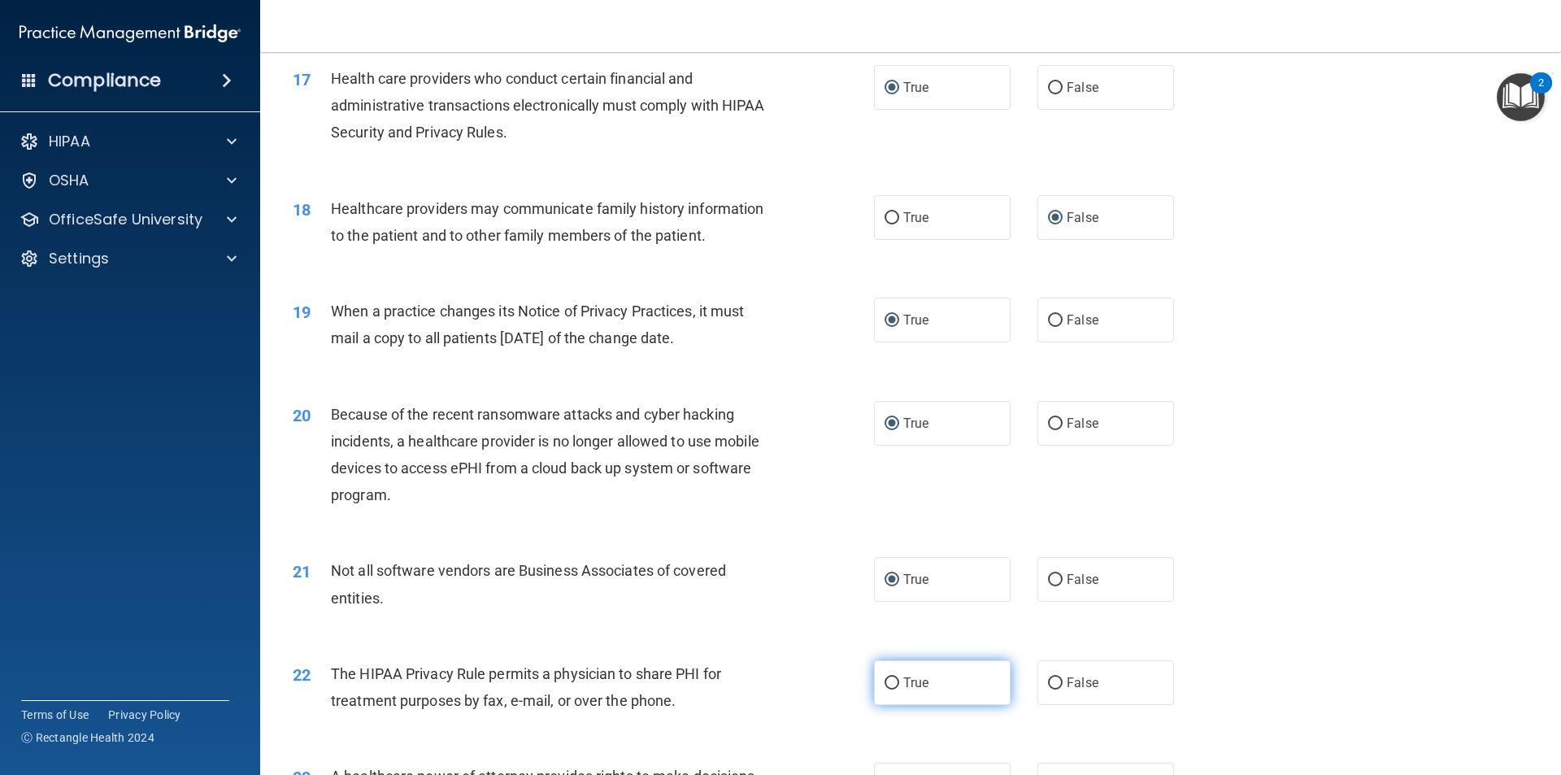
radio input "true"
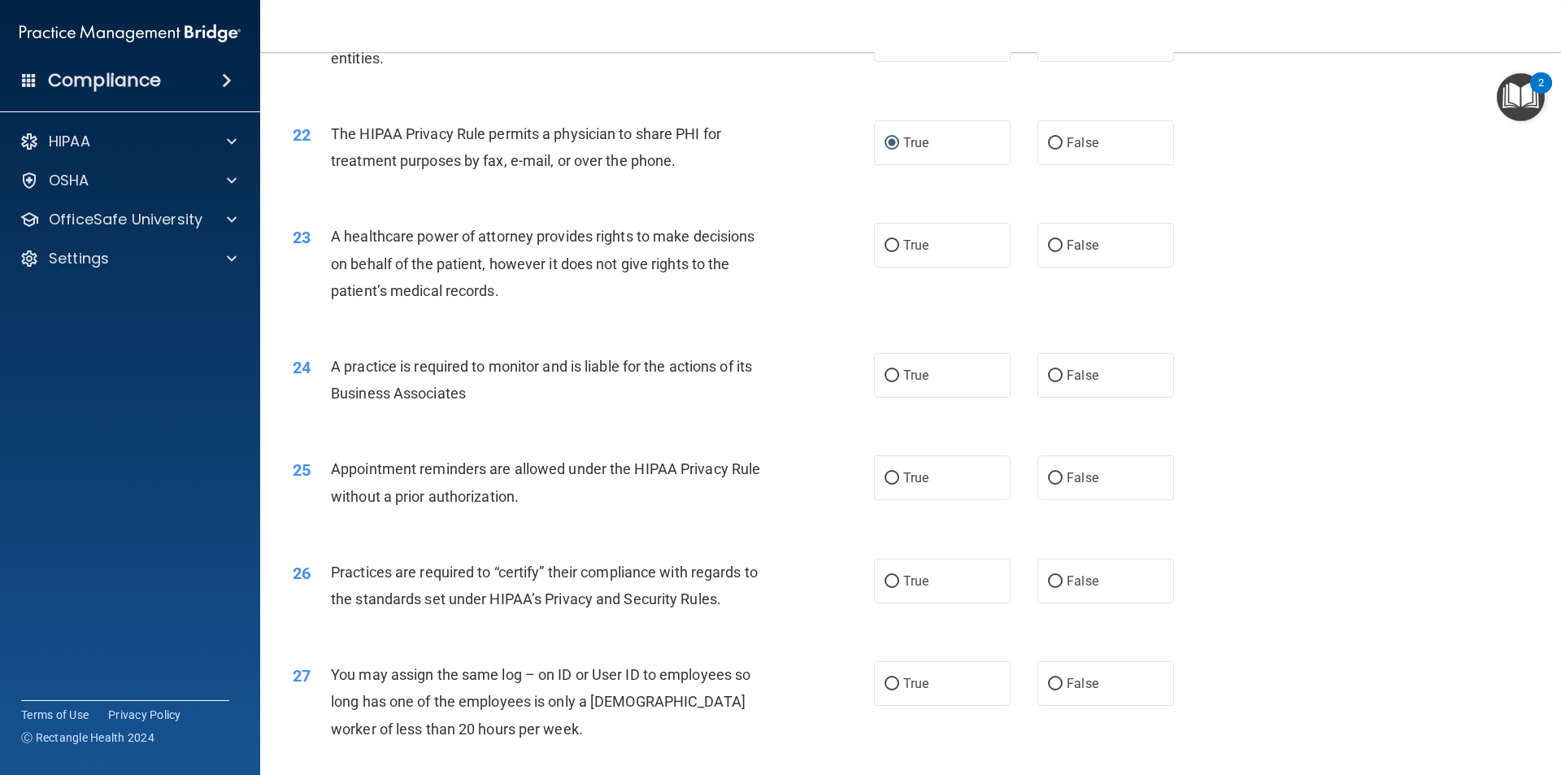
scroll to position [2602, 0]
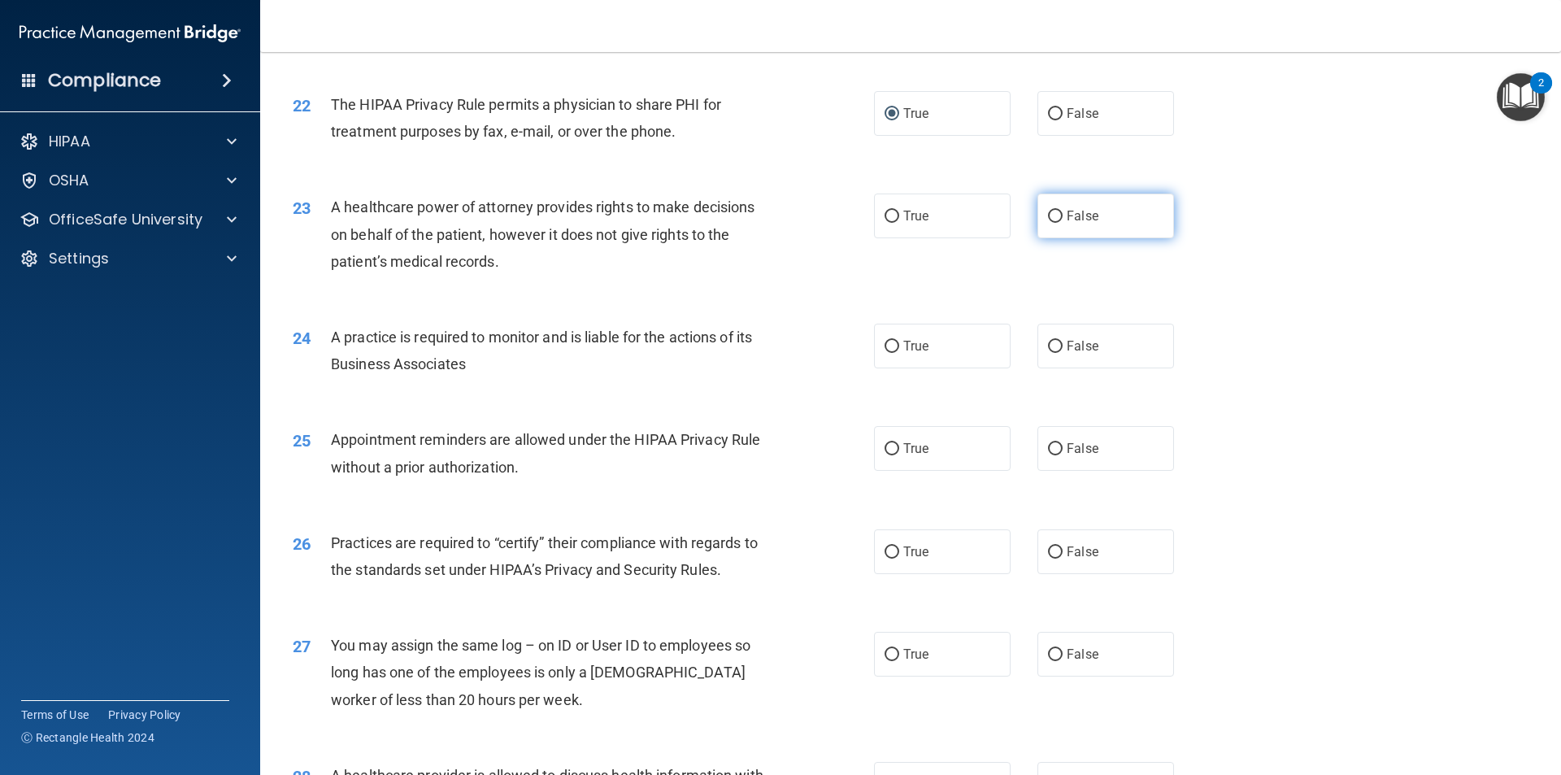
click at [1048, 211] on input "False" at bounding box center [1055, 217] width 15 height 12
radio input "true"
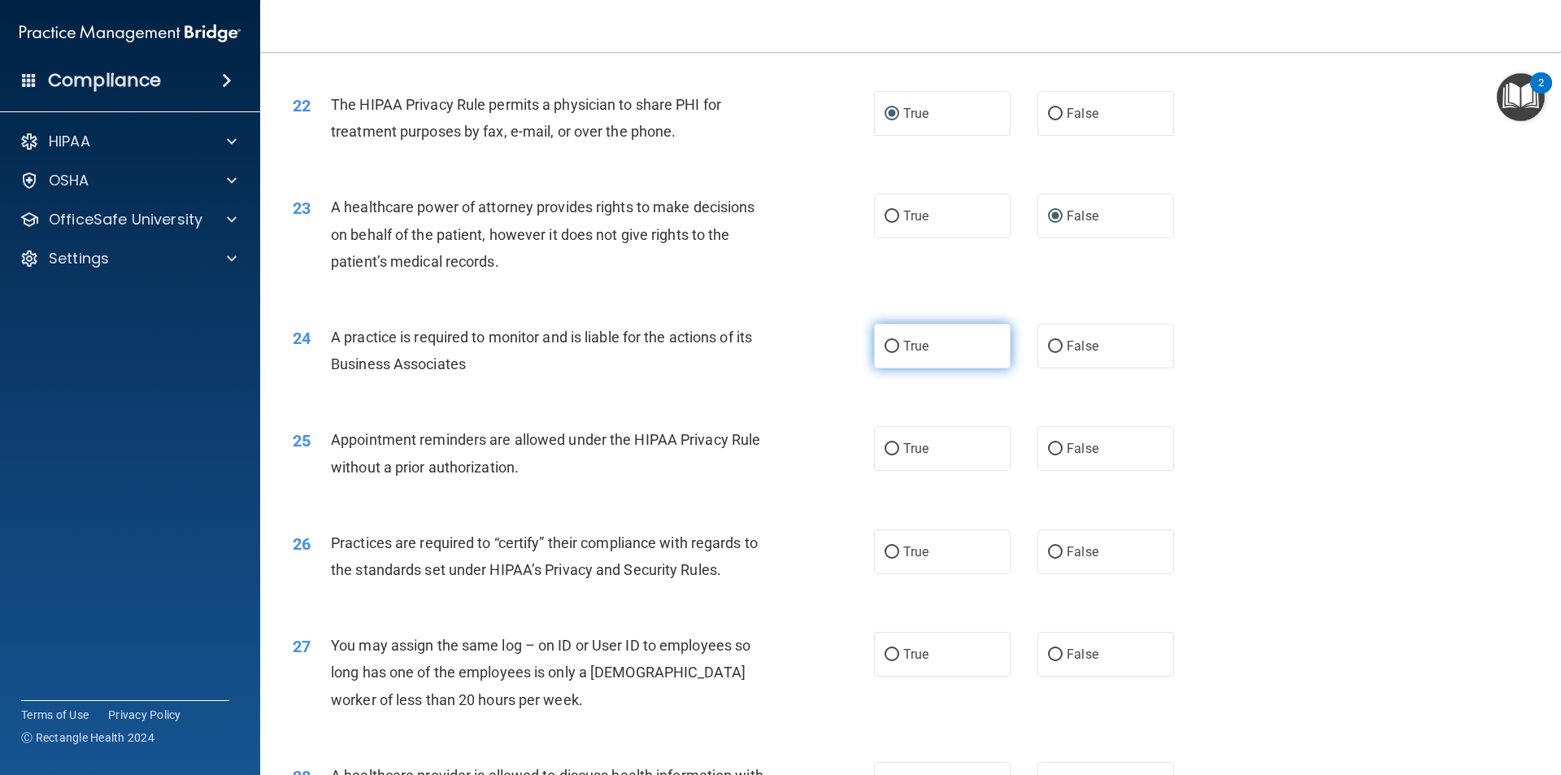
click at [885, 341] on input "True" at bounding box center [892, 347] width 15 height 12
radio input "true"
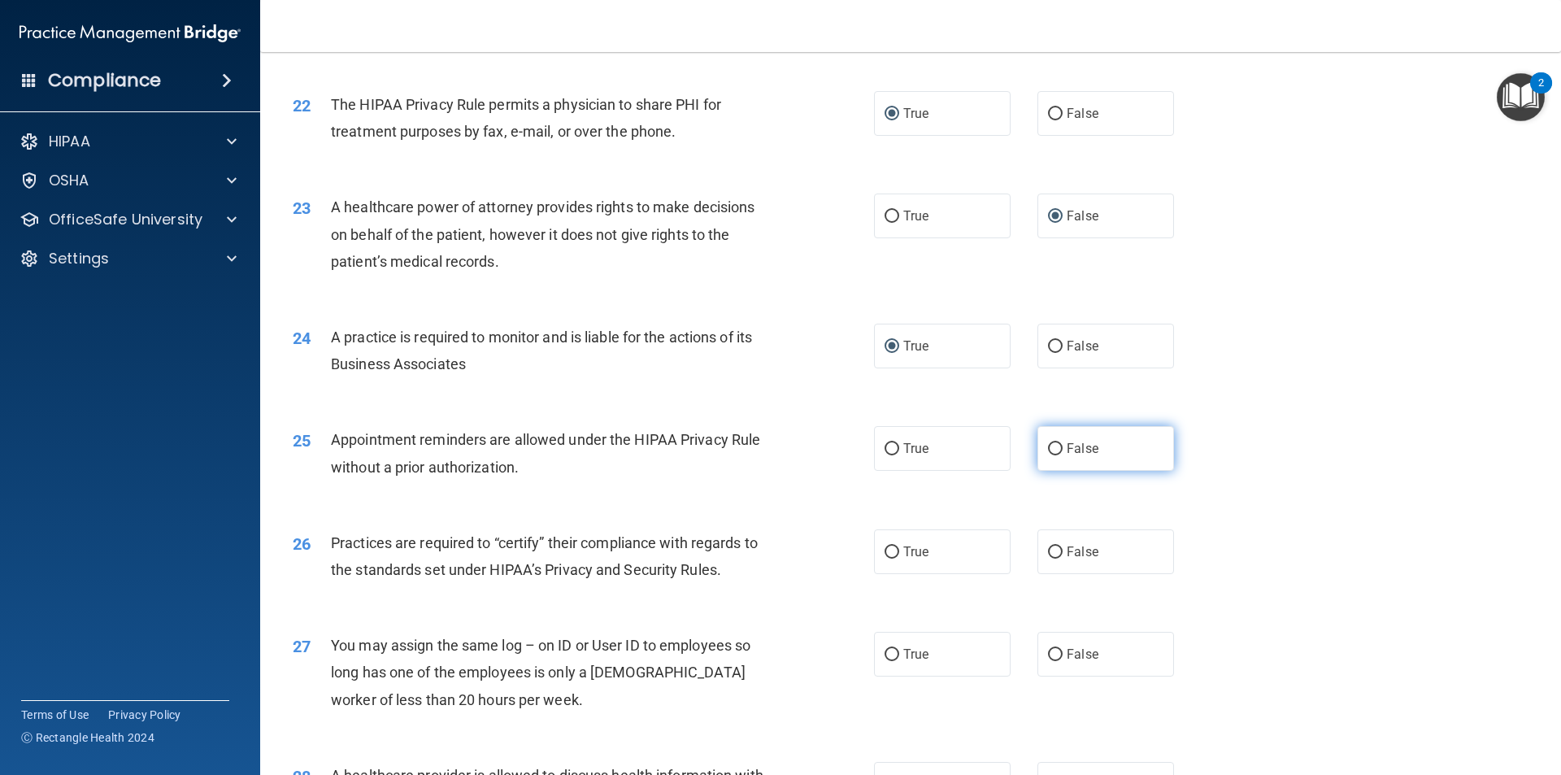
click at [1048, 447] on input "False" at bounding box center [1055, 449] width 15 height 12
radio input "true"
click at [888, 550] on input "True" at bounding box center [892, 552] width 15 height 12
radio input "true"
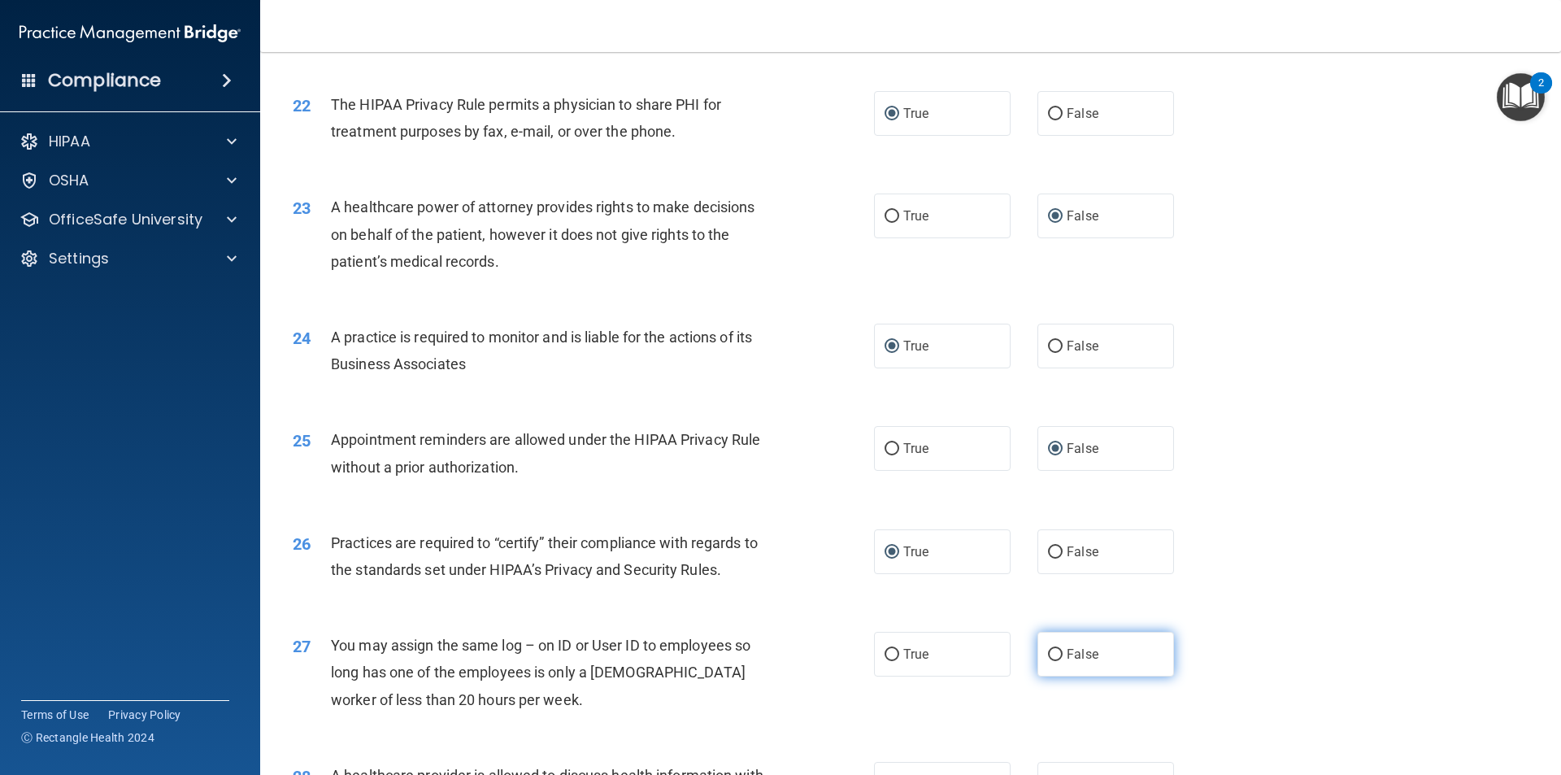
click at [1048, 655] on input "False" at bounding box center [1055, 655] width 15 height 12
radio input "true"
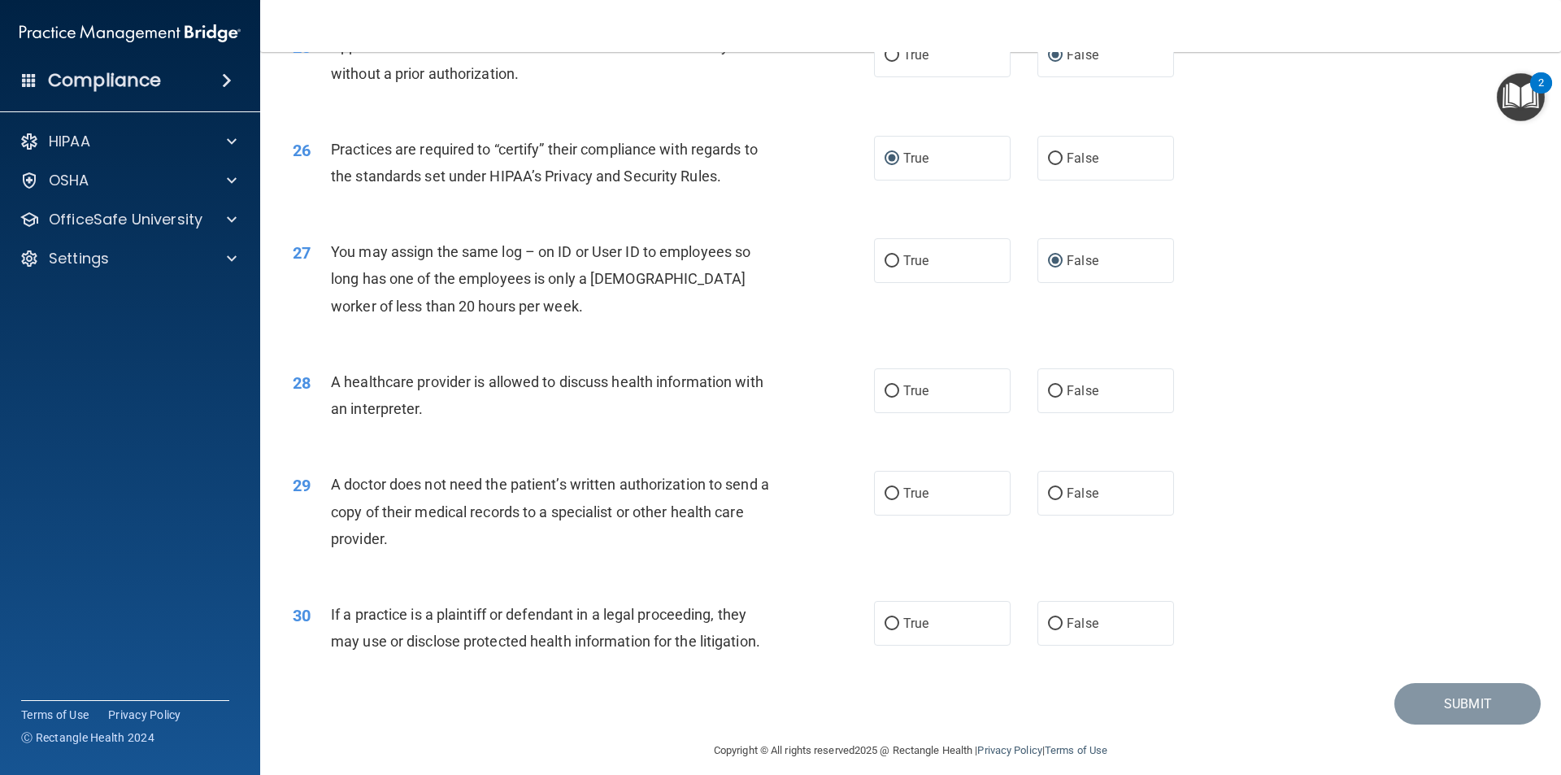
scroll to position [3008, 0]
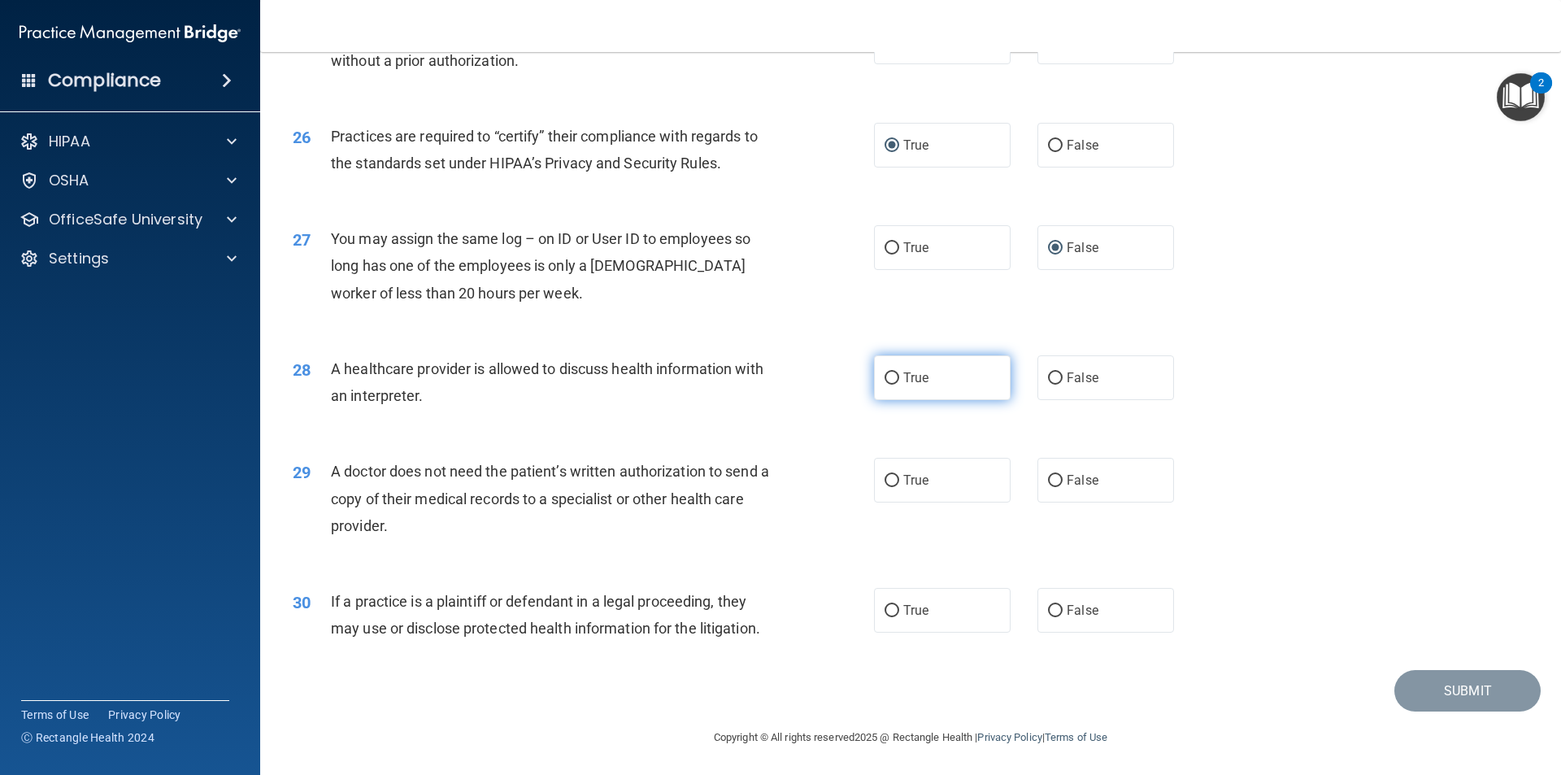
click at [885, 377] on input "True" at bounding box center [892, 378] width 15 height 12
radio input "true"
click at [1052, 475] on input "False" at bounding box center [1055, 481] width 15 height 12
radio input "true"
click at [1048, 609] on input "False" at bounding box center [1055, 611] width 15 height 12
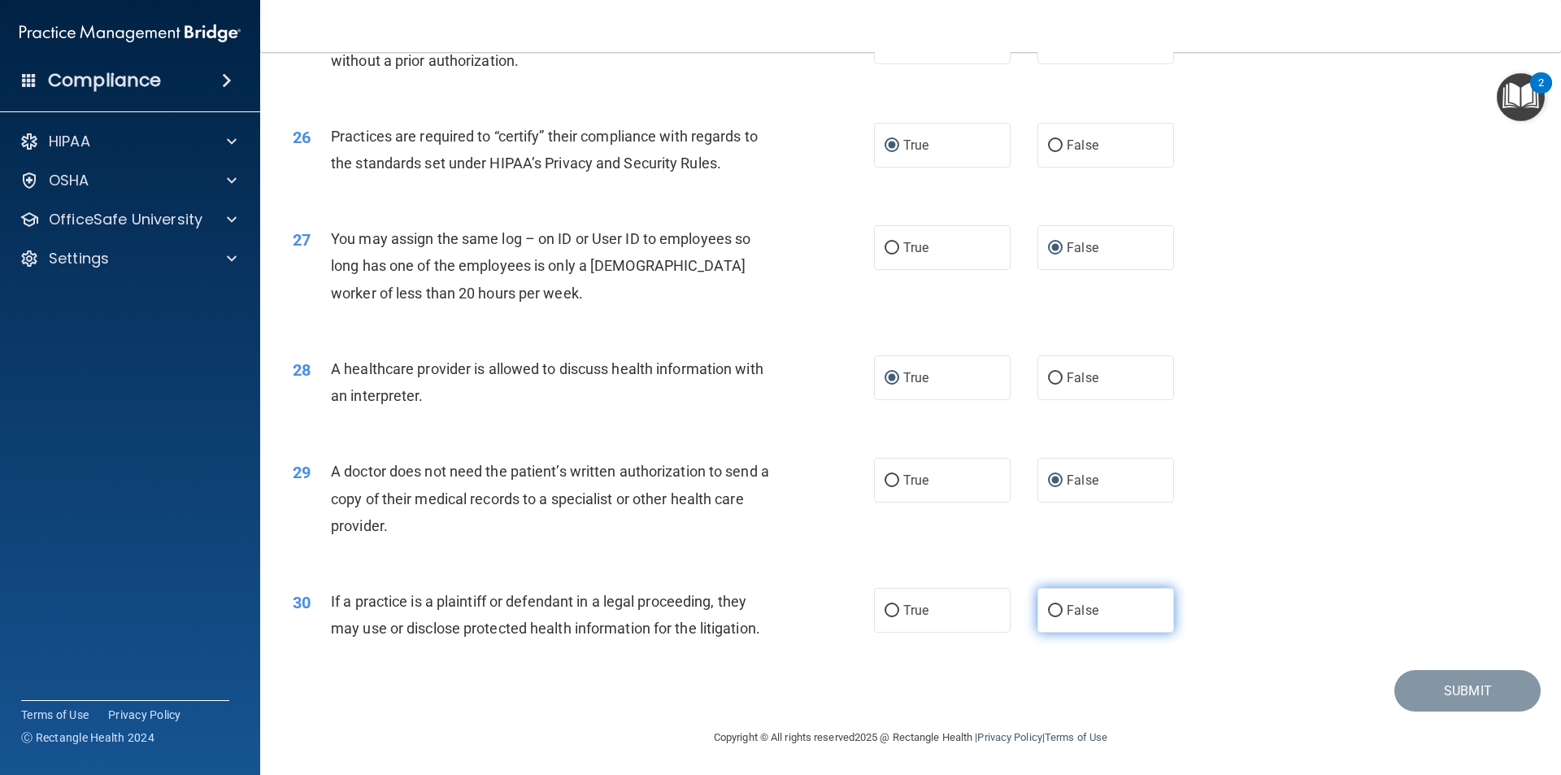
radio input "true"
click at [1437, 693] on button "Submit" at bounding box center [1467, 690] width 146 height 41
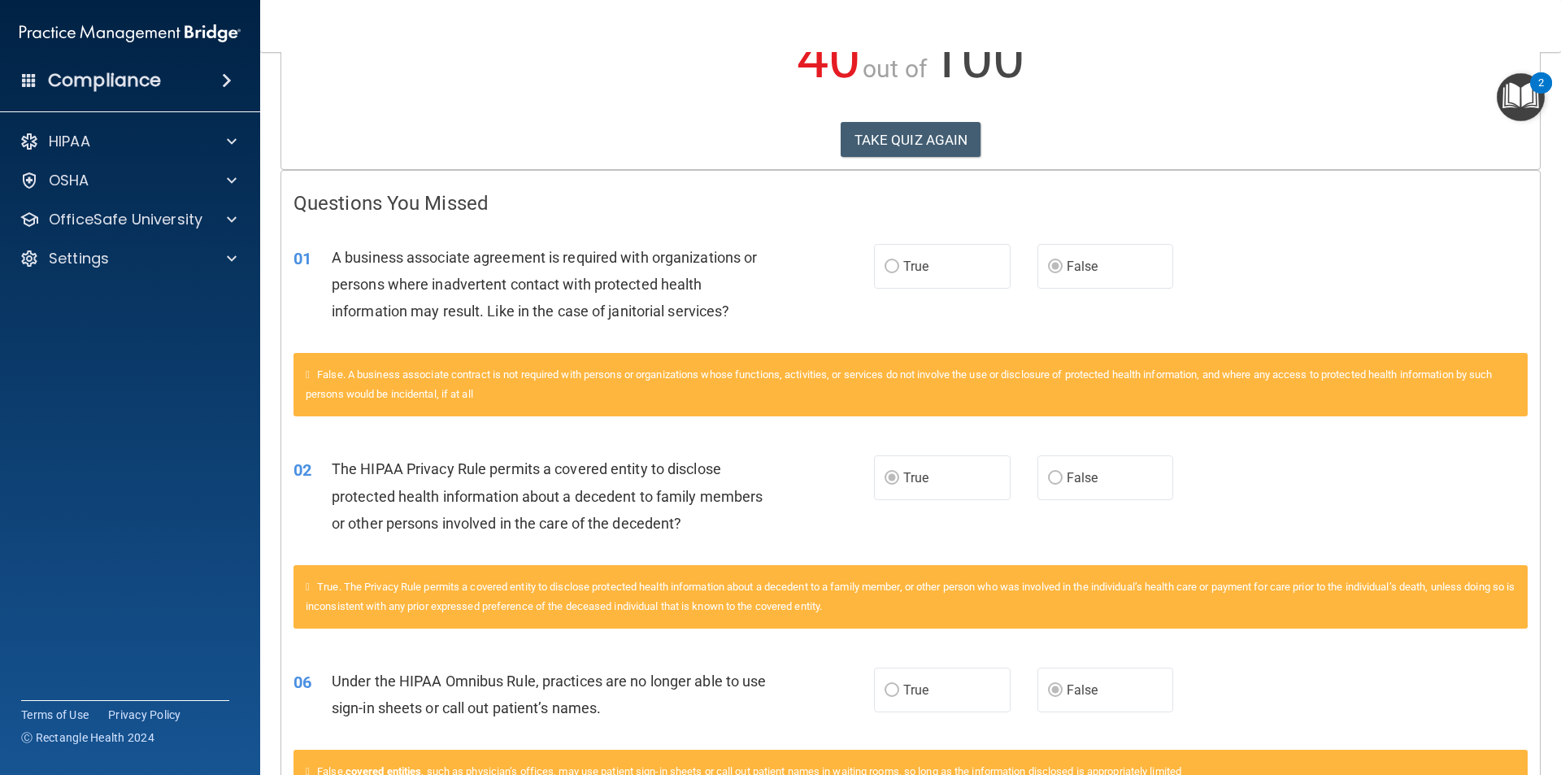
scroll to position [132, 0]
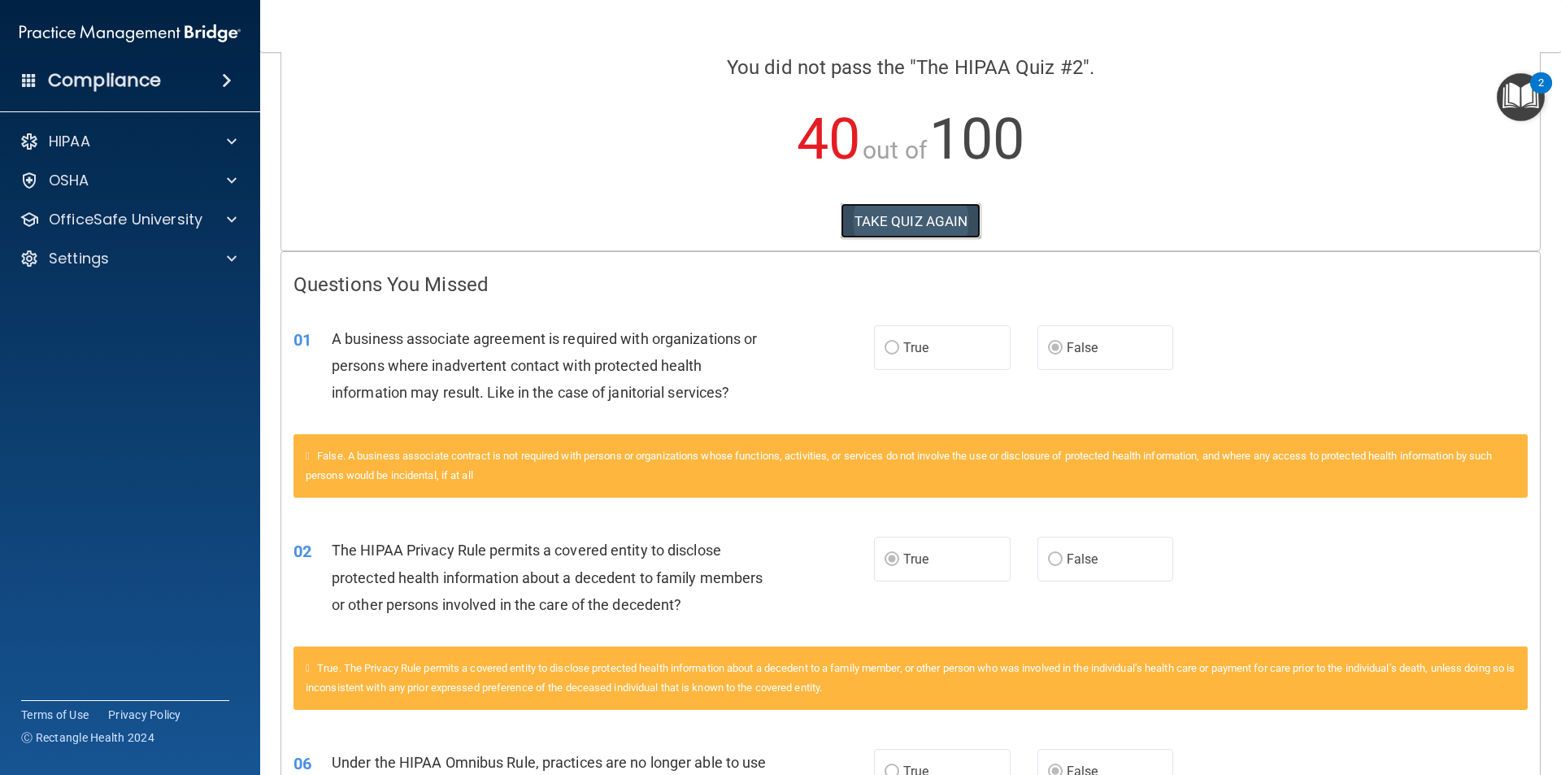
click at [885, 221] on button "TAKE QUIZ AGAIN" at bounding box center [911, 221] width 141 height 36
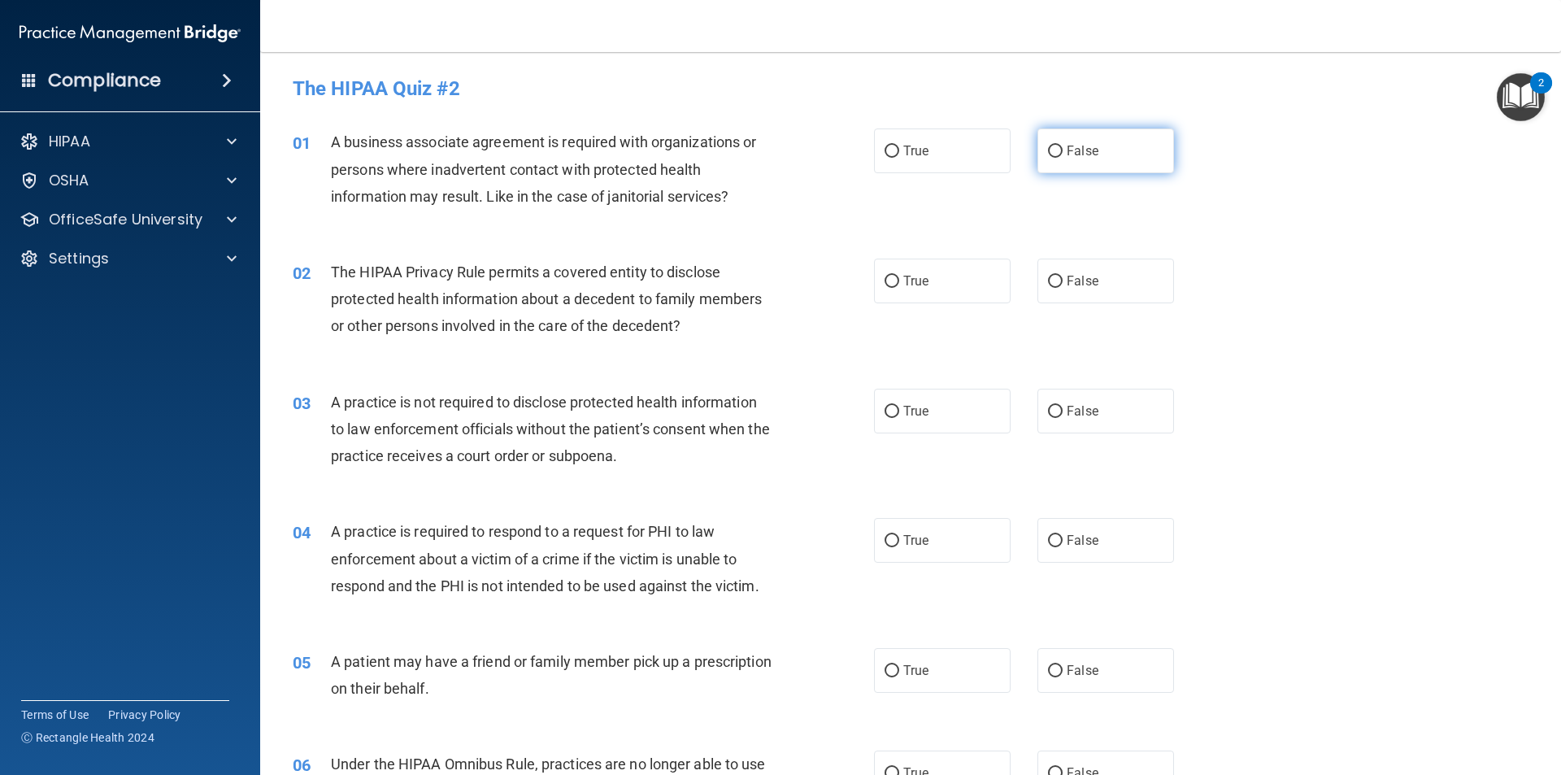
click at [1048, 147] on input "False" at bounding box center [1055, 152] width 15 height 12
radio input "true"
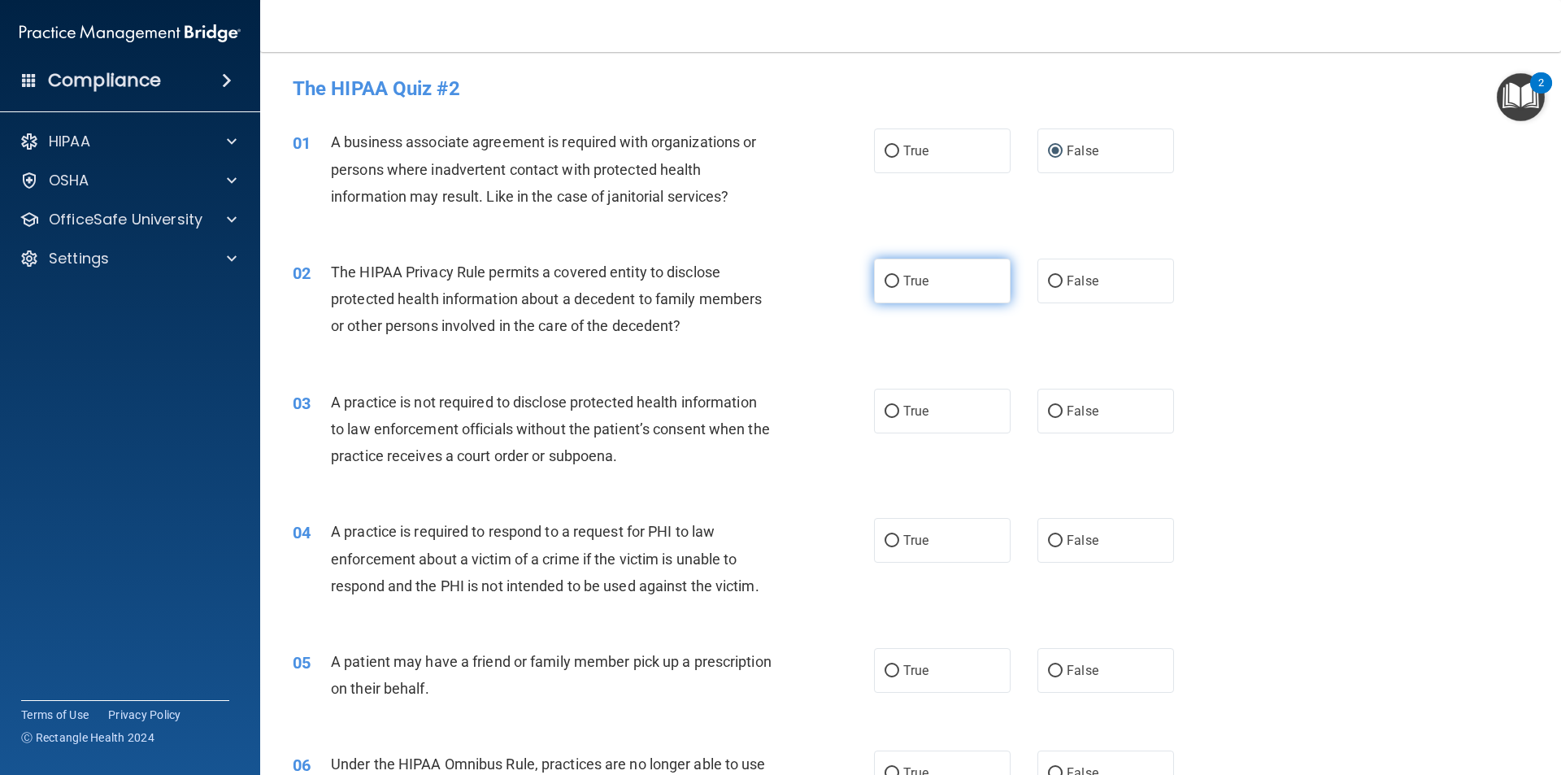
click at [885, 278] on input "True" at bounding box center [892, 282] width 15 height 12
radio input "true"
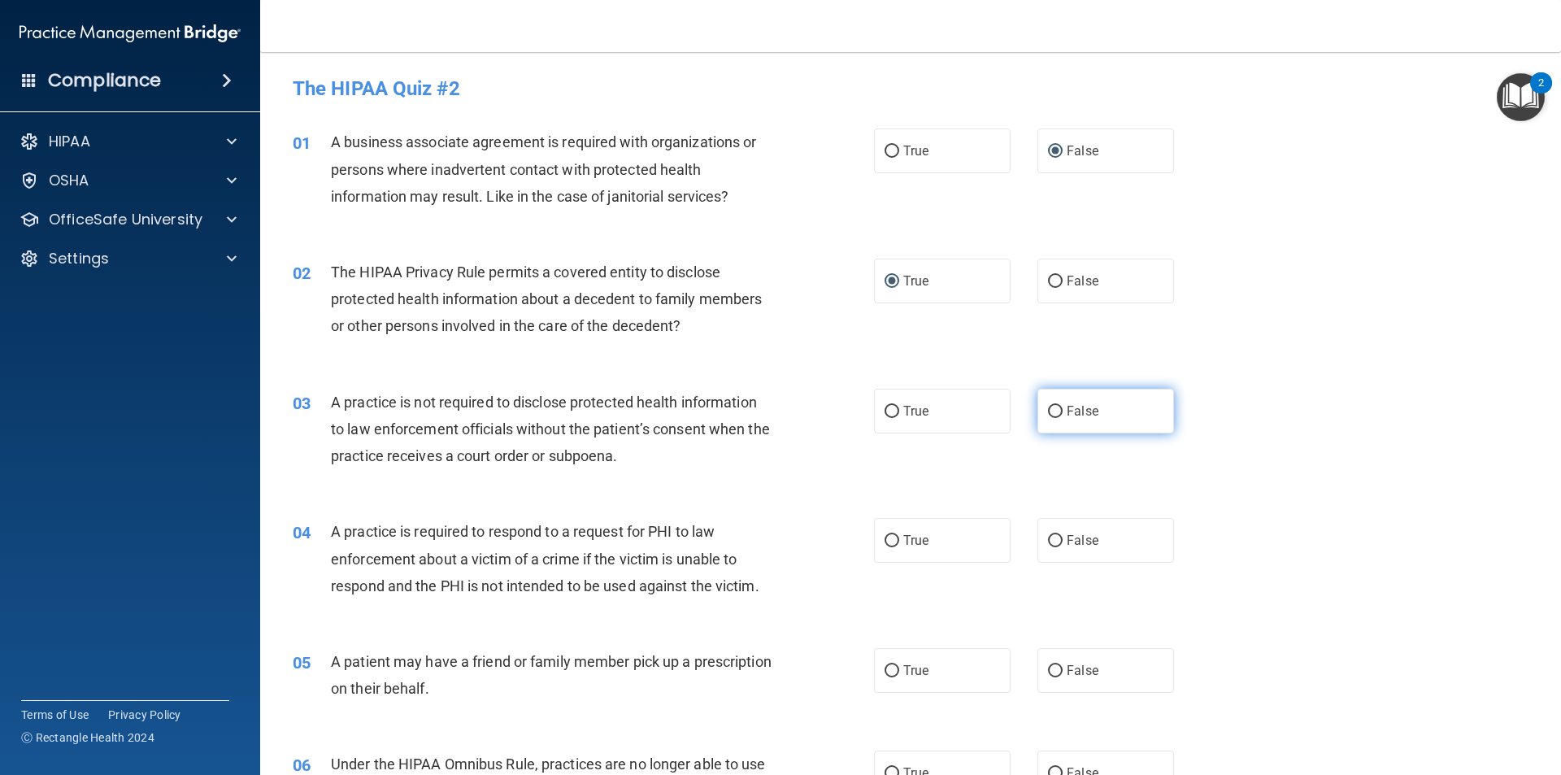
click at [1052, 411] on input "False" at bounding box center [1055, 412] width 15 height 12
radio input "true"
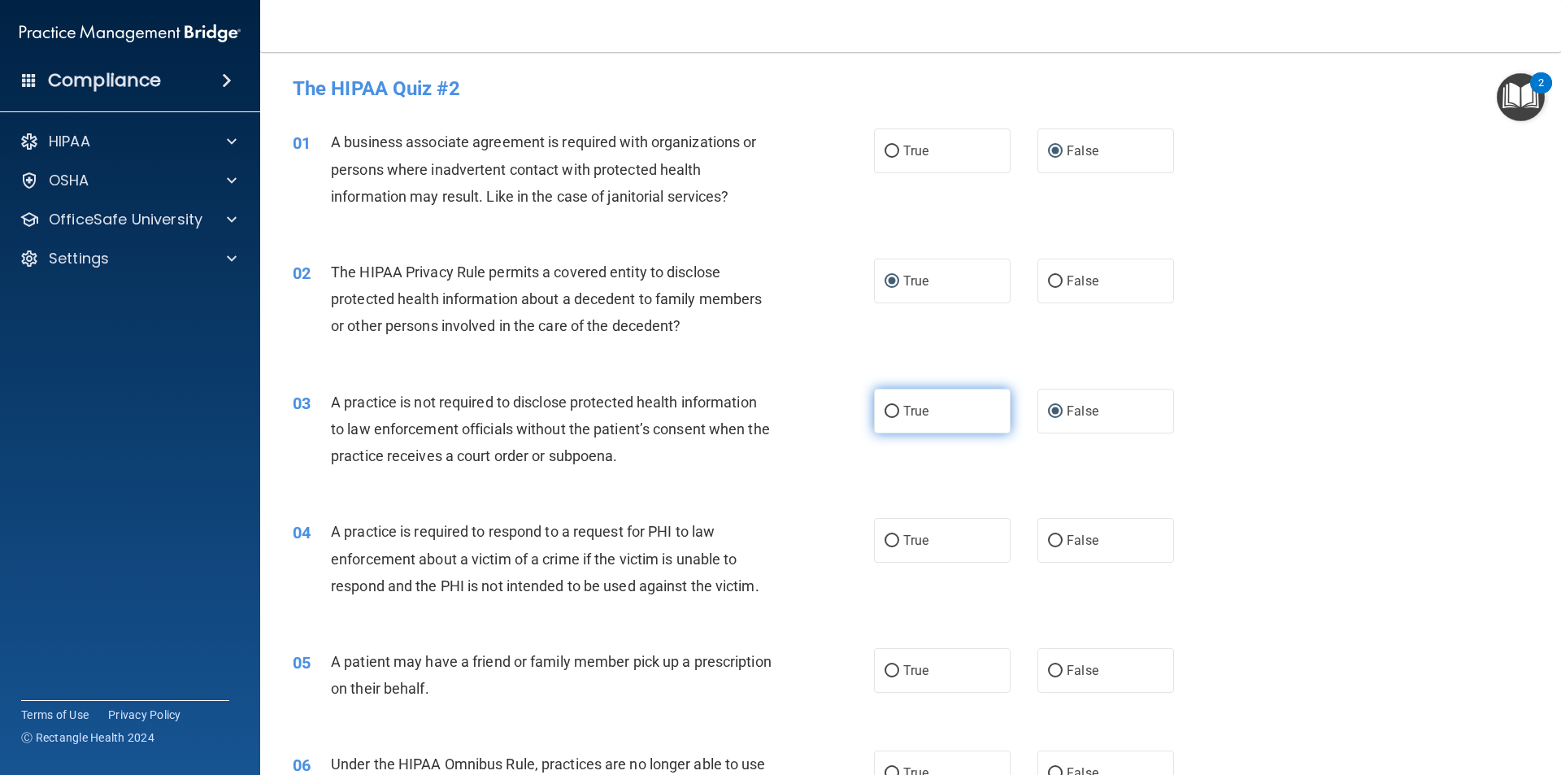
click at [885, 413] on input "True" at bounding box center [892, 412] width 15 height 12
radio input "true"
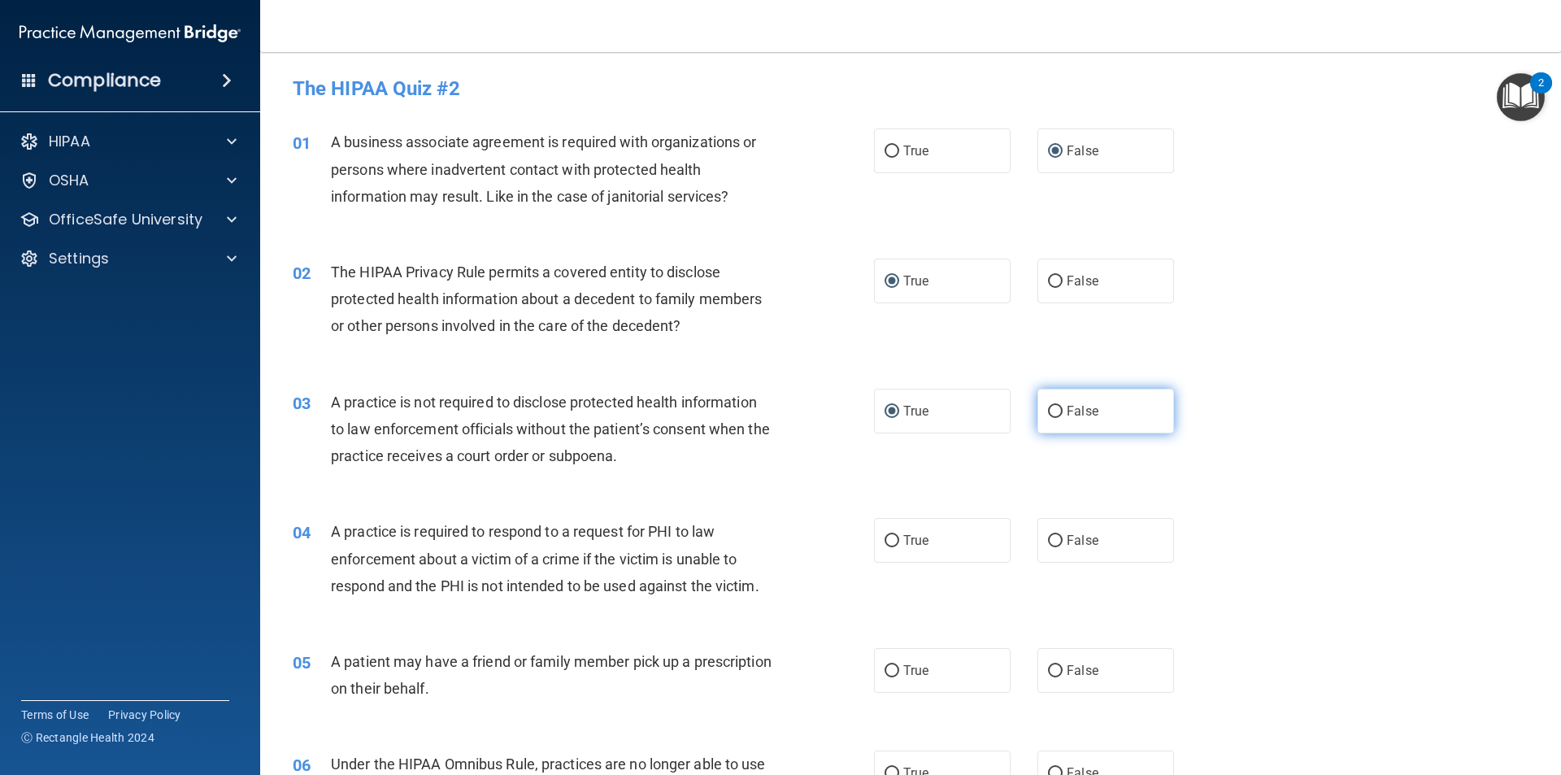
click at [1048, 411] on input "False" at bounding box center [1055, 412] width 15 height 12
radio input "true"
radio input "false"
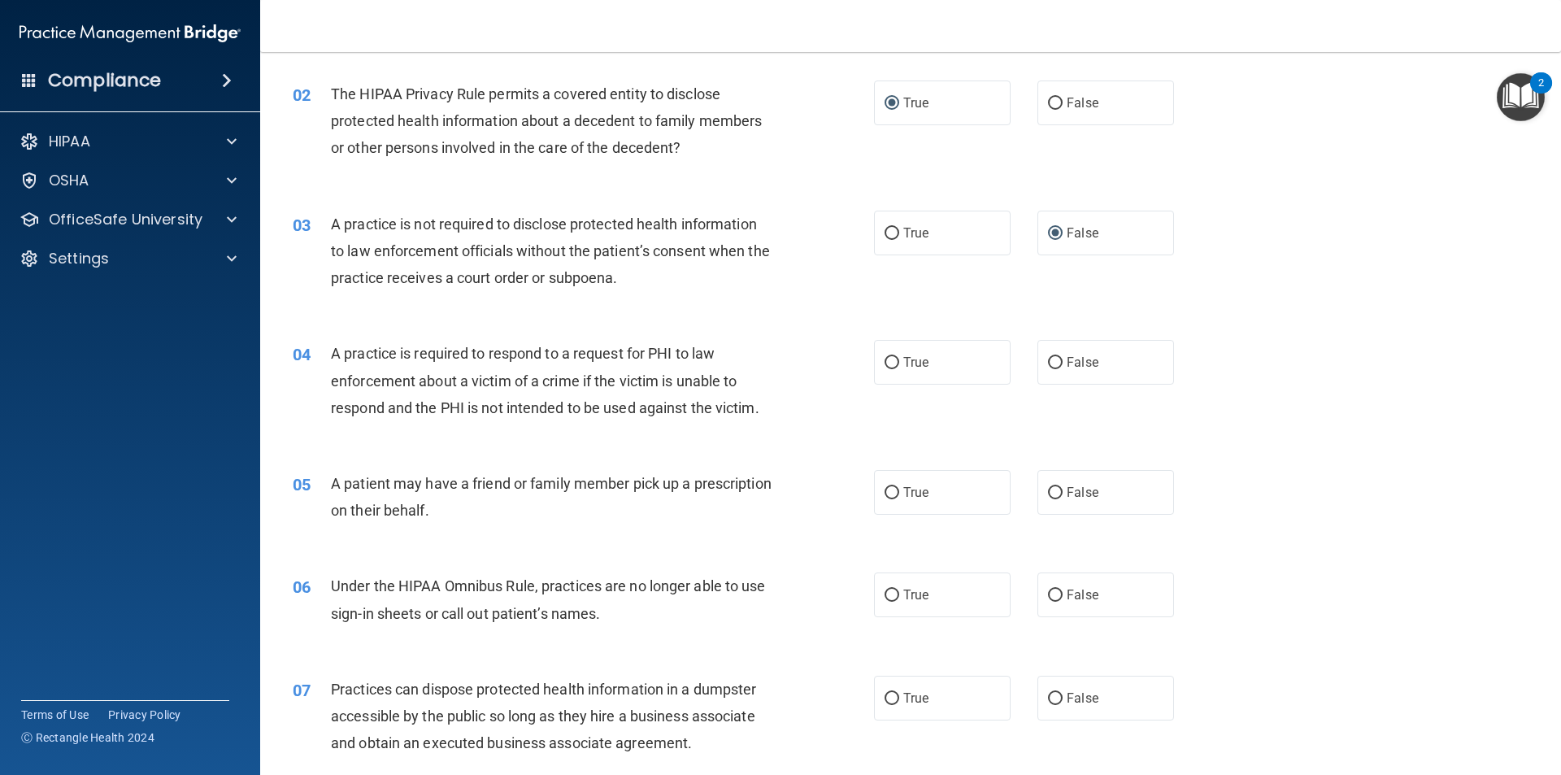
scroll to position [244, 0]
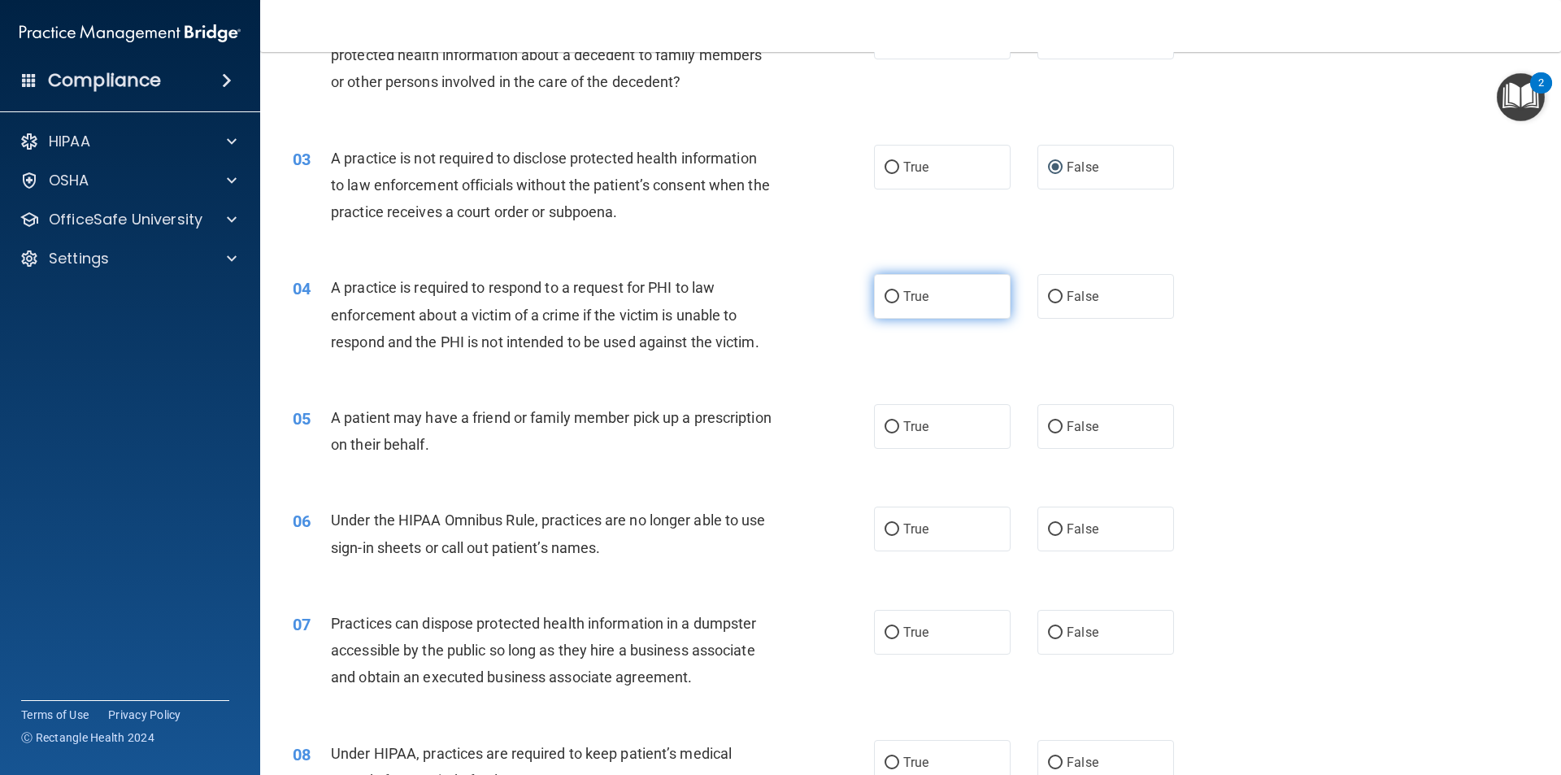
click at [890, 296] on input "True" at bounding box center [892, 297] width 15 height 12
radio input "true"
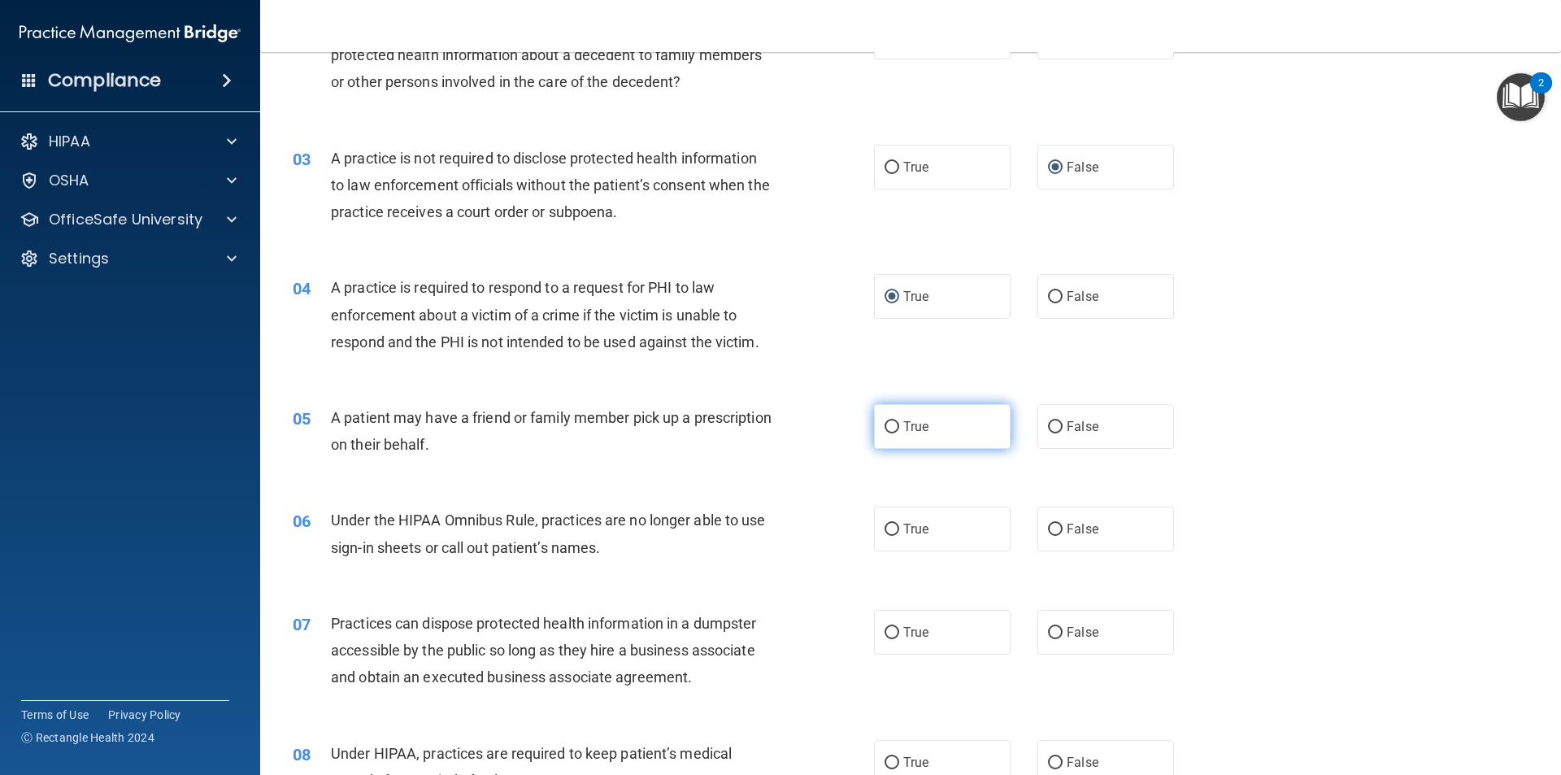
click at [886, 425] on input "True" at bounding box center [892, 427] width 15 height 12
radio input "true"
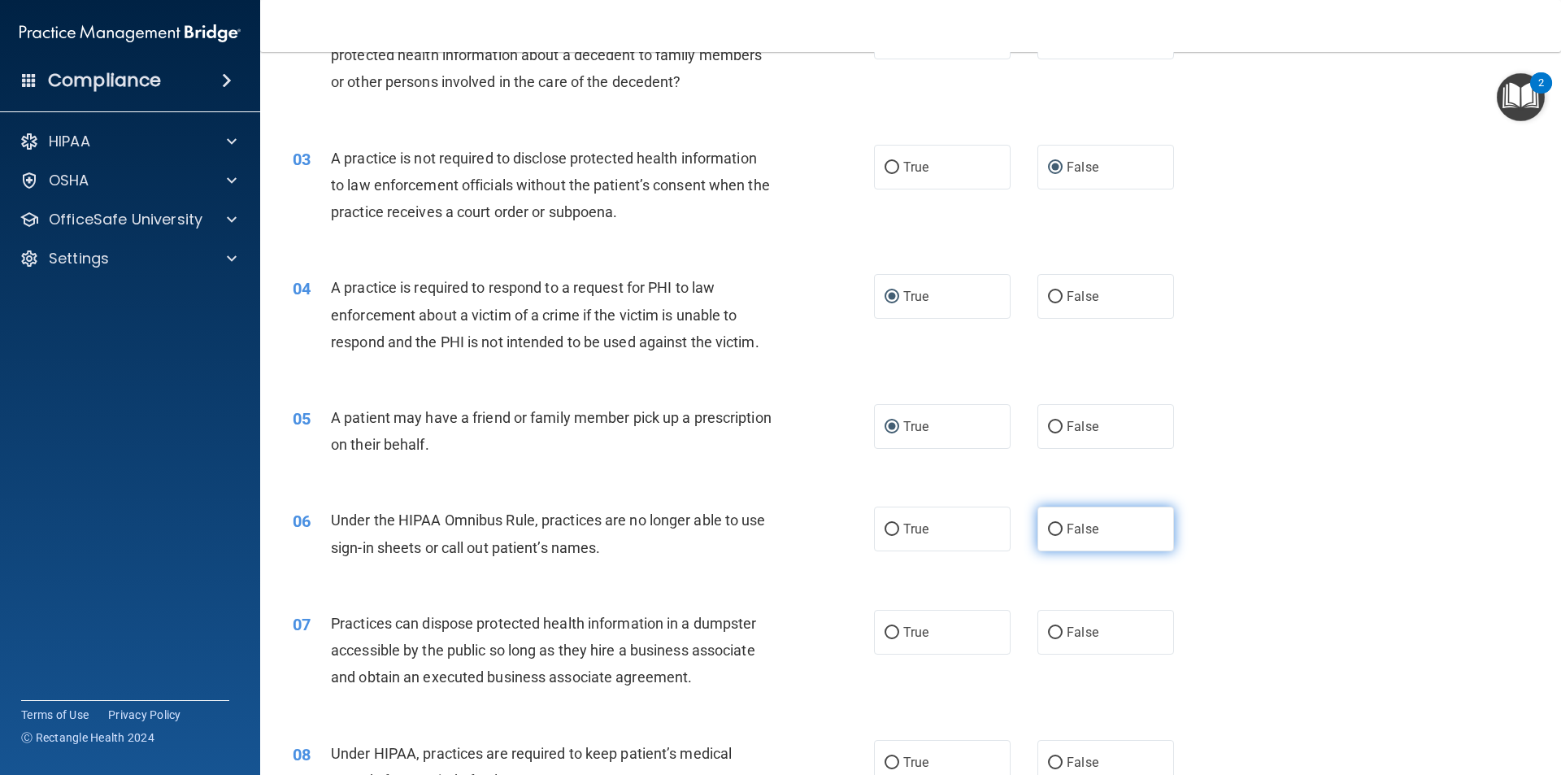
click at [1050, 532] on input "False" at bounding box center [1055, 530] width 15 height 12
radio input "true"
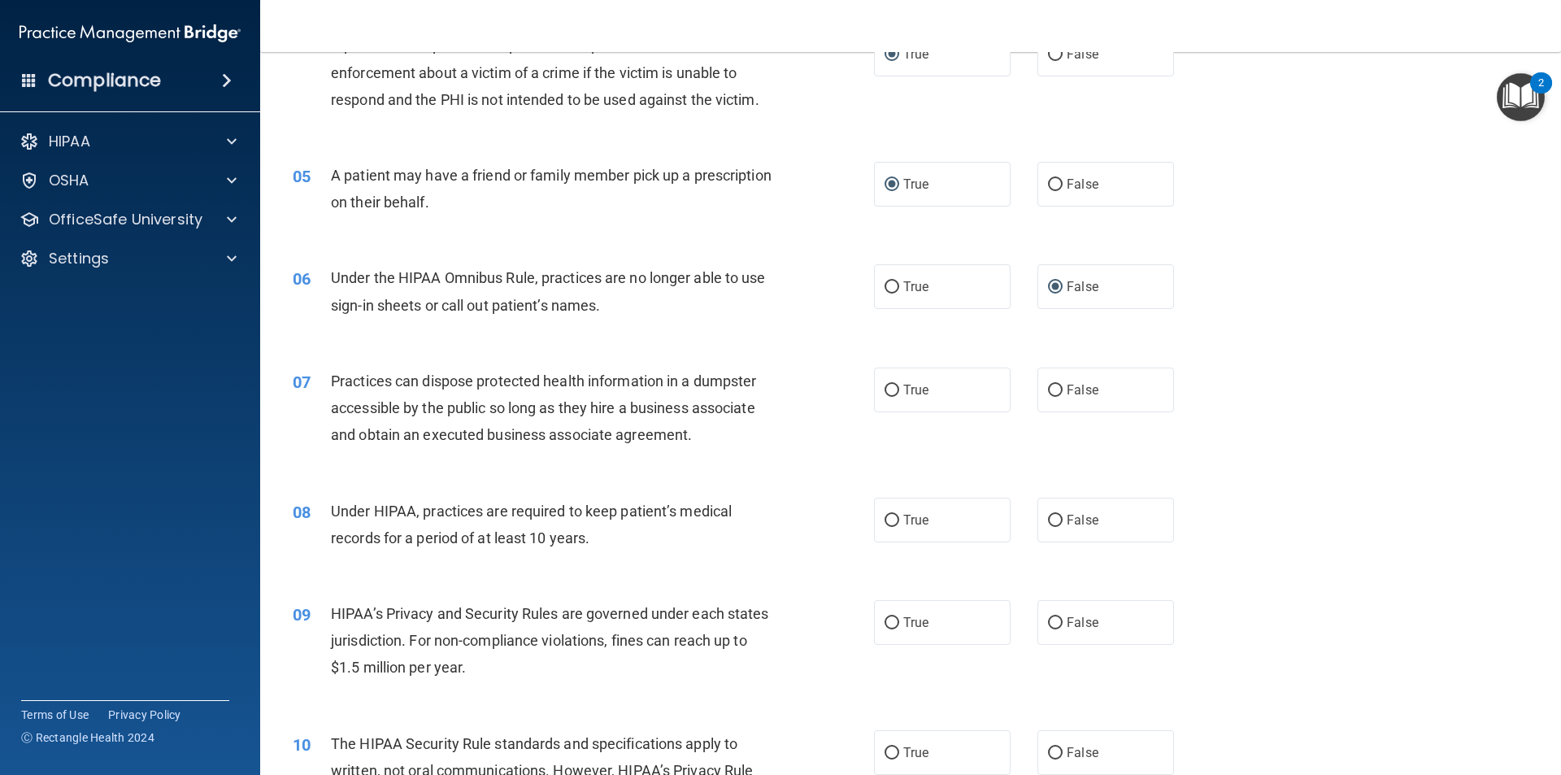
scroll to position [488, 0]
click at [1048, 389] on input "False" at bounding box center [1055, 389] width 15 height 12
radio input "true"
click at [1050, 517] on input "False" at bounding box center [1055, 519] width 15 height 12
radio input "true"
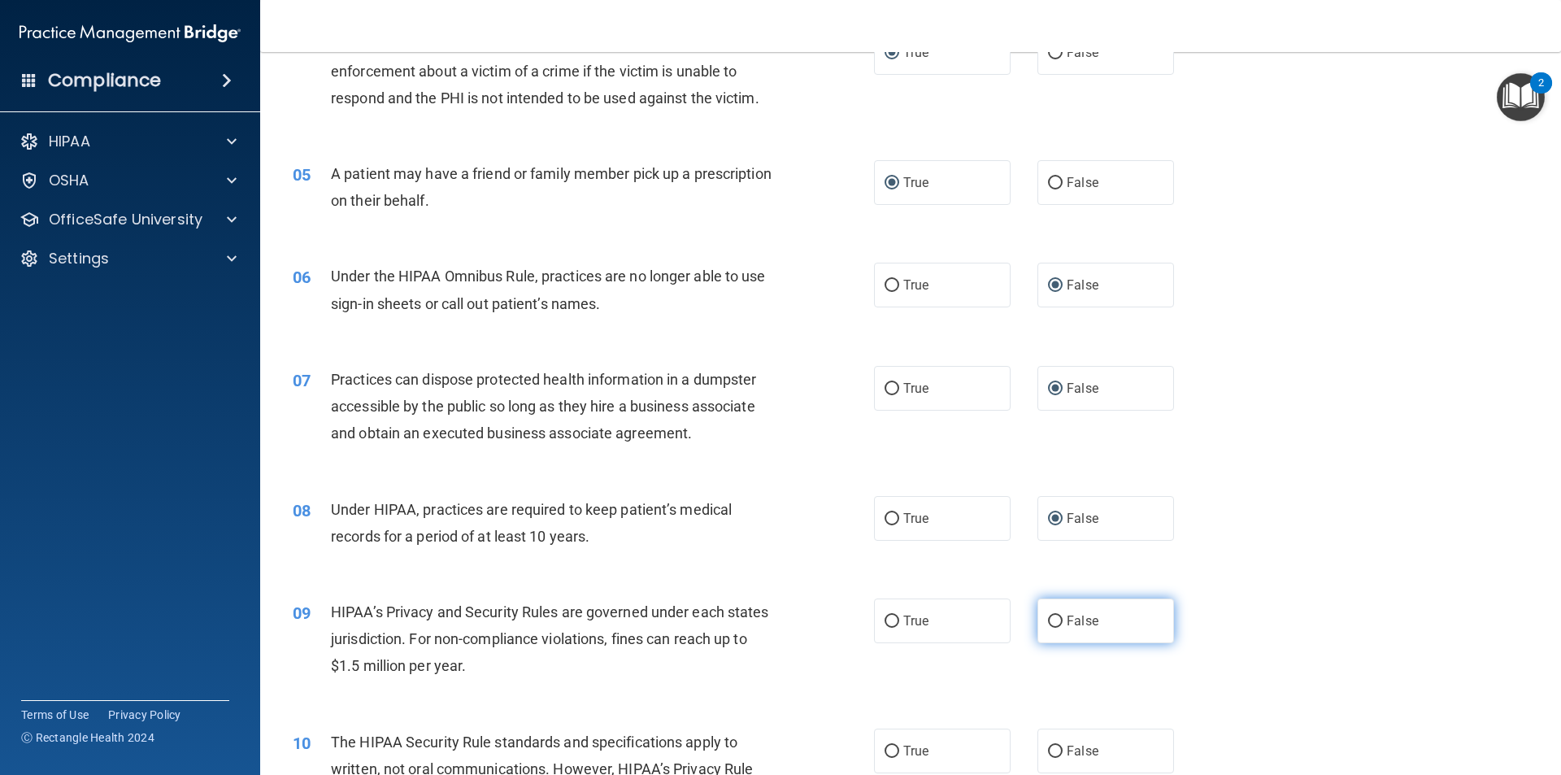
click at [1049, 616] on input "False" at bounding box center [1055, 621] width 15 height 12
radio input "true"
click at [885, 753] on input "True" at bounding box center [892, 752] width 15 height 12
radio input "true"
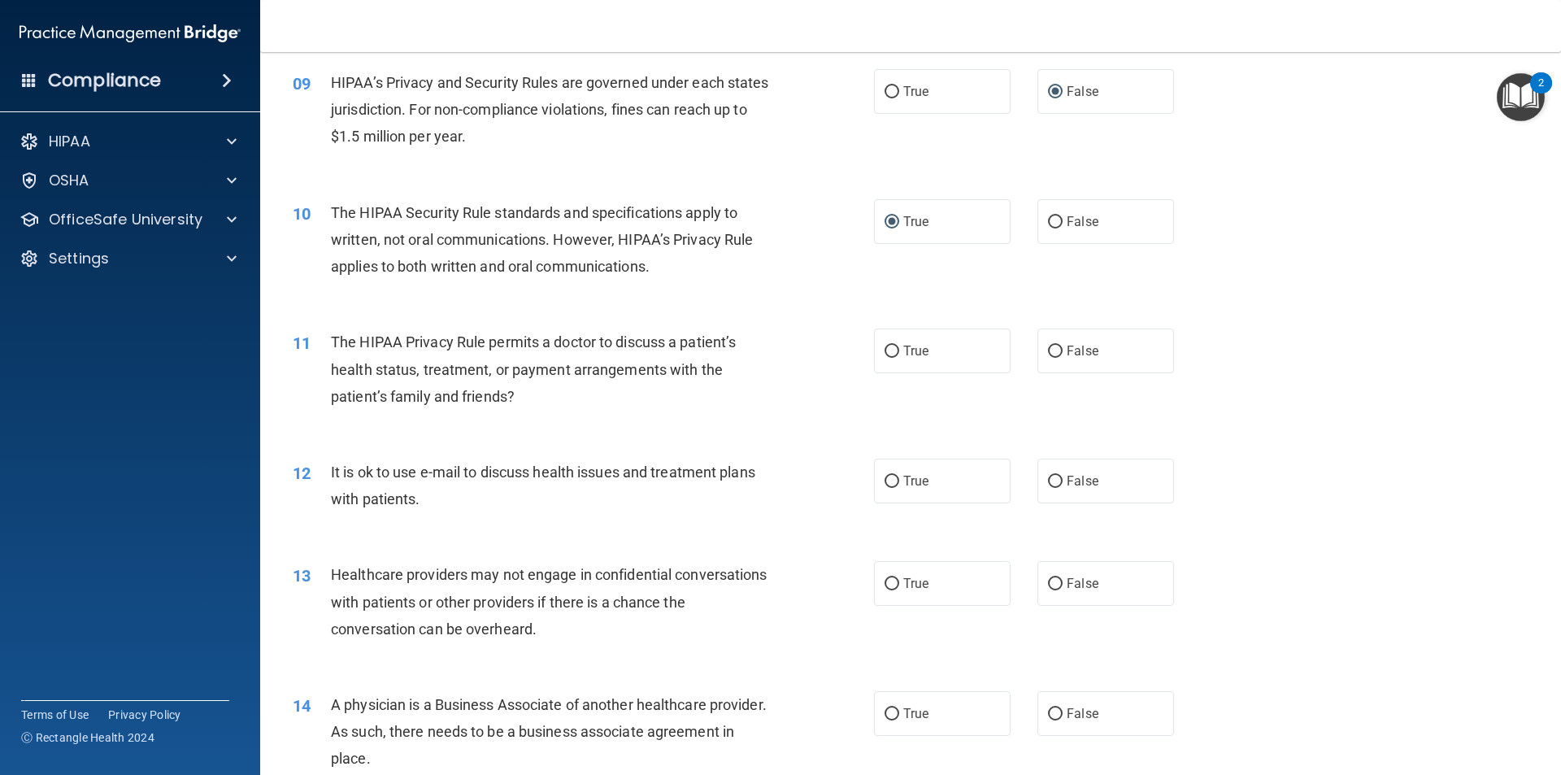
scroll to position [1057, 0]
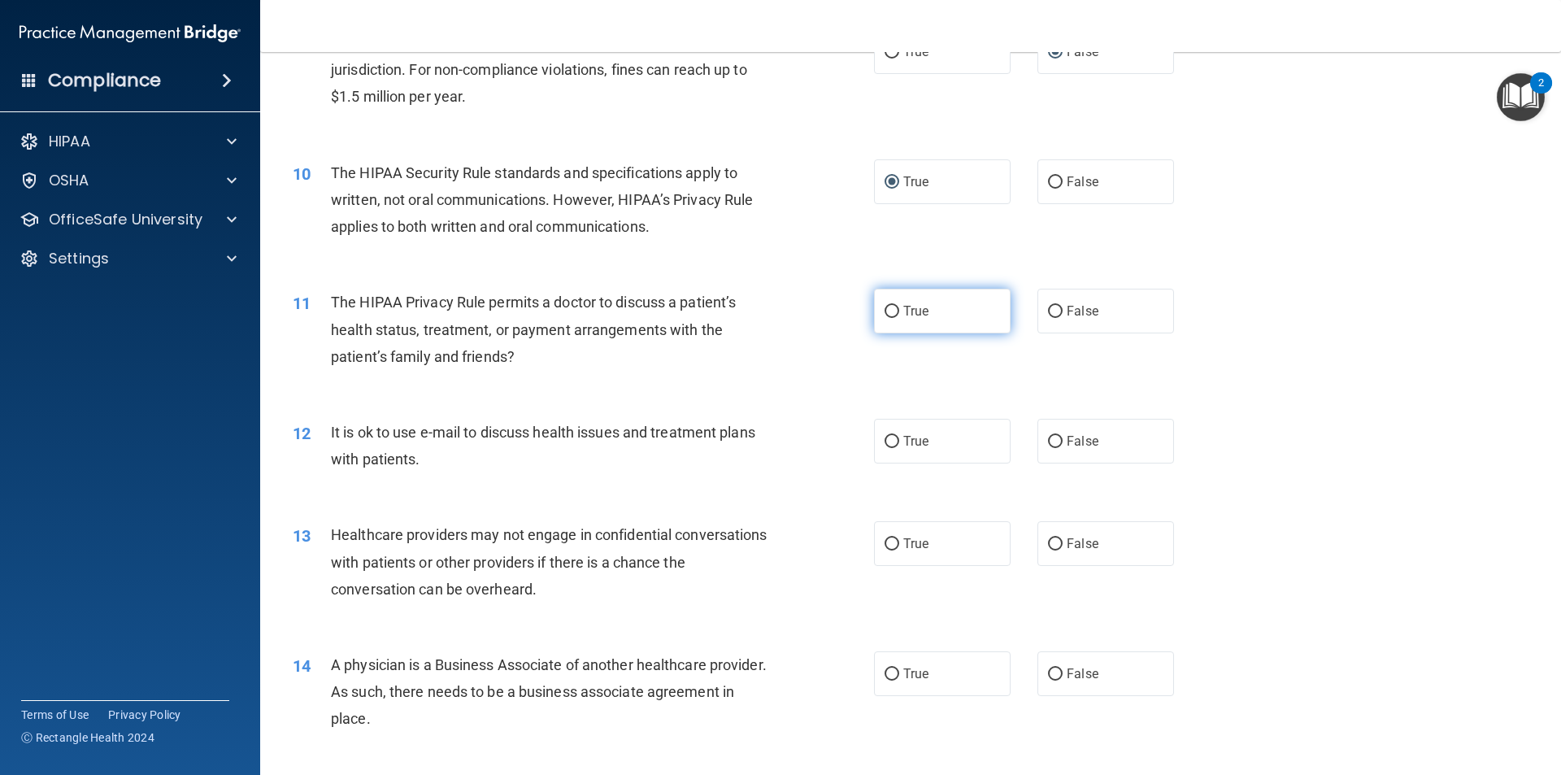
click at [885, 312] on input "True" at bounding box center [892, 312] width 15 height 12
radio input "true"
click at [885, 437] on input "True" at bounding box center [892, 442] width 15 height 12
radio input "true"
click at [1048, 545] on input "False" at bounding box center [1055, 544] width 15 height 12
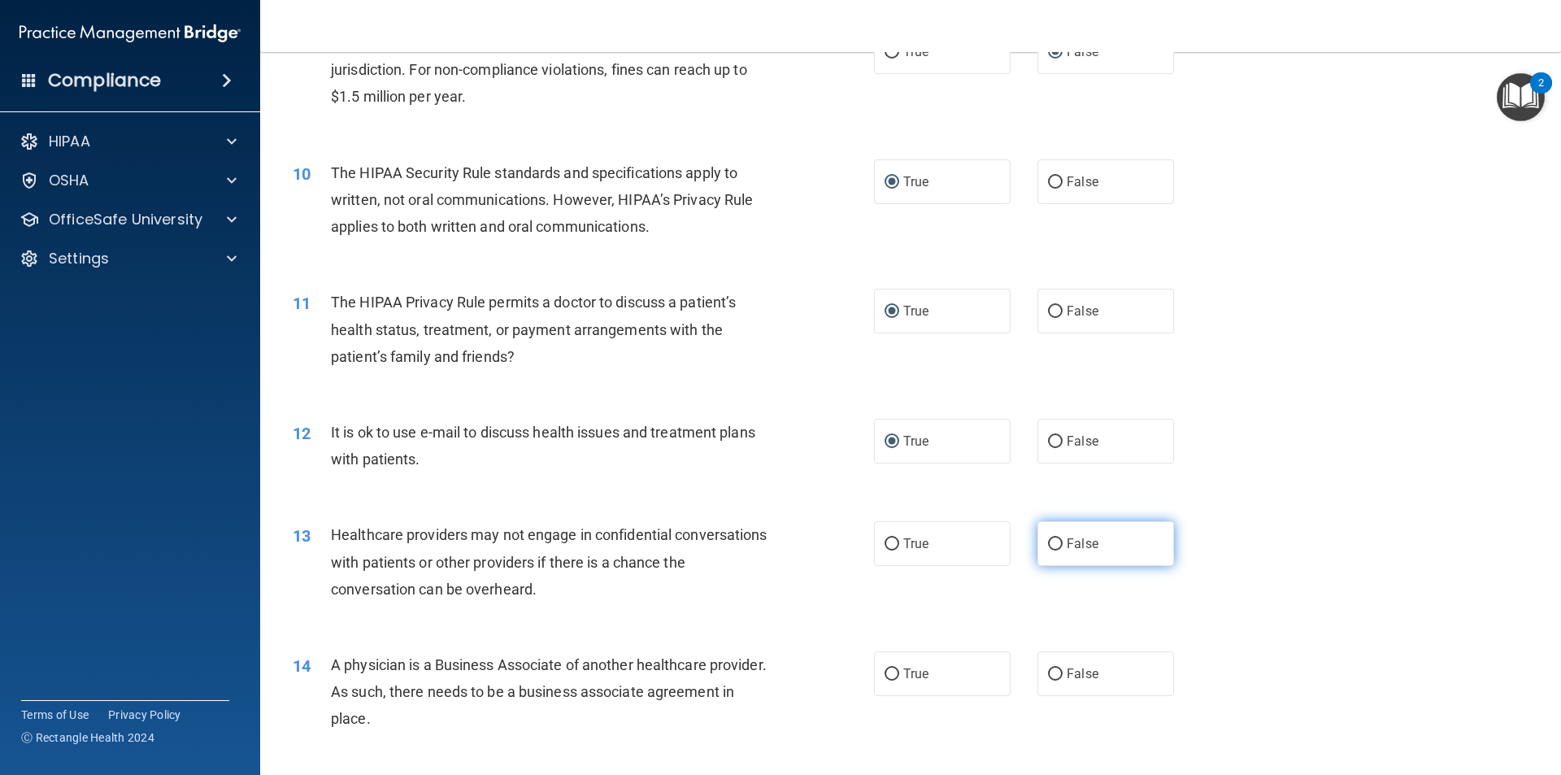
radio input "true"
click at [1050, 671] on input "False" at bounding box center [1055, 674] width 15 height 12
radio input "true"
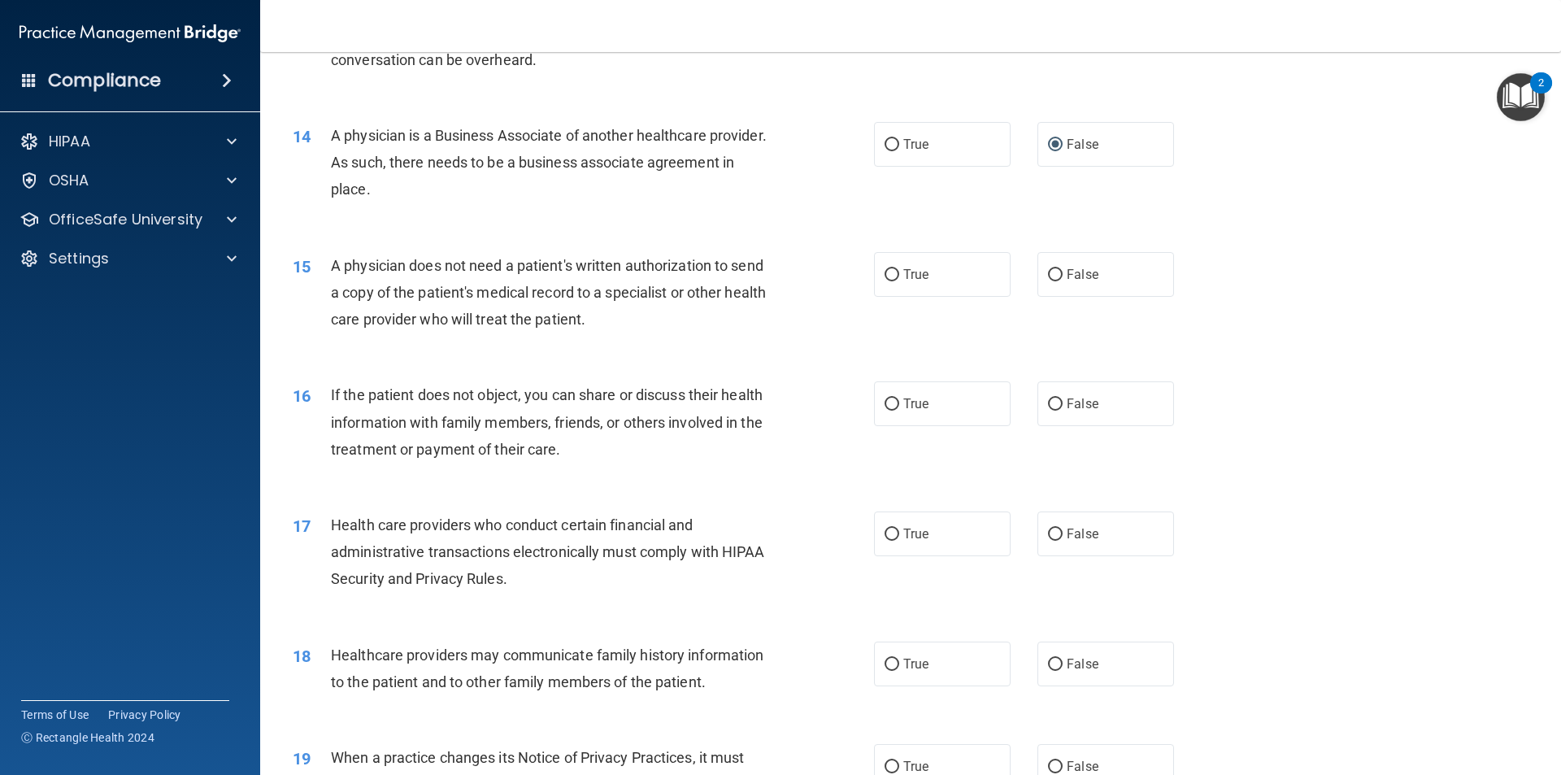
scroll to position [1707, 0]
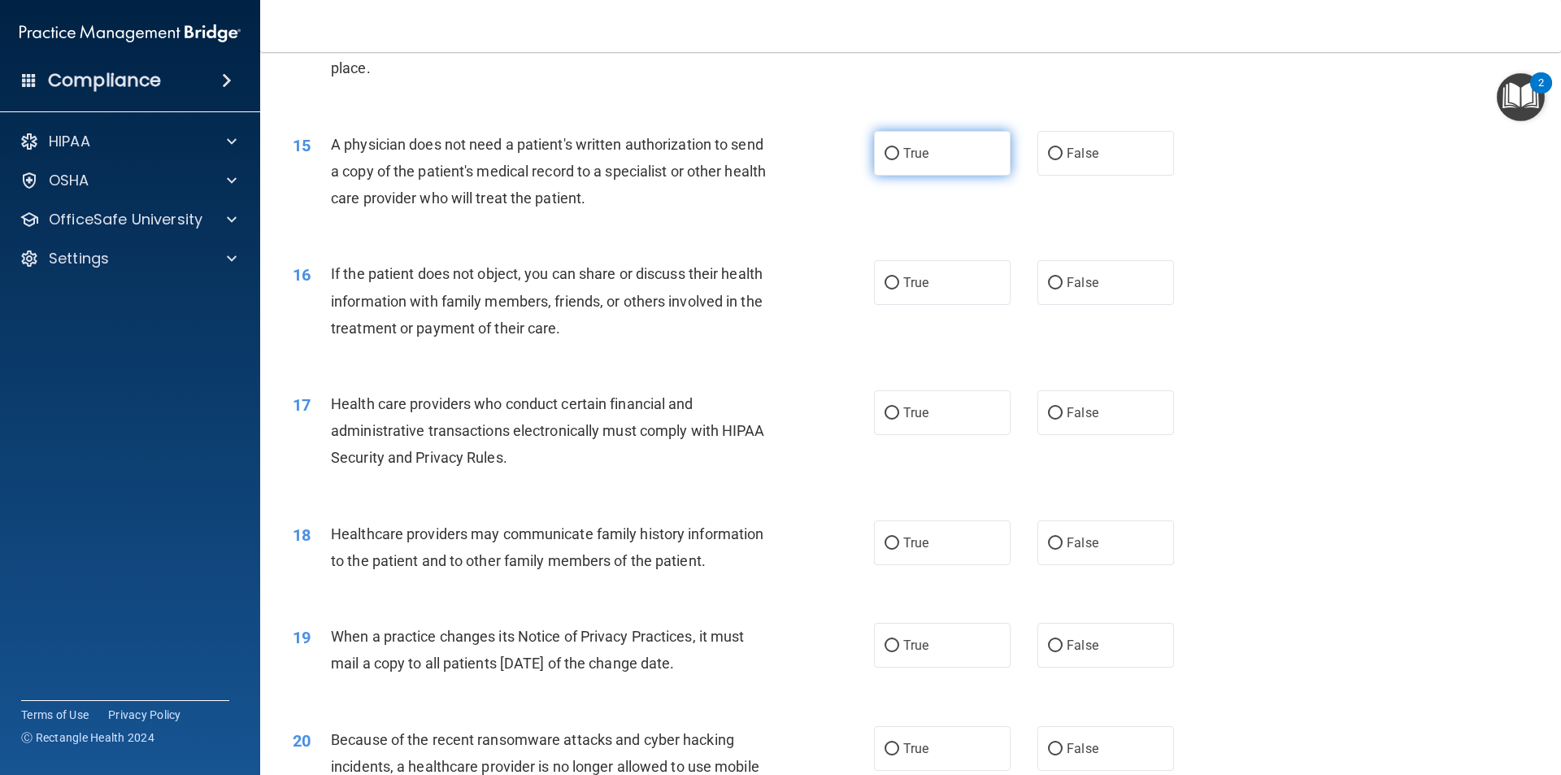
click at [885, 150] on input "True" at bounding box center [892, 154] width 15 height 12
radio input "true"
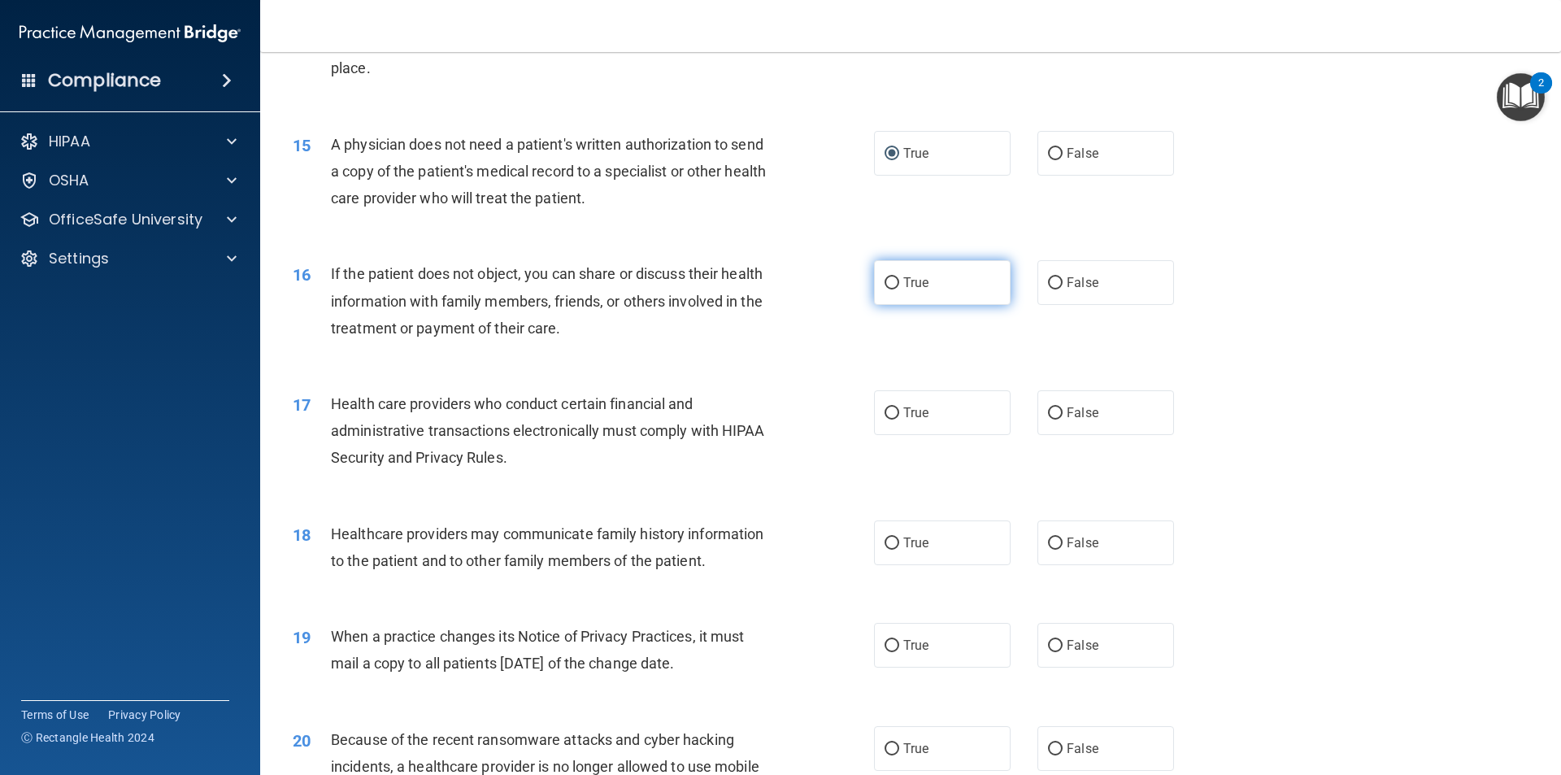
click at [885, 282] on input "True" at bounding box center [892, 283] width 15 height 12
radio input "true"
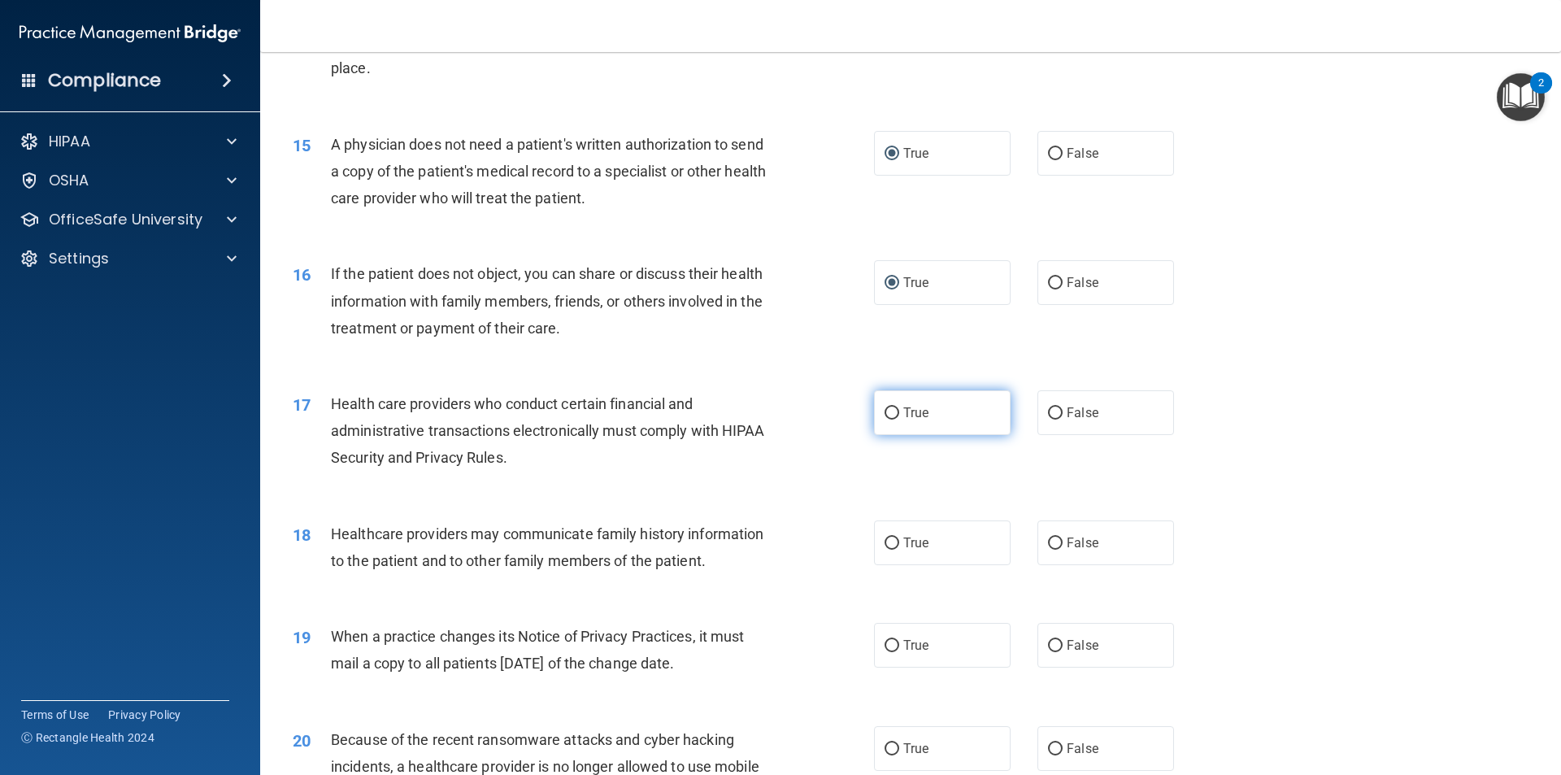
click at [891, 415] on input "True" at bounding box center [892, 413] width 15 height 12
radio input "true"
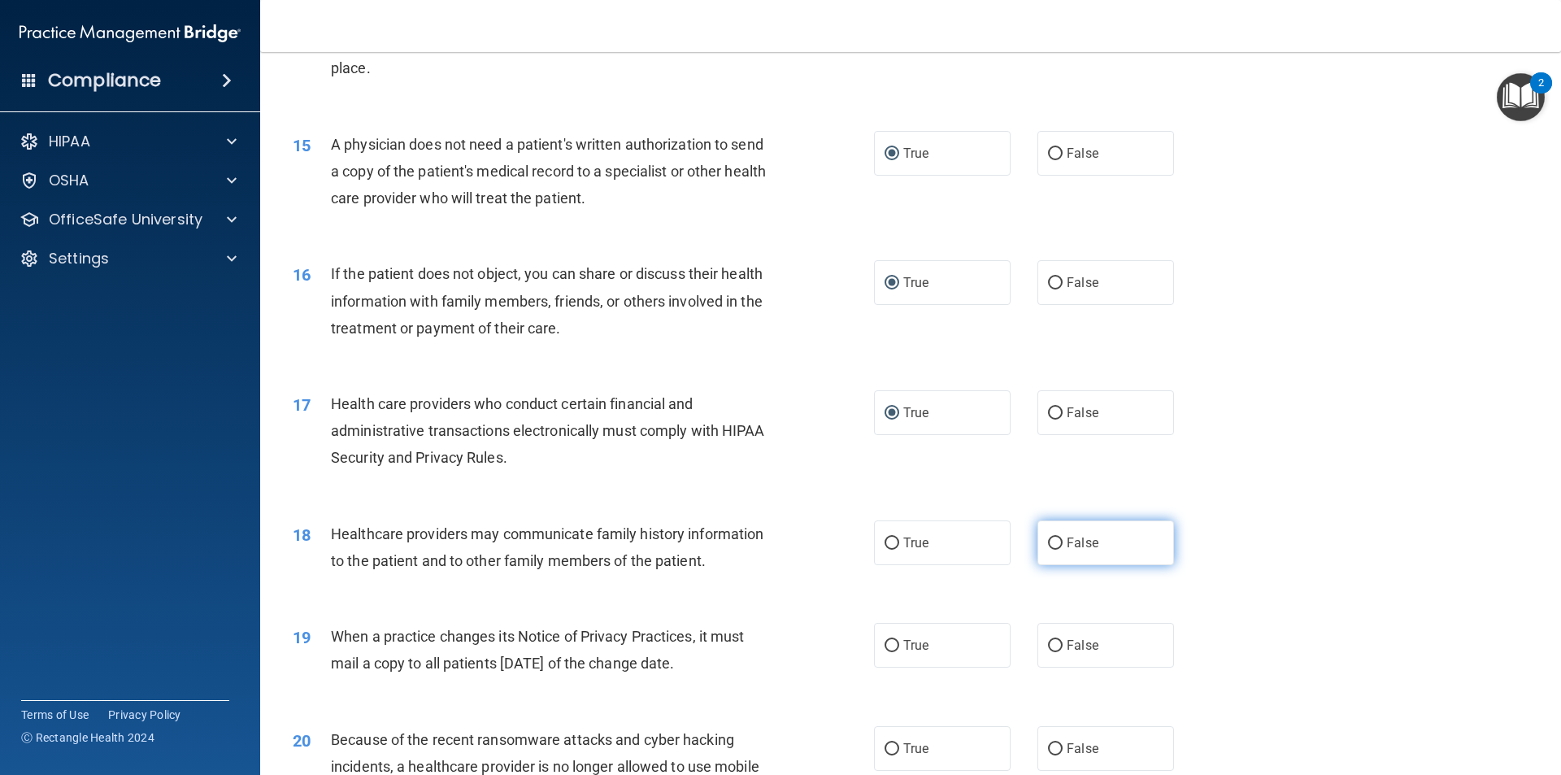
click at [1048, 541] on input "False" at bounding box center [1055, 543] width 15 height 12
radio input "true"
click at [1048, 640] on input "False" at bounding box center [1055, 646] width 15 height 12
radio input "true"
click at [1048, 746] on input "False" at bounding box center [1055, 749] width 15 height 12
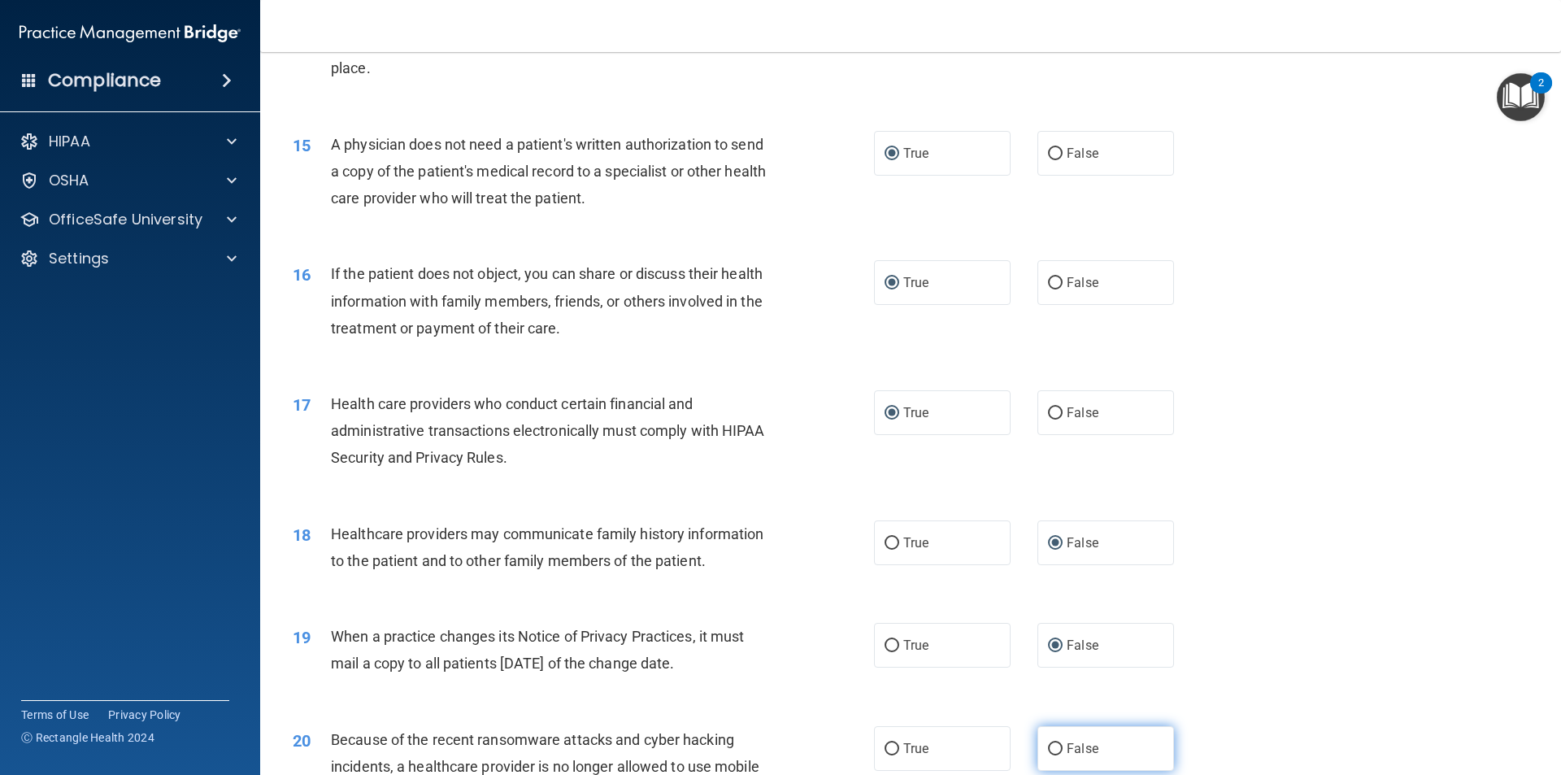
radio input "true"
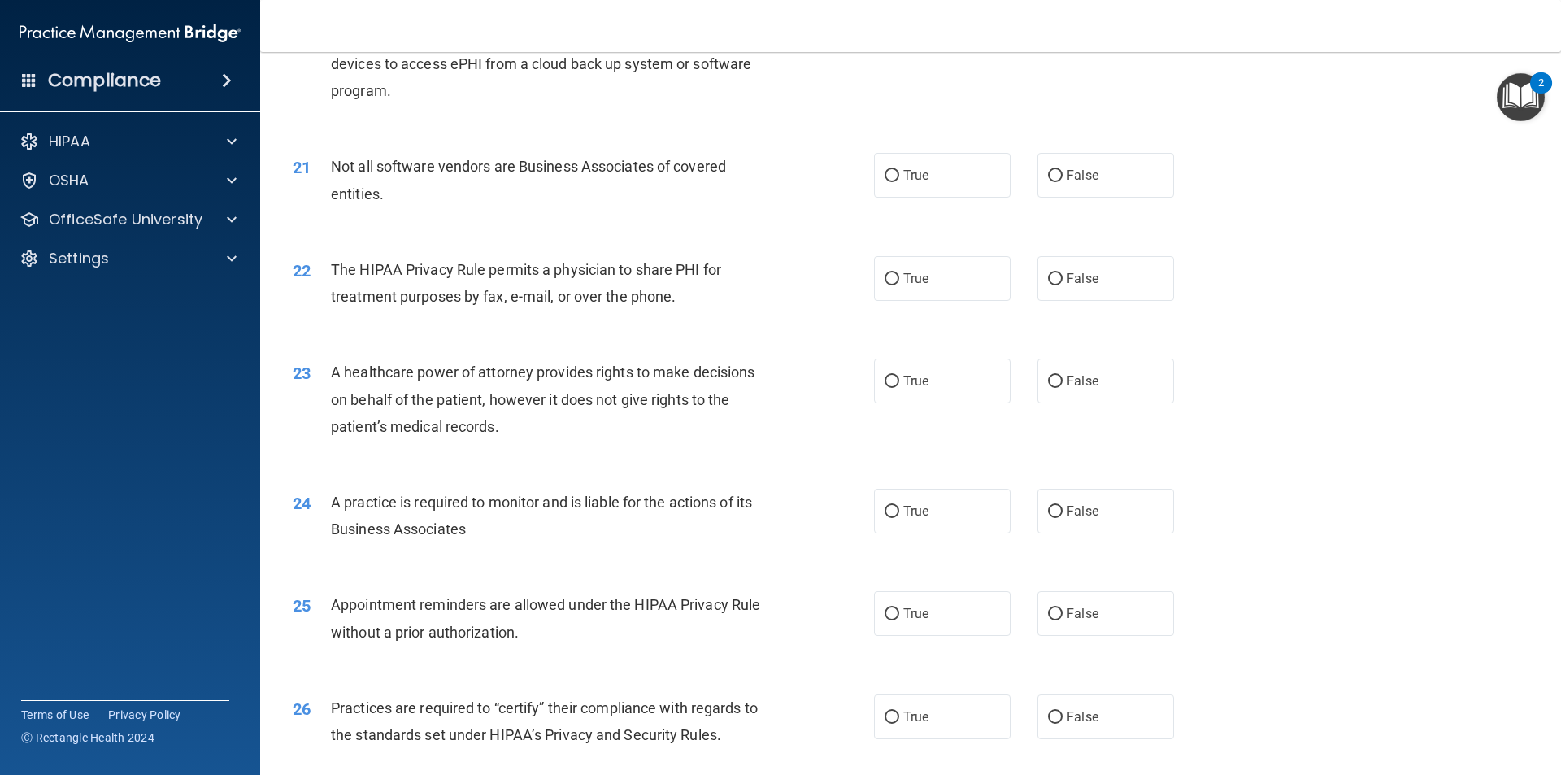
scroll to position [2439, 0]
click at [885, 171] on input "True" at bounding box center [892, 173] width 15 height 12
radio input "true"
click at [886, 272] on input "True" at bounding box center [892, 277] width 15 height 12
radio input "true"
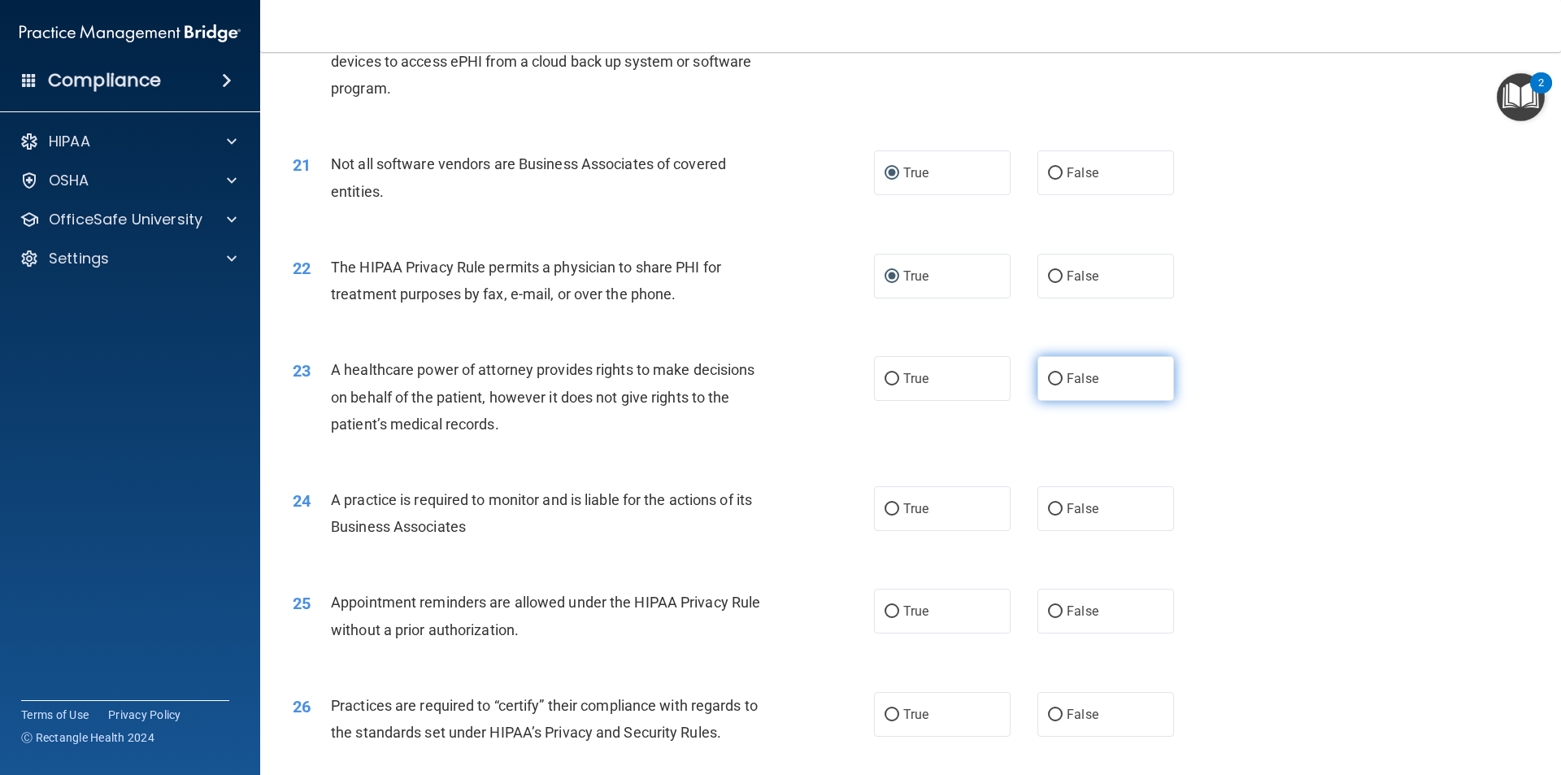
click at [1050, 380] on input "False" at bounding box center [1055, 379] width 15 height 12
radio input "true"
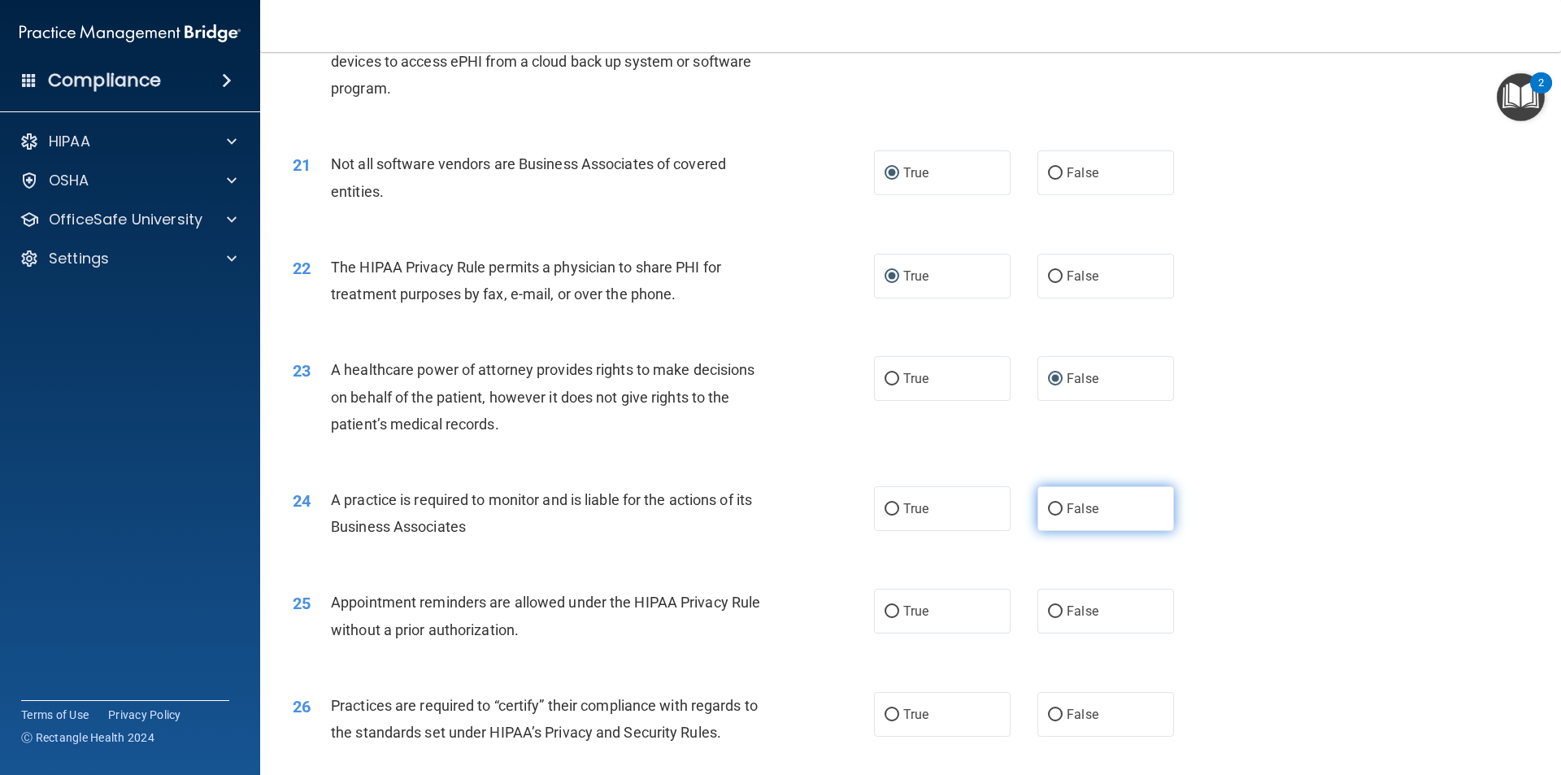
click at [1052, 511] on input "False" at bounding box center [1055, 509] width 15 height 12
radio input "true"
click at [888, 612] on input "True" at bounding box center [892, 612] width 15 height 12
radio input "true"
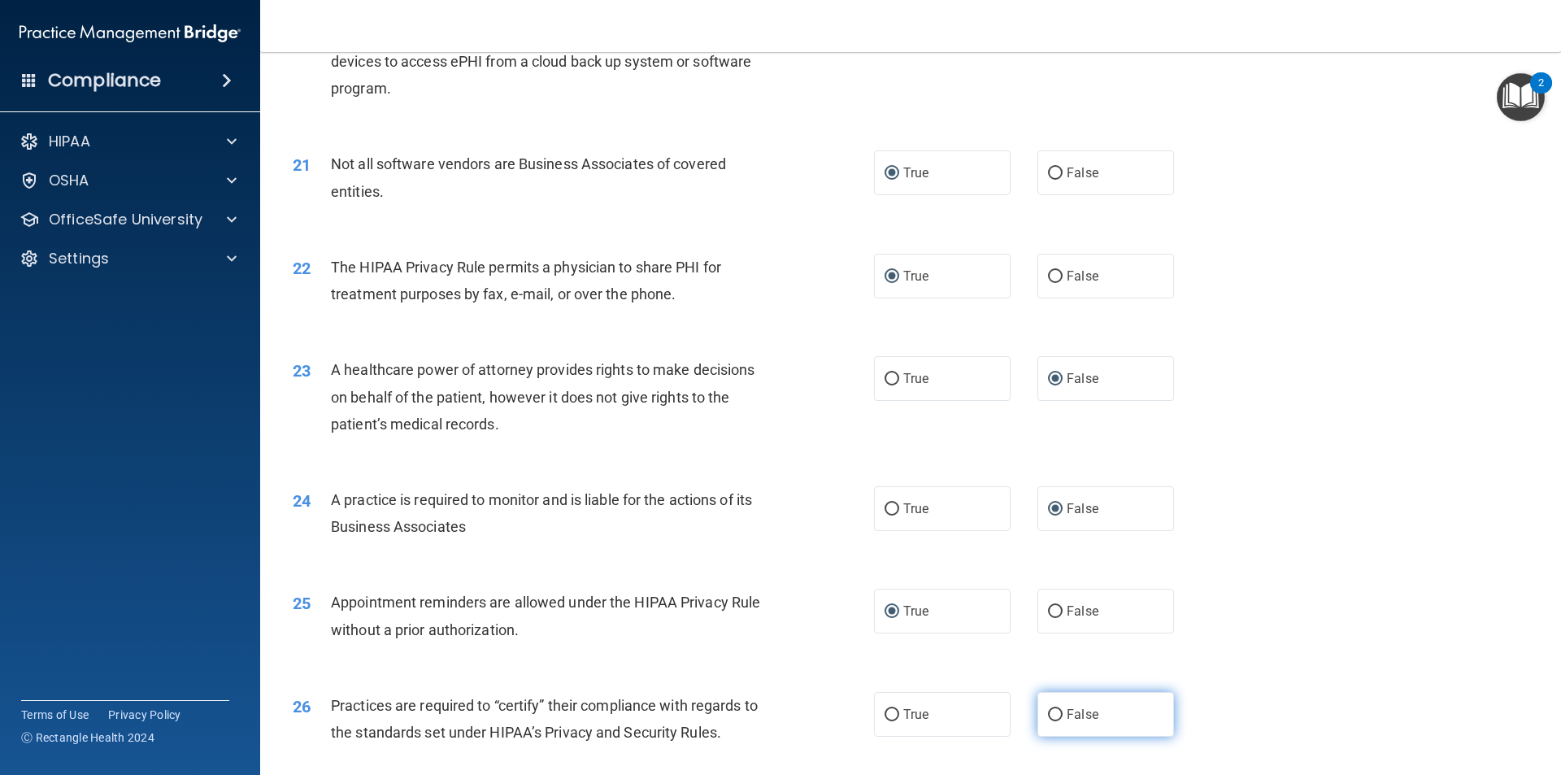
click at [1050, 715] on input "False" at bounding box center [1055, 715] width 15 height 12
radio input "true"
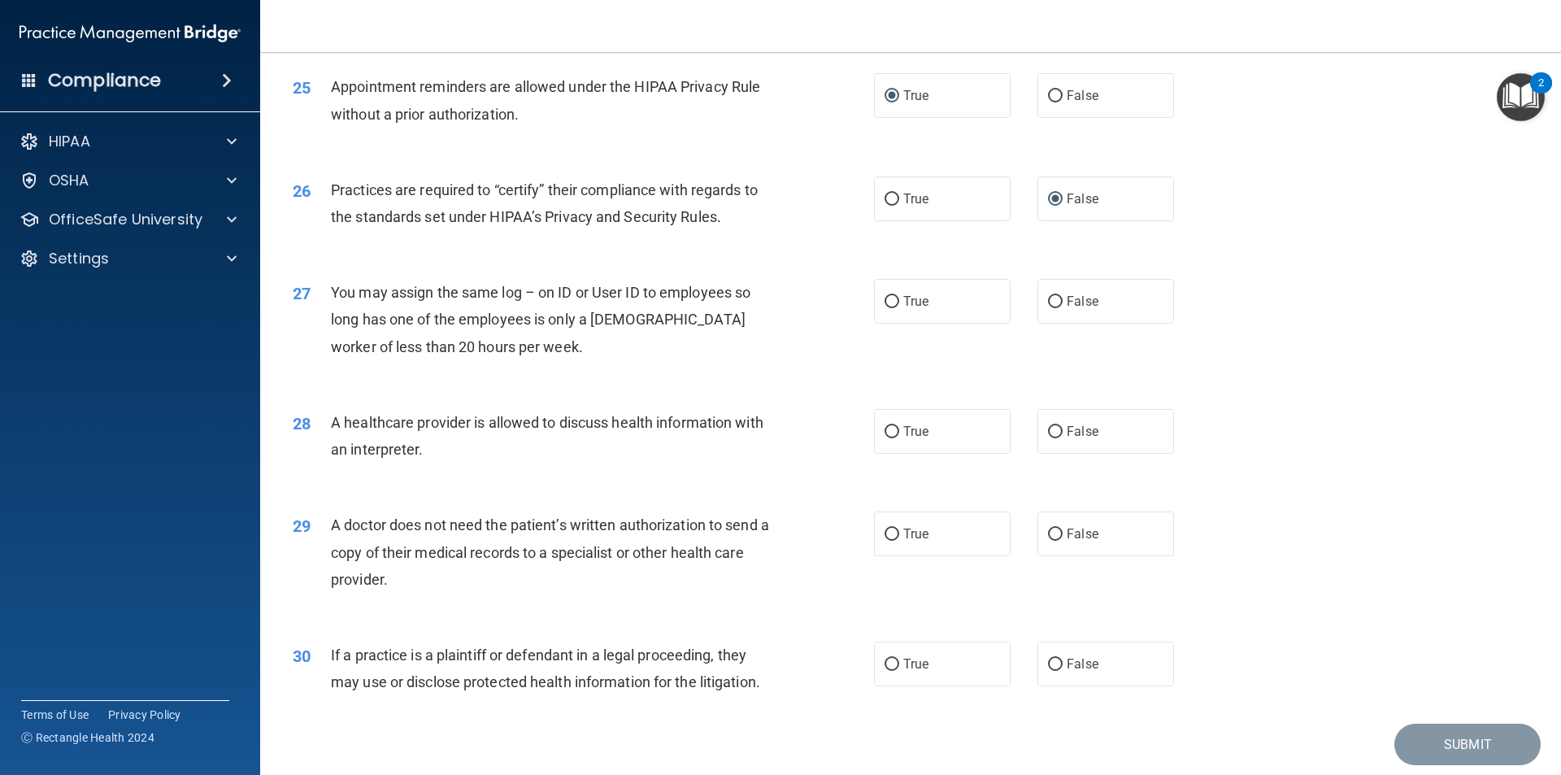
scroll to position [3008, 0]
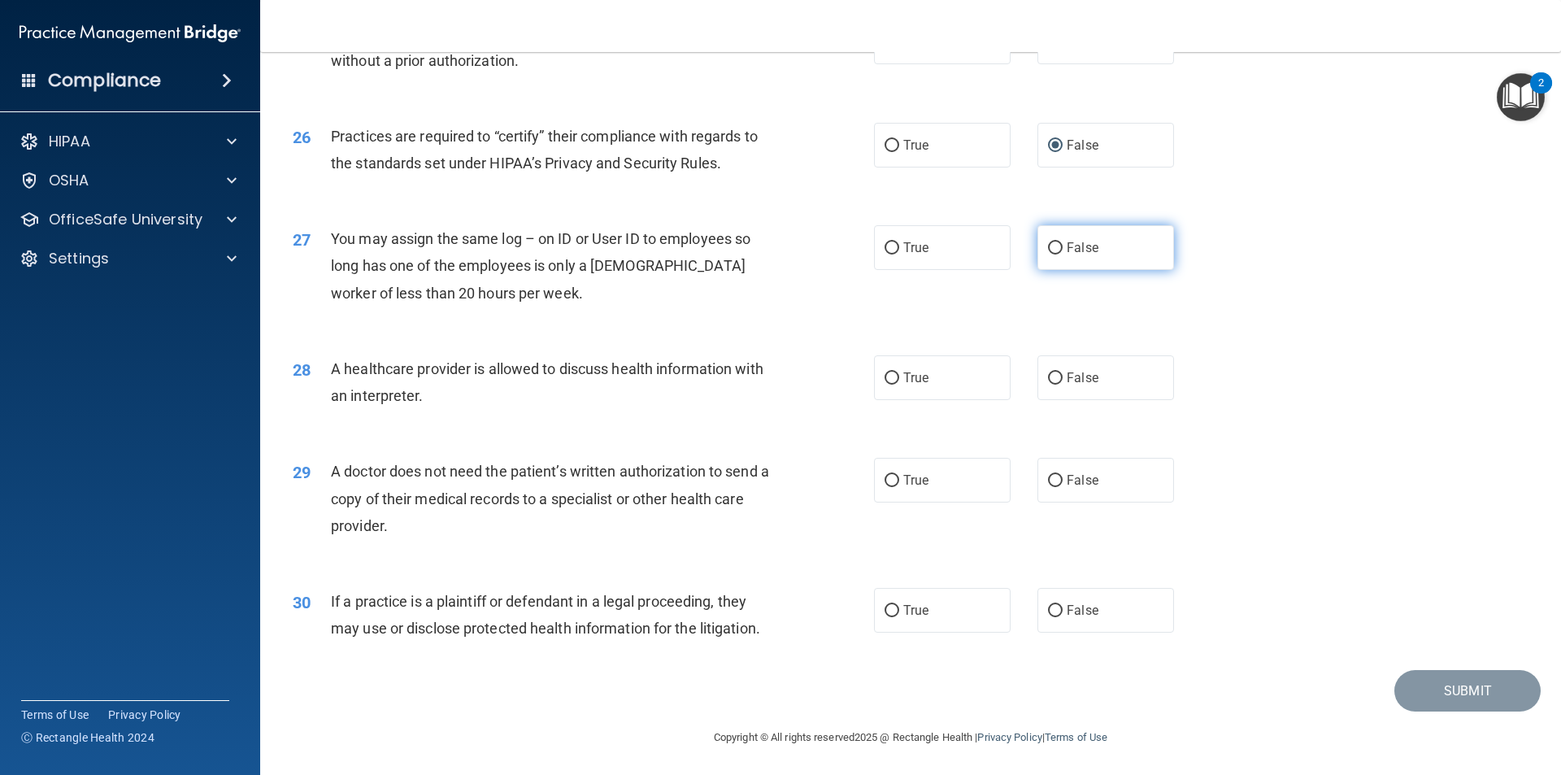
click at [1048, 246] on input "False" at bounding box center [1055, 248] width 15 height 12
radio input "true"
click at [886, 379] on input "True" at bounding box center [892, 378] width 15 height 12
radio input "true"
click at [885, 482] on input "True" at bounding box center [892, 481] width 15 height 12
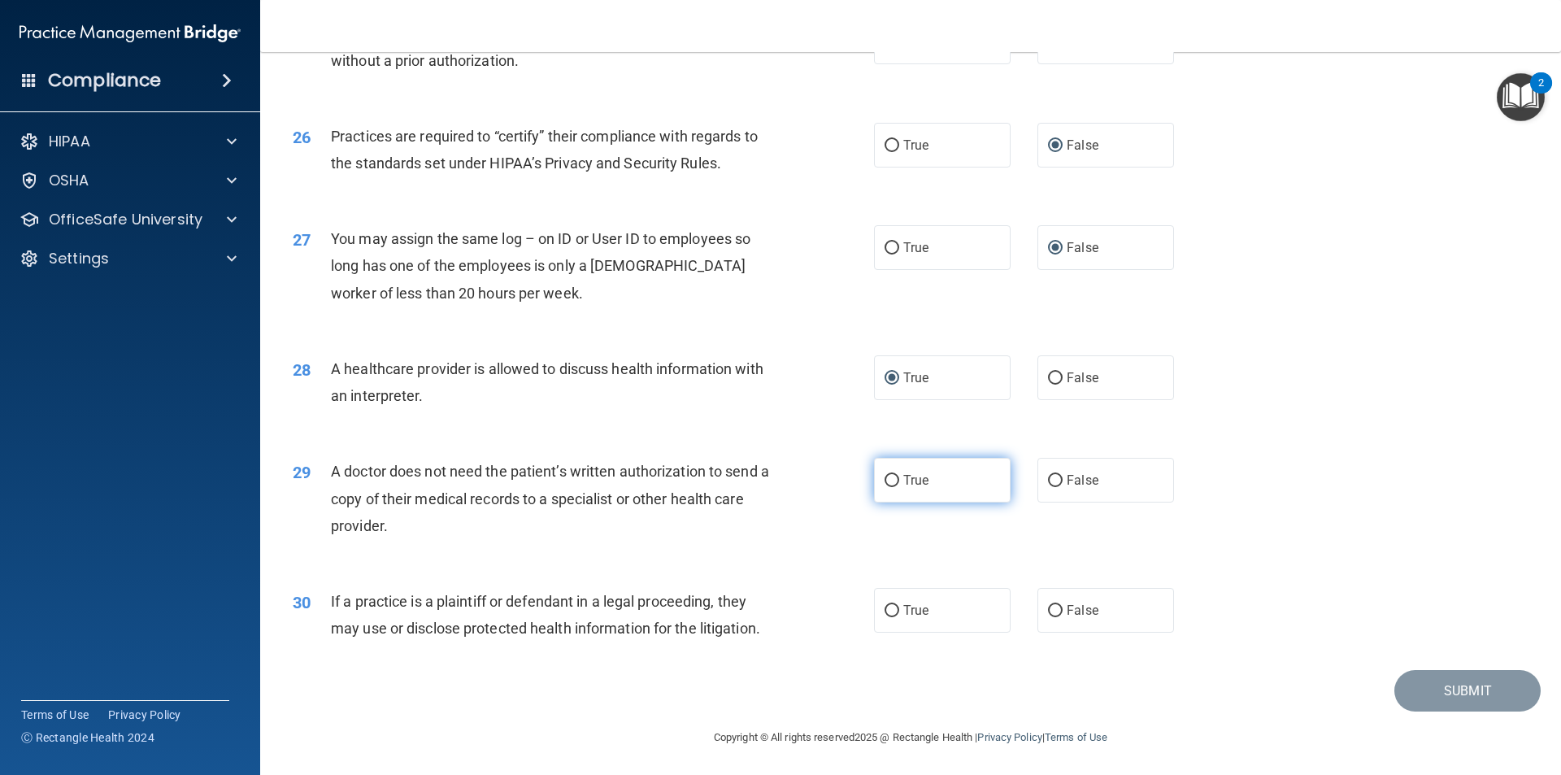
radio input "true"
click at [889, 609] on input "True" at bounding box center [892, 611] width 15 height 12
radio input "true"
click at [1468, 690] on button "Submit" at bounding box center [1467, 690] width 146 height 41
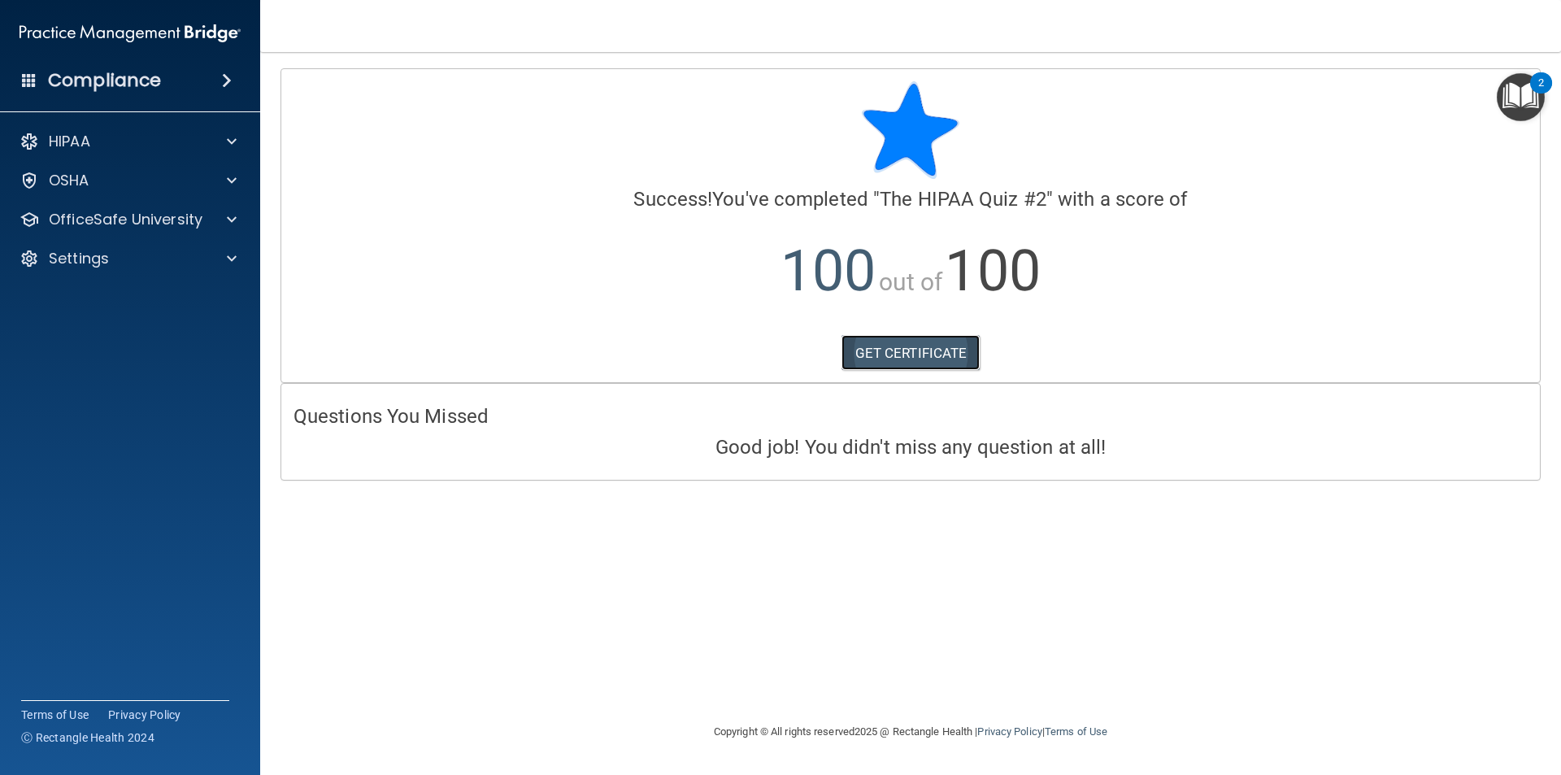
click at [901, 346] on link "GET CERTIFICATE" at bounding box center [910, 353] width 139 height 36
click at [226, 220] on div at bounding box center [229, 220] width 41 height 20
click at [92, 251] on p "HIPAA Training" at bounding box center [78, 258] width 134 height 16
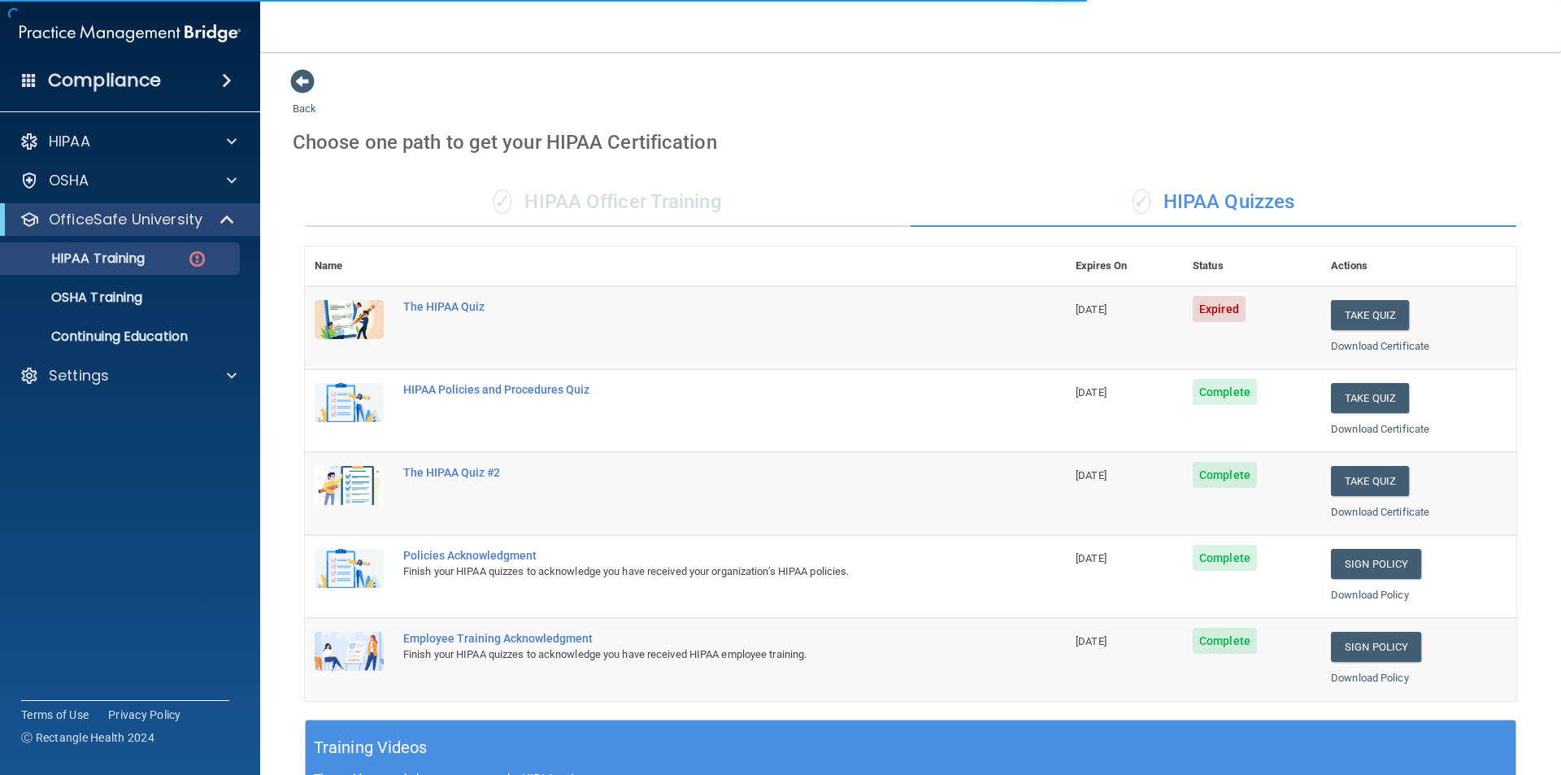
scroll to position [163, 0]
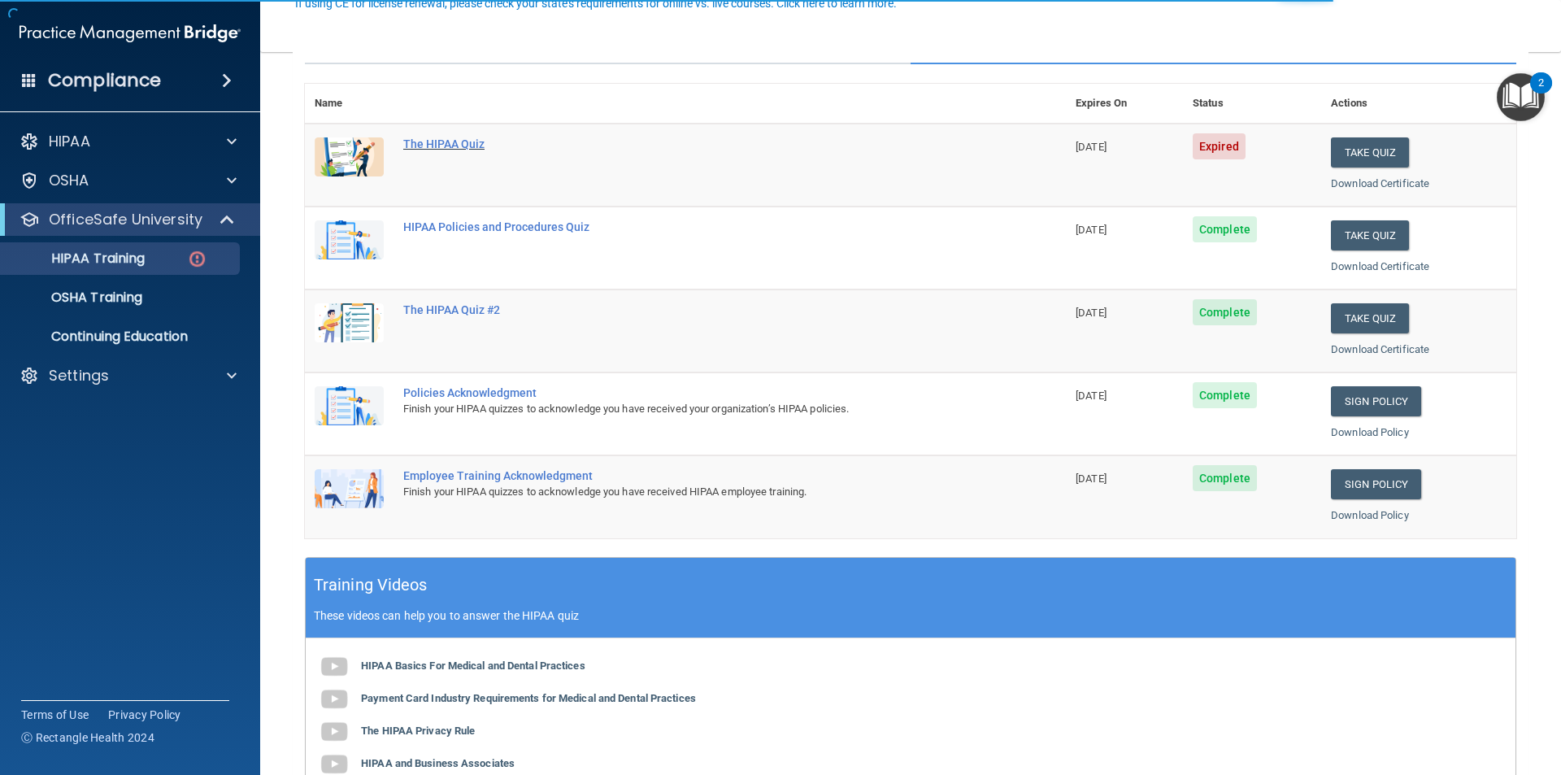
click at [452, 141] on div "The HIPAA Quiz" at bounding box center [693, 143] width 581 height 13
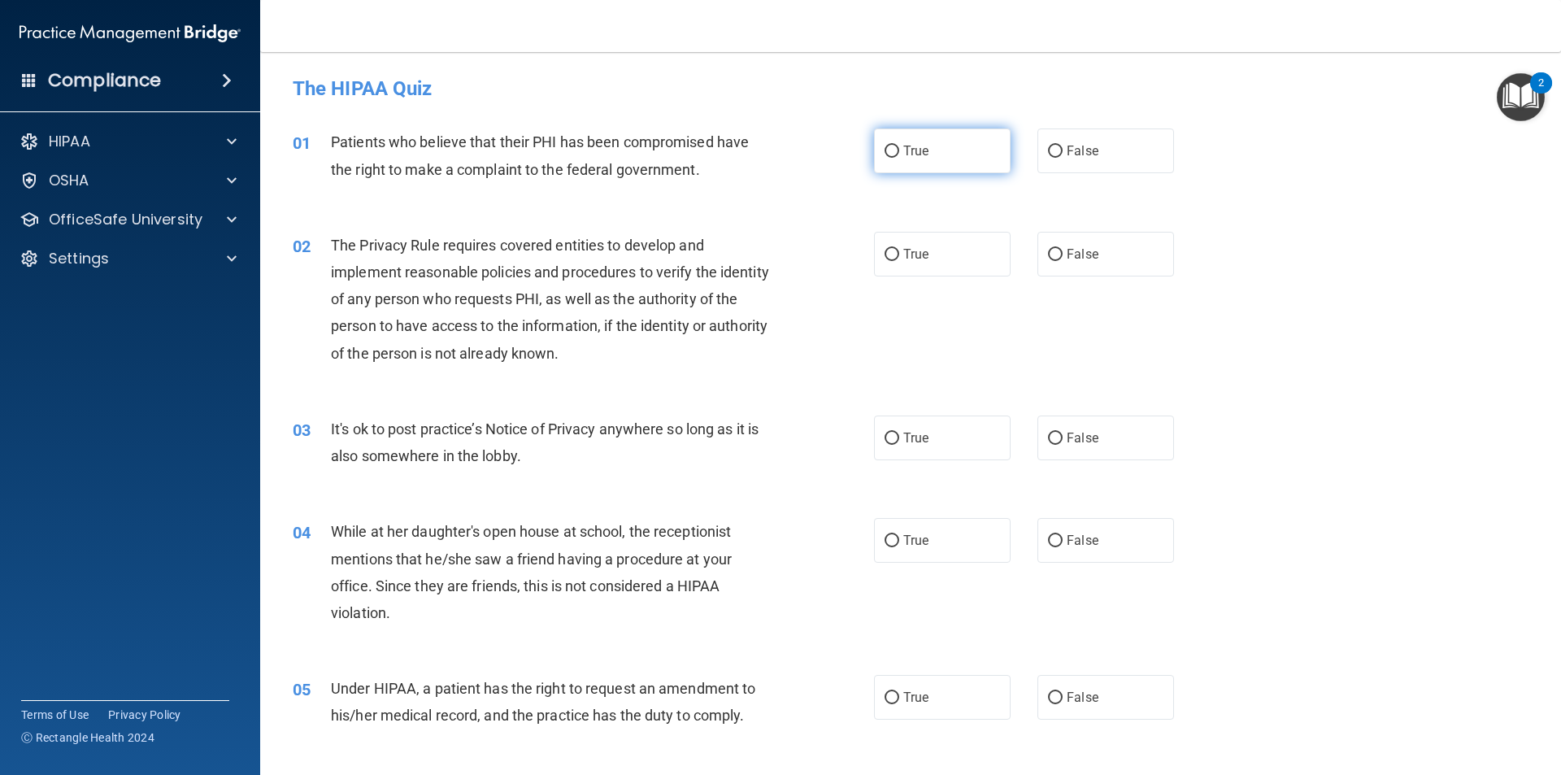
click at [891, 150] on input "True" at bounding box center [892, 152] width 15 height 12
radio input "true"
click at [889, 254] on input "True" at bounding box center [892, 255] width 15 height 12
radio input "true"
click at [886, 436] on input "True" at bounding box center [892, 439] width 15 height 12
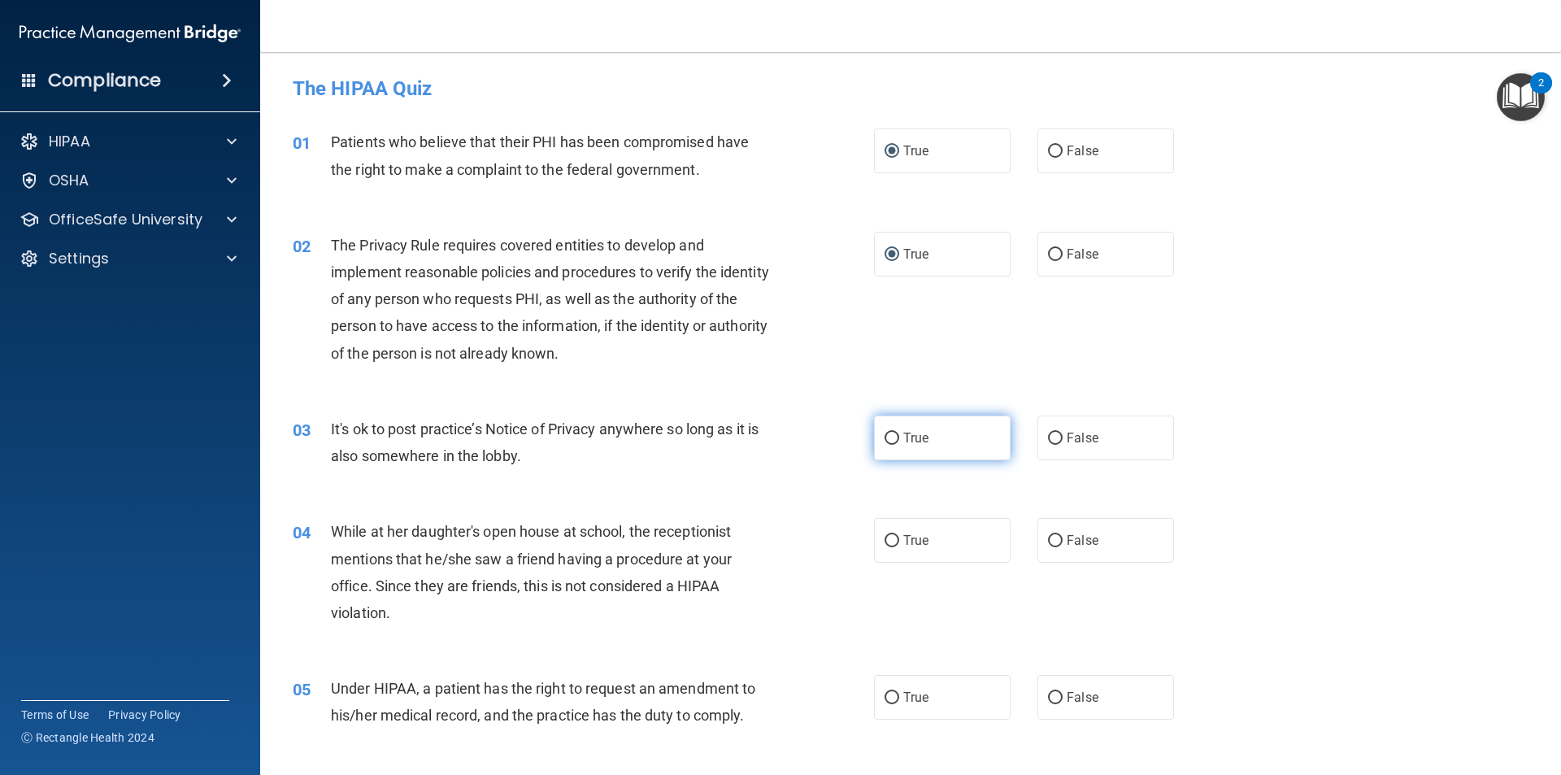
radio input "true"
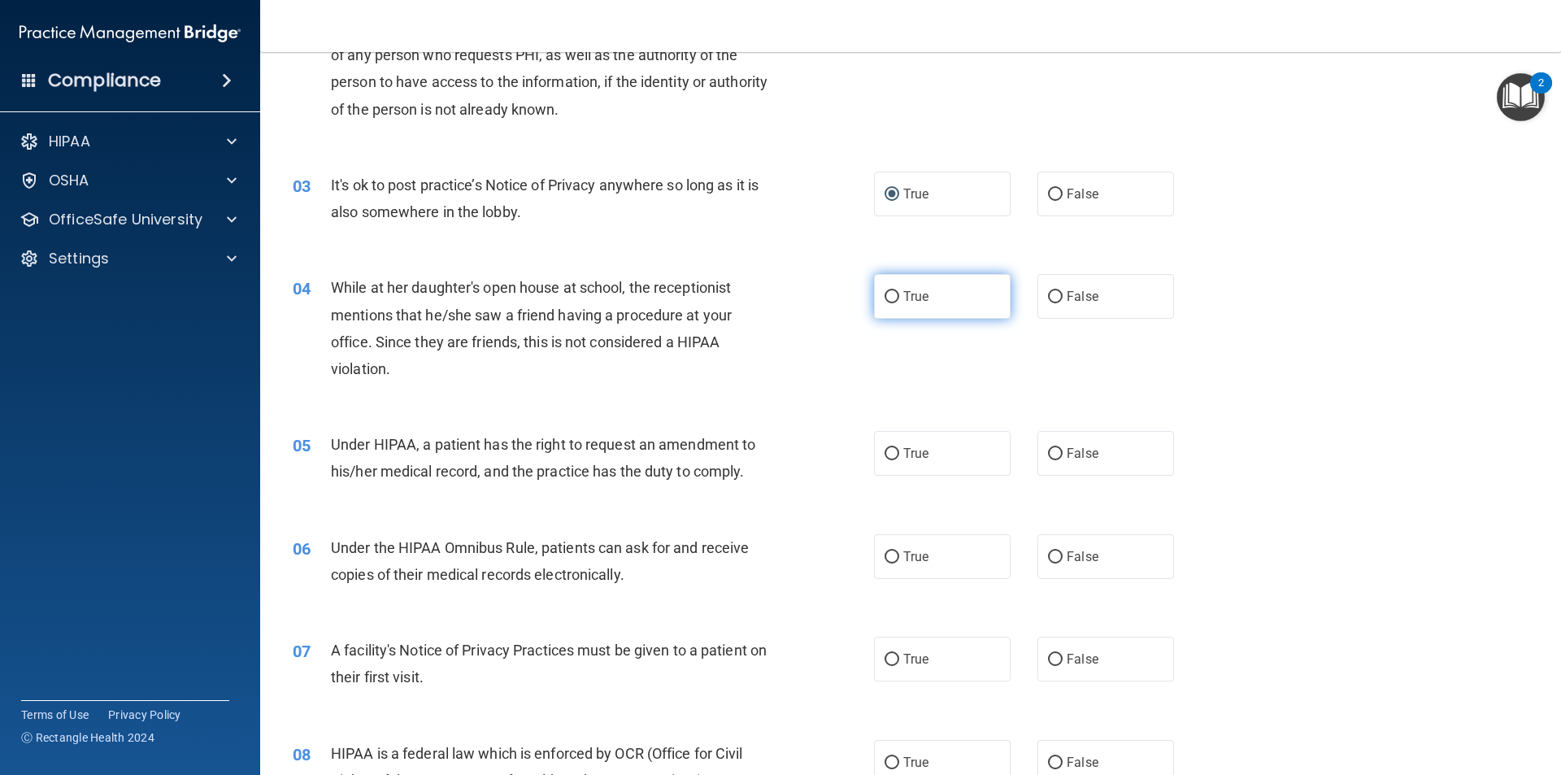
scroll to position [163, 0]
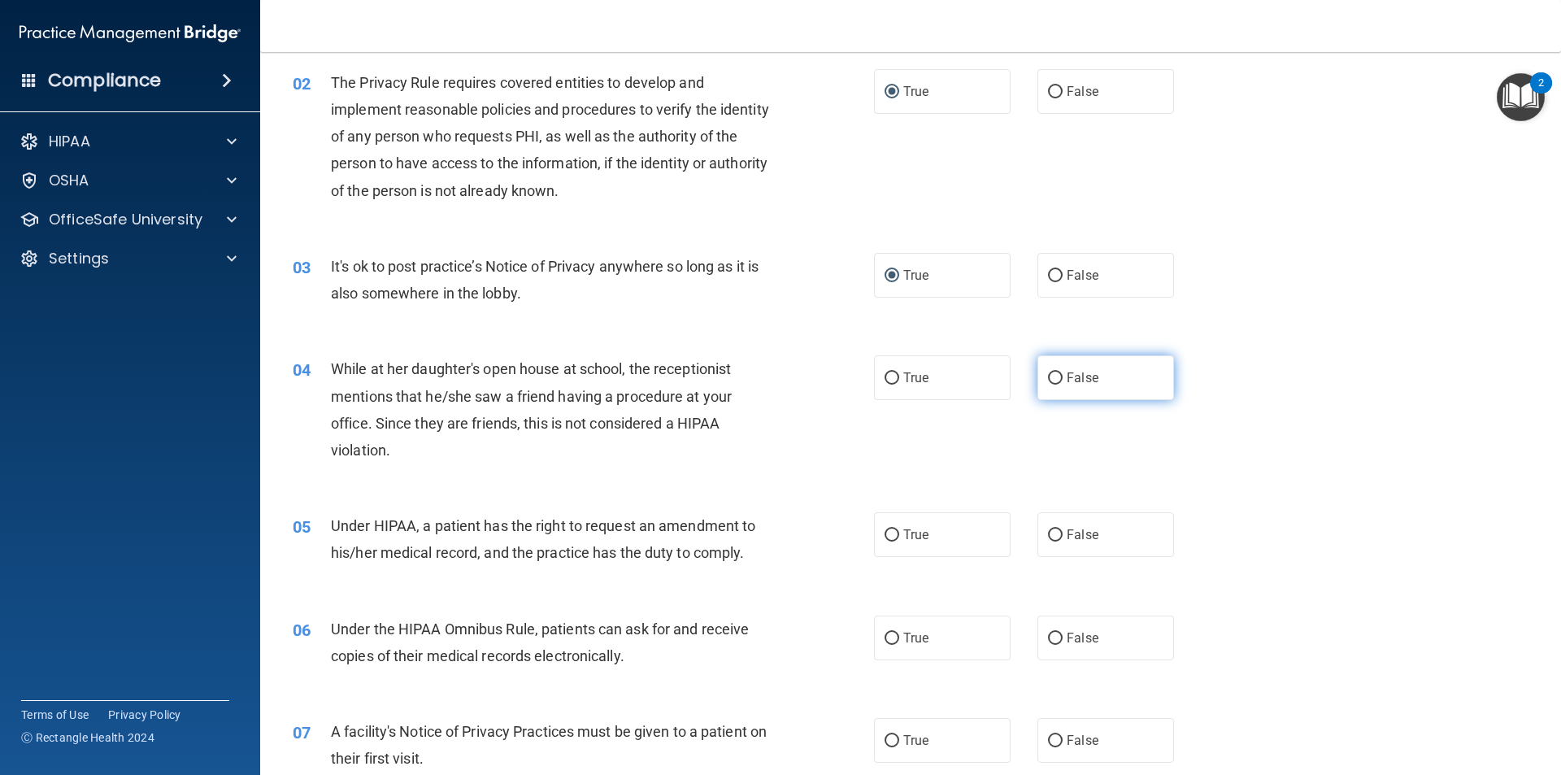
click at [1048, 377] on input "False" at bounding box center [1055, 378] width 15 height 12
radio input "true"
click at [887, 533] on input "True" at bounding box center [892, 535] width 15 height 12
radio input "true"
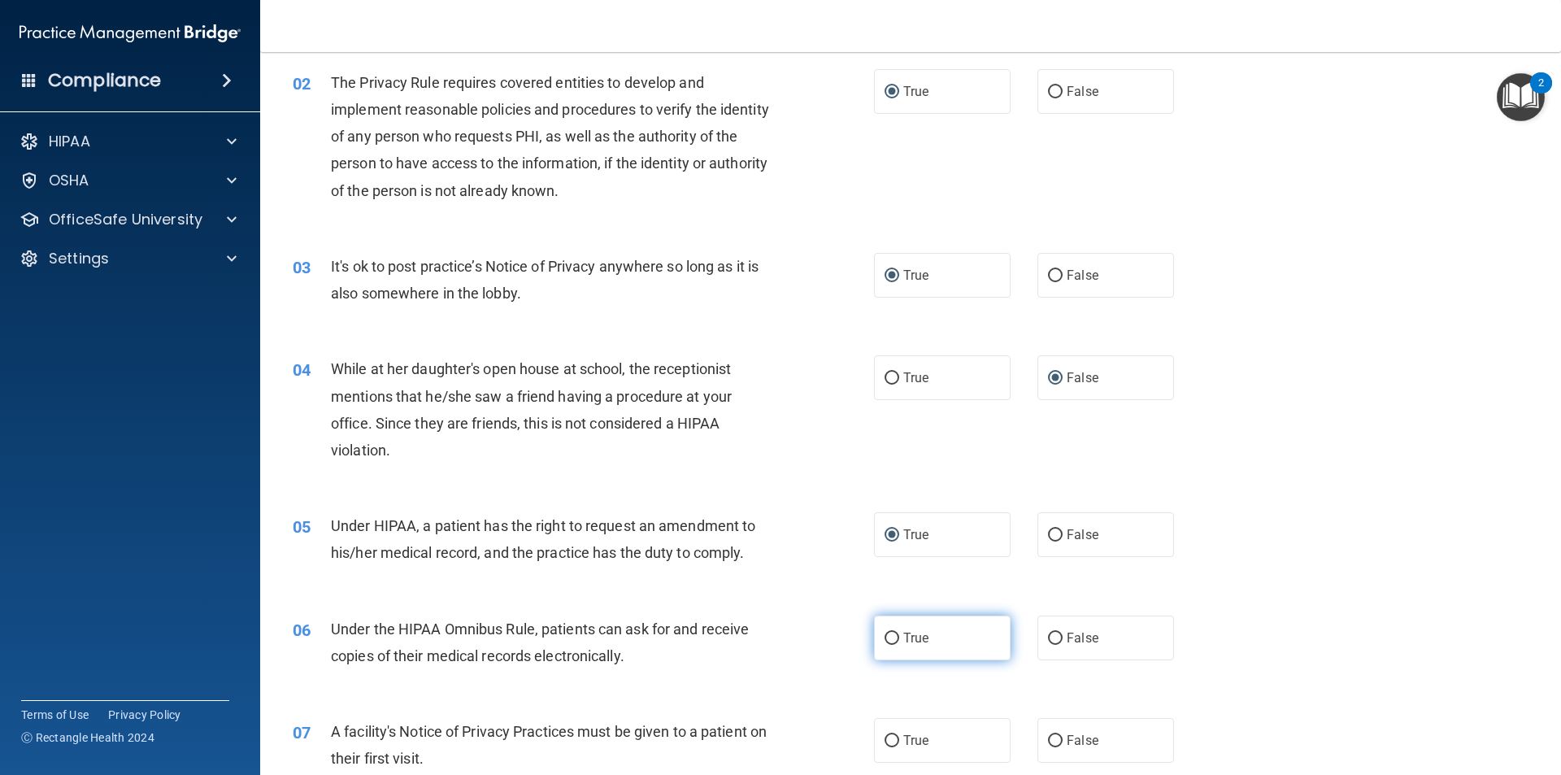
click at [885, 639] on input "True" at bounding box center [892, 639] width 15 height 12
radio input "true"
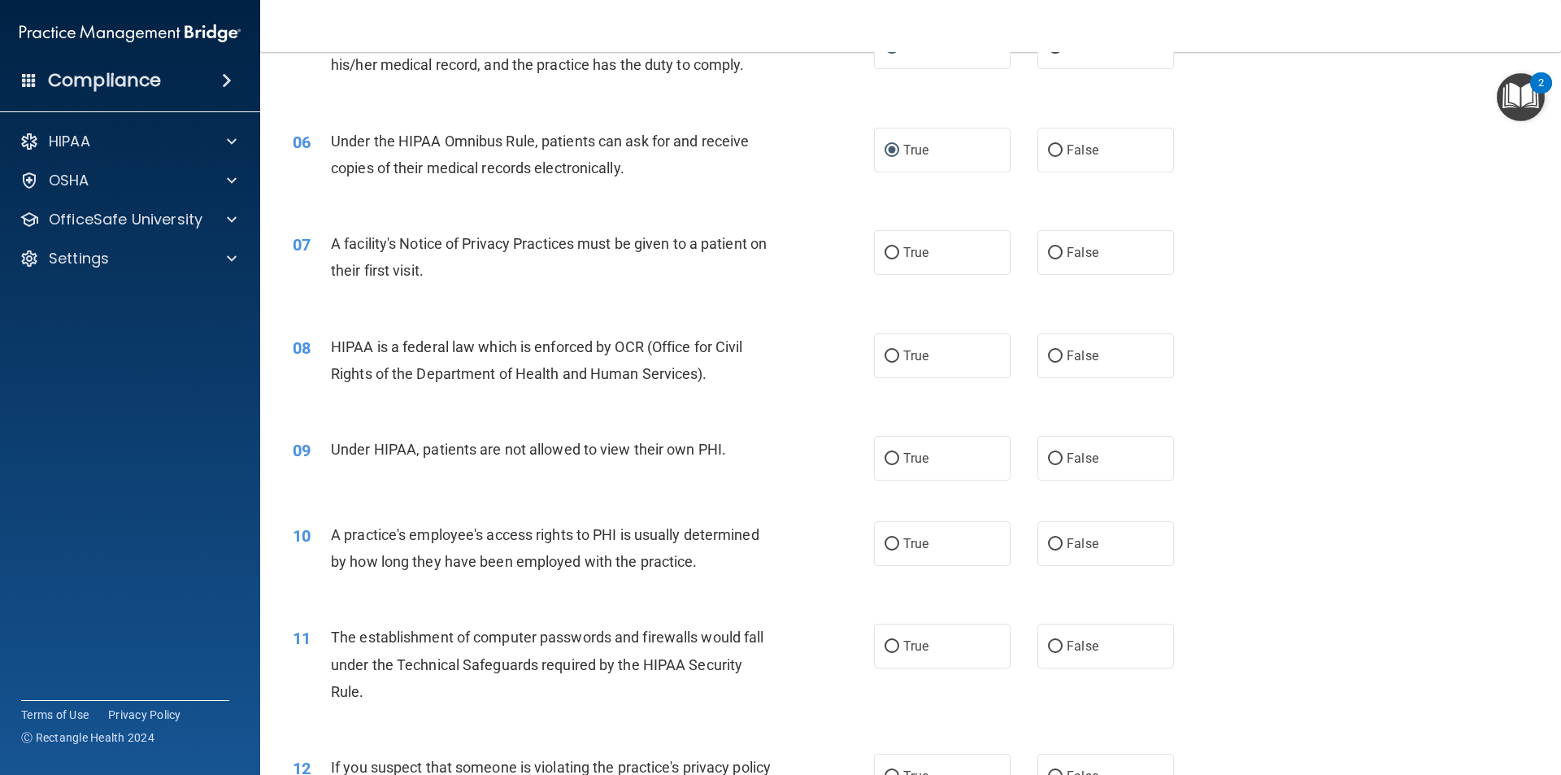
scroll to position [732, 0]
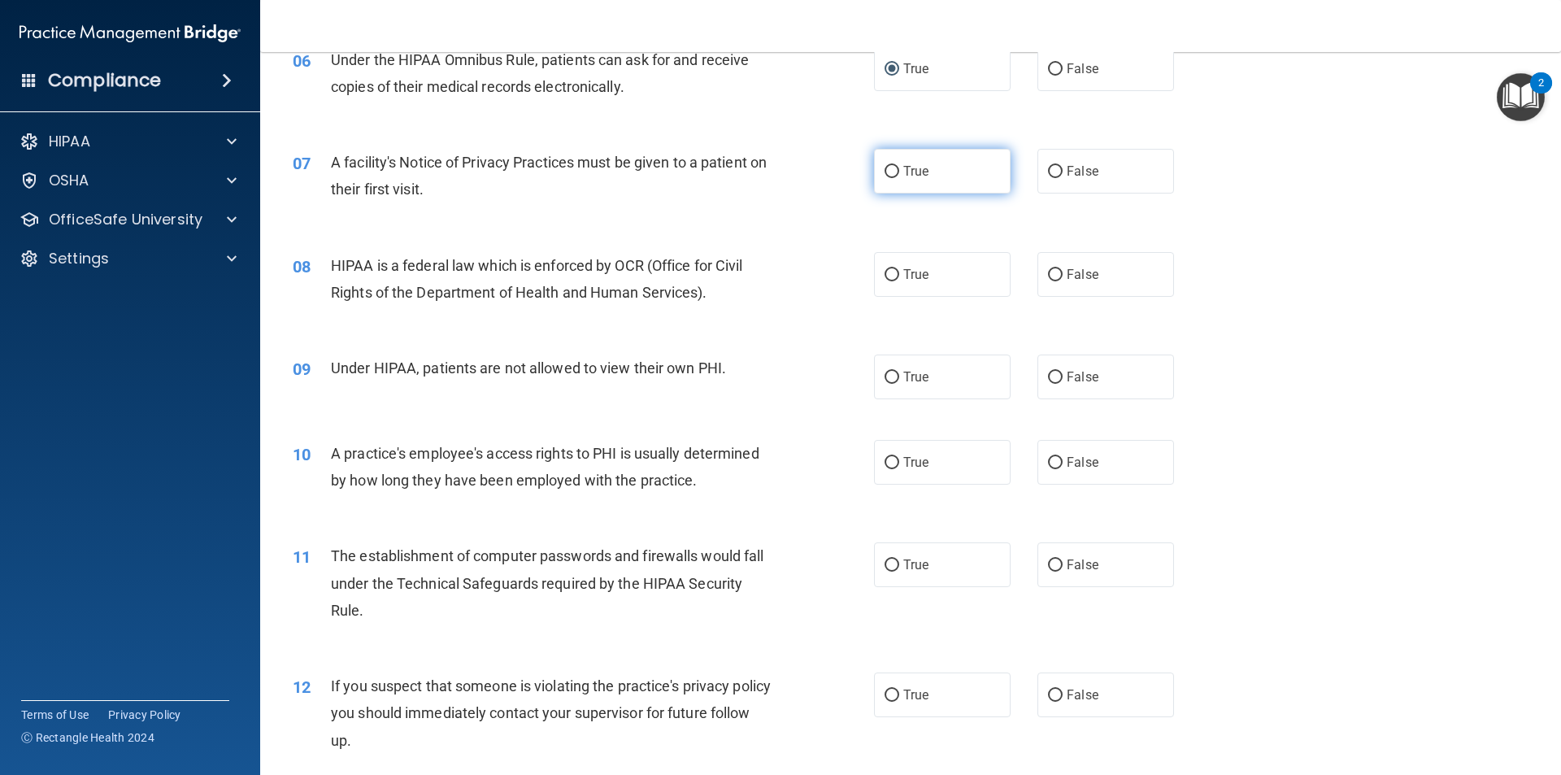
click at [887, 167] on input "True" at bounding box center [892, 172] width 15 height 12
radio input "true"
click at [885, 273] on input "True" at bounding box center [892, 275] width 15 height 12
radio input "true"
click at [1048, 377] on input "False" at bounding box center [1055, 378] width 15 height 12
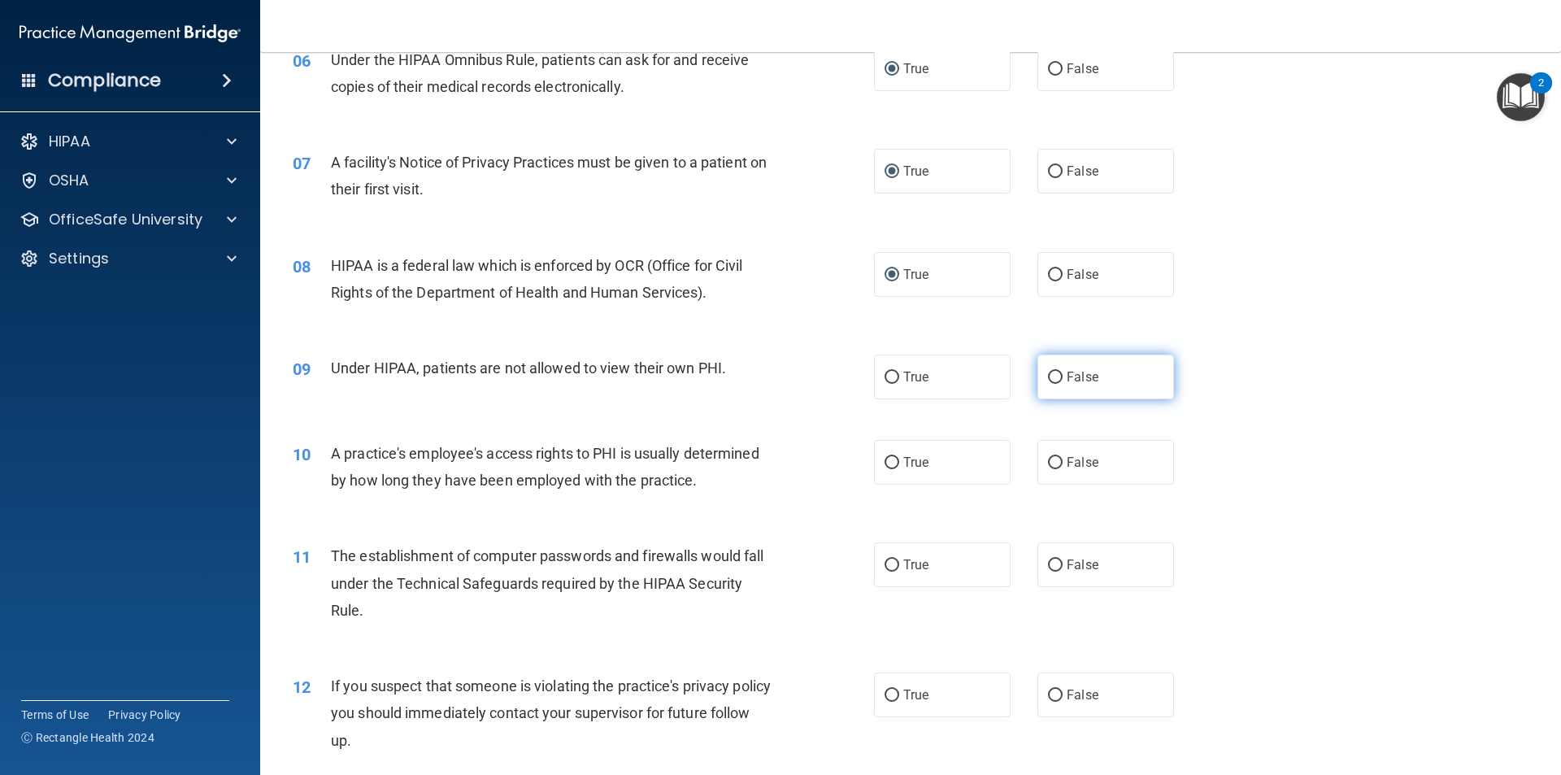
radio input "true"
click at [1048, 461] on input "False" at bounding box center [1055, 463] width 15 height 12
radio input "true"
click at [1048, 561] on input "False" at bounding box center [1055, 565] width 15 height 12
radio input "true"
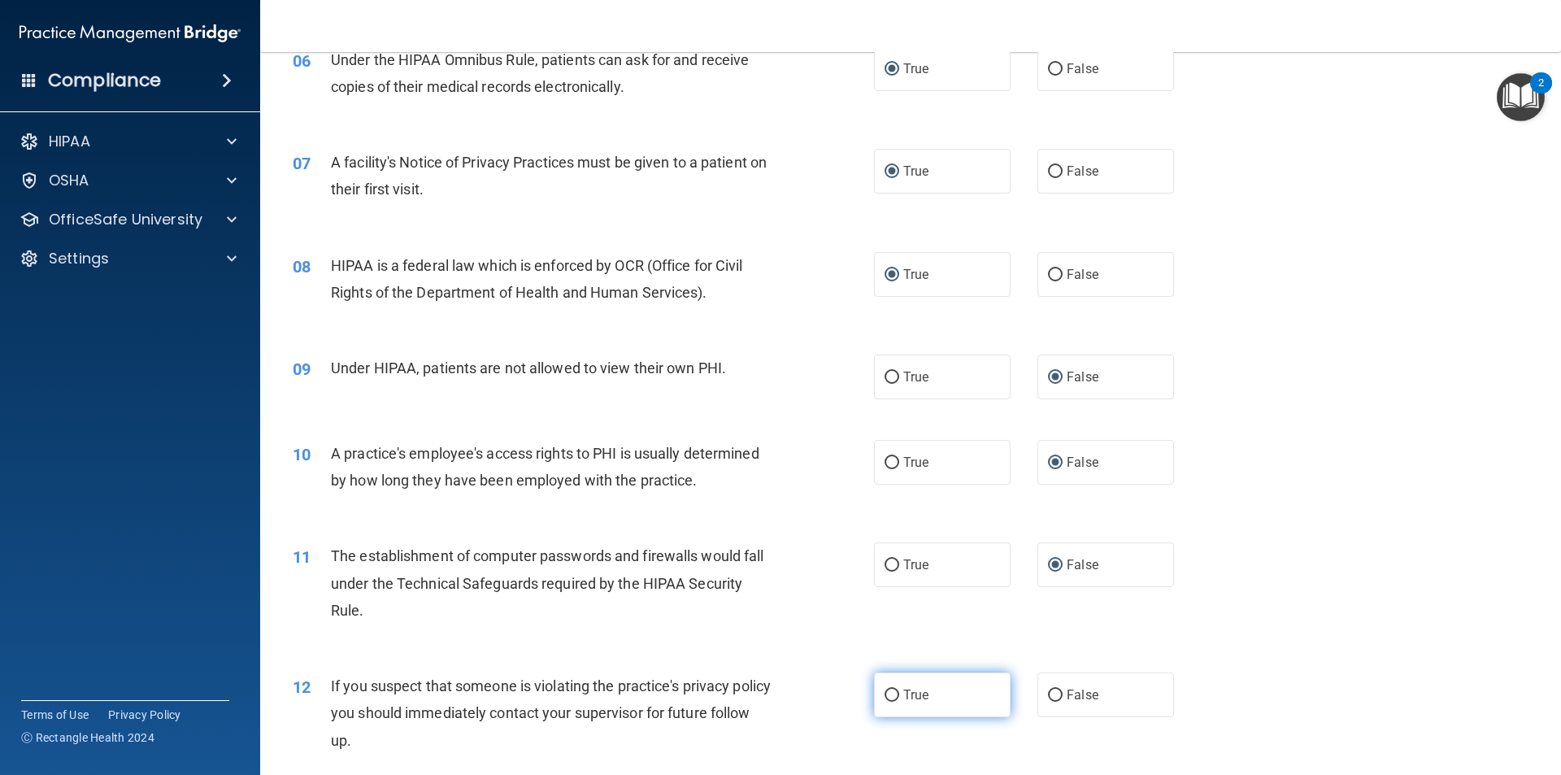
click at [885, 697] on input "True" at bounding box center [892, 695] width 15 height 12
radio input "true"
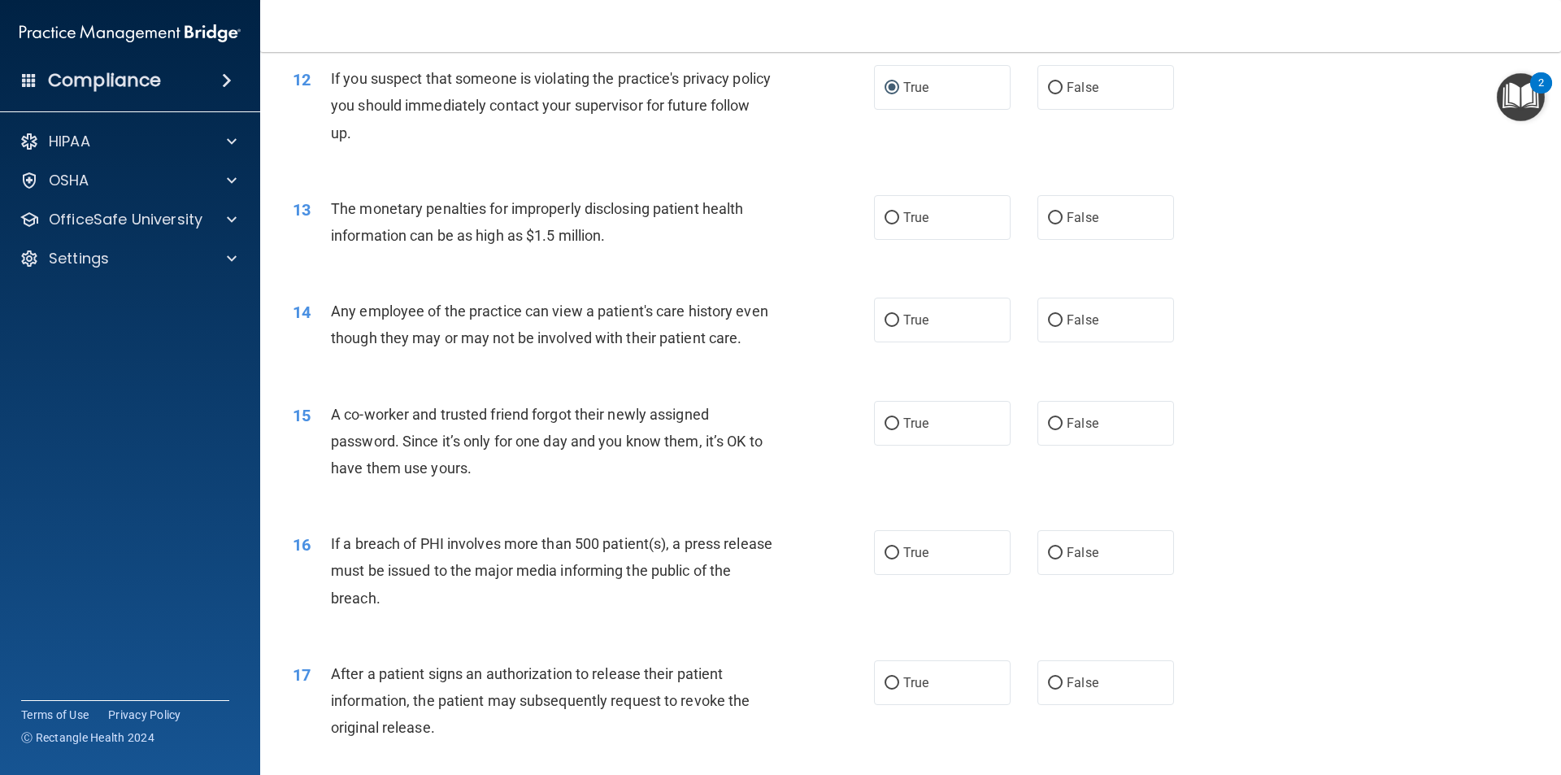
scroll to position [1382, 0]
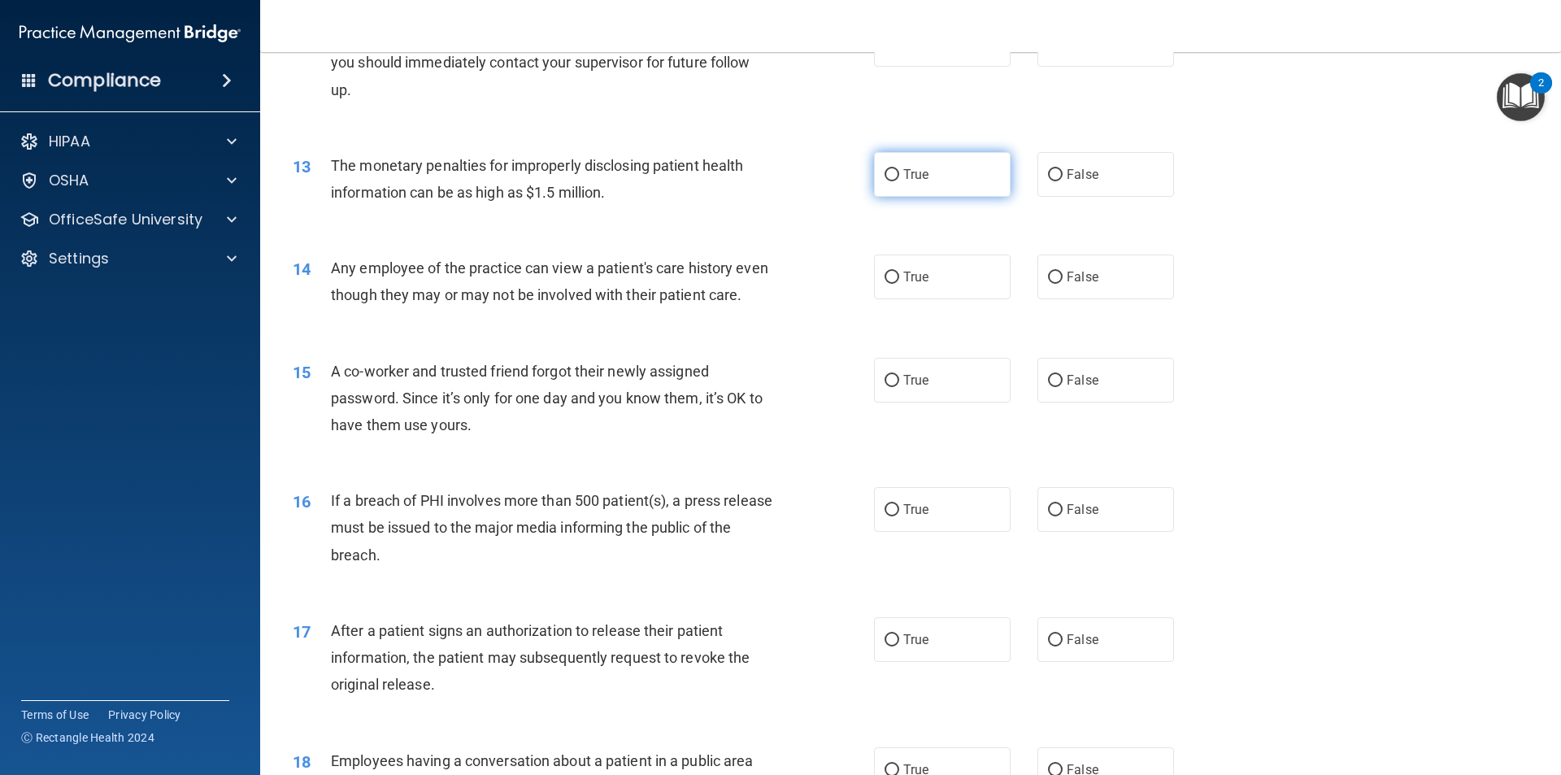
click at [885, 176] on input "True" at bounding box center [892, 175] width 15 height 12
radio input "true"
click at [1048, 277] on input "False" at bounding box center [1055, 278] width 15 height 12
radio input "true"
click at [1048, 387] on input "False" at bounding box center [1055, 381] width 15 height 12
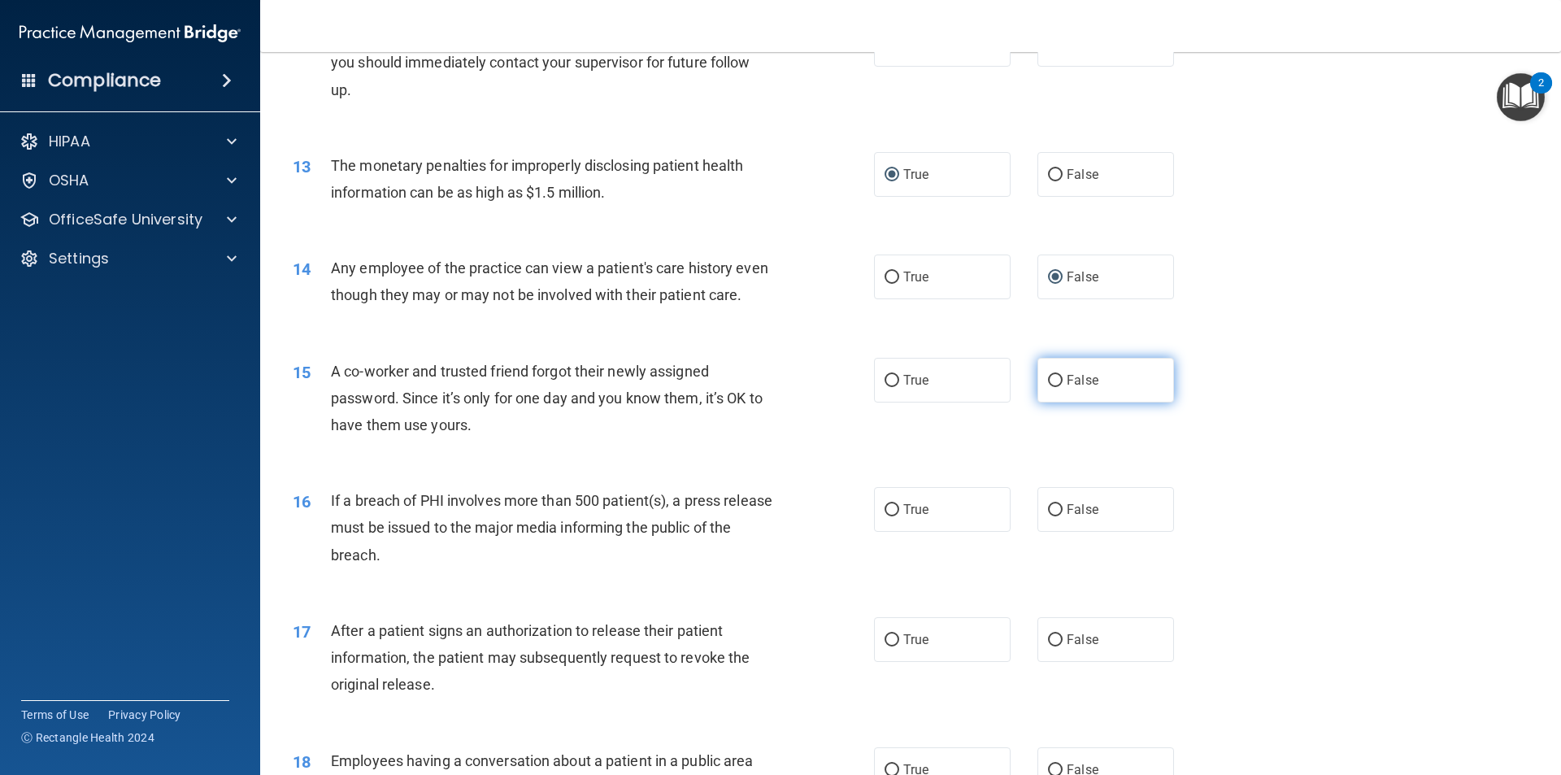
radio input "true"
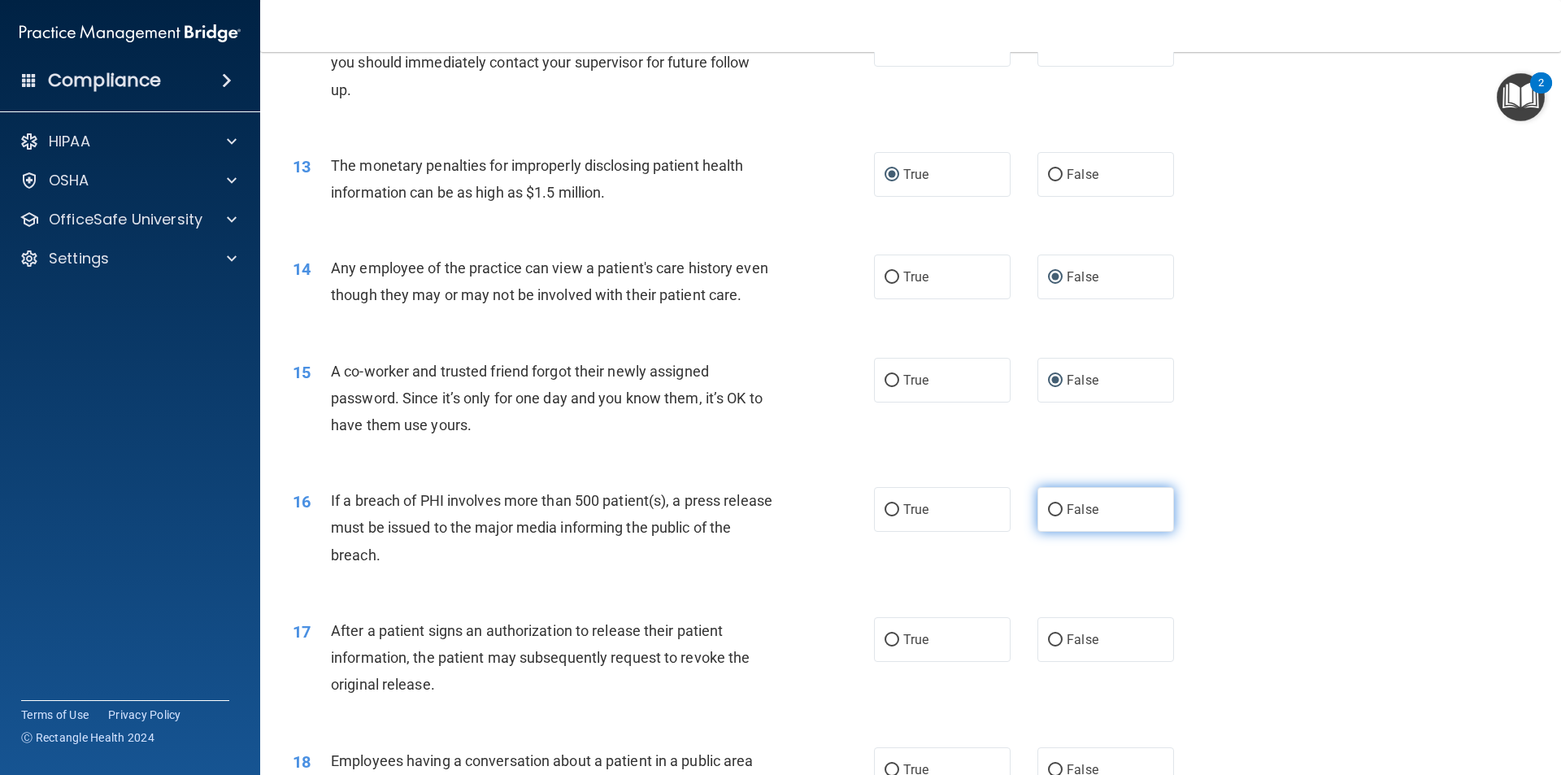
click at [1049, 516] on input "False" at bounding box center [1055, 510] width 15 height 12
radio input "true"
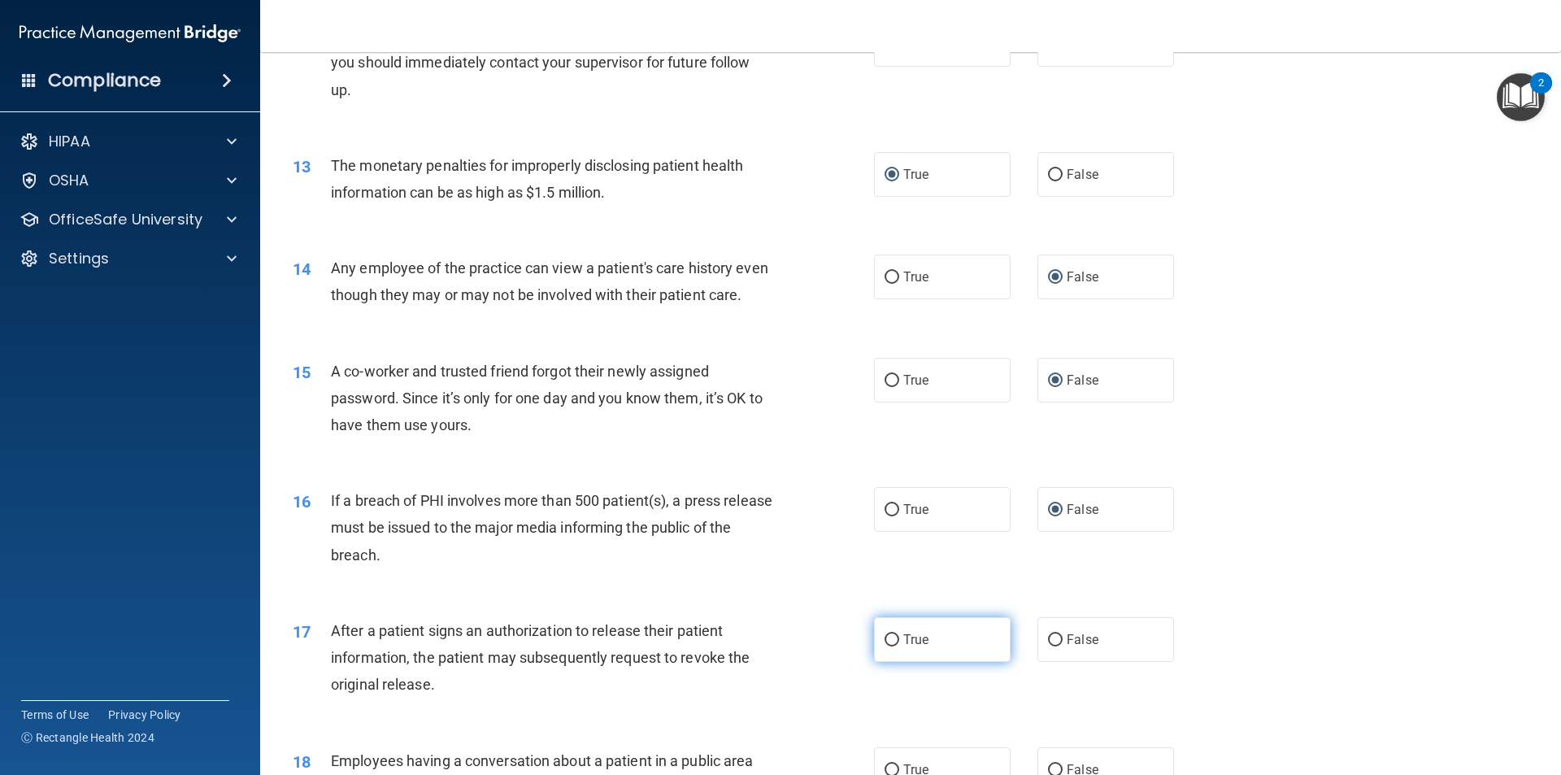
click at [885, 646] on input "True" at bounding box center [892, 640] width 15 height 12
radio input "true"
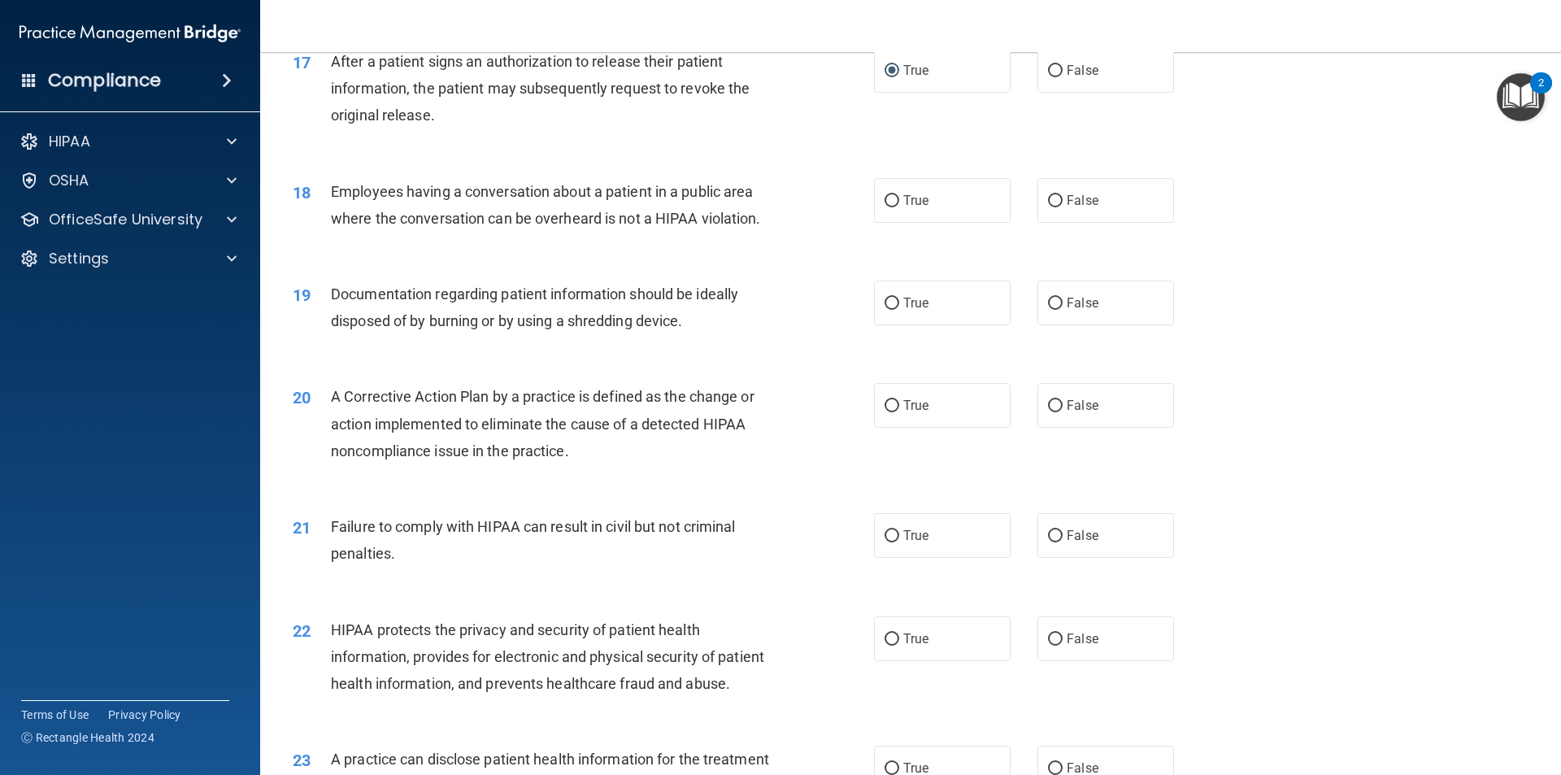
scroll to position [2033, 0]
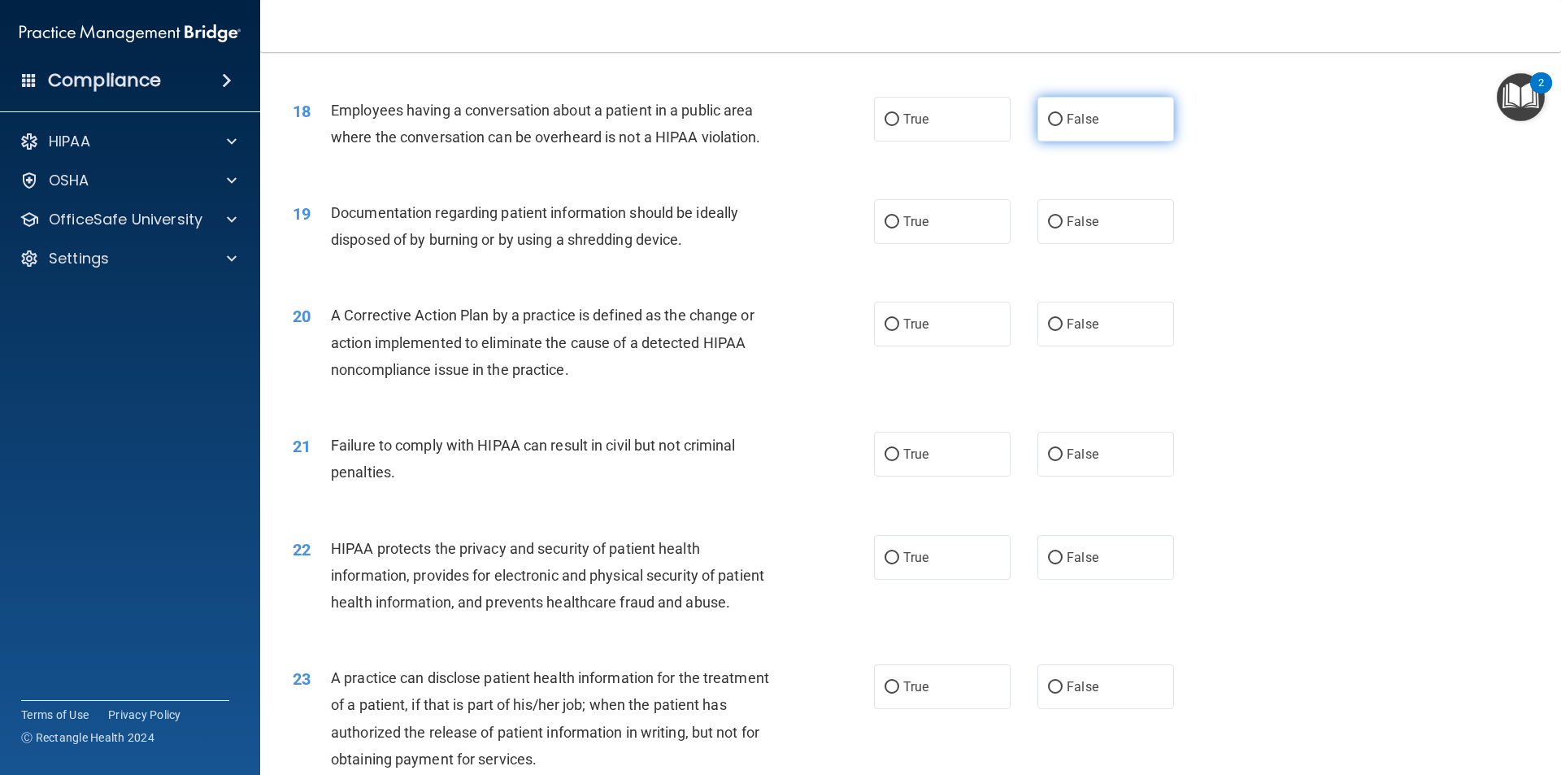
click at [1050, 126] on input "False" at bounding box center [1055, 120] width 15 height 12
radio input "true"
click at [887, 228] on input "True" at bounding box center [892, 222] width 15 height 12
radio input "true"
click at [889, 346] on label "True" at bounding box center [942, 324] width 137 height 45
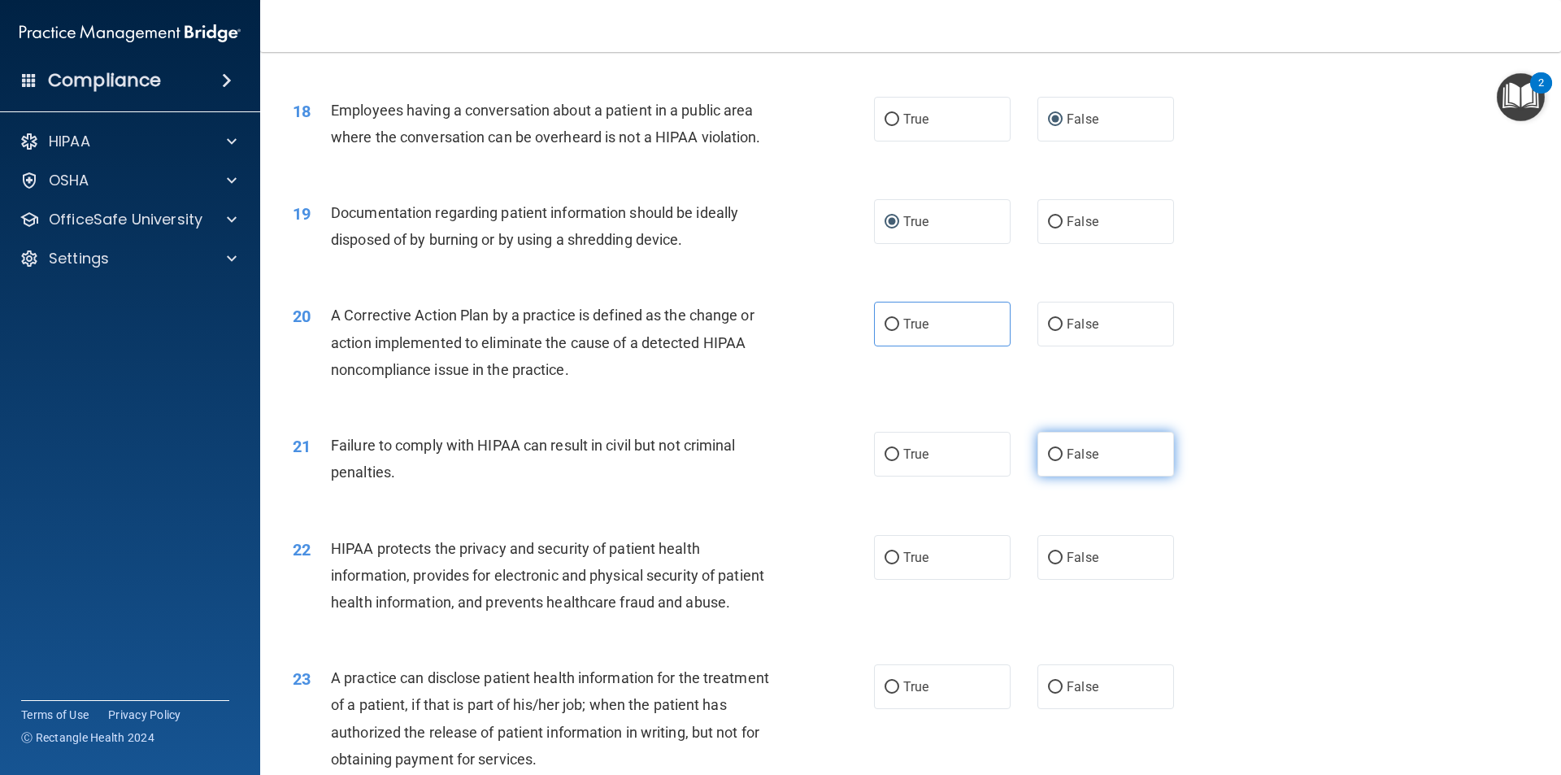
click at [1038, 476] on label "False" at bounding box center [1105, 454] width 137 height 45
click at [1048, 461] on input "False" at bounding box center [1055, 455] width 15 height 12
radio input "true"
click at [886, 564] on input "True" at bounding box center [892, 558] width 15 height 12
radio input "true"
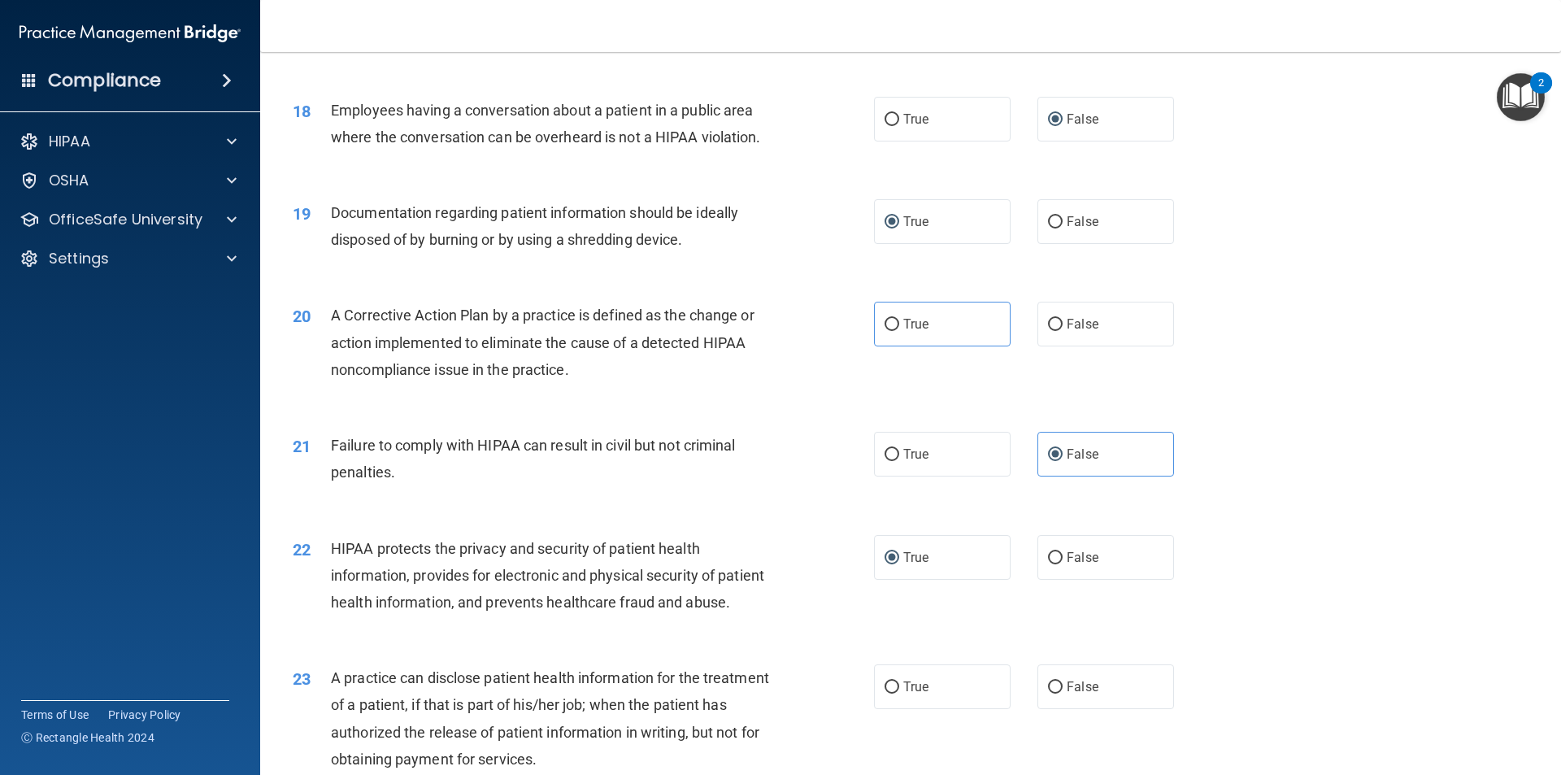
scroll to position [2114, 0]
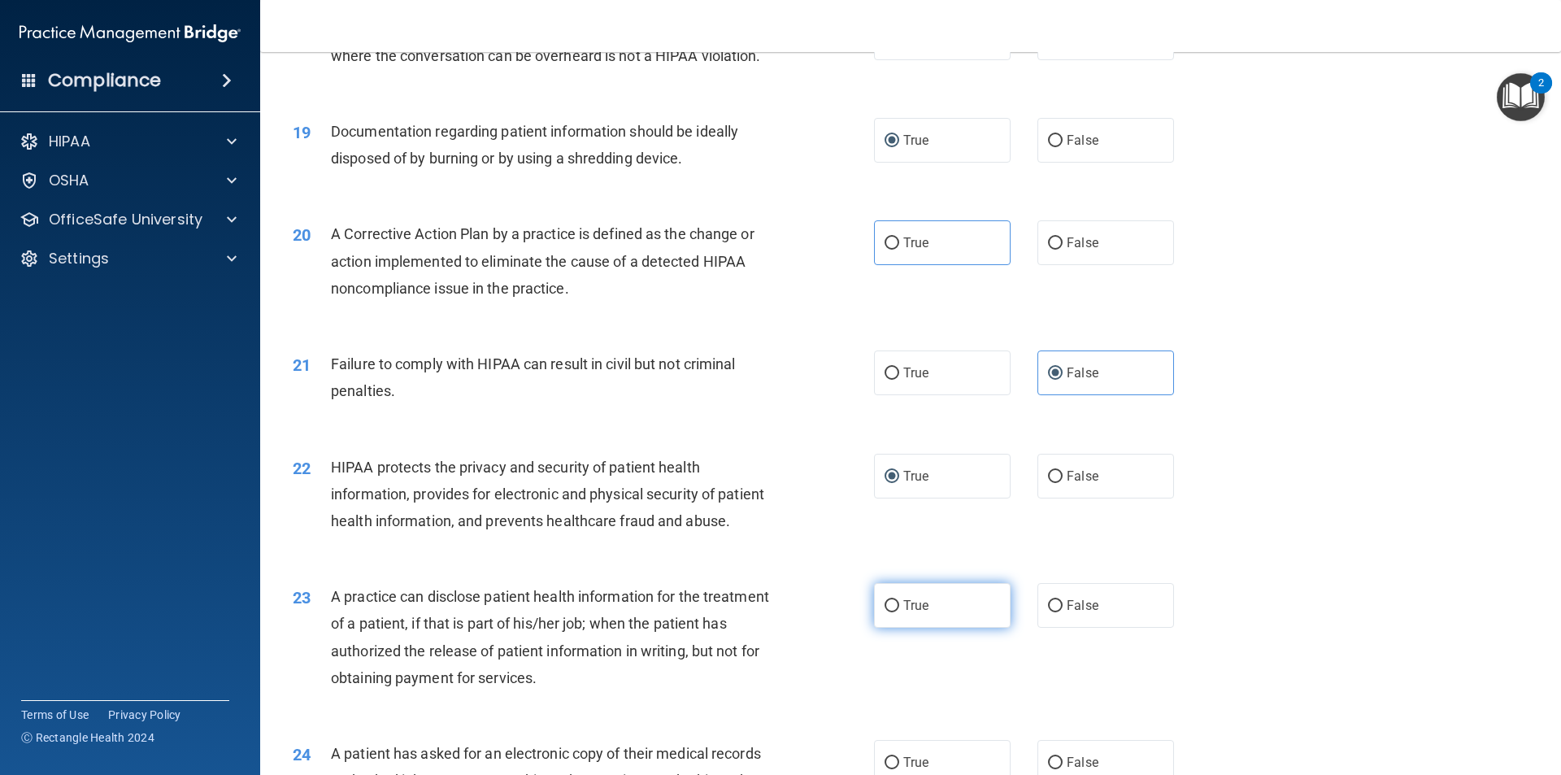
click at [885, 612] on input "True" at bounding box center [892, 606] width 15 height 12
radio input "true"
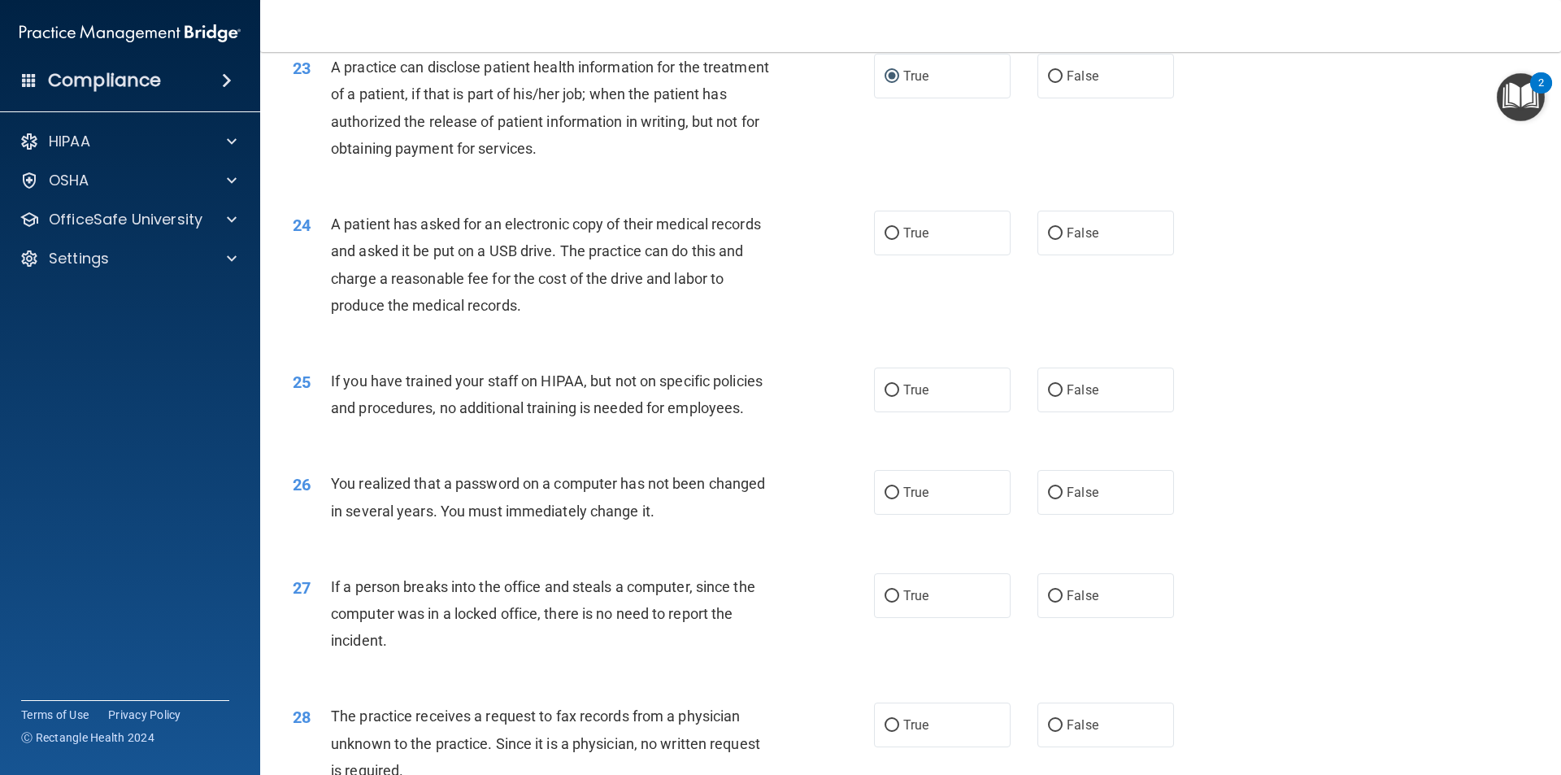
scroll to position [2683, 0]
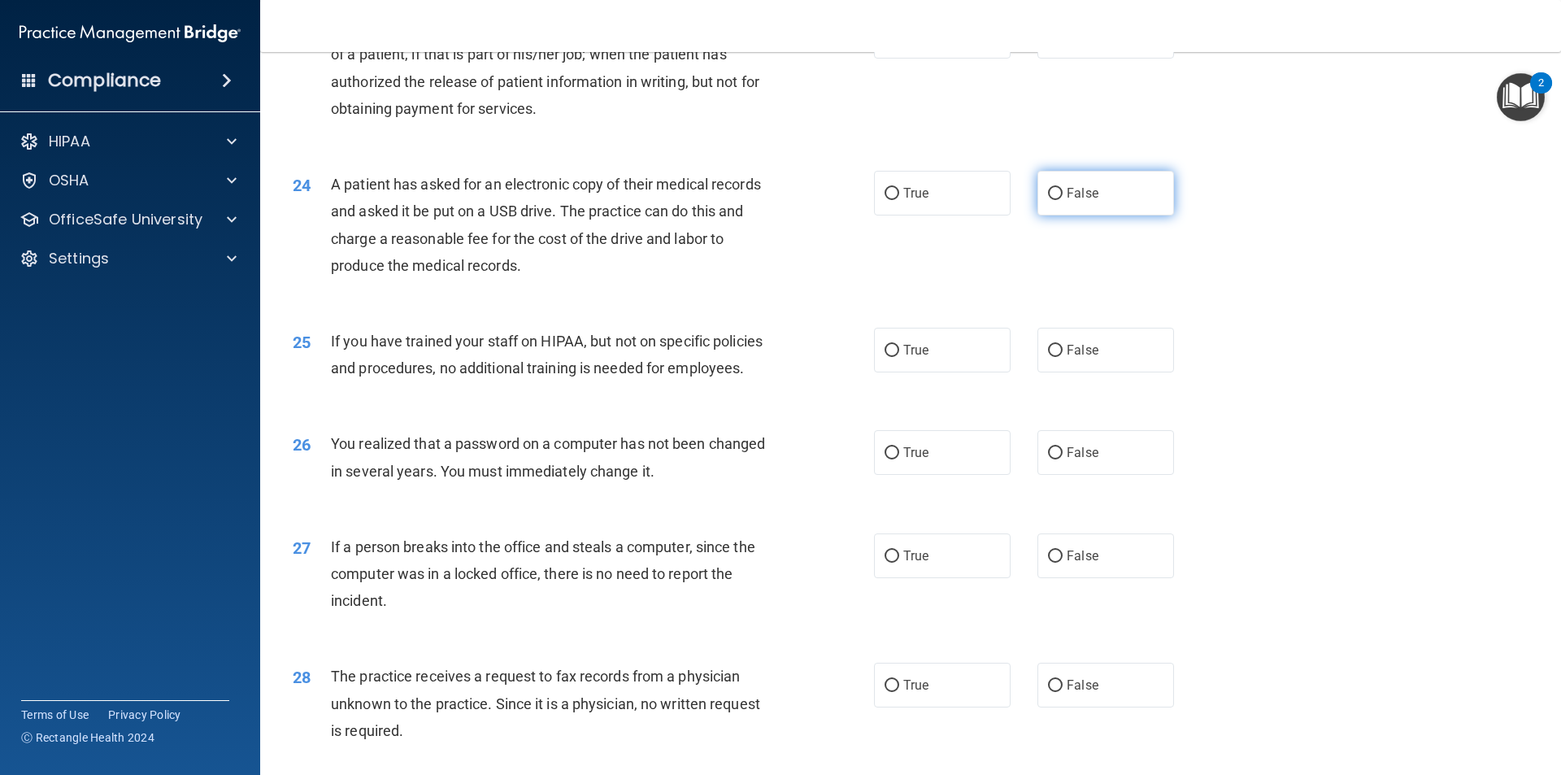
click at [1048, 200] on input "False" at bounding box center [1055, 194] width 15 height 12
radio input "true"
click at [1048, 357] on input "False" at bounding box center [1055, 351] width 15 height 12
radio input "true"
click at [1048, 459] on input "False" at bounding box center [1055, 453] width 15 height 12
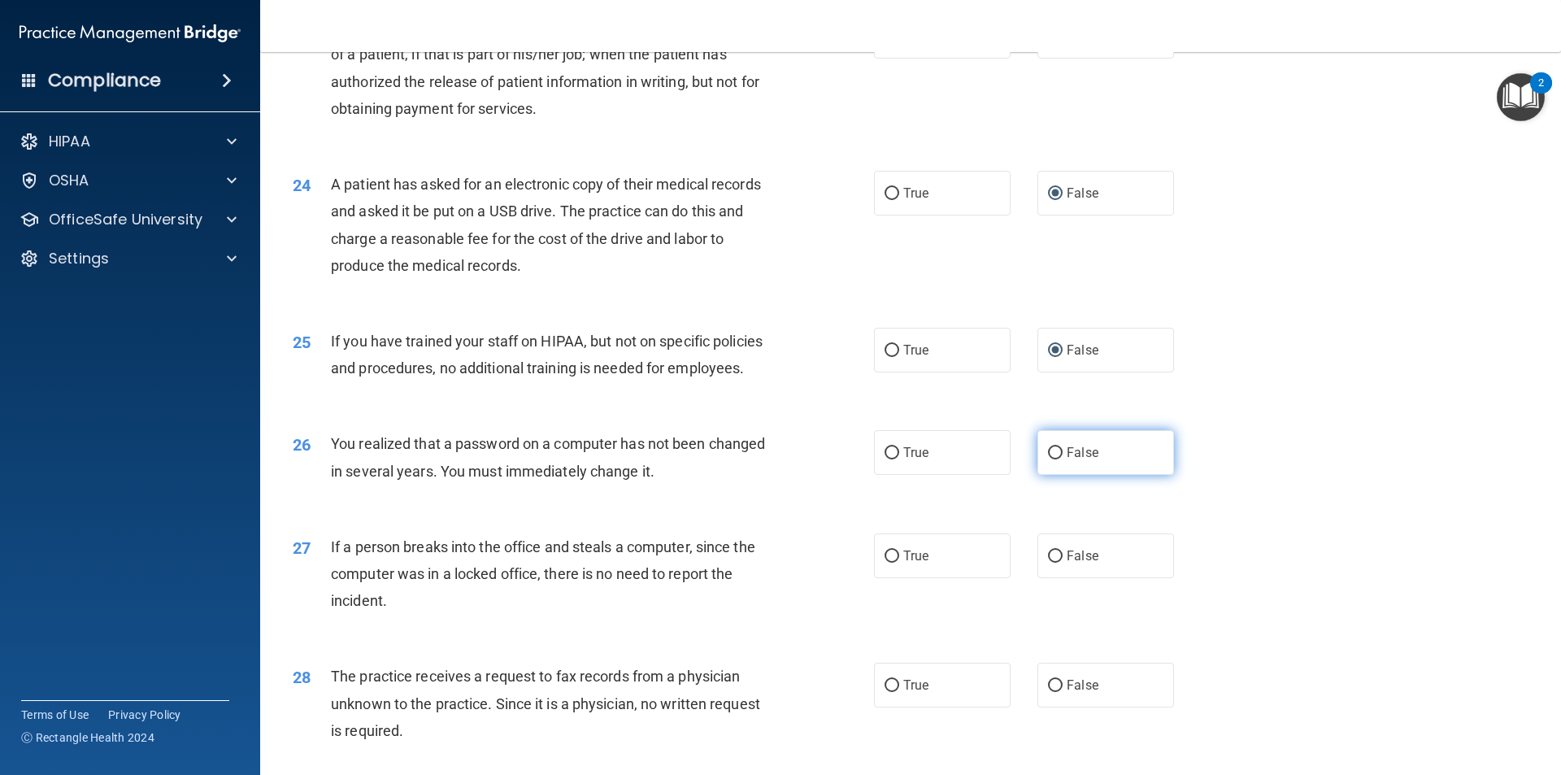
radio input "true"
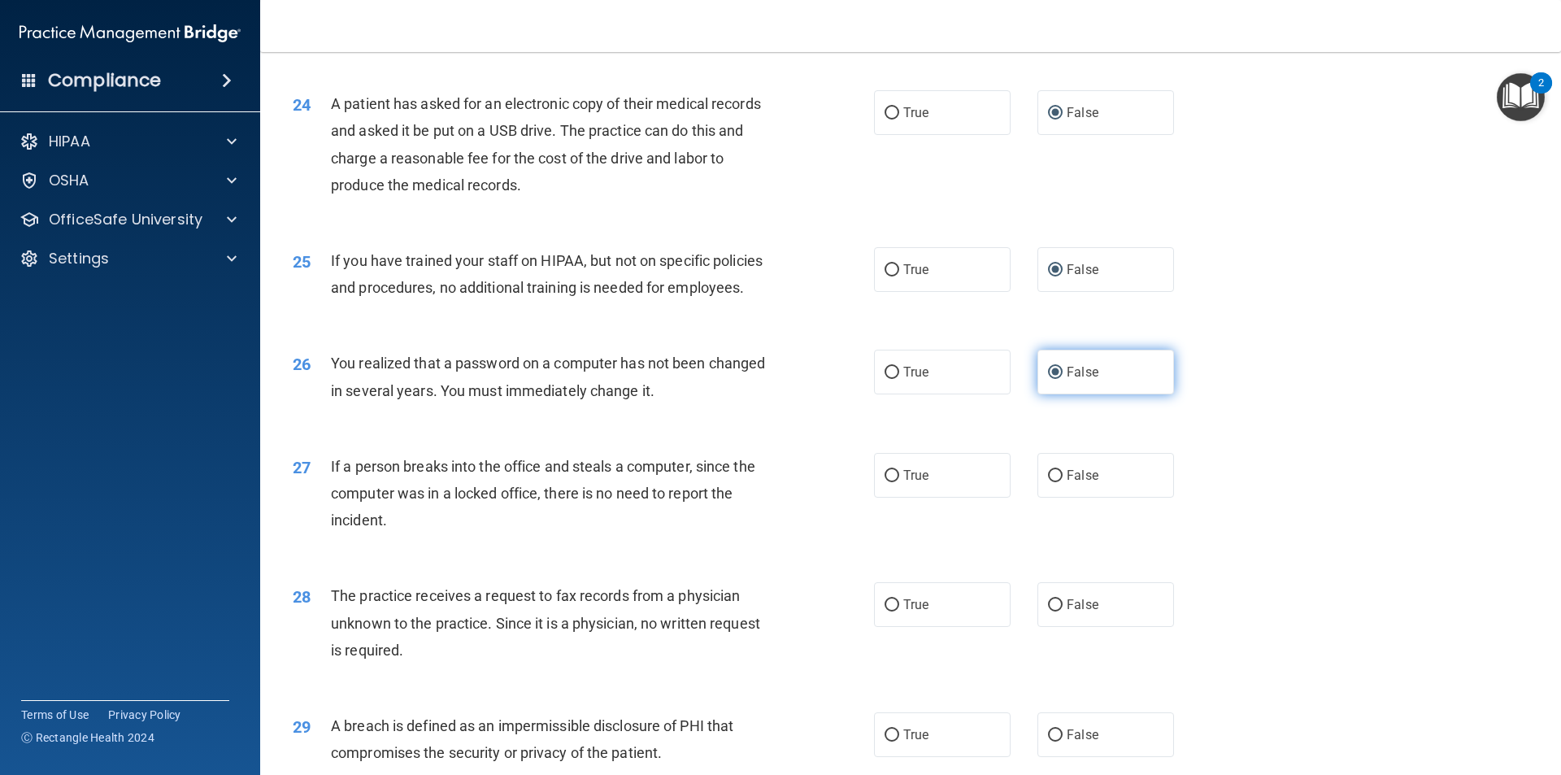
scroll to position [2764, 0]
click at [1049, 481] on input "False" at bounding box center [1055, 475] width 15 height 12
radio input "true"
click at [1048, 611] on input "False" at bounding box center [1055, 604] width 15 height 12
radio input "true"
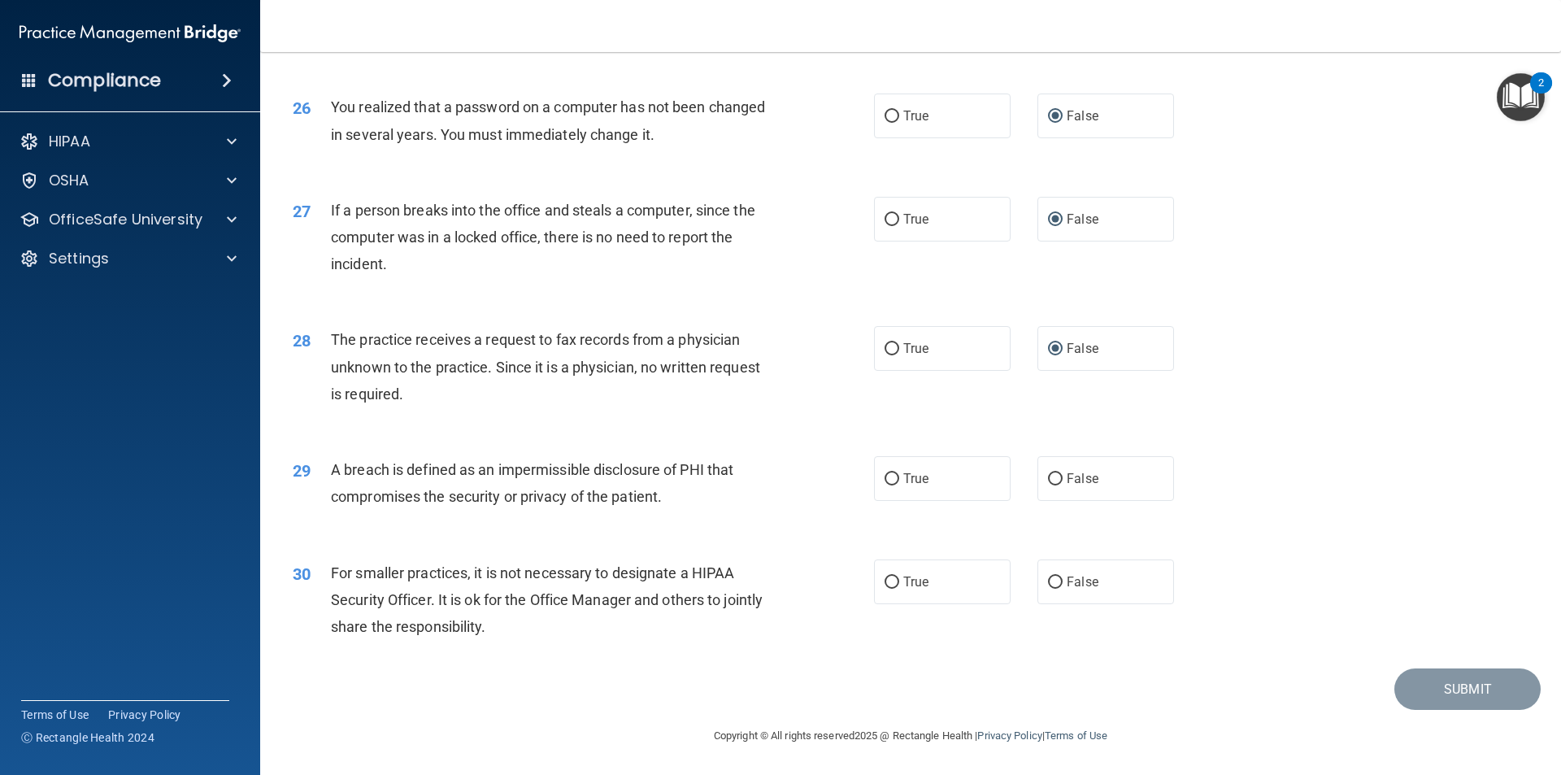
scroll to position [3073, 0]
click at [888, 482] on input "True" at bounding box center [892, 479] width 15 height 12
radio input "true"
click at [885, 585] on input "True" at bounding box center [892, 582] width 15 height 12
radio input "true"
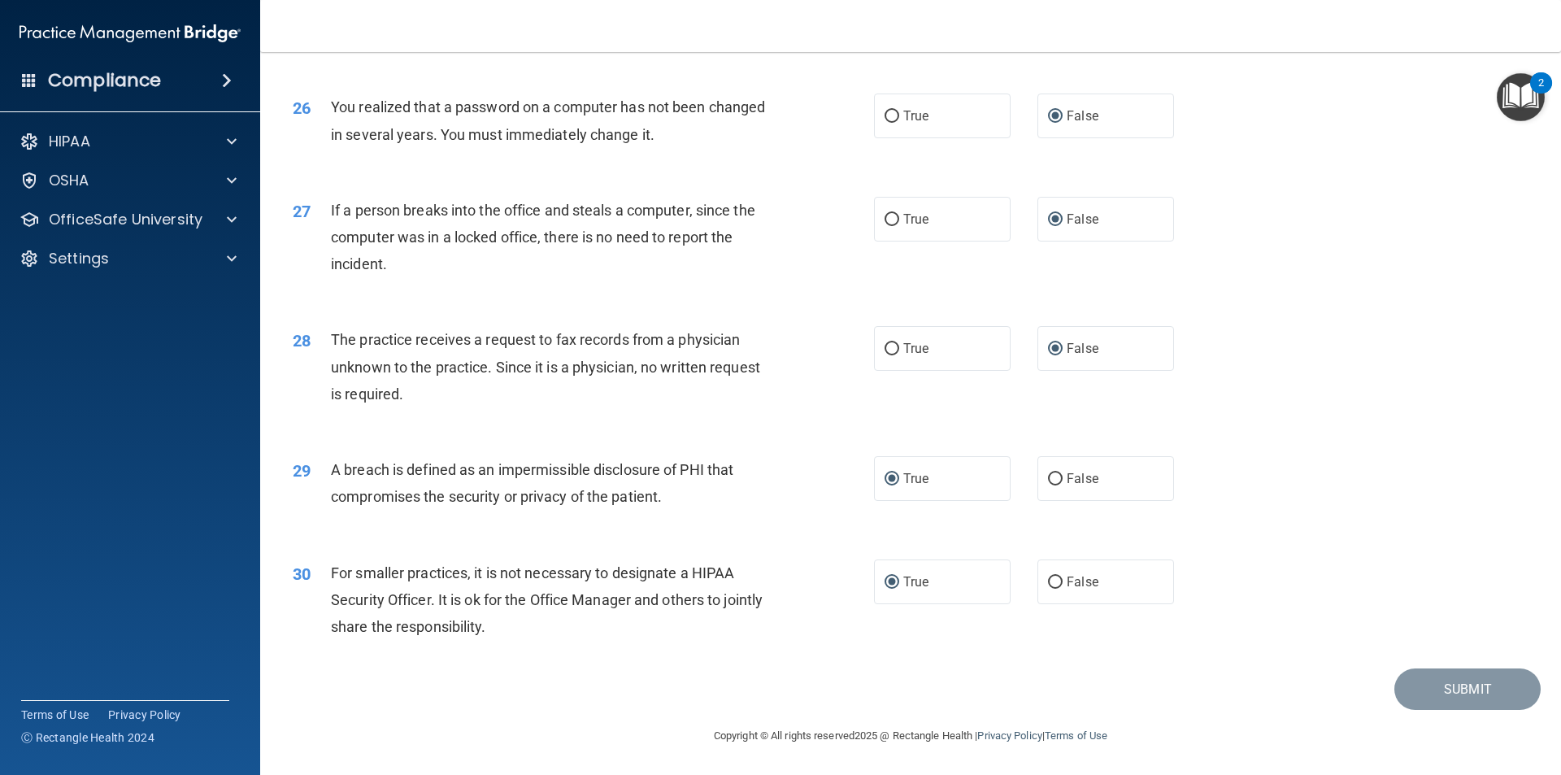
click at [1352, 715] on footer "Copyright © All rights reserved 2025 @ Rectangle Health | Privacy Policy | Term…" at bounding box center [911, 734] width 1236 height 49
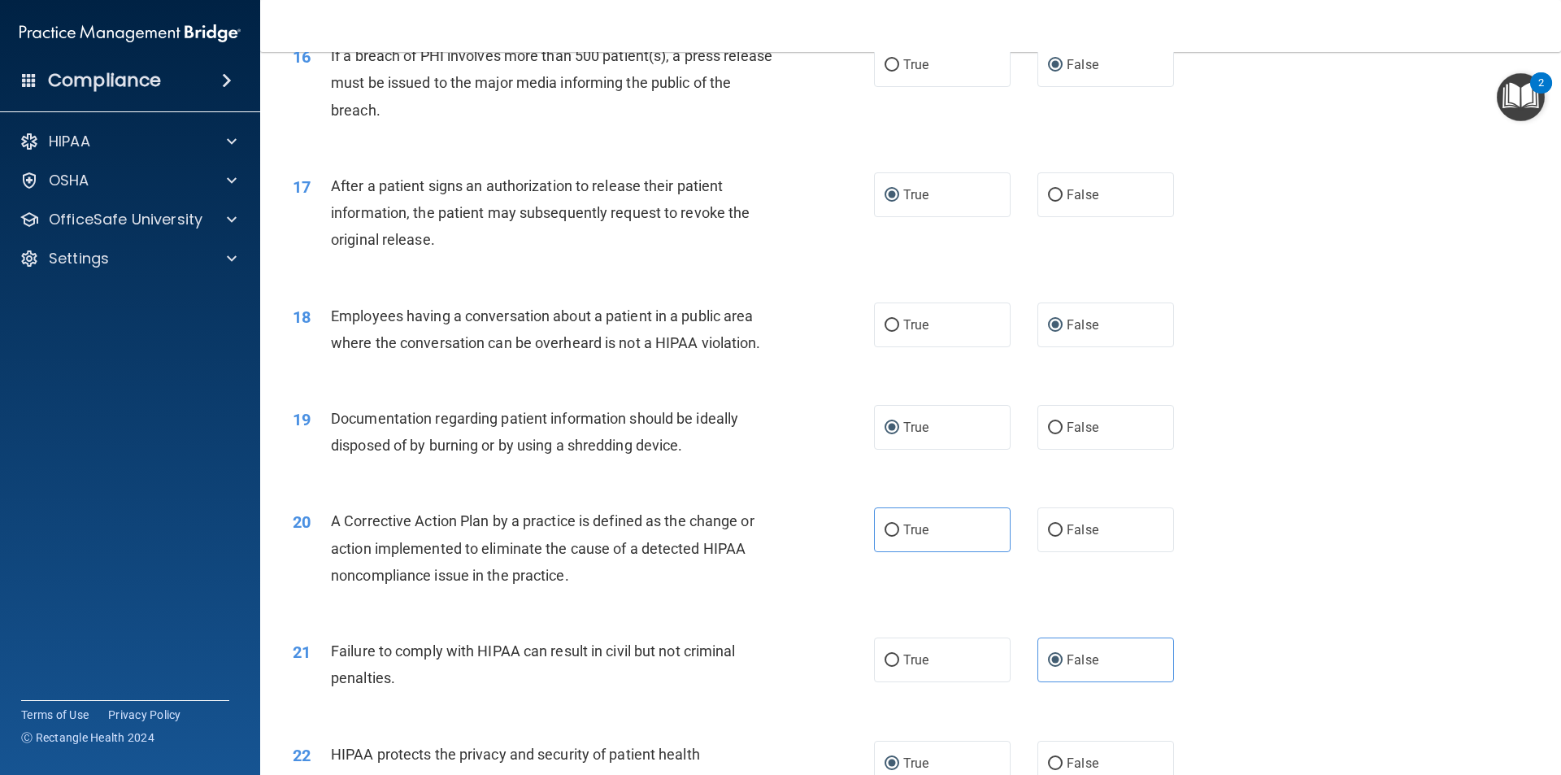
scroll to position [1870, 0]
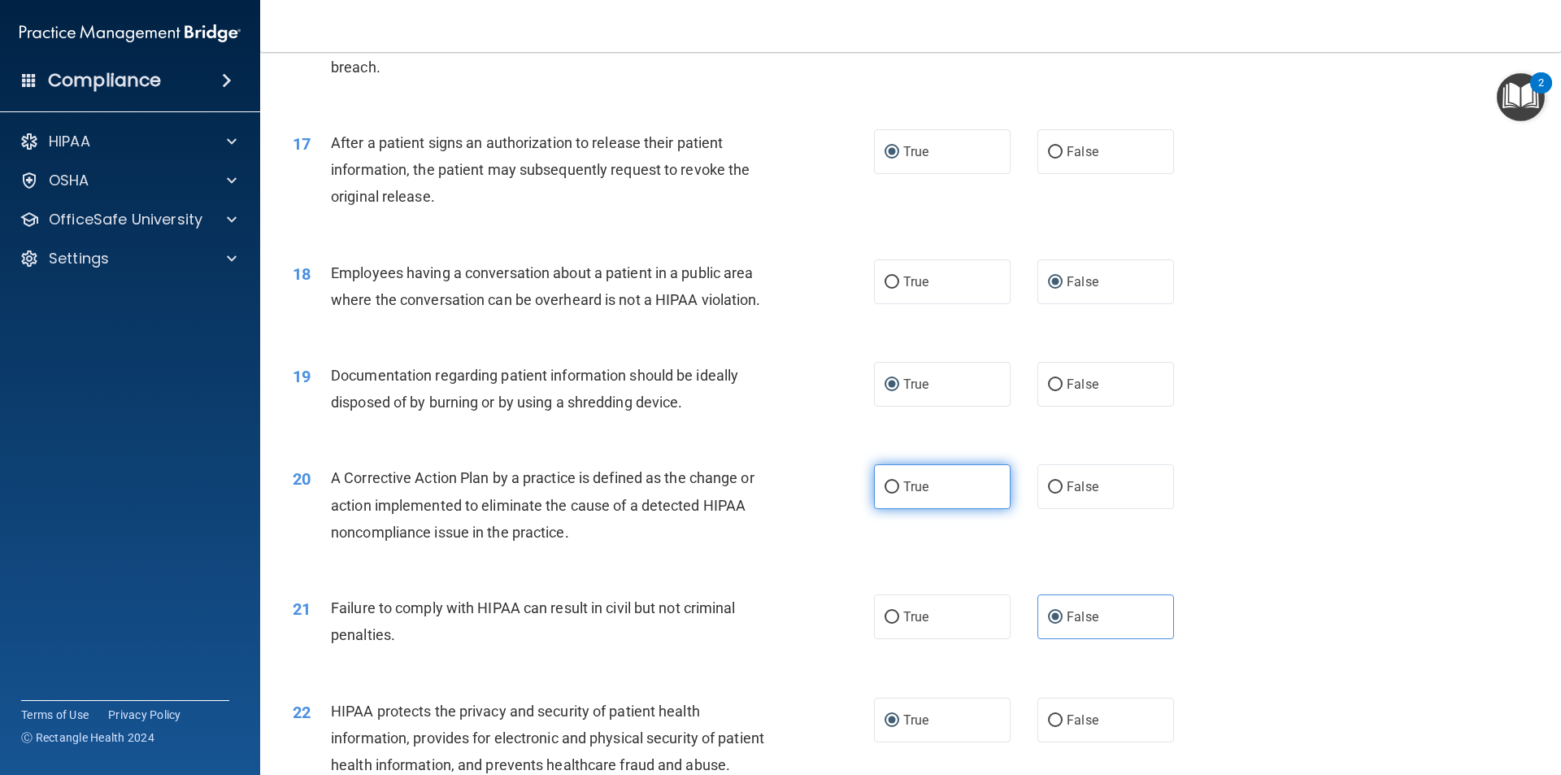
click at [901, 509] on label "True" at bounding box center [942, 486] width 137 height 45
click at [899, 494] on input "True" at bounding box center [892, 487] width 15 height 12
radio input "true"
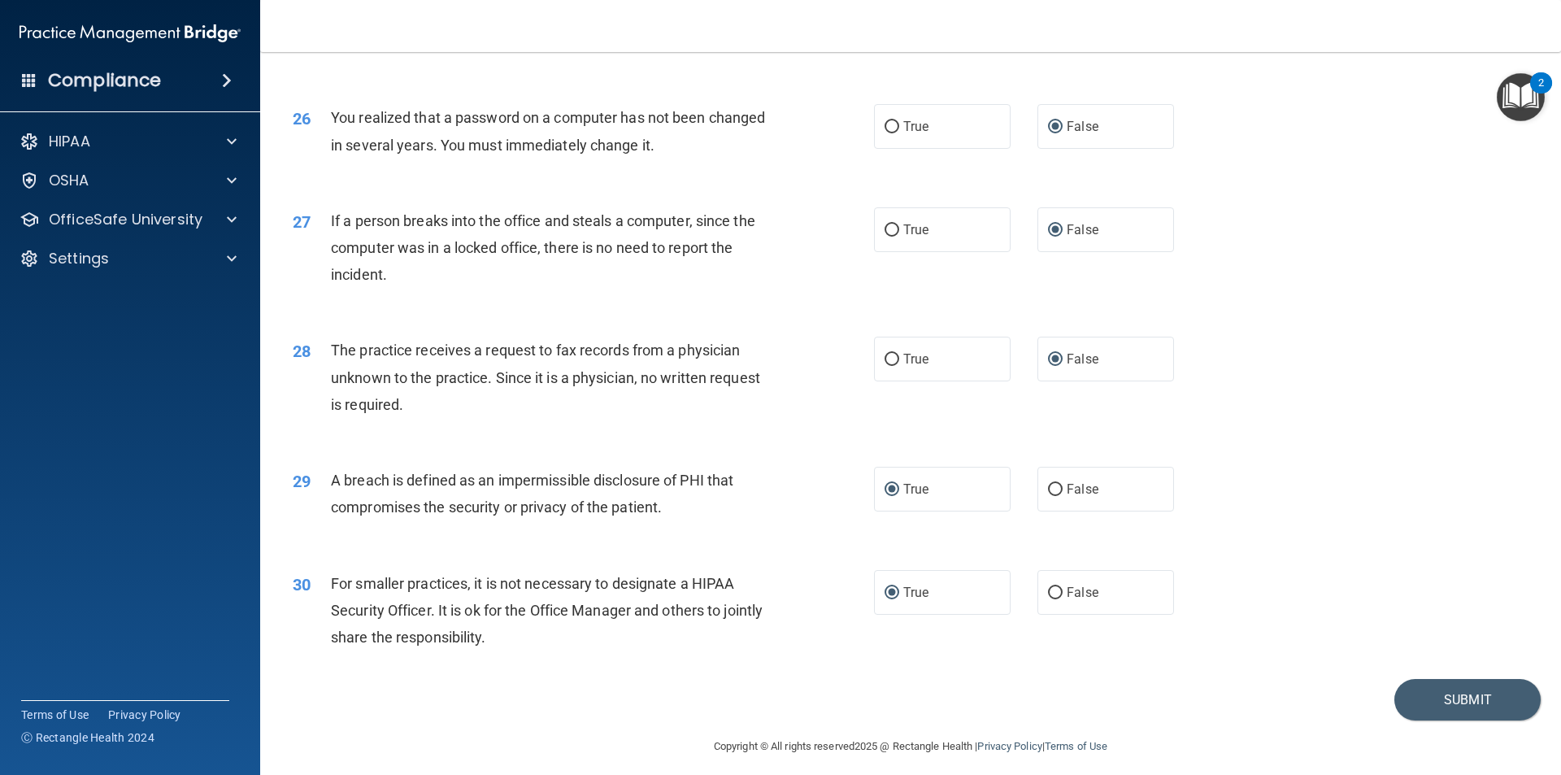
scroll to position [3073, 0]
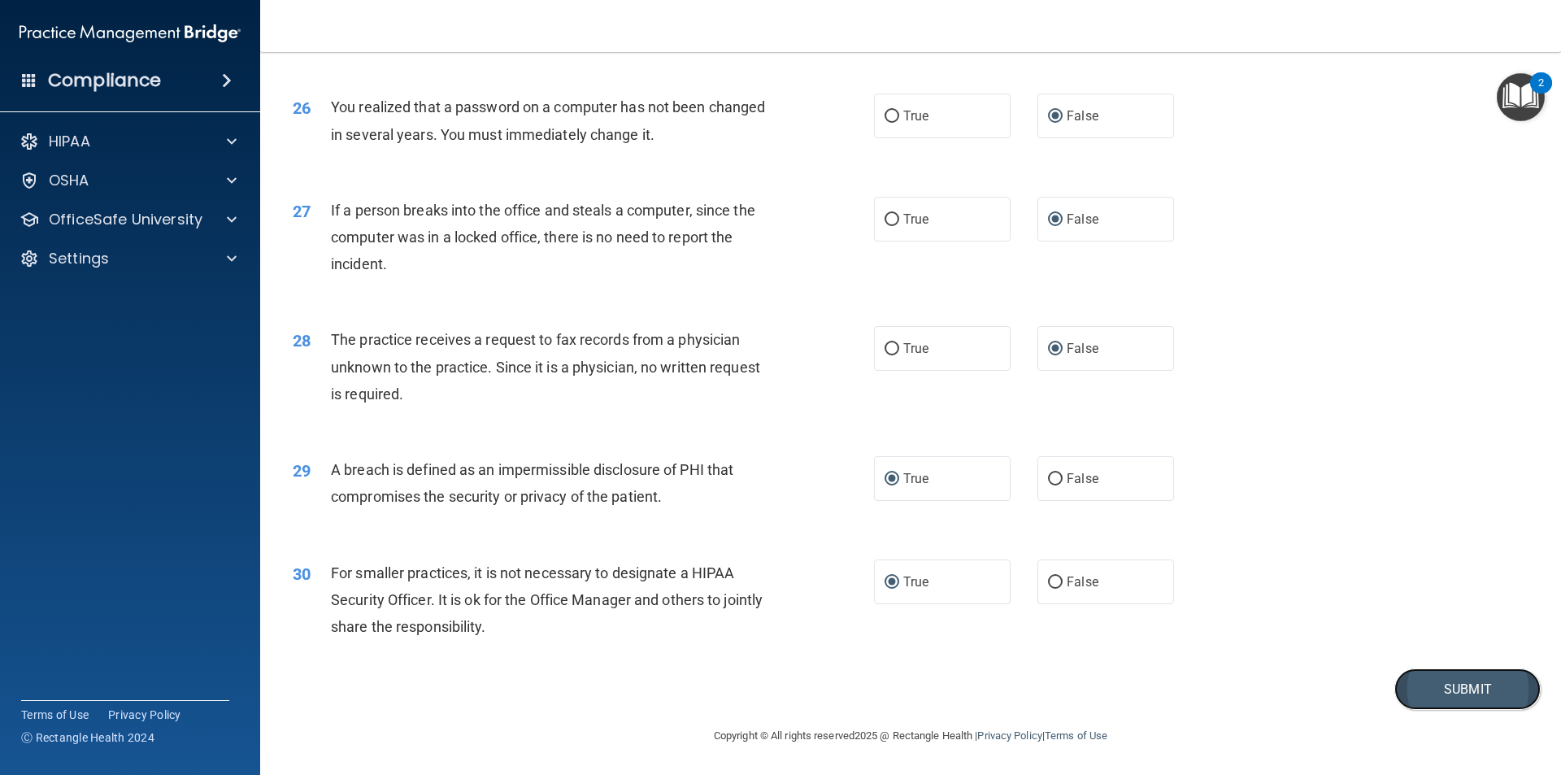
click at [1456, 689] on button "Submit" at bounding box center [1467, 688] width 146 height 41
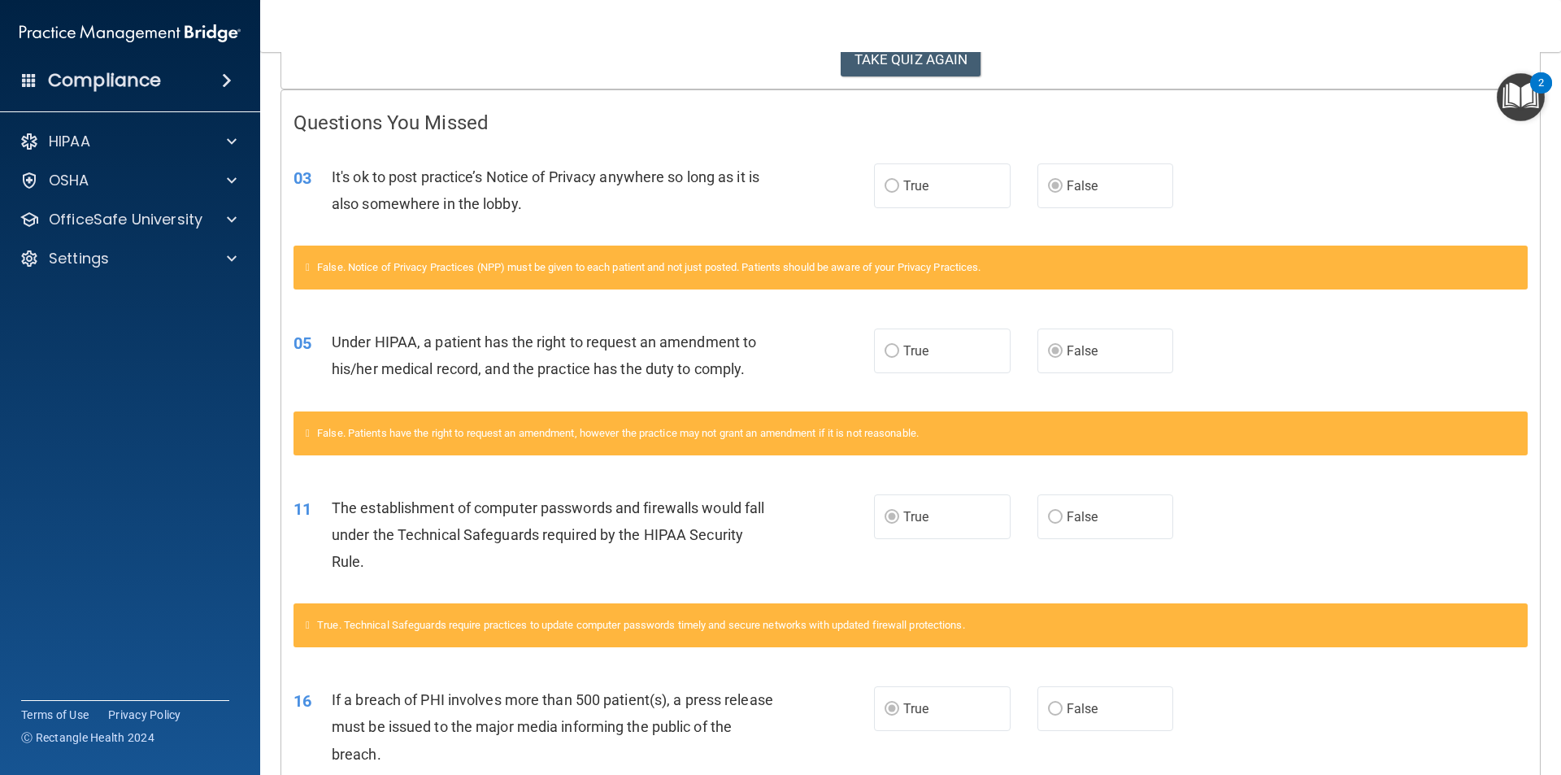
scroll to position [52, 0]
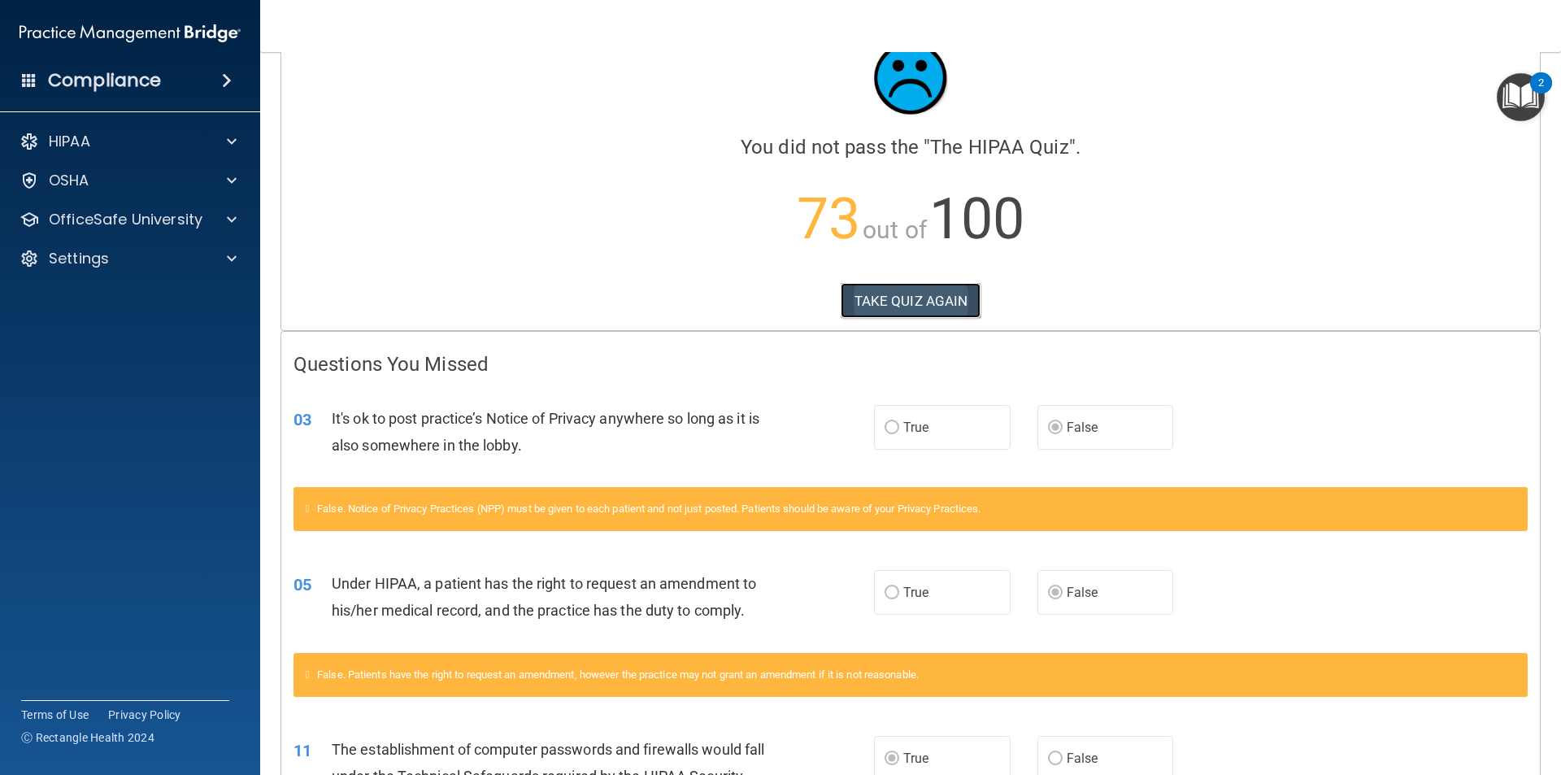
click at [897, 302] on button "TAKE QUIZ AGAIN" at bounding box center [911, 301] width 141 height 36
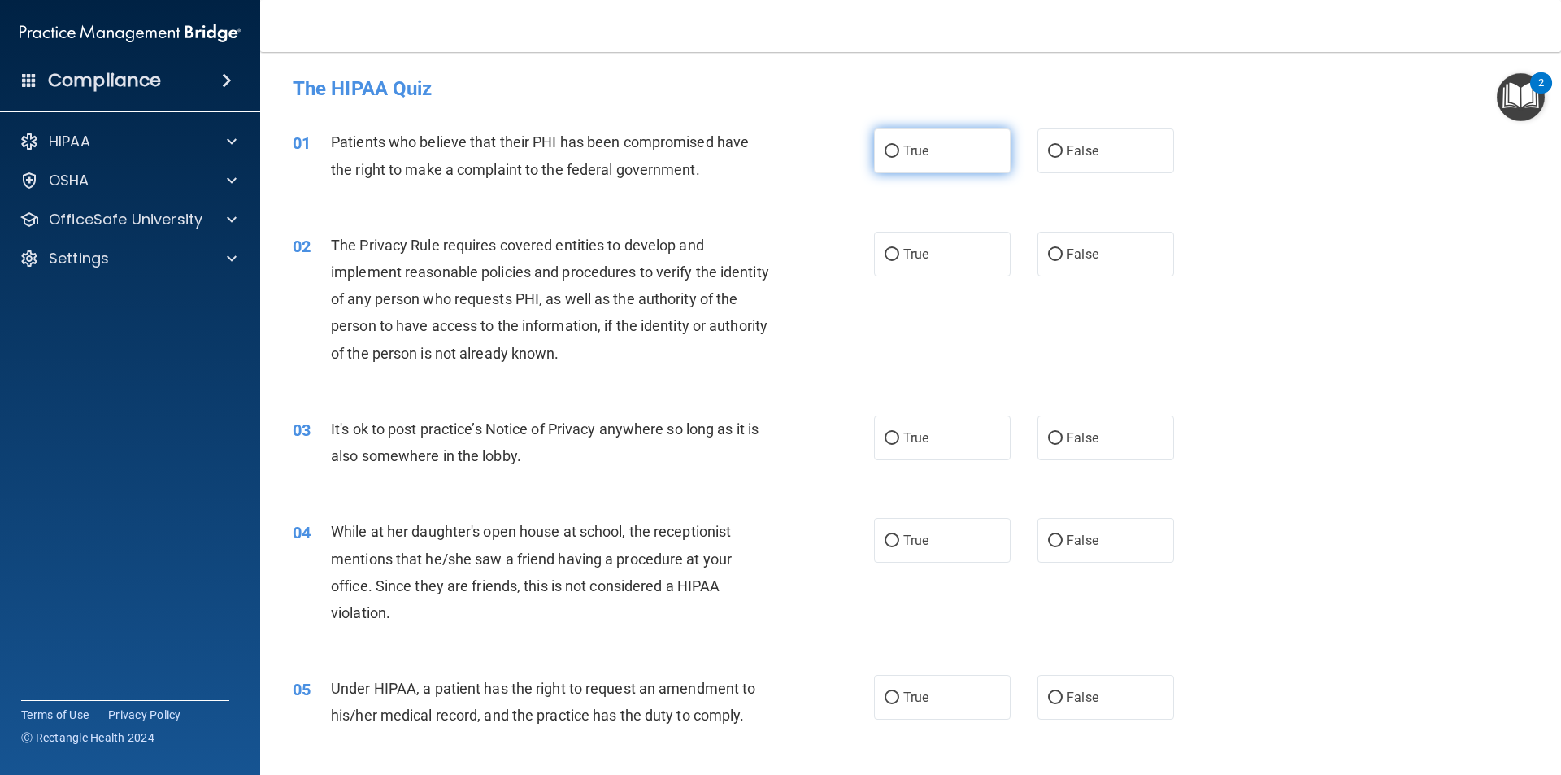
click at [885, 150] on input "True" at bounding box center [892, 152] width 15 height 12
radio input "true"
click at [893, 259] on input "True" at bounding box center [892, 255] width 15 height 12
radio input "true"
click at [1050, 437] on input "False" at bounding box center [1055, 439] width 15 height 12
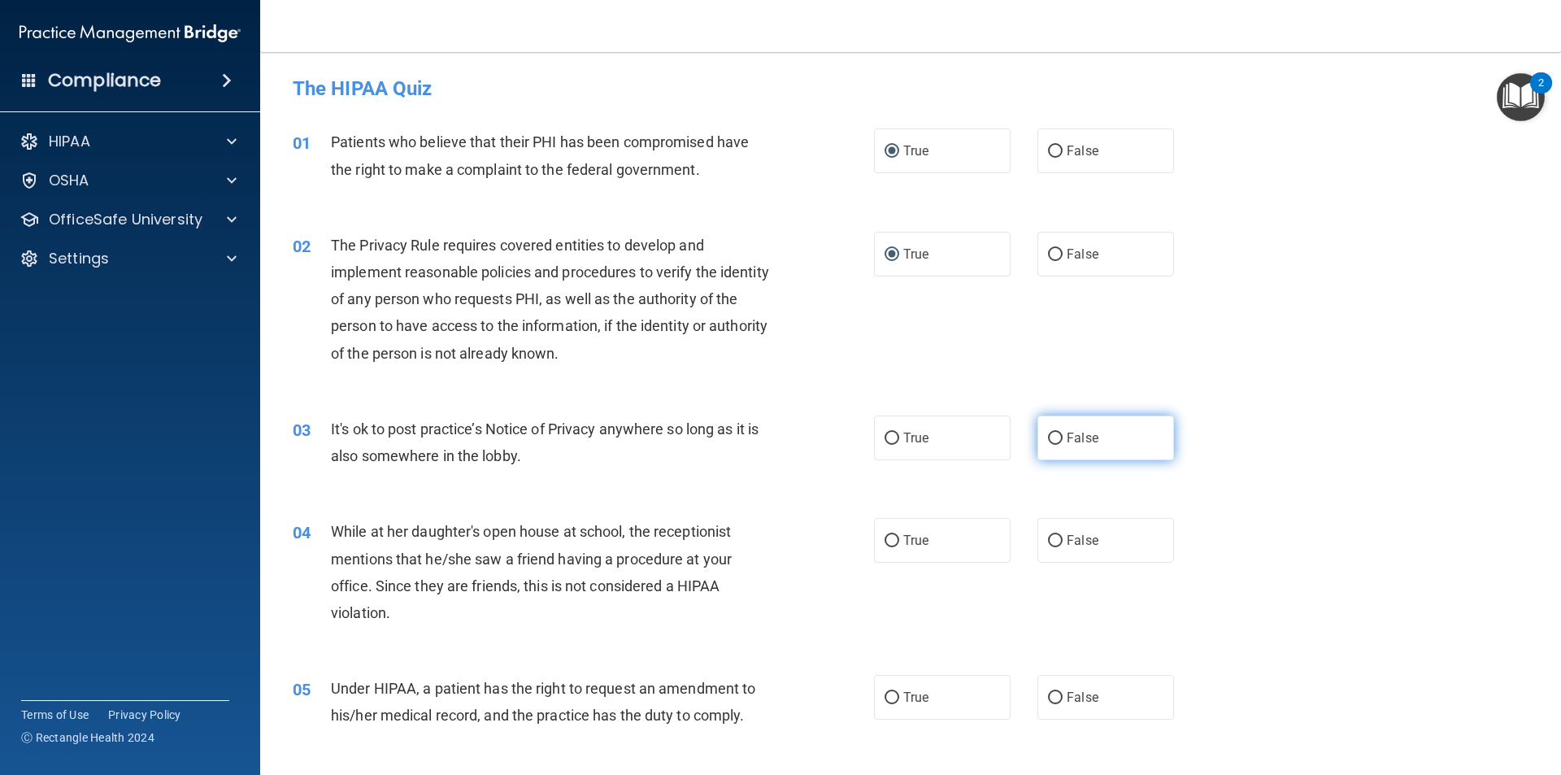
radio input "true"
click at [1048, 542] on input "False" at bounding box center [1055, 541] width 15 height 12
radio input "true"
click at [1048, 697] on input "False" at bounding box center [1055, 698] width 15 height 12
radio input "true"
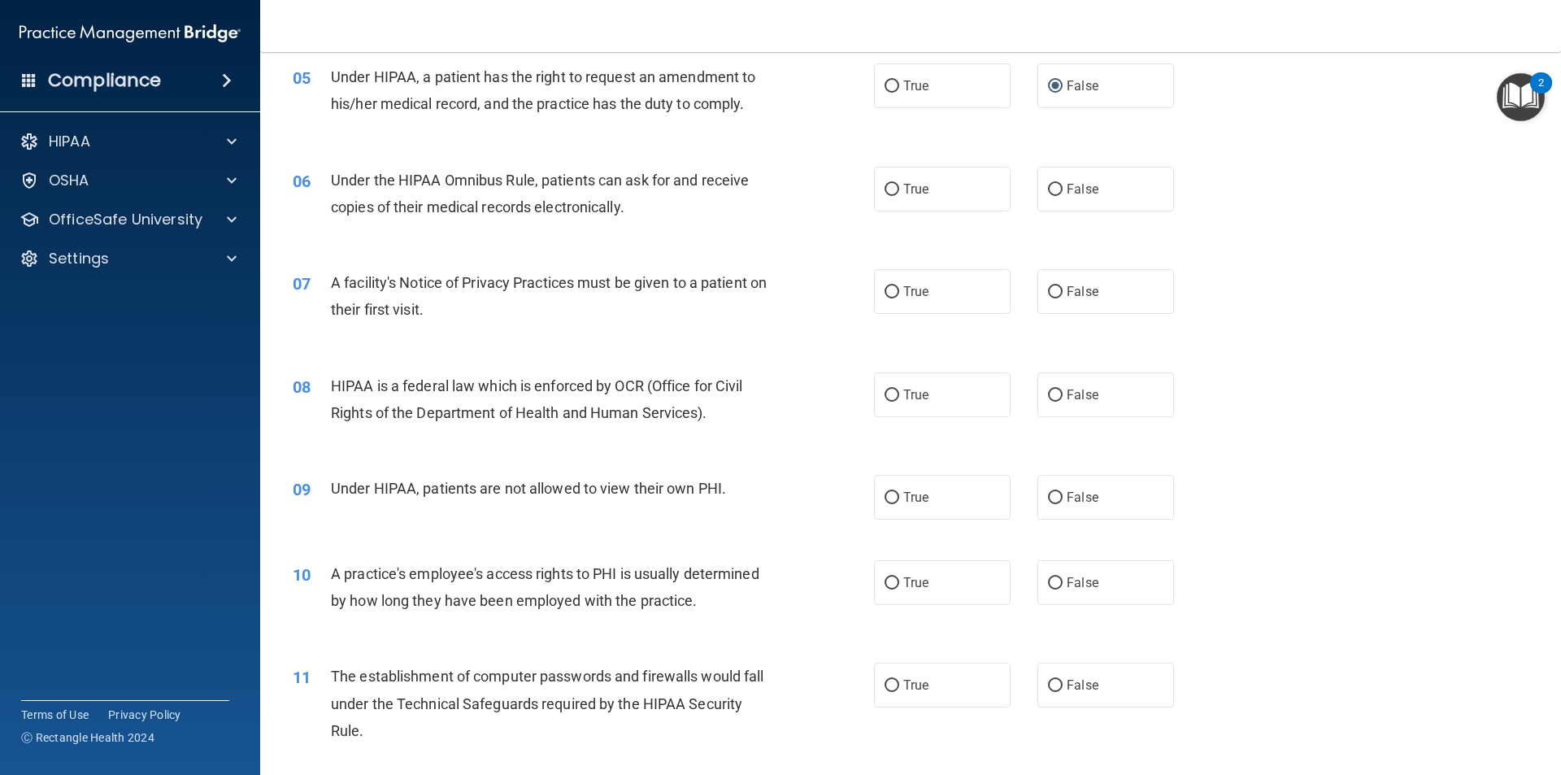
scroll to position [650, 0]
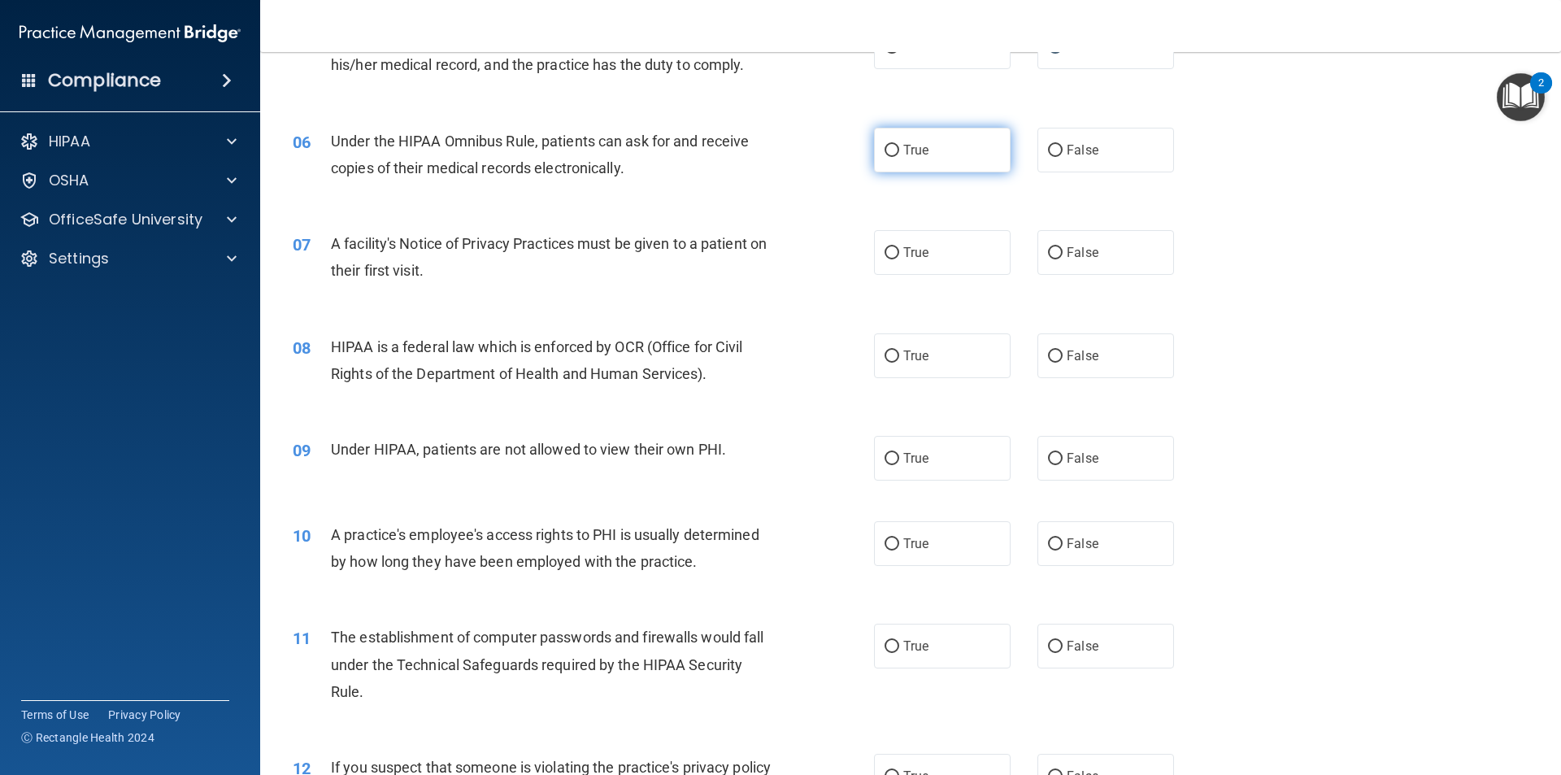
click at [885, 150] on input "True" at bounding box center [892, 151] width 15 height 12
radio input "true"
click at [885, 252] on input "True" at bounding box center [892, 253] width 15 height 12
radio input "true"
click at [889, 359] on input "True" at bounding box center [892, 356] width 15 height 12
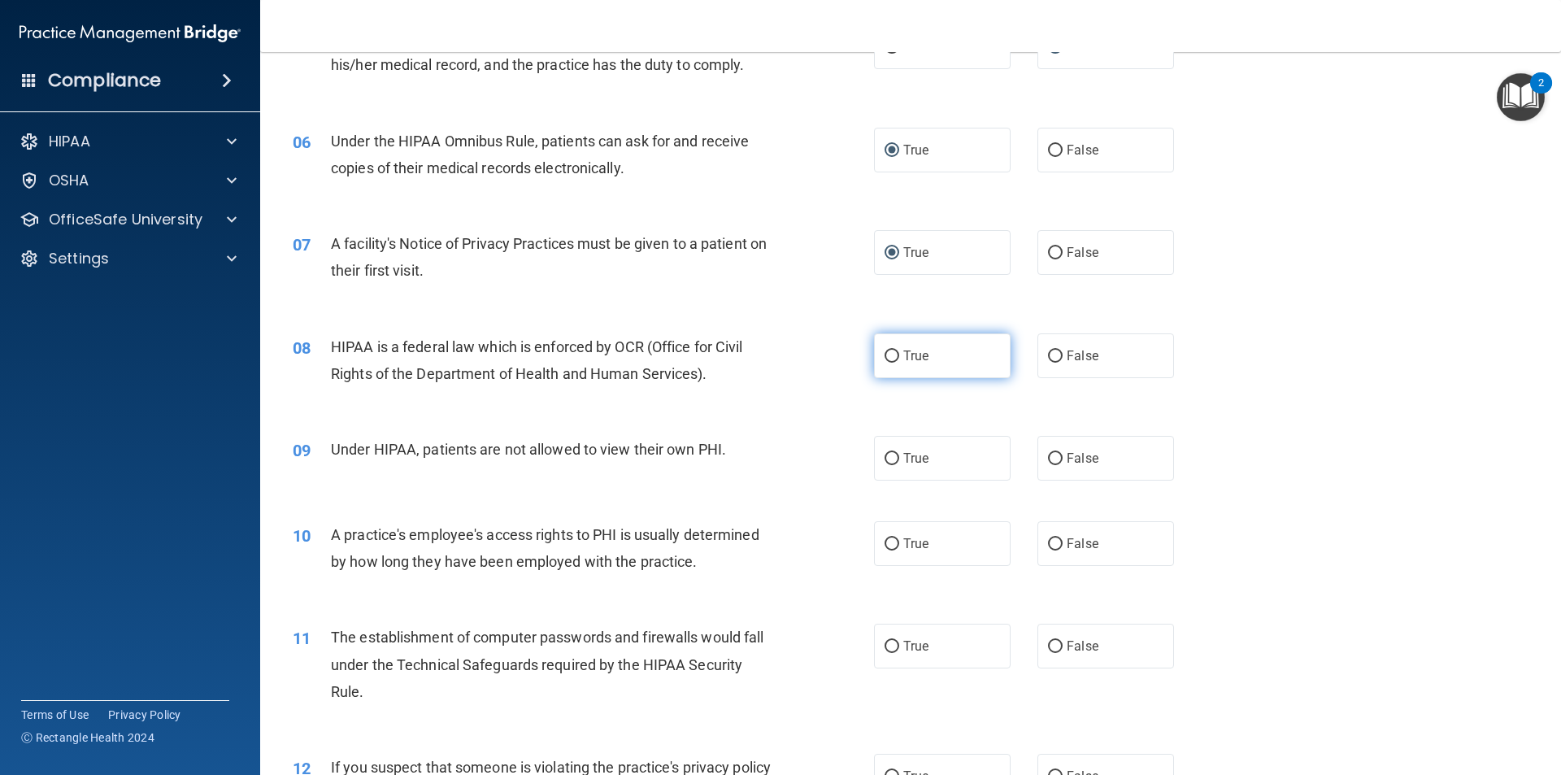
radio input "true"
click at [1051, 455] on input "False" at bounding box center [1055, 459] width 15 height 12
radio input "true"
click at [1052, 543] on input "False" at bounding box center [1055, 544] width 15 height 12
radio input "true"
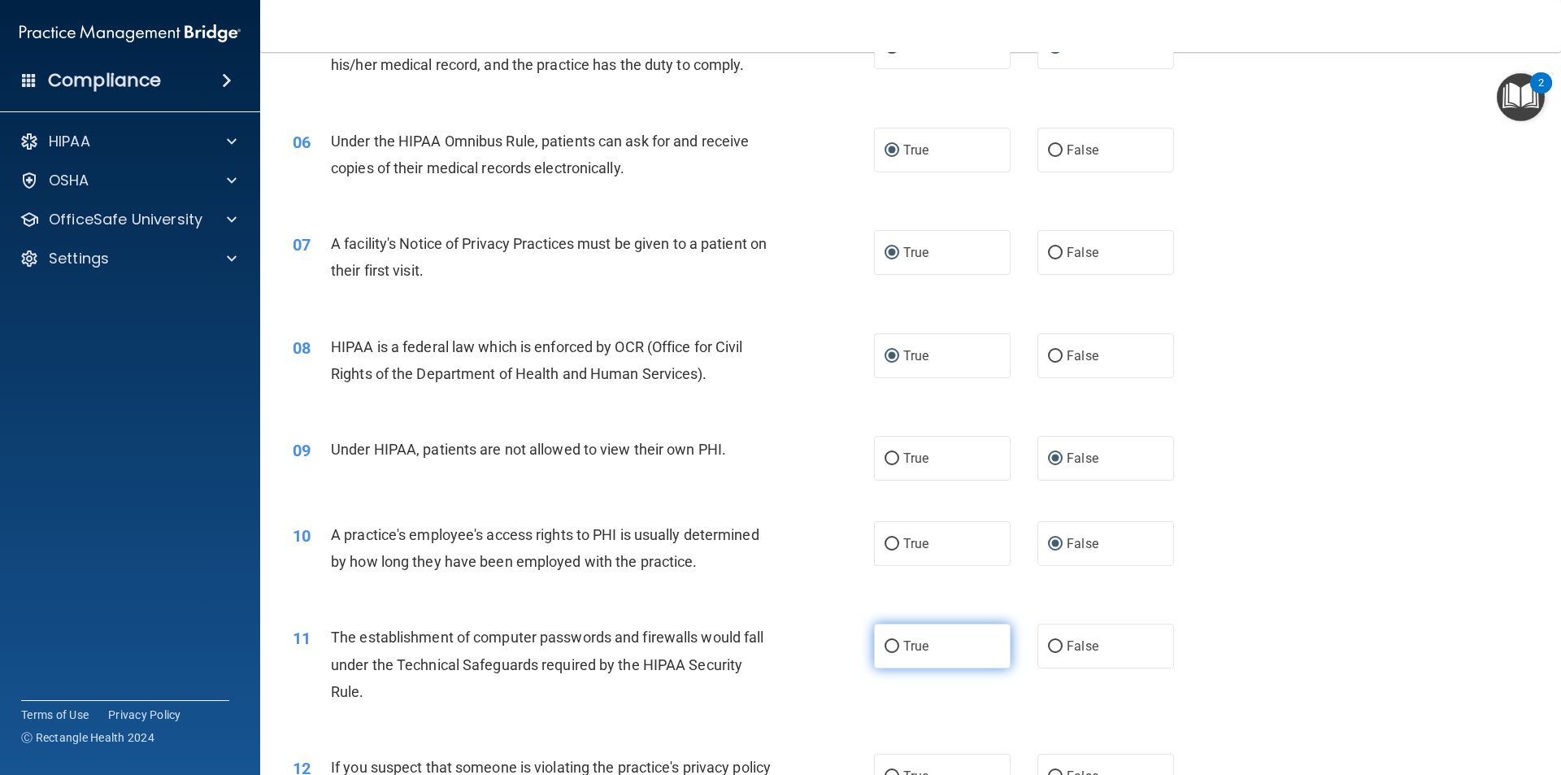
click at [892, 643] on input "True" at bounding box center [892, 647] width 15 height 12
radio input "true"
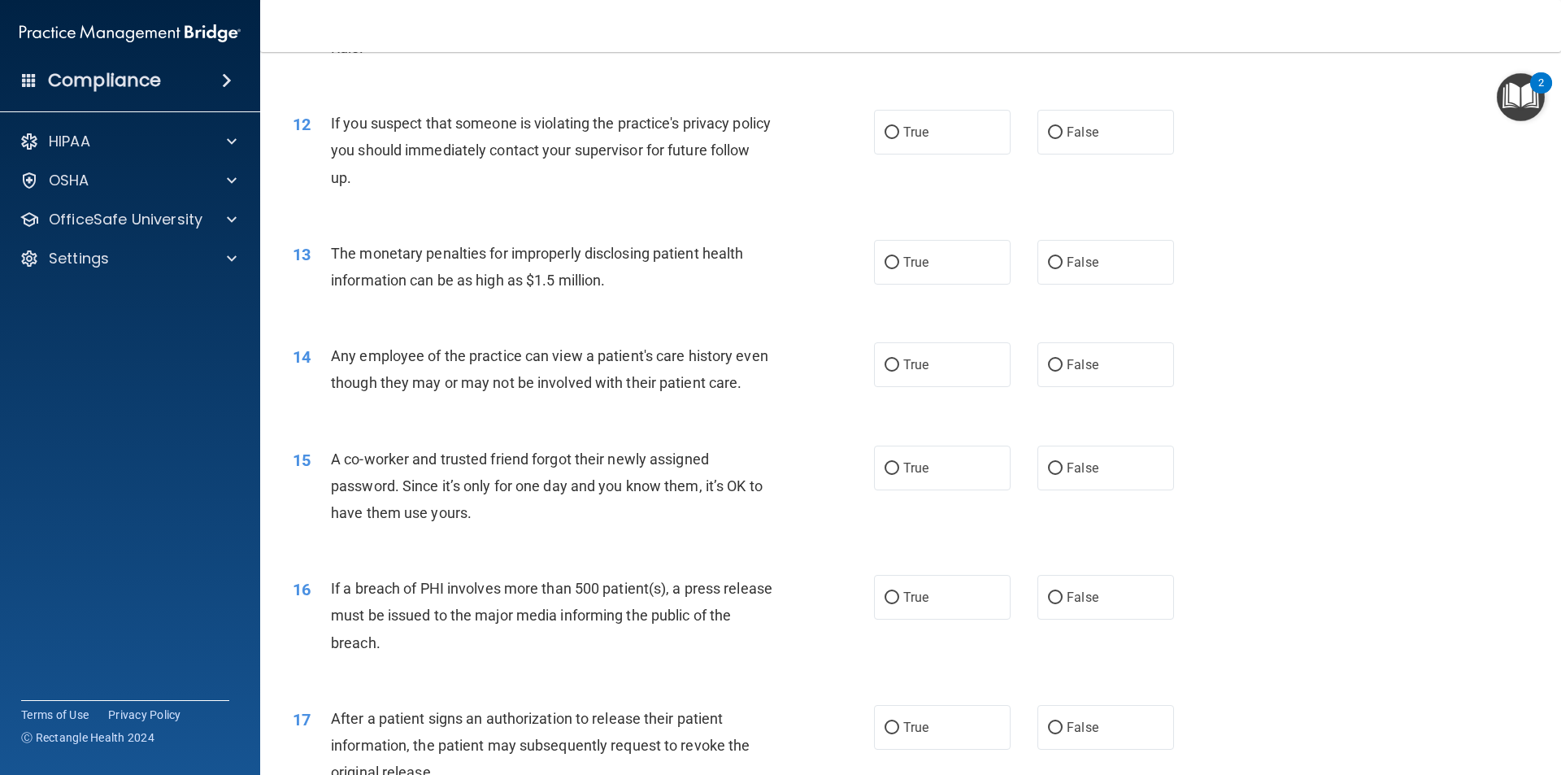
scroll to position [1301, 0]
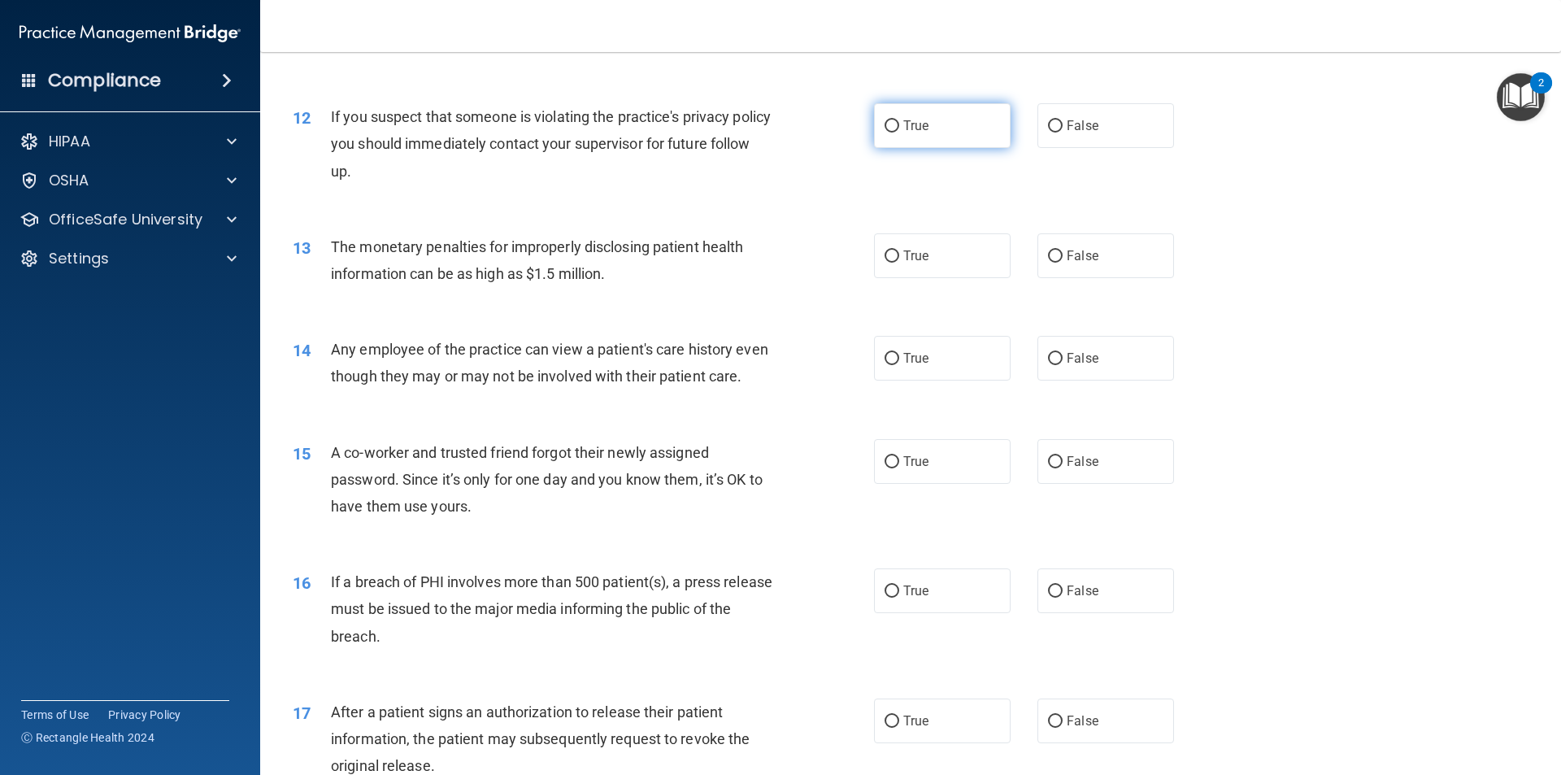
click at [891, 125] on input "True" at bounding box center [892, 126] width 15 height 12
radio input "true"
click at [885, 258] on input "True" at bounding box center [892, 256] width 15 height 12
radio input "true"
click at [1050, 354] on input "False" at bounding box center [1055, 359] width 15 height 12
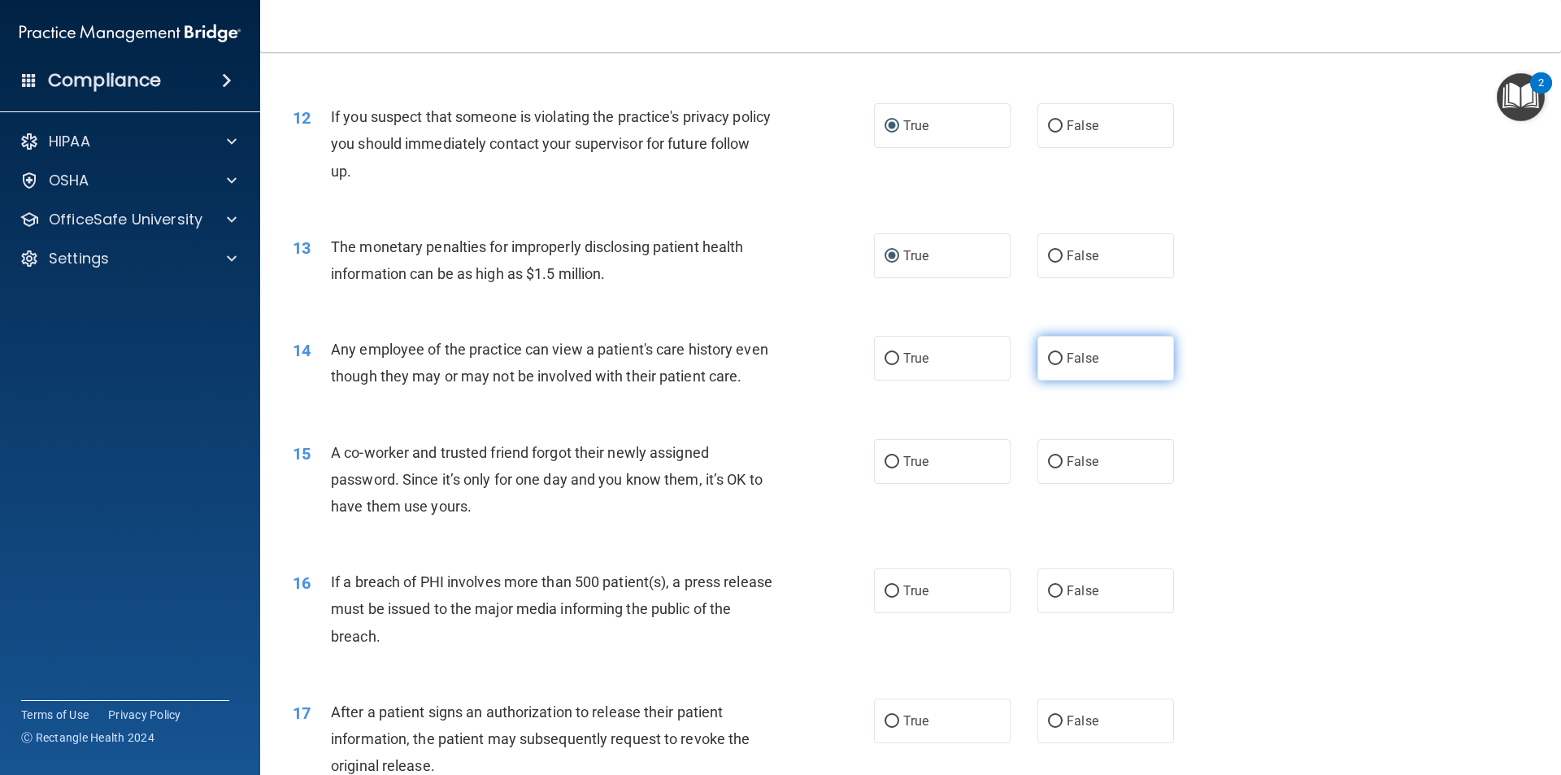
radio input "true"
click at [1049, 468] on input "False" at bounding box center [1055, 462] width 15 height 12
radio input "true"
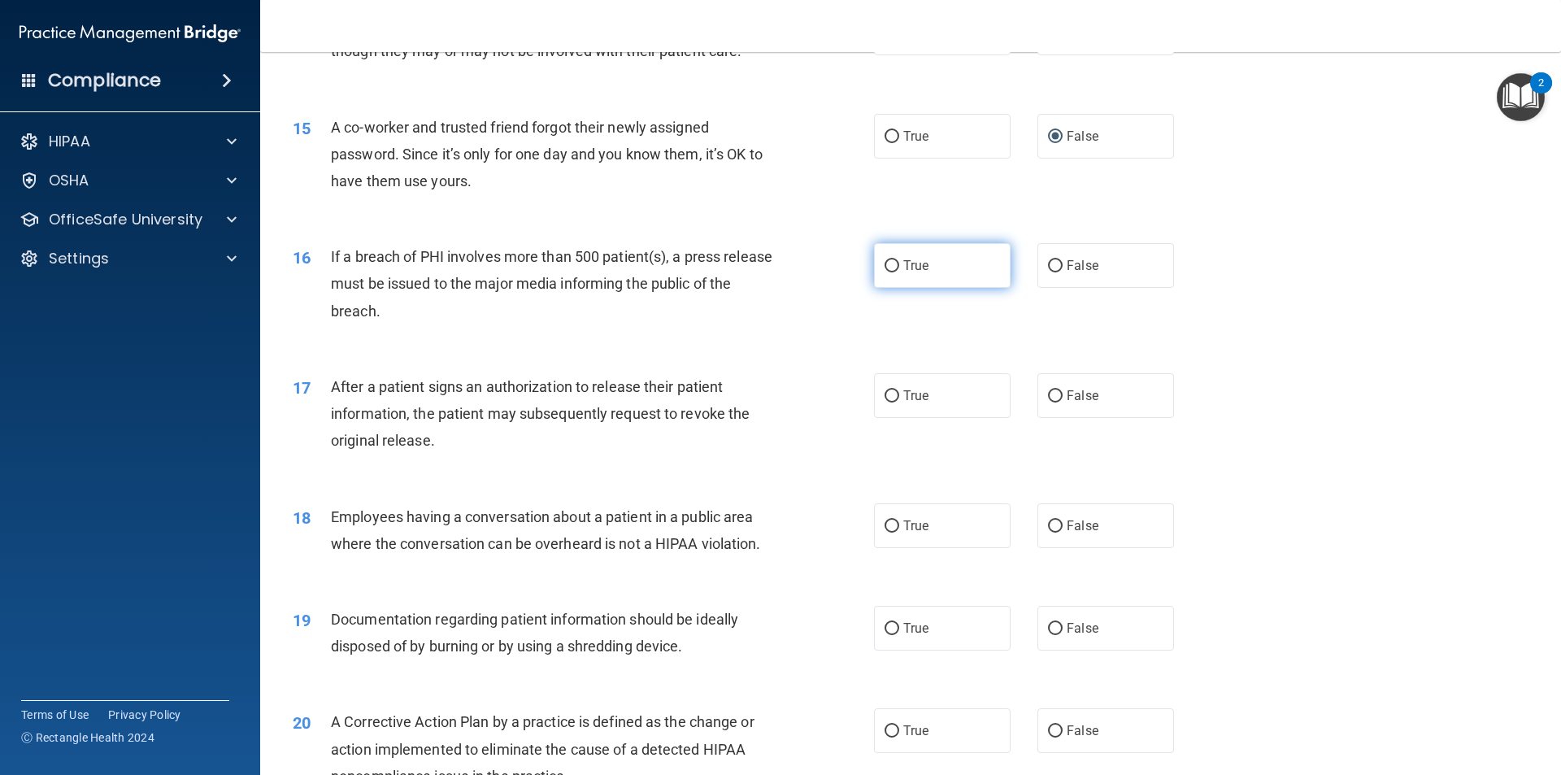
click at [885, 272] on input "True" at bounding box center [892, 266] width 15 height 12
radio input "true"
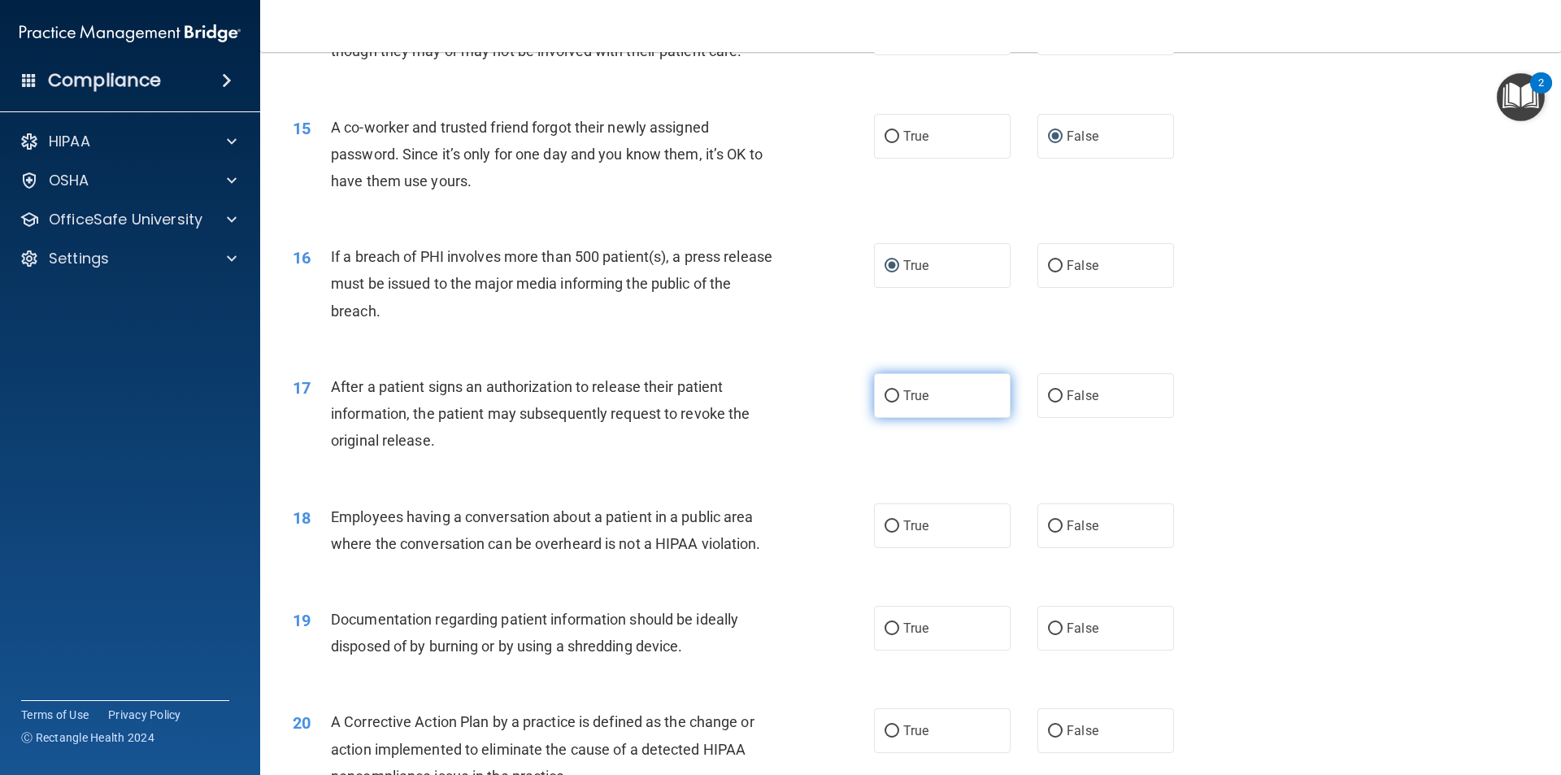
click at [885, 402] on input "True" at bounding box center [892, 396] width 15 height 12
radio input "true"
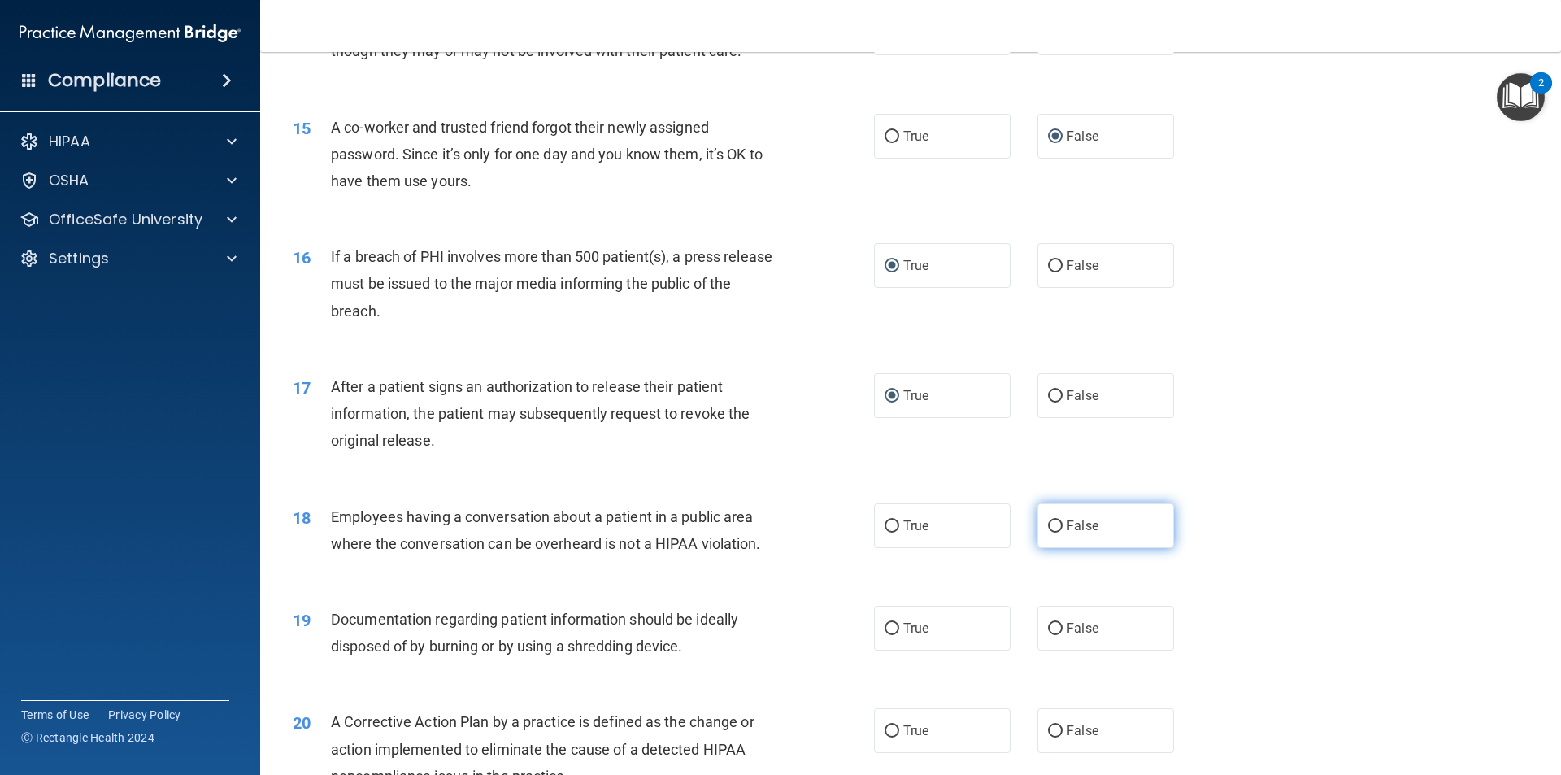
click at [1050, 533] on input "False" at bounding box center [1055, 526] width 15 height 12
radio input "true"
click at [887, 635] on input "True" at bounding box center [892, 629] width 15 height 12
radio input "true"
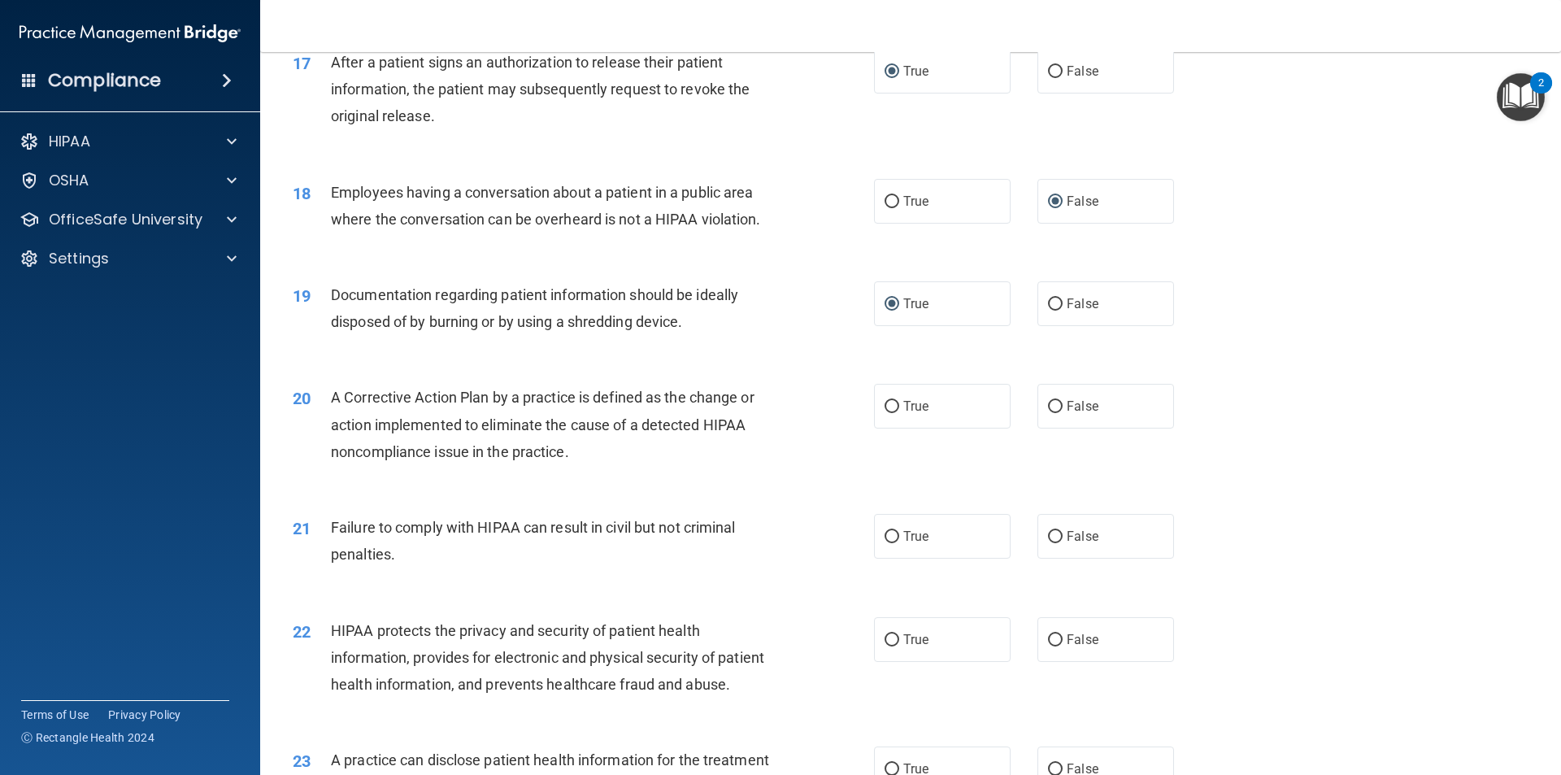
scroll to position [1951, 0]
click at [887, 412] on input "True" at bounding box center [892, 406] width 15 height 12
radio input "true"
click at [1049, 542] on input "False" at bounding box center [1055, 536] width 15 height 12
radio input "true"
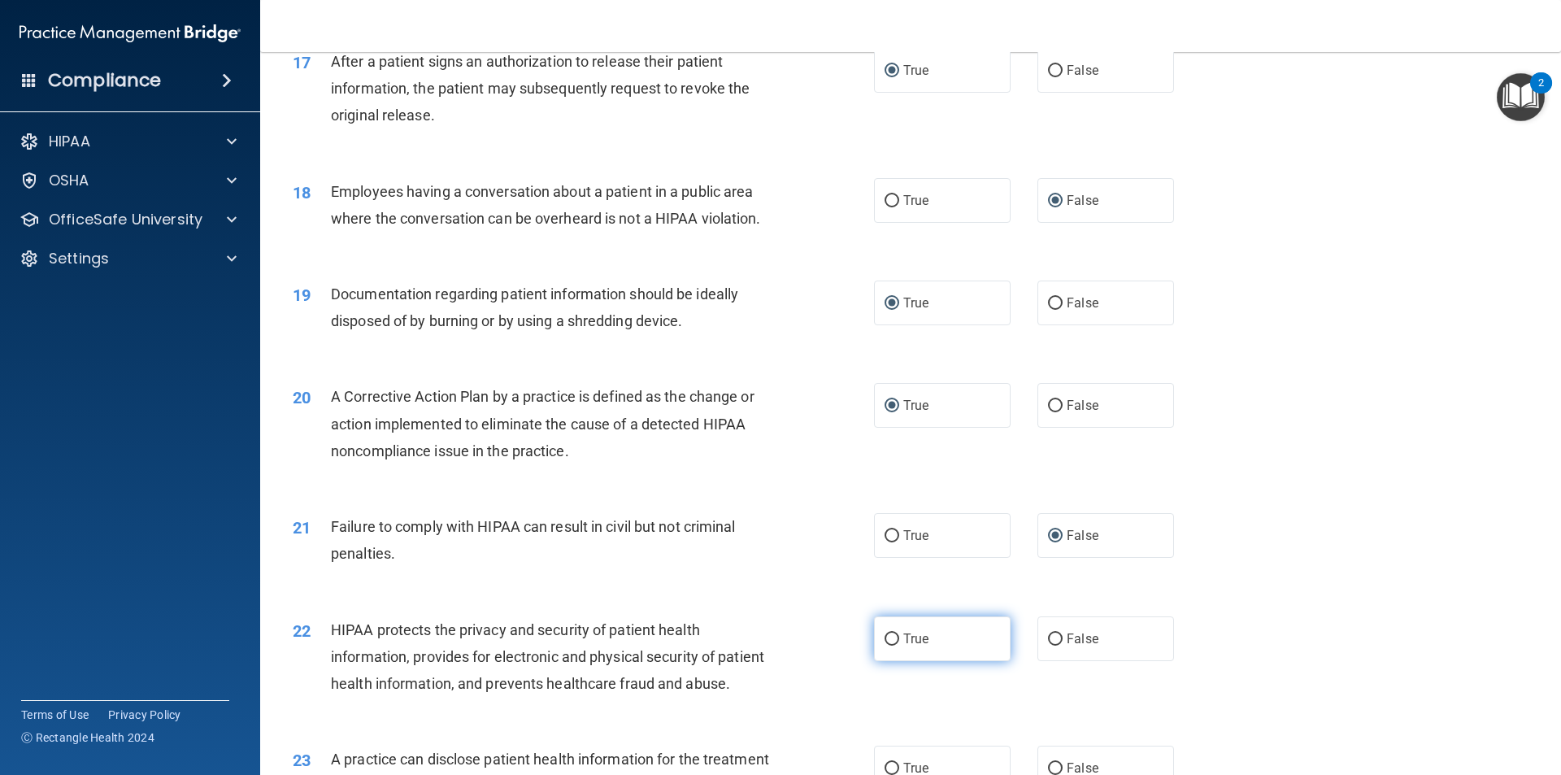
click at [885, 646] on input "True" at bounding box center [892, 639] width 15 height 12
radio input "true"
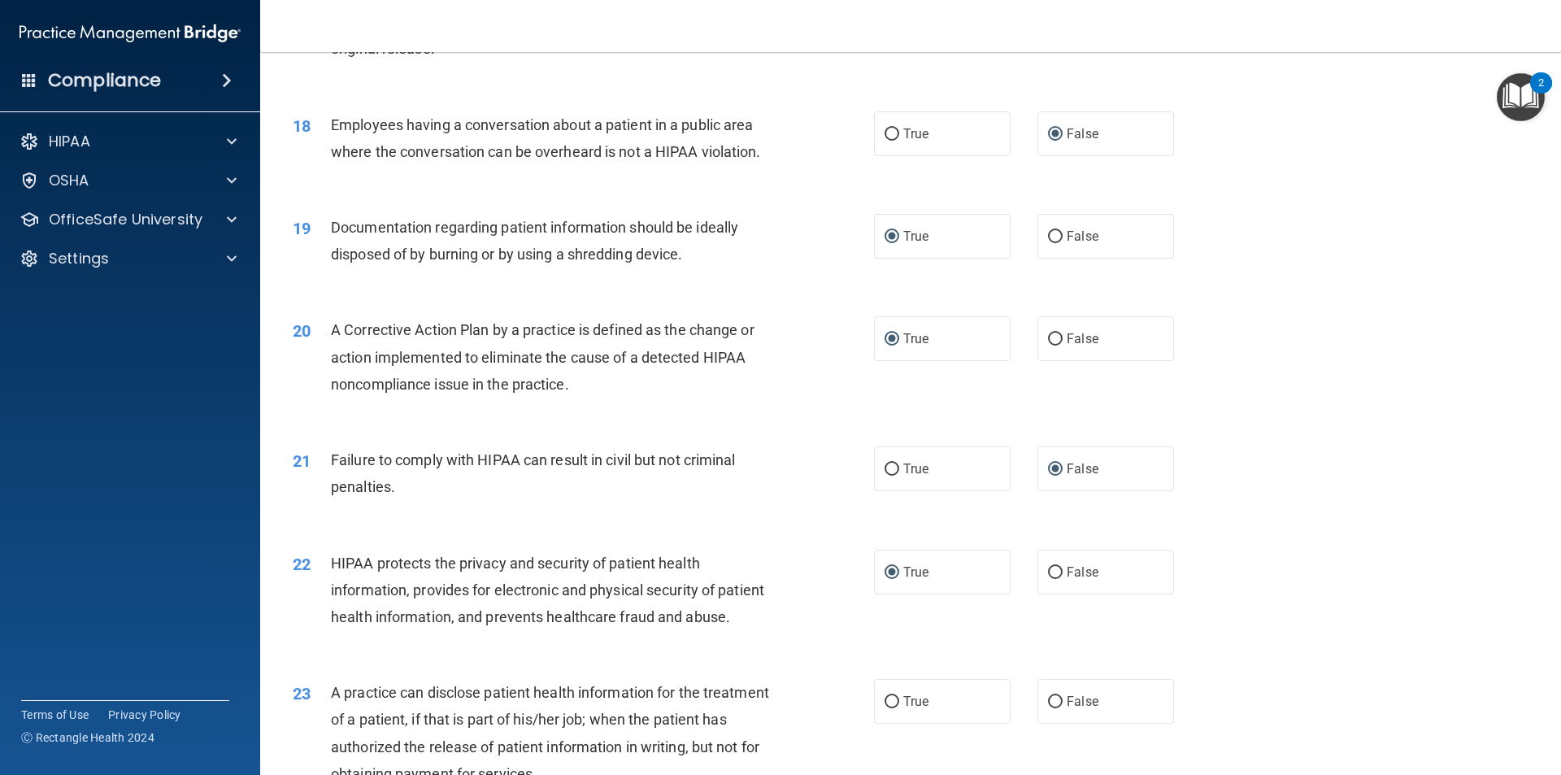
scroll to position [2276, 0]
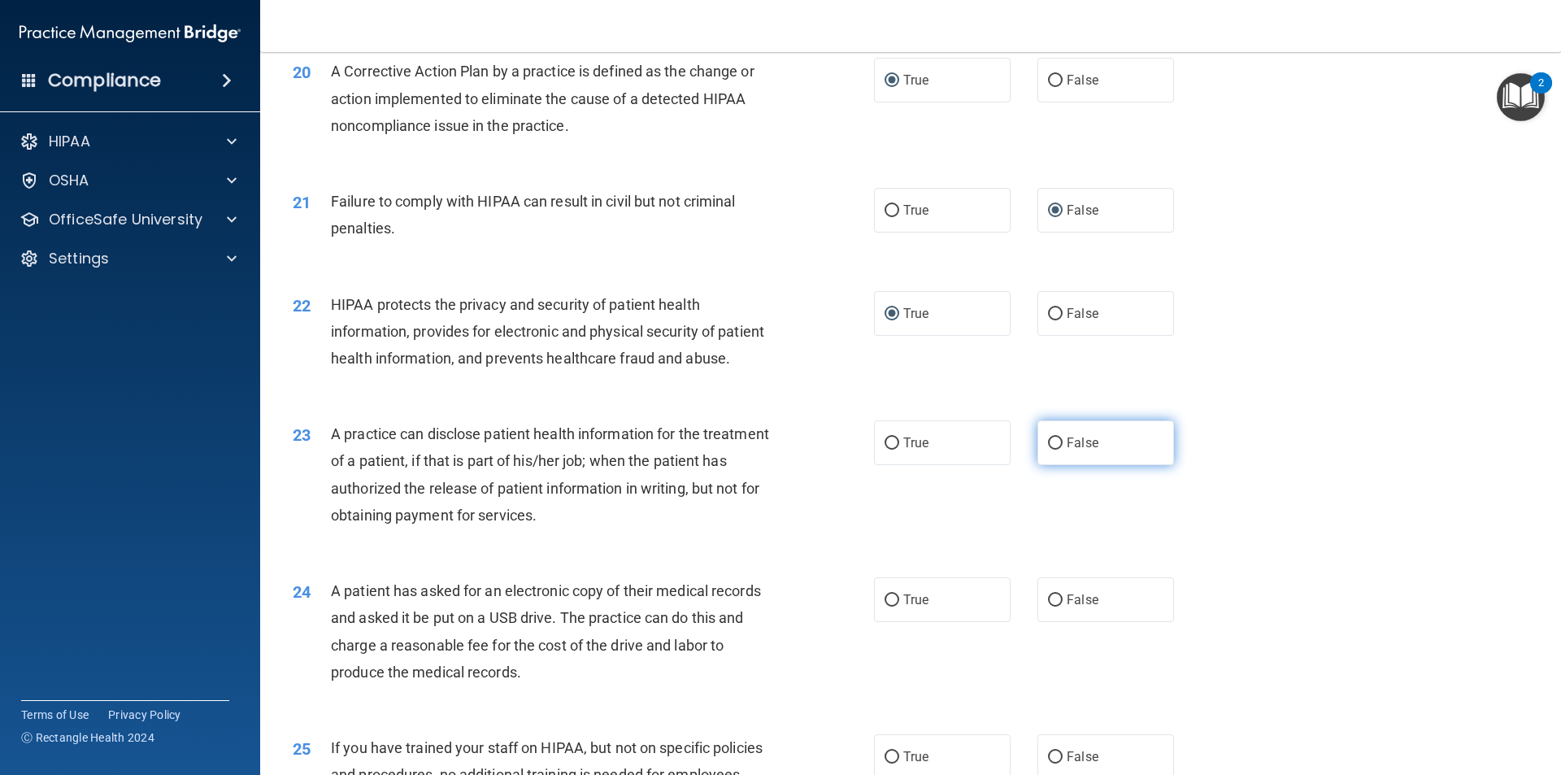
click at [1050, 450] on input "False" at bounding box center [1055, 443] width 15 height 12
radio input "true"
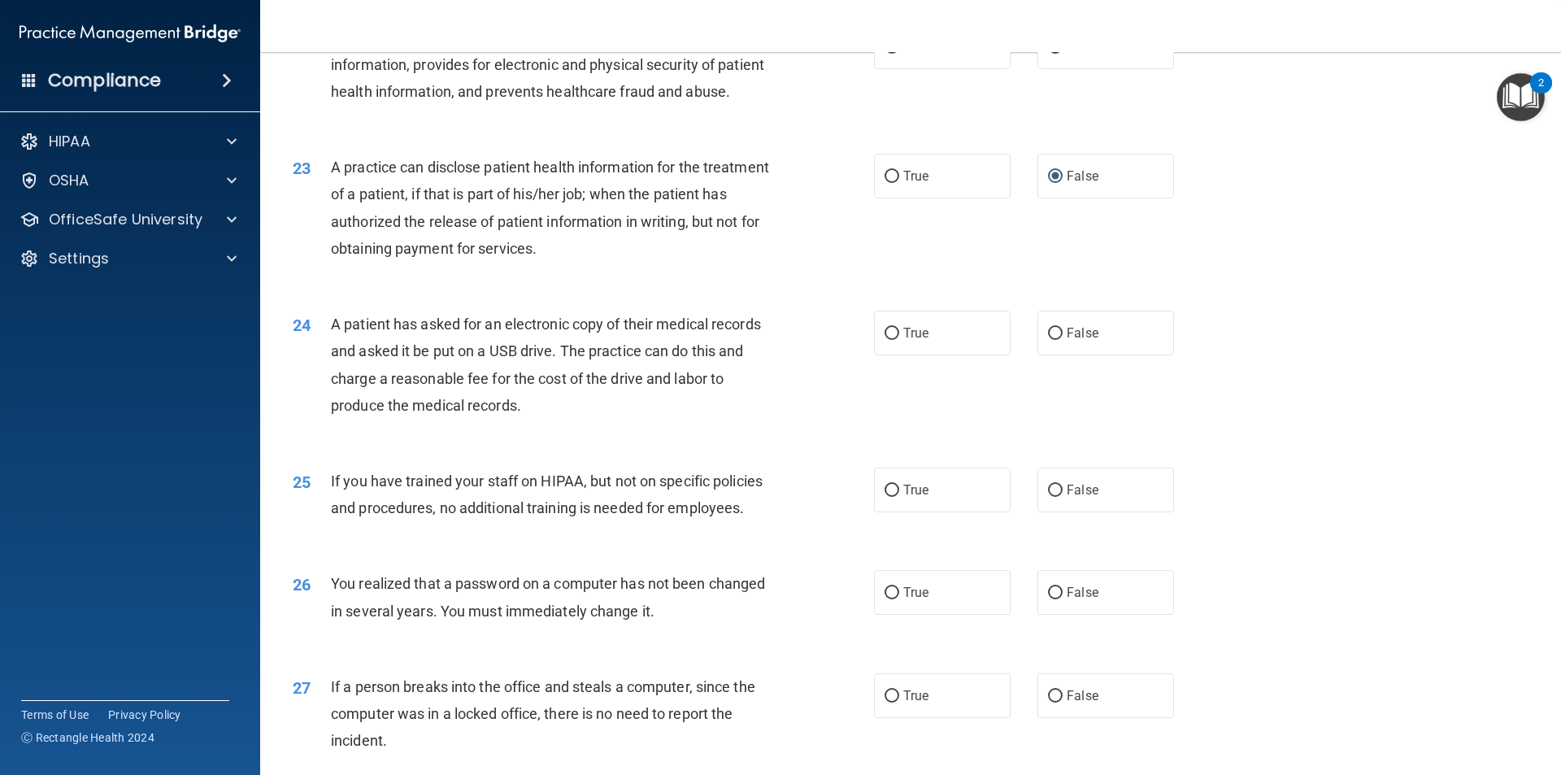
scroll to position [2602, 0]
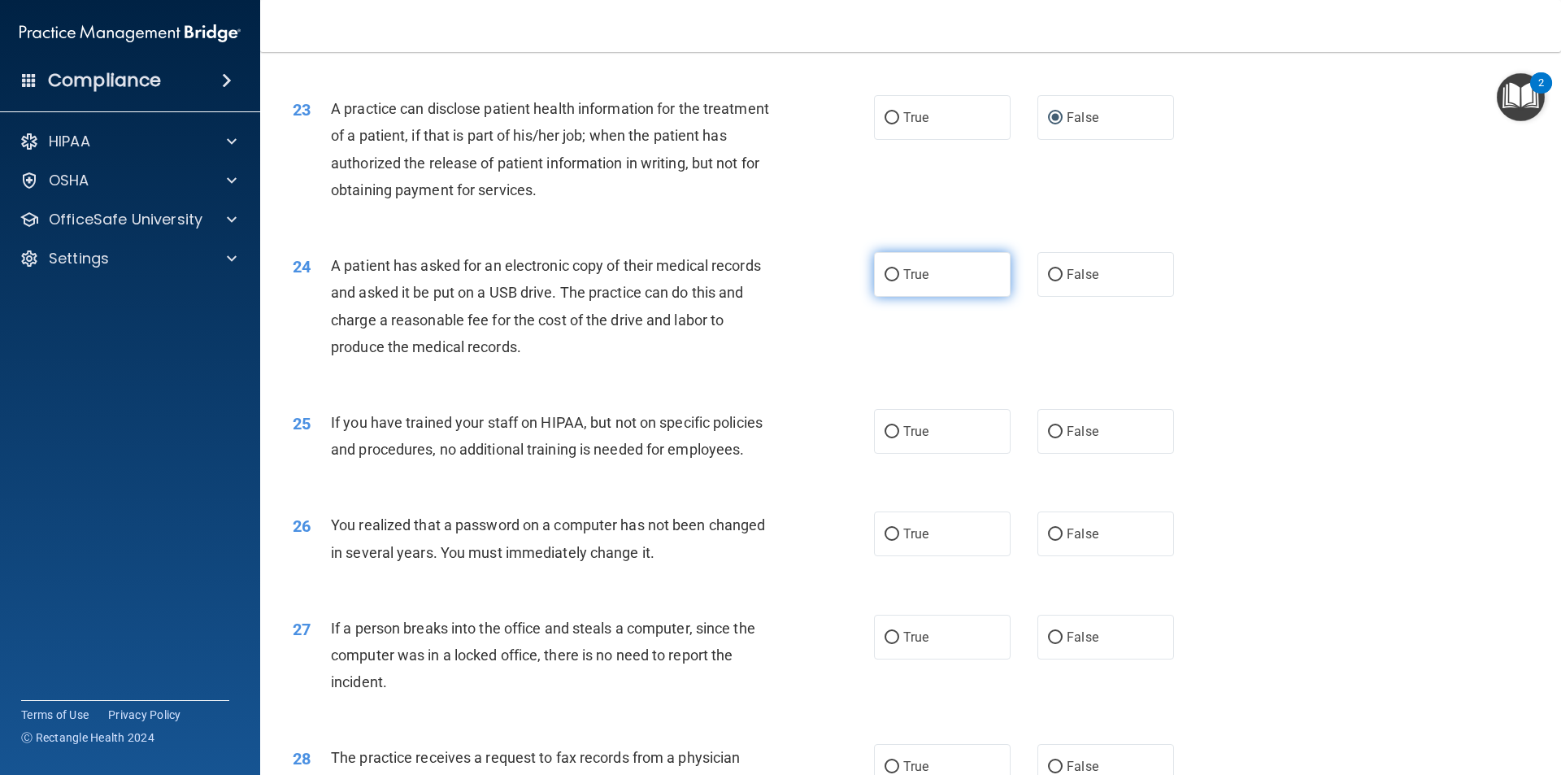
click at [887, 281] on input "True" at bounding box center [892, 275] width 15 height 12
radio input "true"
click at [1048, 438] on input "False" at bounding box center [1055, 432] width 15 height 12
radio input "true"
click at [885, 541] on input "True" at bounding box center [892, 534] width 15 height 12
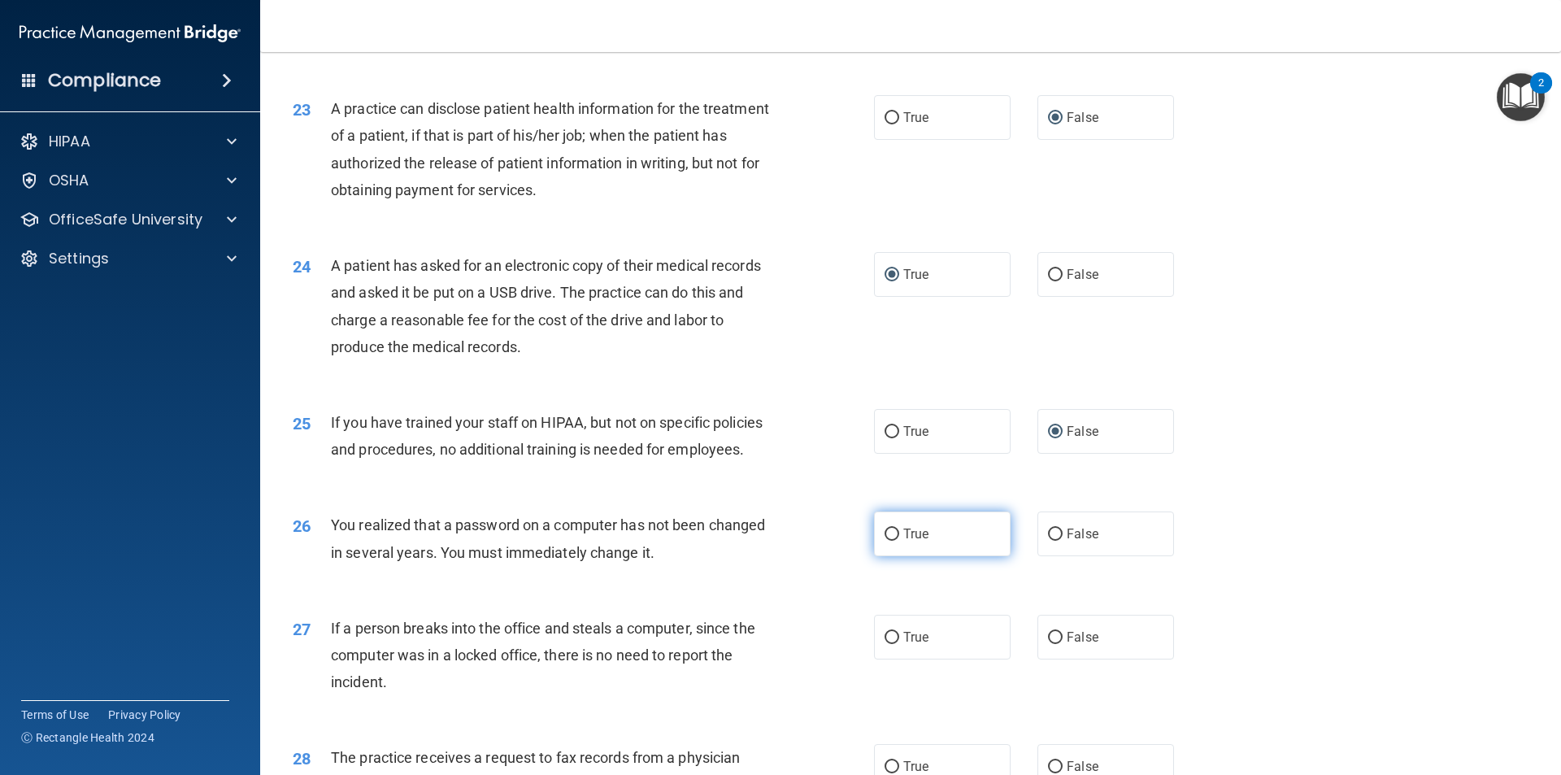
radio input "true"
click at [1050, 644] on input "False" at bounding box center [1055, 638] width 15 height 12
radio input "true"
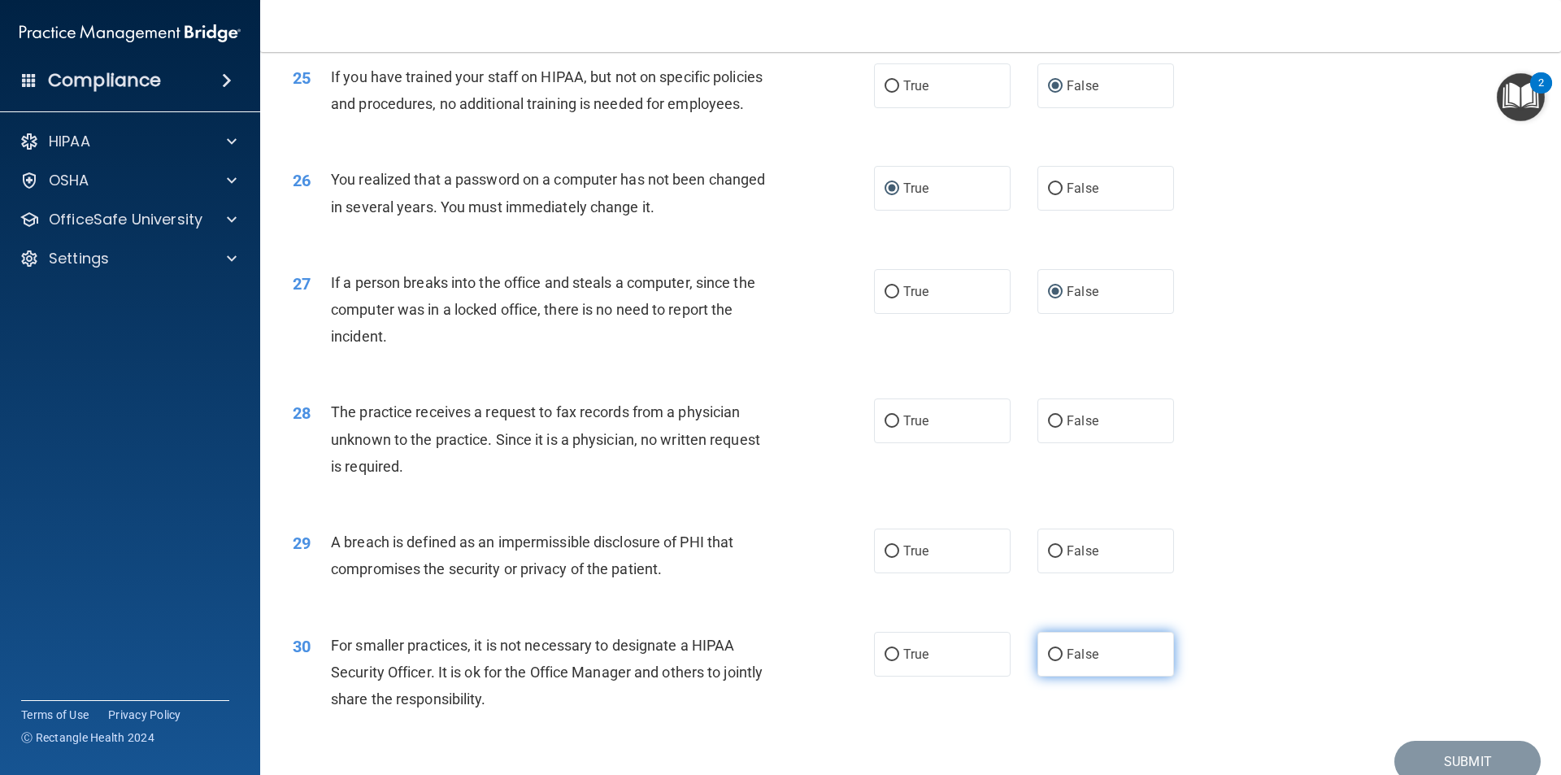
scroll to position [3008, 0]
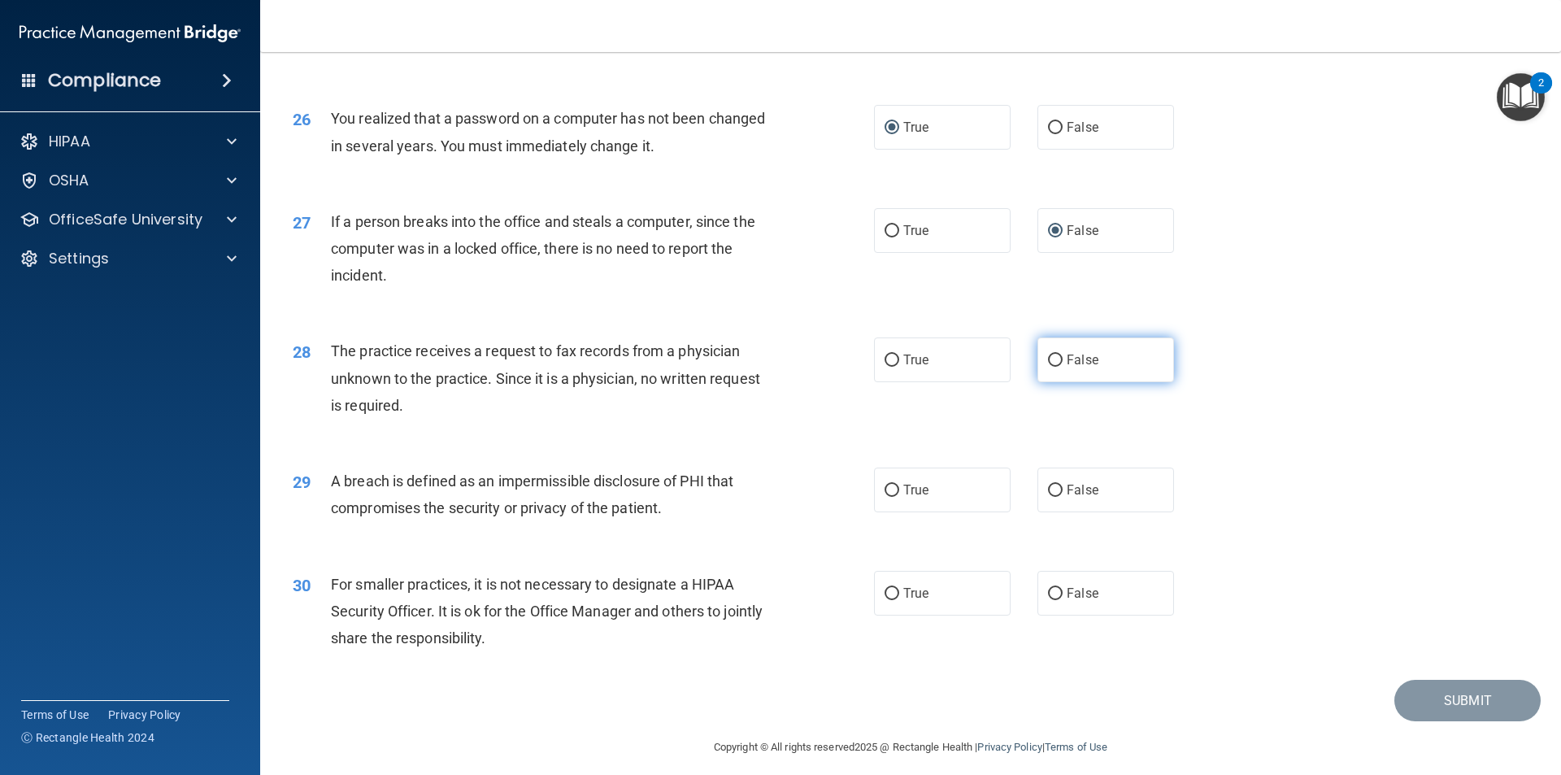
click at [1050, 367] on input "False" at bounding box center [1055, 360] width 15 height 12
radio input "true"
click at [887, 497] on input "True" at bounding box center [892, 491] width 15 height 12
radio input "true"
click at [1048, 600] on input "False" at bounding box center [1055, 594] width 15 height 12
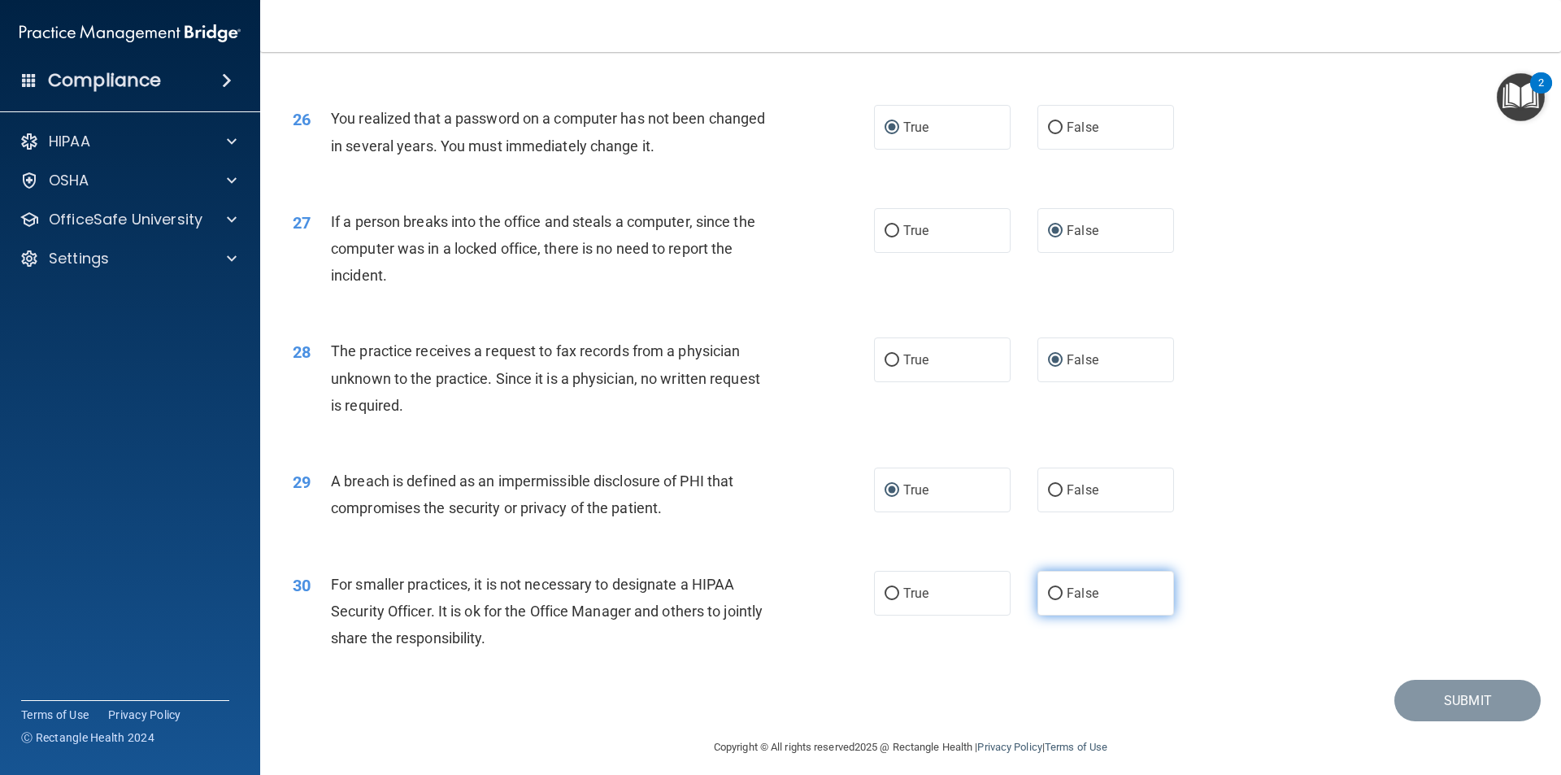
radio input "true"
click at [1417, 721] on button "Submit" at bounding box center [1467, 700] width 146 height 41
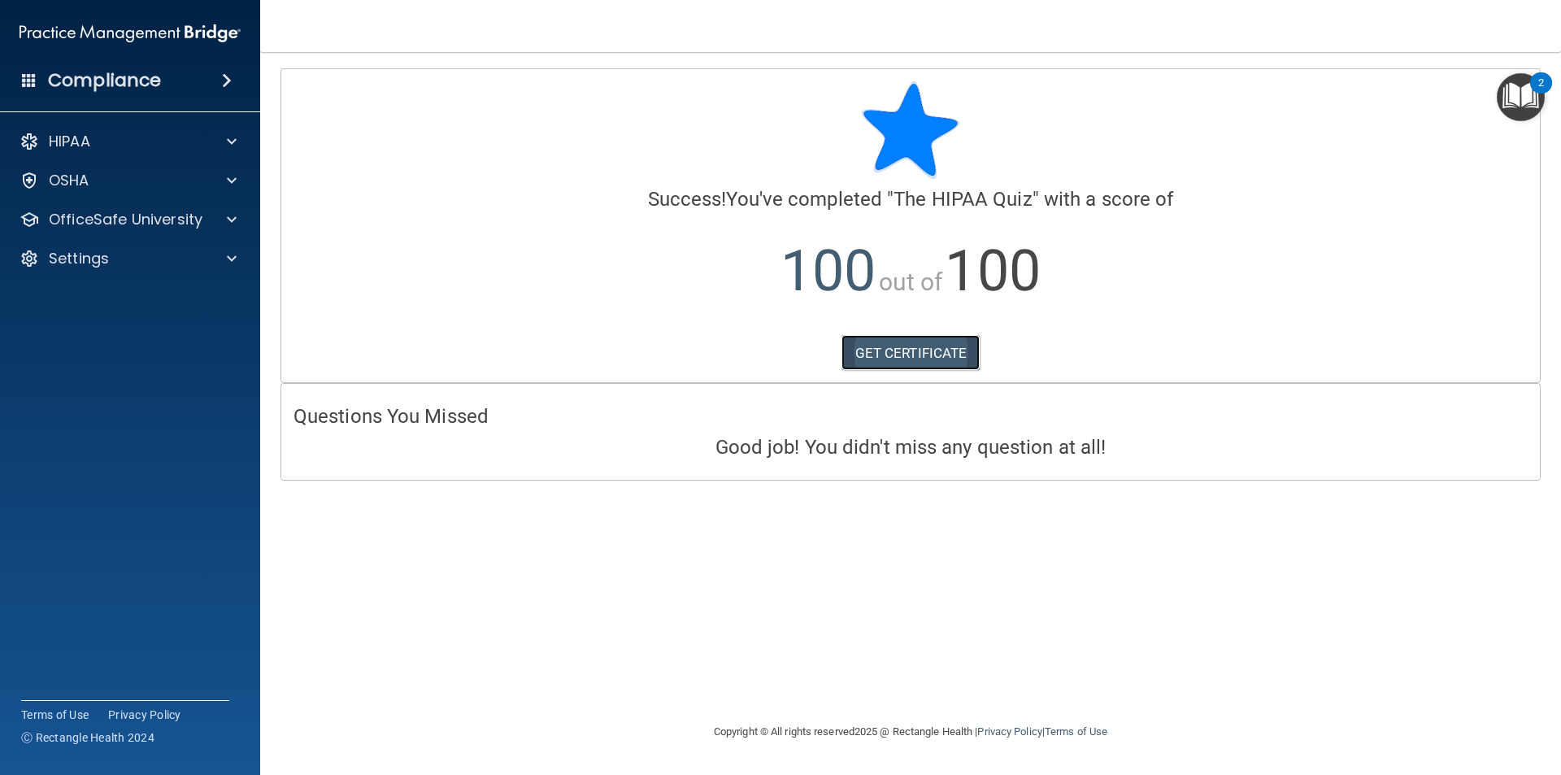
click at [899, 352] on link "GET CERTIFICATE" at bounding box center [910, 353] width 139 height 36
click at [97, 220] on p "OfficeSafe University" at bounding box center [126, 220] width 154 height 20
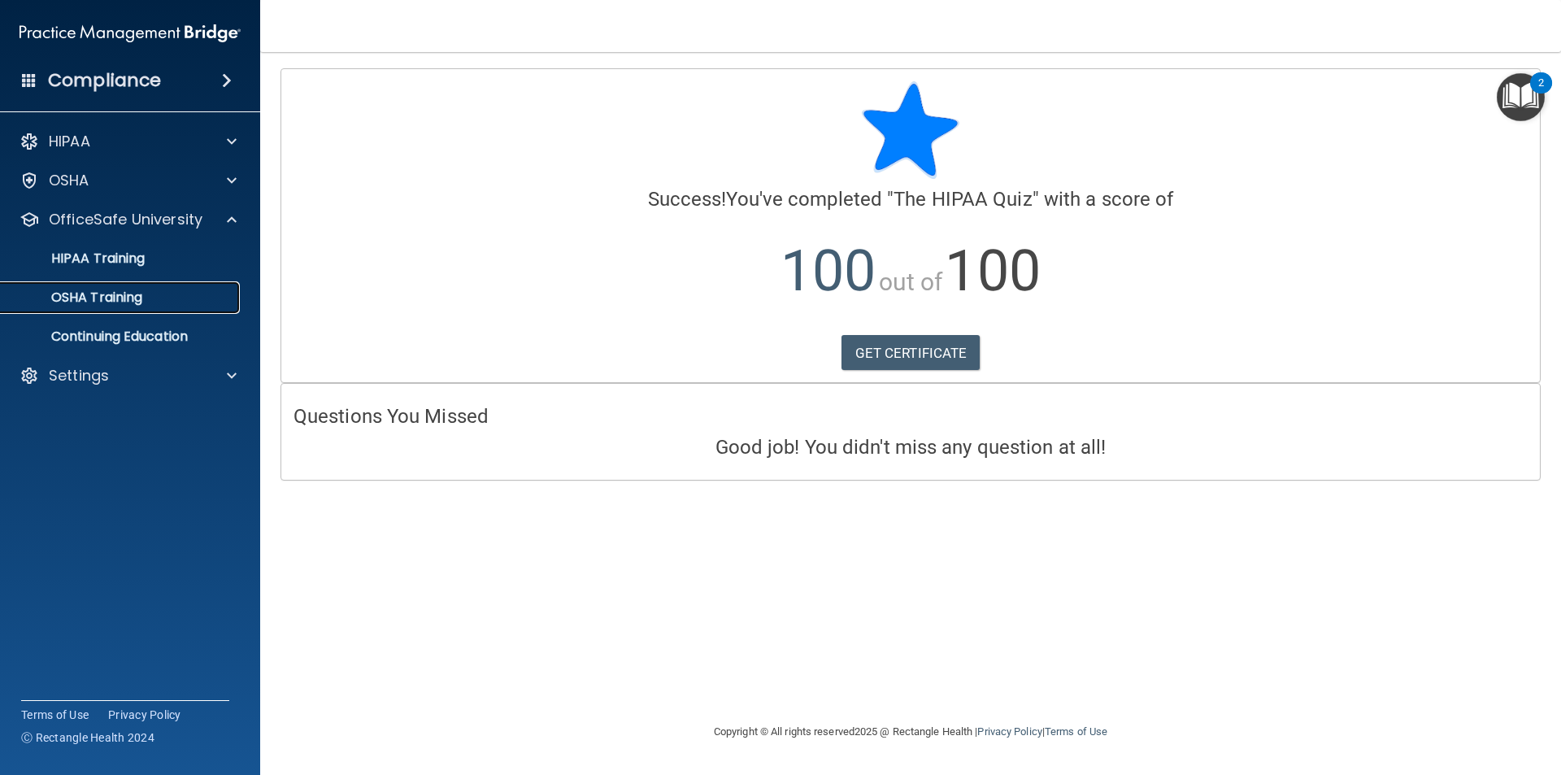
click at [83, 293] on p "OSHA Training" at bounding box center [77, 297] width 132 height 16
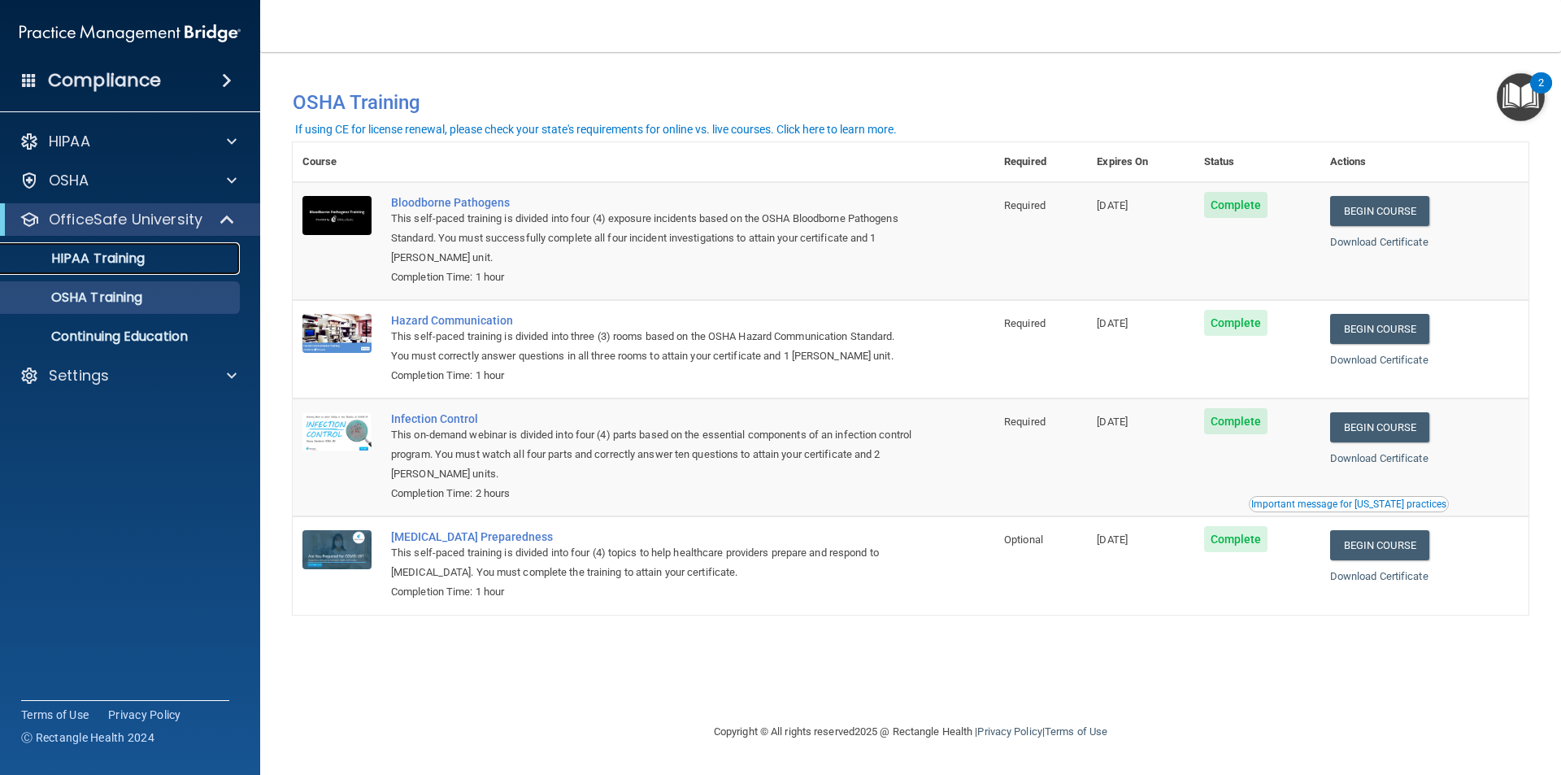
click at [113, 261] on p "HIPAA Training" at bounding box center [78, 258] width 134 height 16
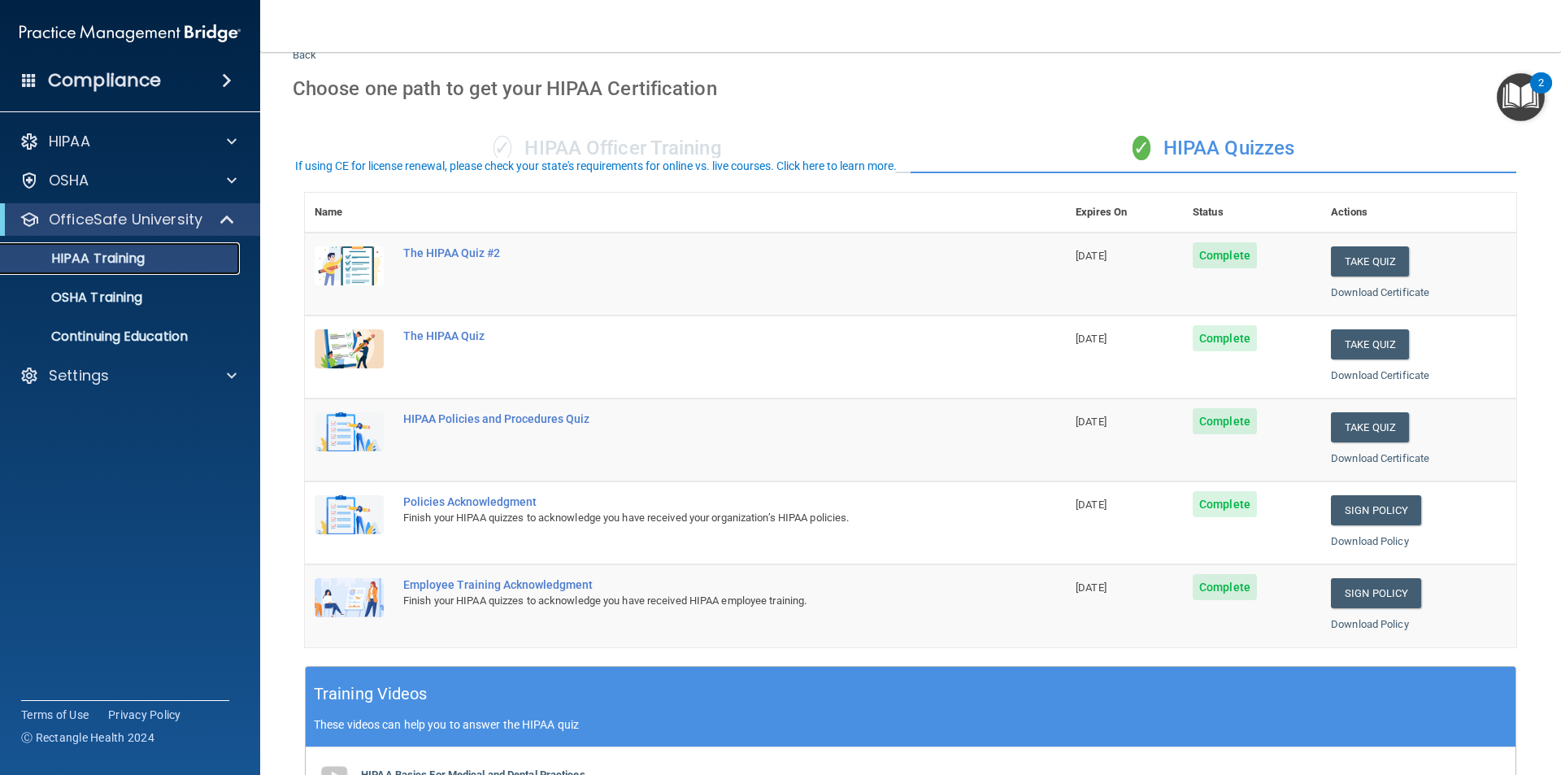
scroll to position [163, 0]
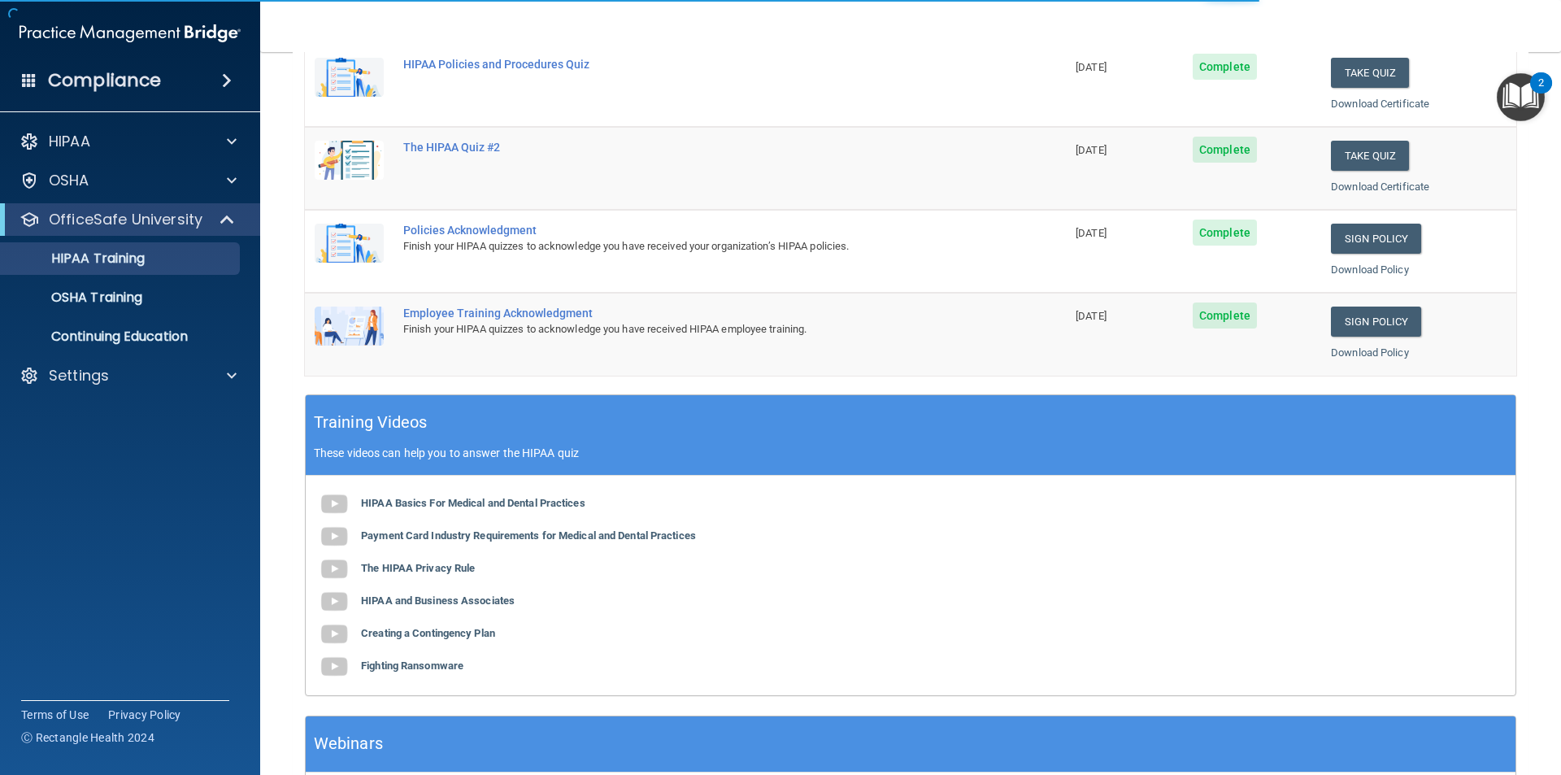
scroll to position [81, 0]
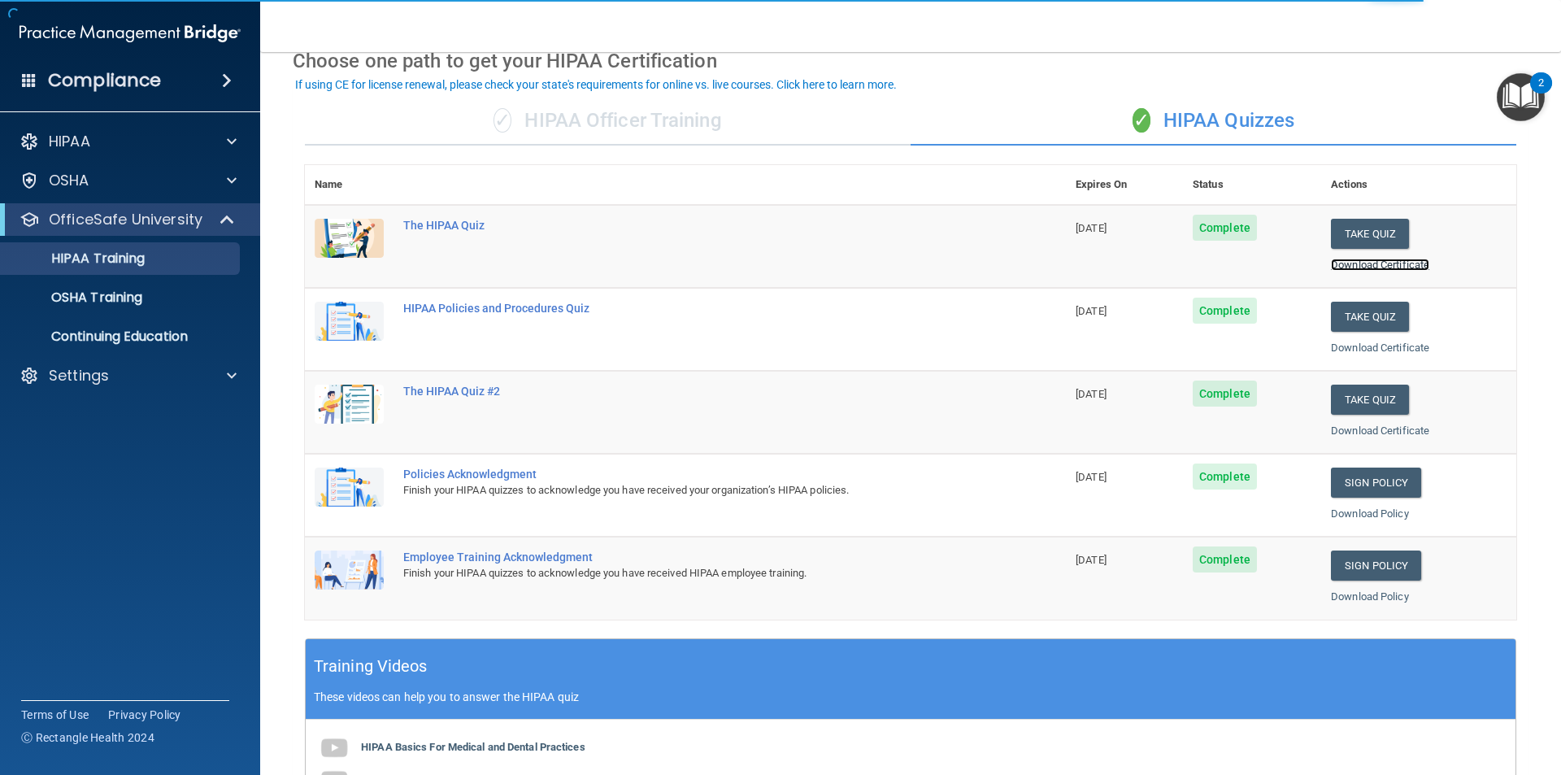
click at [1378, 267] on link "Download Certificate" at bounding box center [1380, 265] width 98 height 12
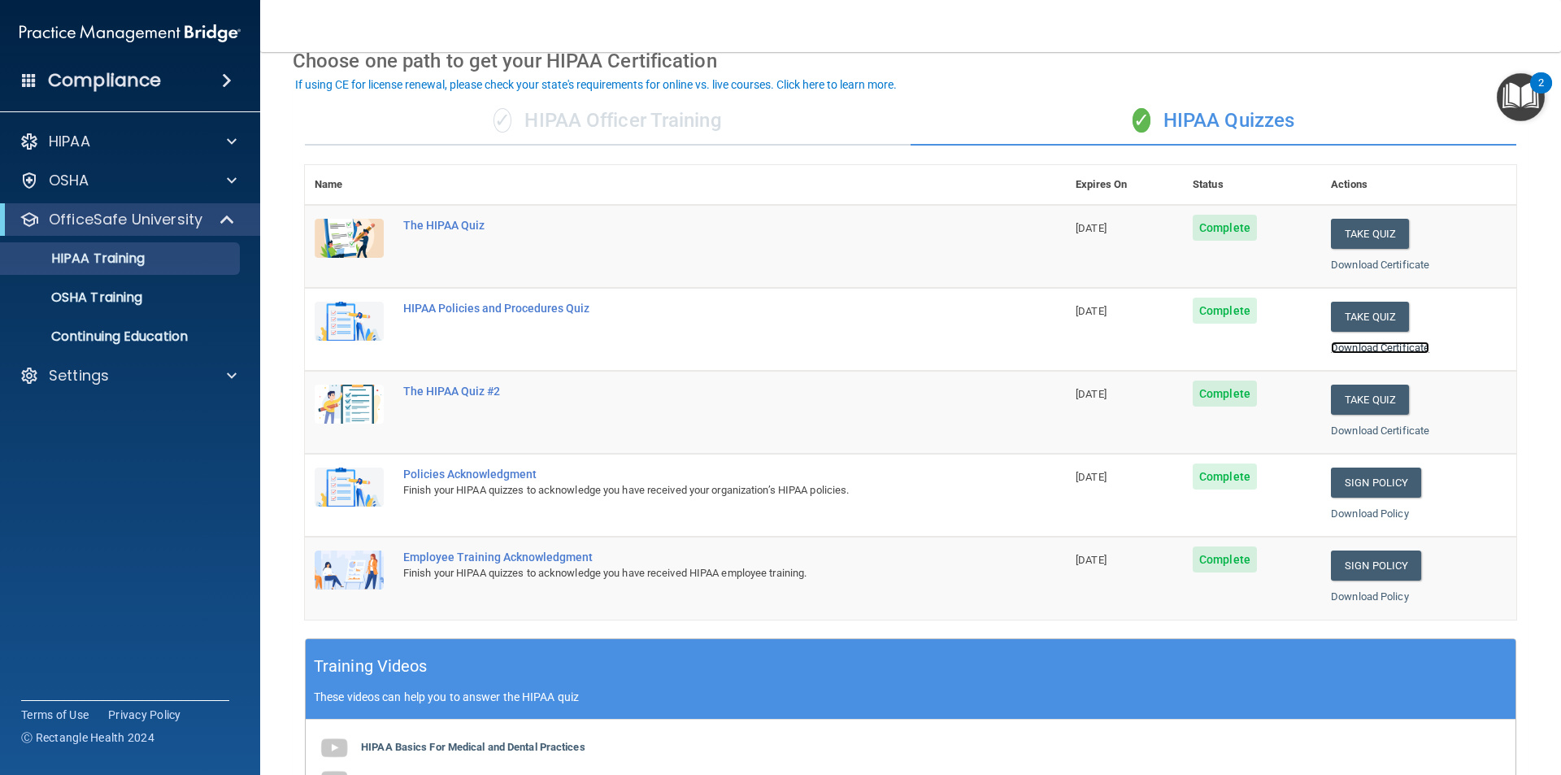
click at [1350, 346] on link "Download Certificate" at bounding box center [1380, 347] width 98 height 12
click at [1354, 260] on link "Download Certificate" at bounding box center [1380, 265] width 98 height 12
click at [1354, 347] on link "Download Certificate" at bounding box center [1380, 347] width 98 height 12
click at [1347, 511] on link "Download Policy" at bounding box center [1370, 513] width 78 height 12
click at [1347, 594] on link "Download Policy" at bounding box center [1370, 596] width 78 height 12
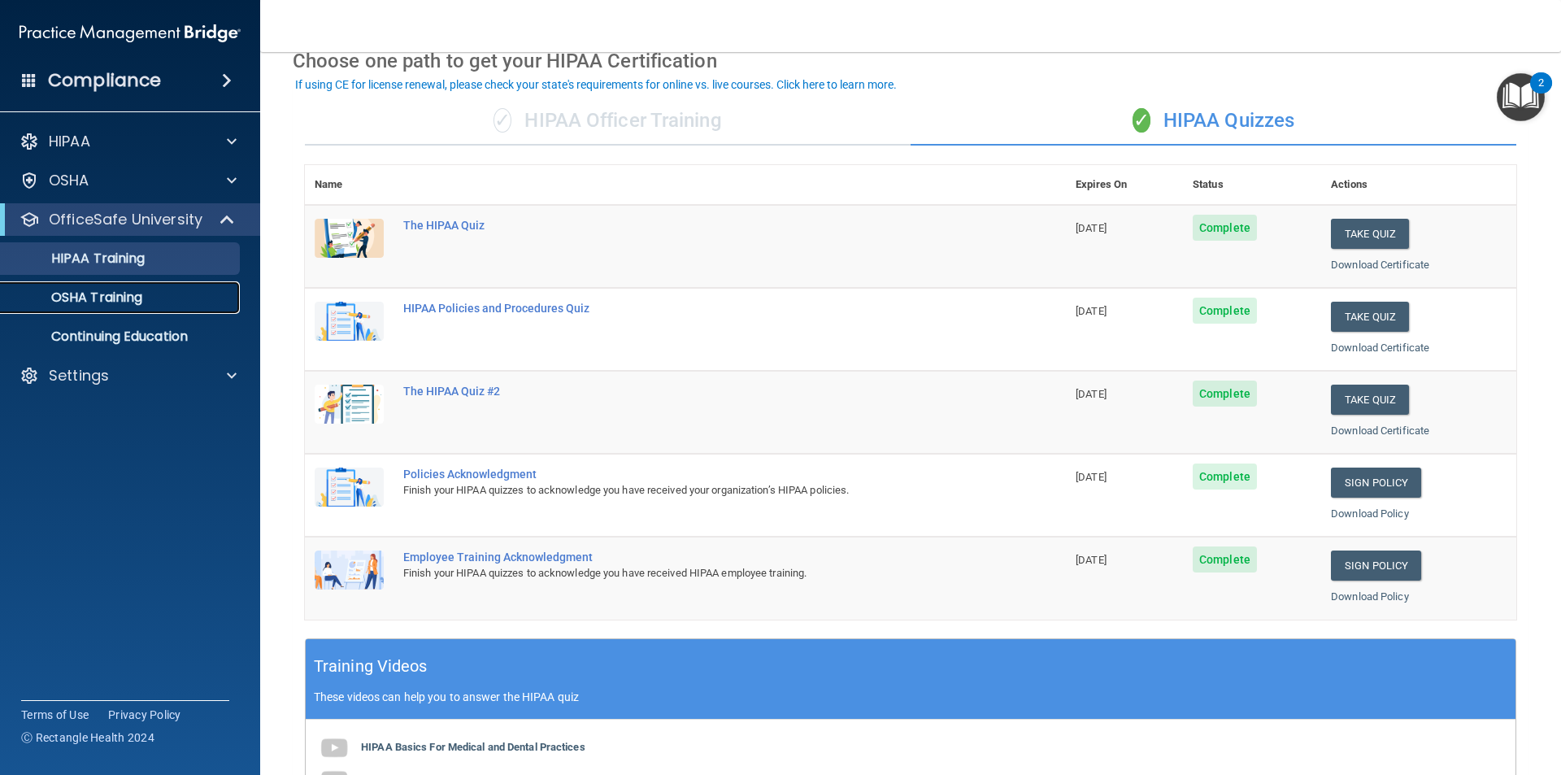
click at [148, 300] on div "OSHA Training" at bounding box center [122, 297] width 222 height 16
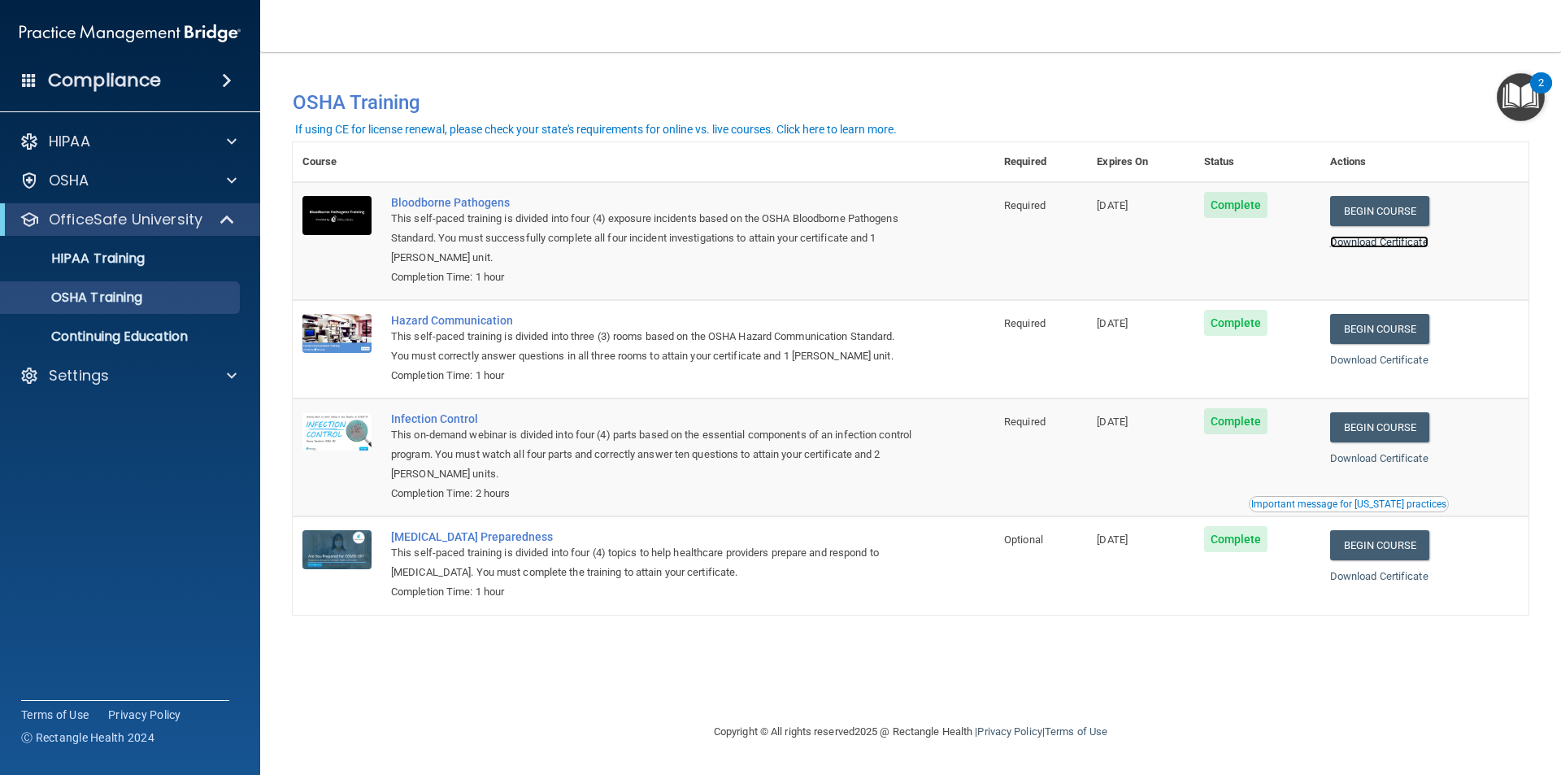
click at [1393, 245] on link "Download Certificate" at bounding box center [1379, 242] width 98 height 12
click at [1372, 357] on link "Download Certificate" at bounding box center [1379, 360] width 98 height 12
click at [1405, 456] on link "Download Certificate" at bounding box center [1379, 458] width 98 height 12
click at [1368, 578] on link "Download Certificate" at bounding box center [1379, 576] width 98 height 12
